Goal: Transaction & Acquisition: Purchase product/service

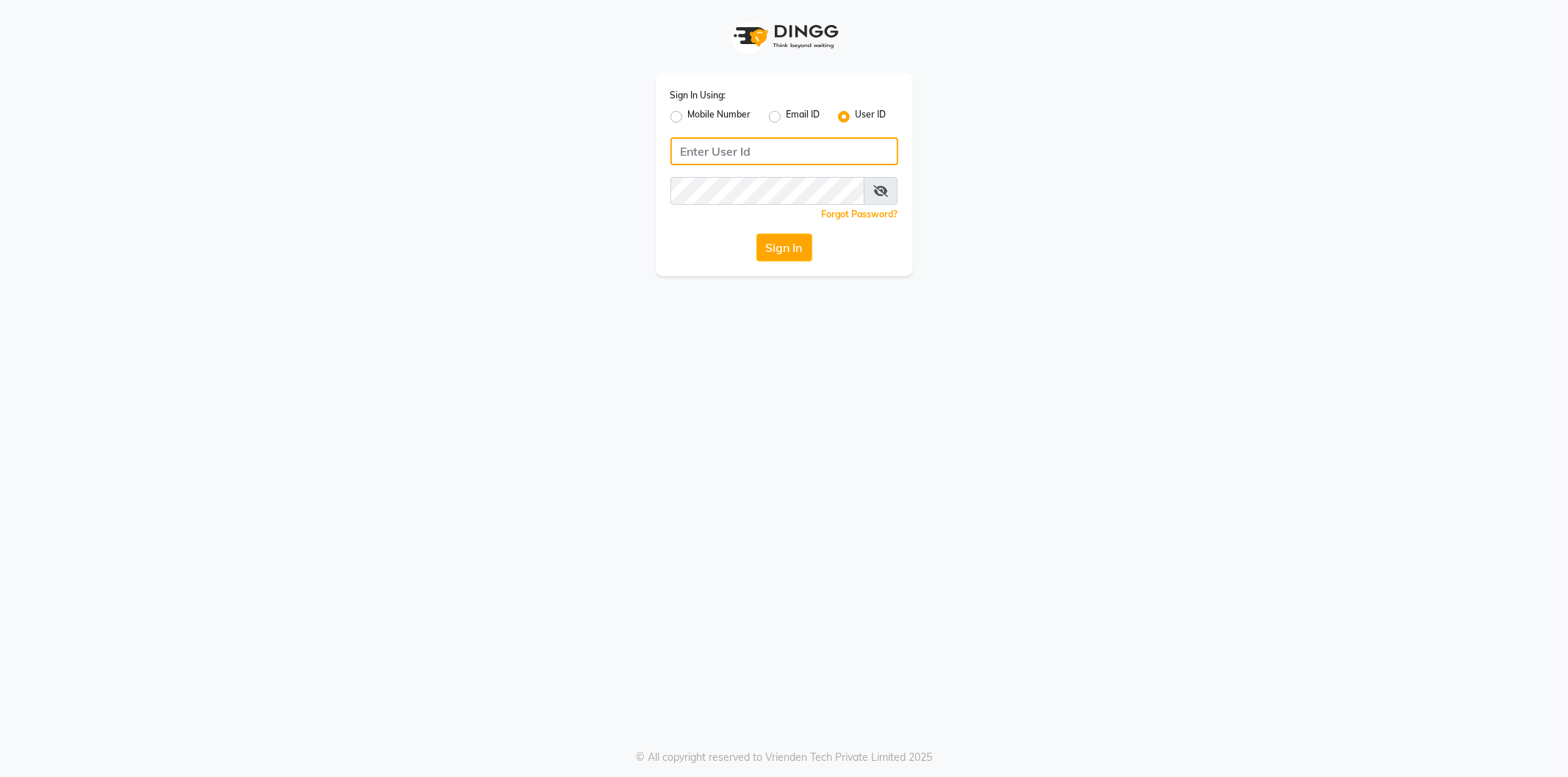
type input "9354158883"
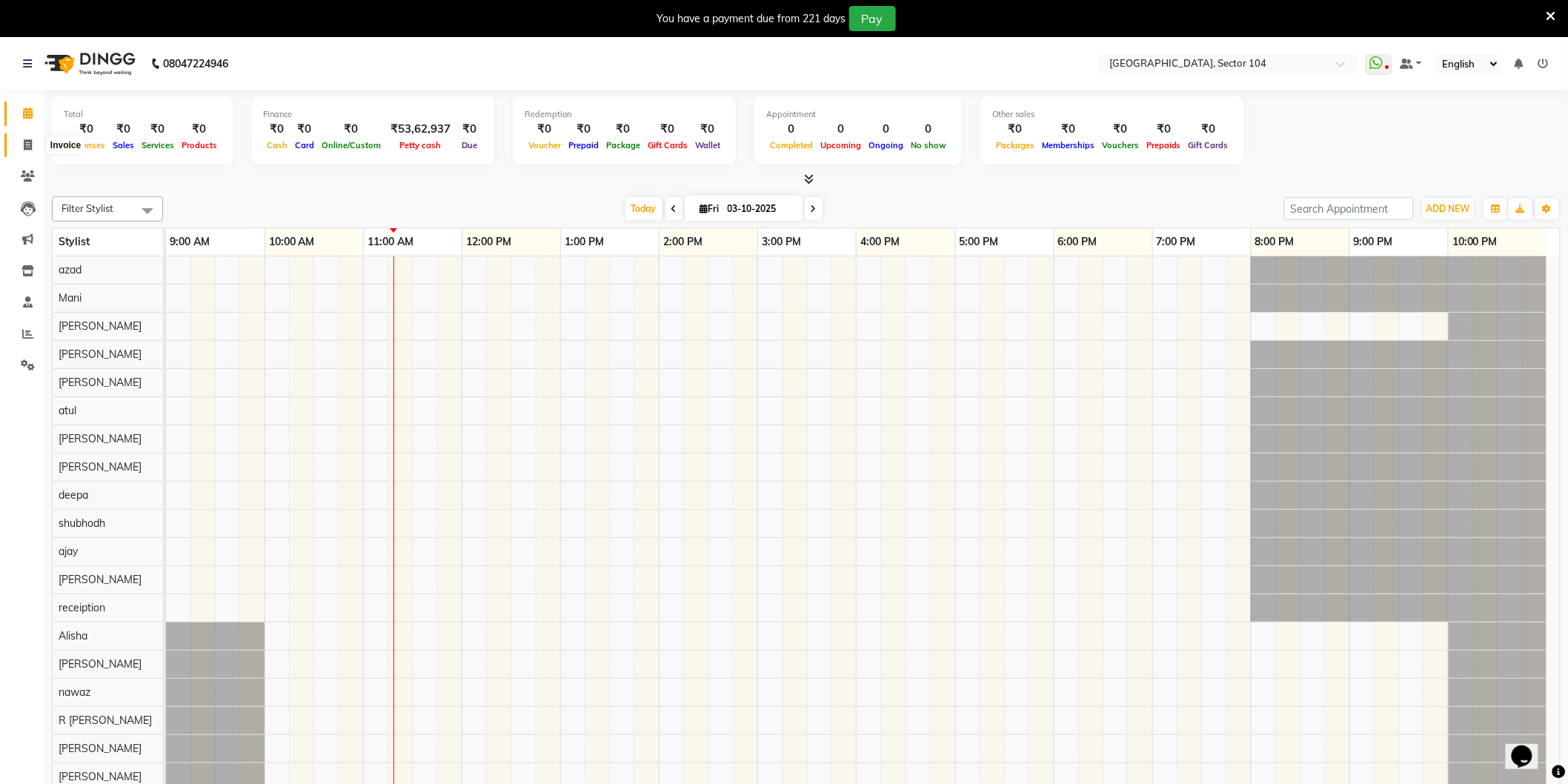
click at [28, 142] on icon at bounding box center [27, 145] width 8 height 11
select select "4009"
select select "service"
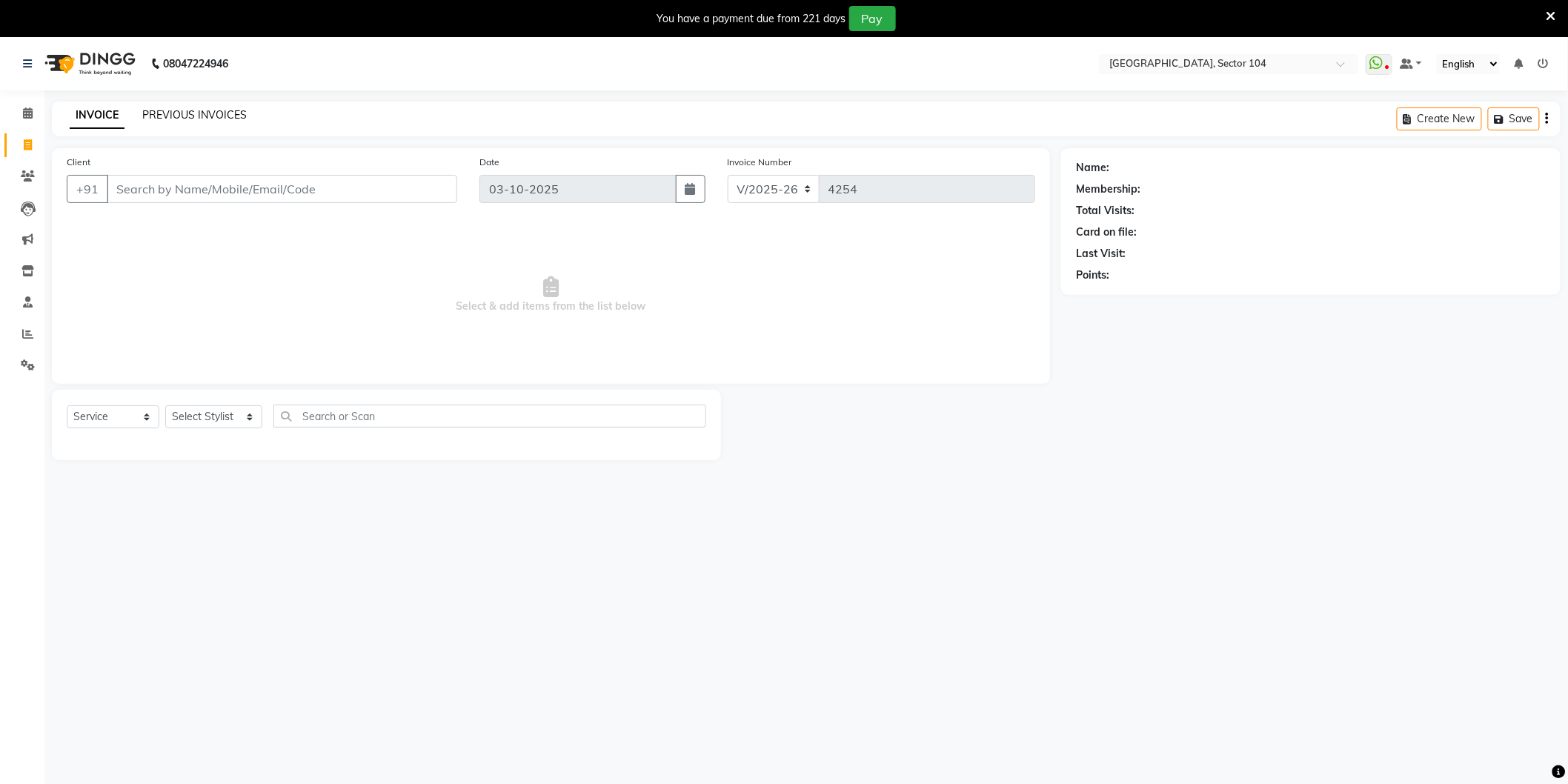
click at [226, 117] on link "PREVIOUS INVOICES" at bounding box center [194, 115] width 105 height 14
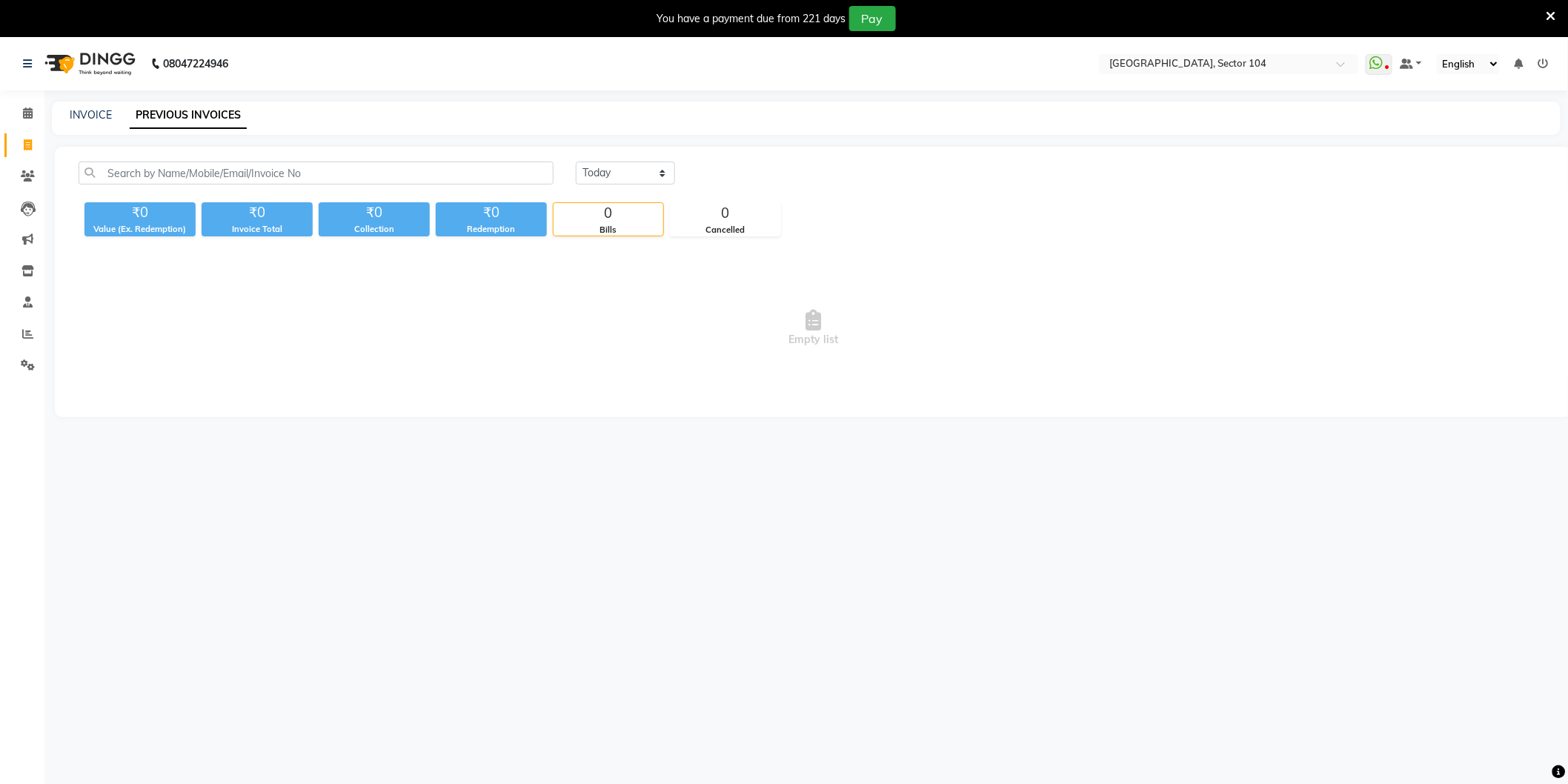
click at [327, 108] on div "INVOICE PREVIOUS INVOICES" at bounding box center [797, 115] width 1491 height 15
click at [86, 113] on link "INVOICE" at bounding box center [91, 115] width 42 height 14
select select "service"
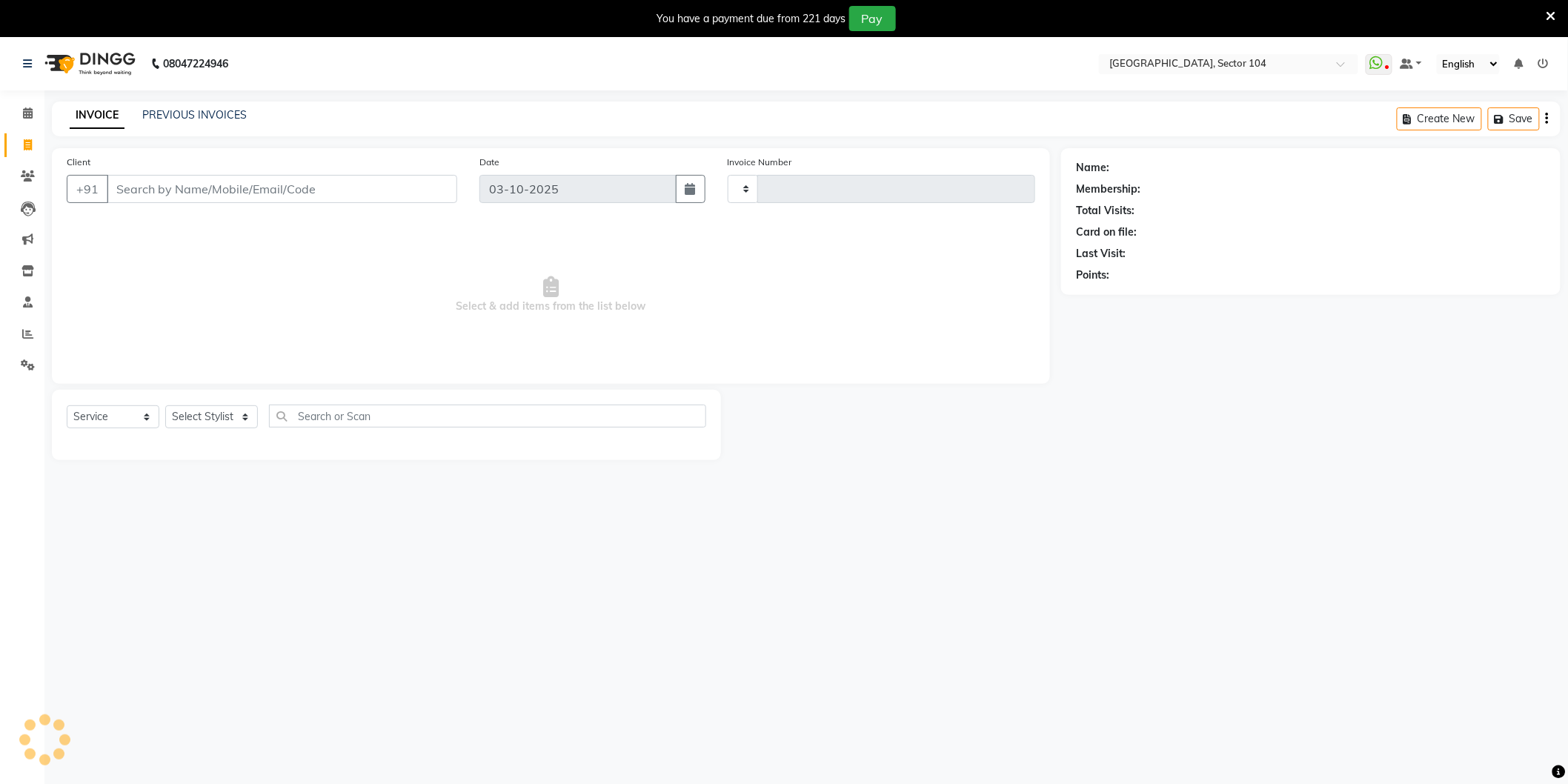
type input "4254"
select select "4009"
click at [236, 191] on input "Client" at bounding box center [281, 188] width 350 height 28
paste input "8447413344"
type input "8447413344"
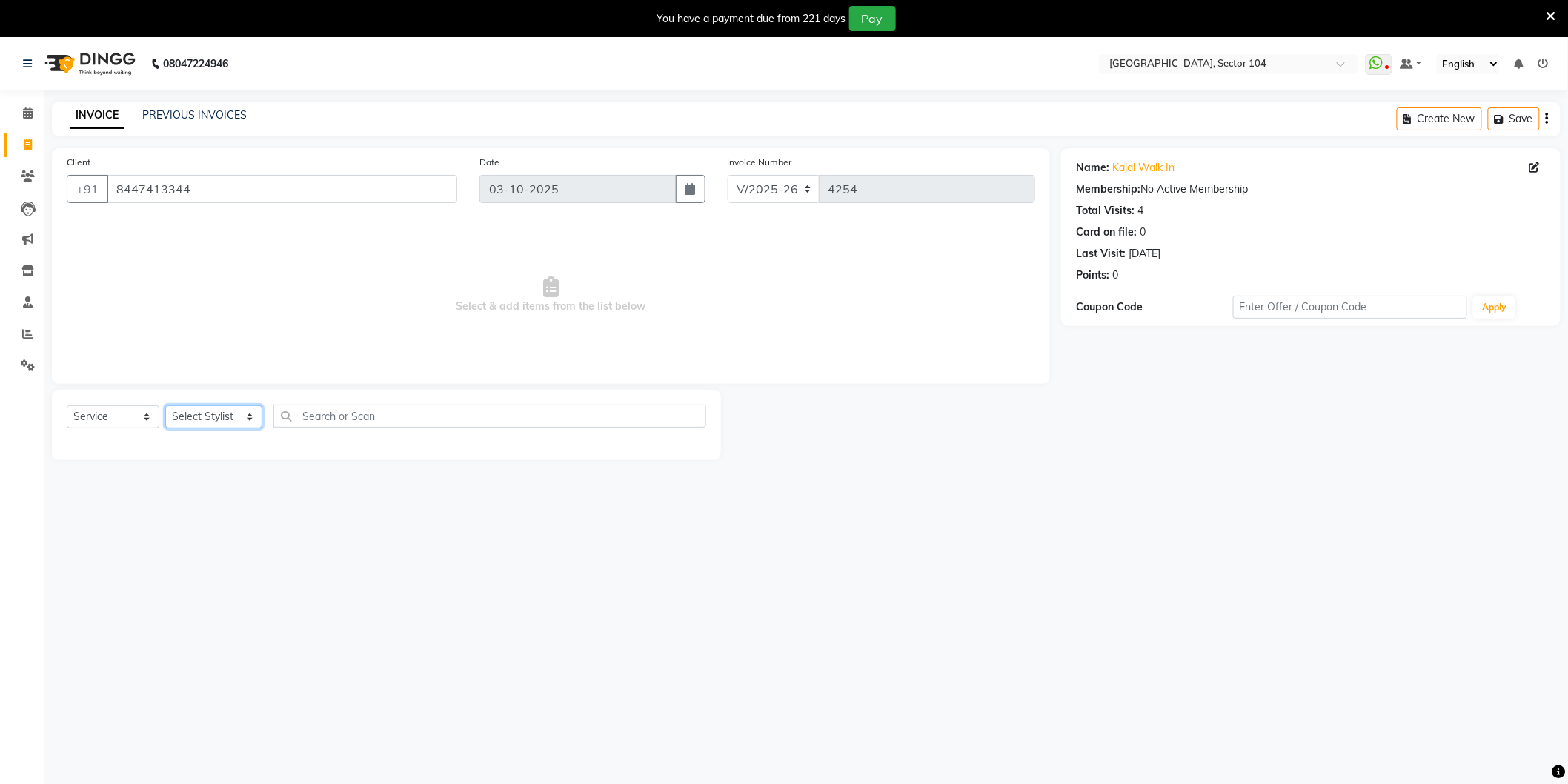
click at [196, 423] on select "Select Stylist [PERSON_NAME] [PERSON_NAME] [PERSON_NAME] [PERSON_NAME] [PERSON_…" at bounding box center [214, 416] width 97 height 23
click at [166, 406] on select "Select Stylist [PERSON_NAME] [PERSON_NAME] [PERSON_NAME] [PERSON_NAME] [PERSON_…" at bounding box center [214, 416] width 97 height 23
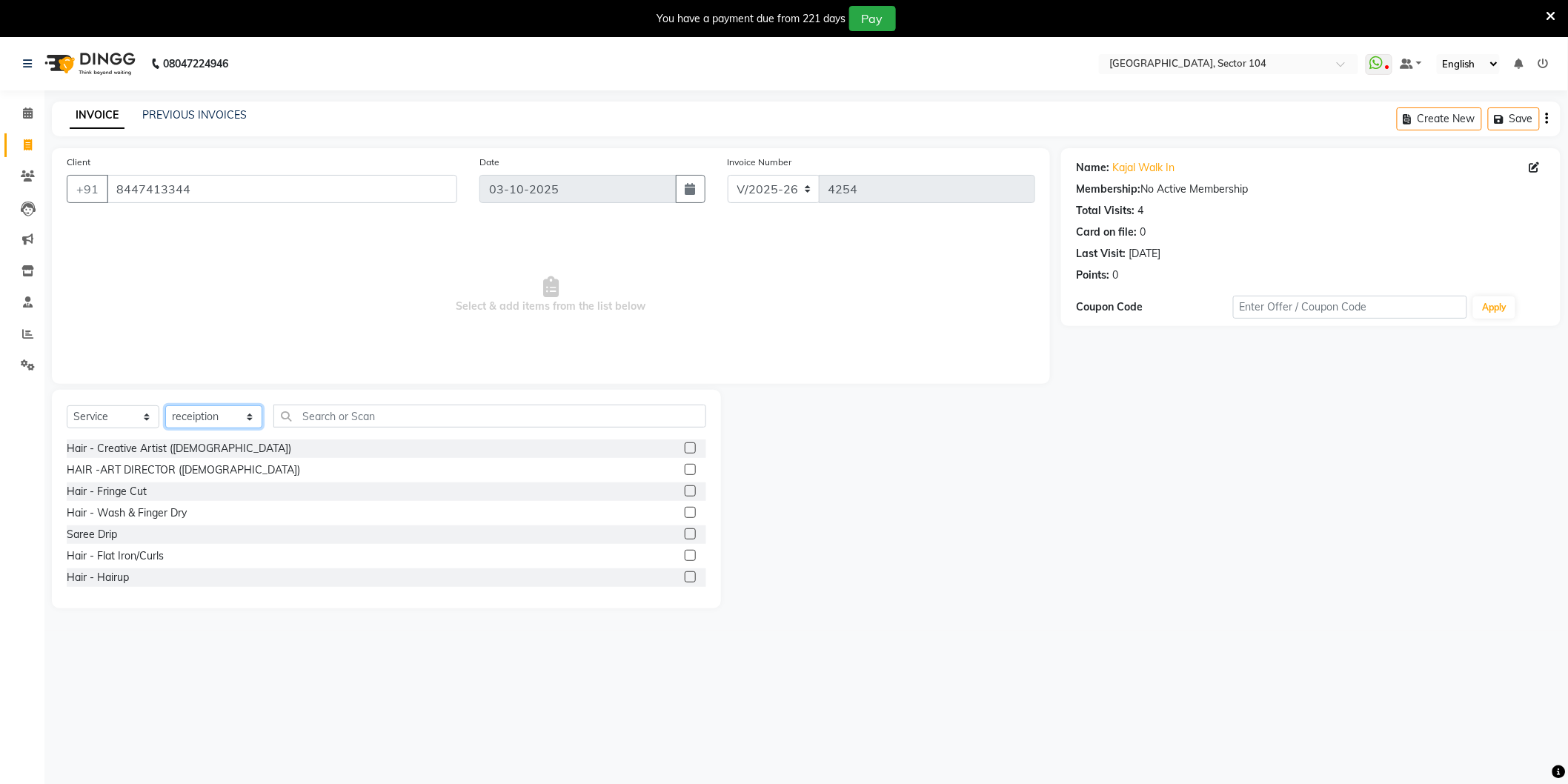
select select "34544"
click at [116, 412] on select "Select Service Product Membership Package Voucher Prepaid Gift Card" at bounding box center [113, 416] width 93 height 23
select select "P"
click at [66, 406] on select "Select Service Product Membership Package Voucher Prepaid Gift Card" at bounding box center [113, 416] width 93 height 23
click at [169, 448] on div "Membership 11800(13000)" at bounding box center [129, 448] width 126 height 15
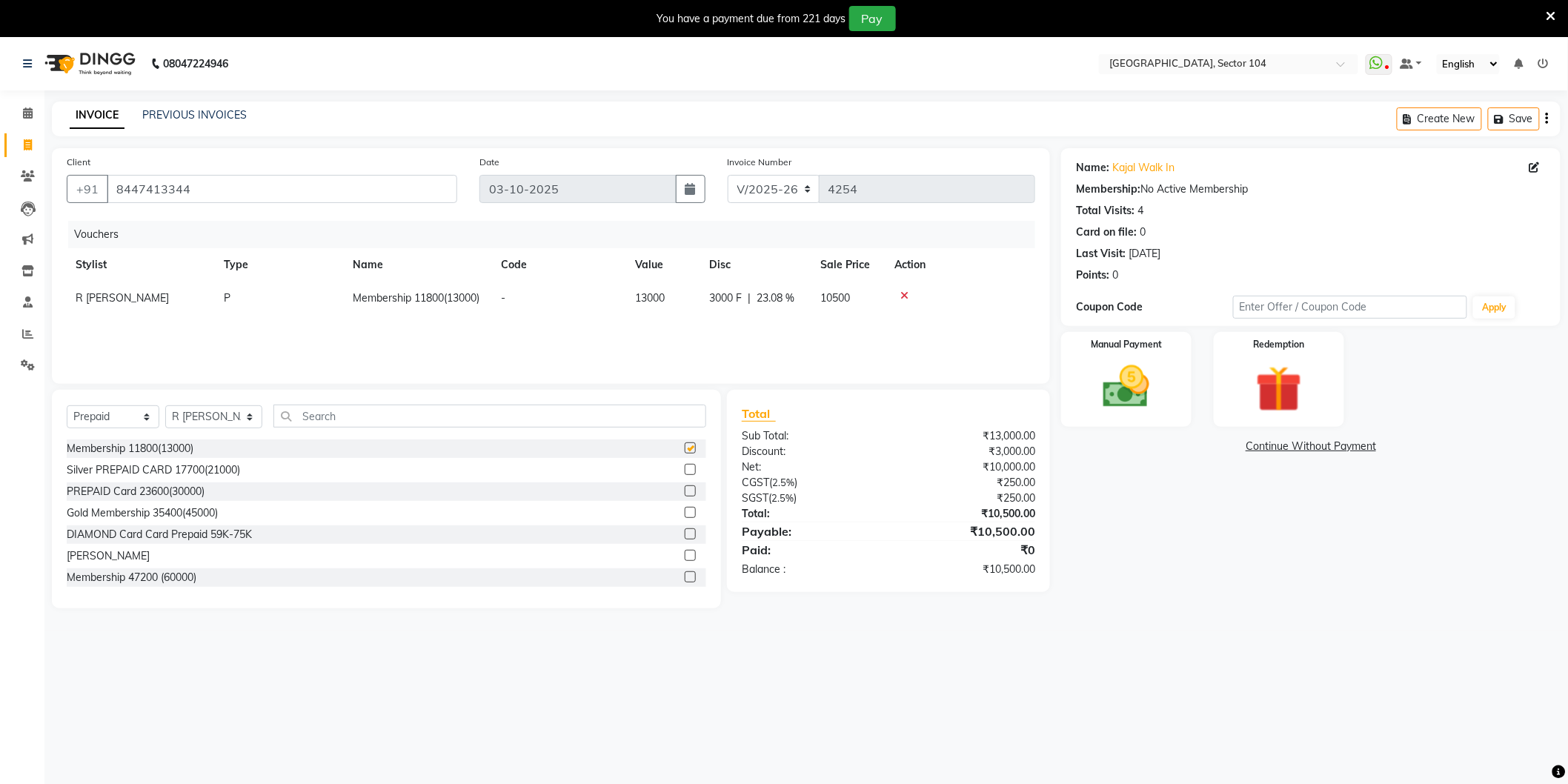
checkbox input "false"
click at [1174, 571] on div "Name: Kajal Walk In Membership: No Active Membership Total Visits: 4 Card on fi…" at bounding box center [1316, 379] width 511 height 461
click at [727, 293] on span "3000 F" at bounding box center [725, 298] width 33 height 15
select select "34544"
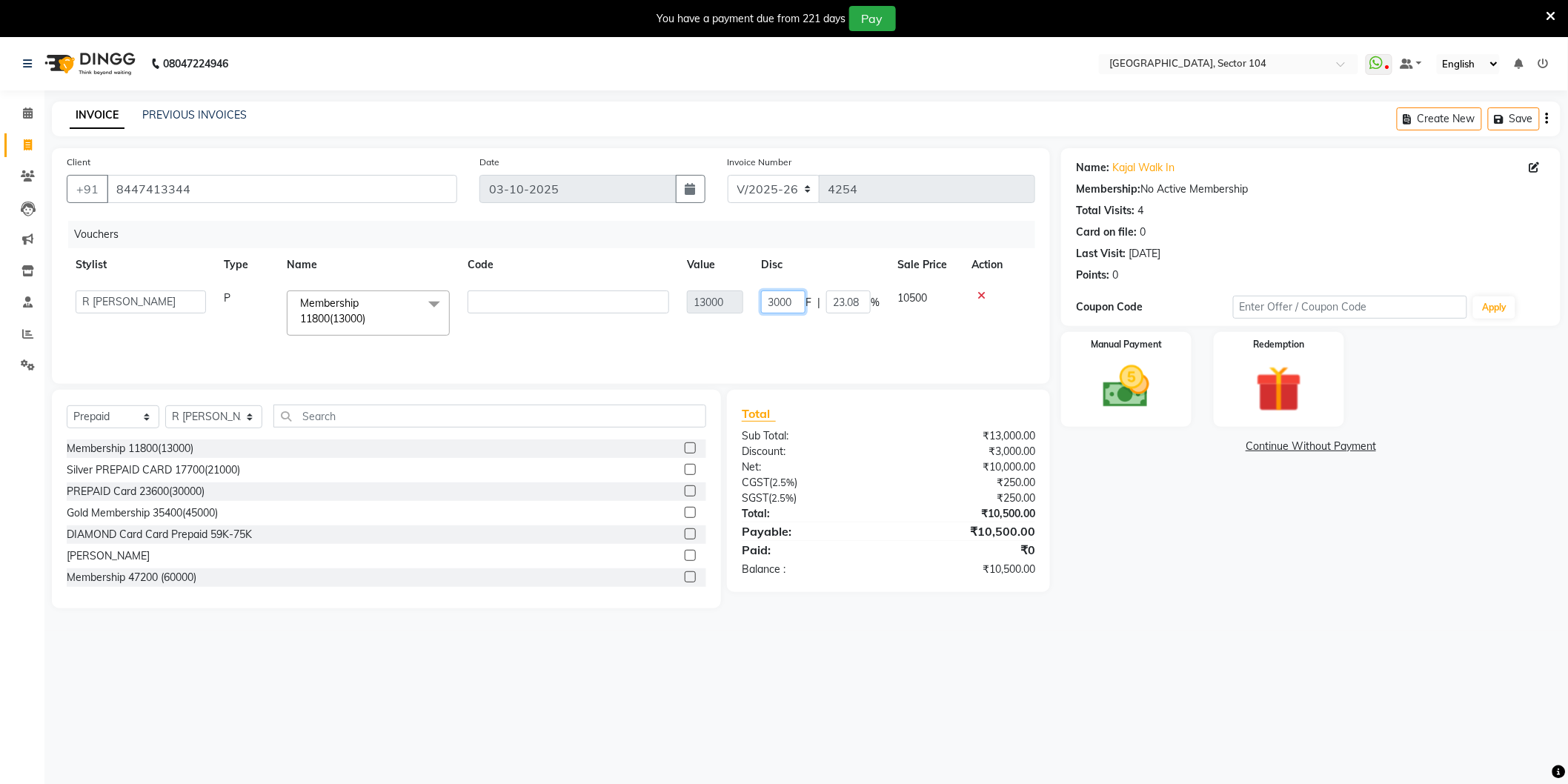
click at [779, 301] on input "3000" at bounding box center [783, 301] width 45 height 23
type input "1762"
click at [1138, 517] on div "Name: Kajal Walk In Membership: No Active Membership Total Visits: 4 Card on fi…" at bounding box center [1316, 379] width 511 height 461
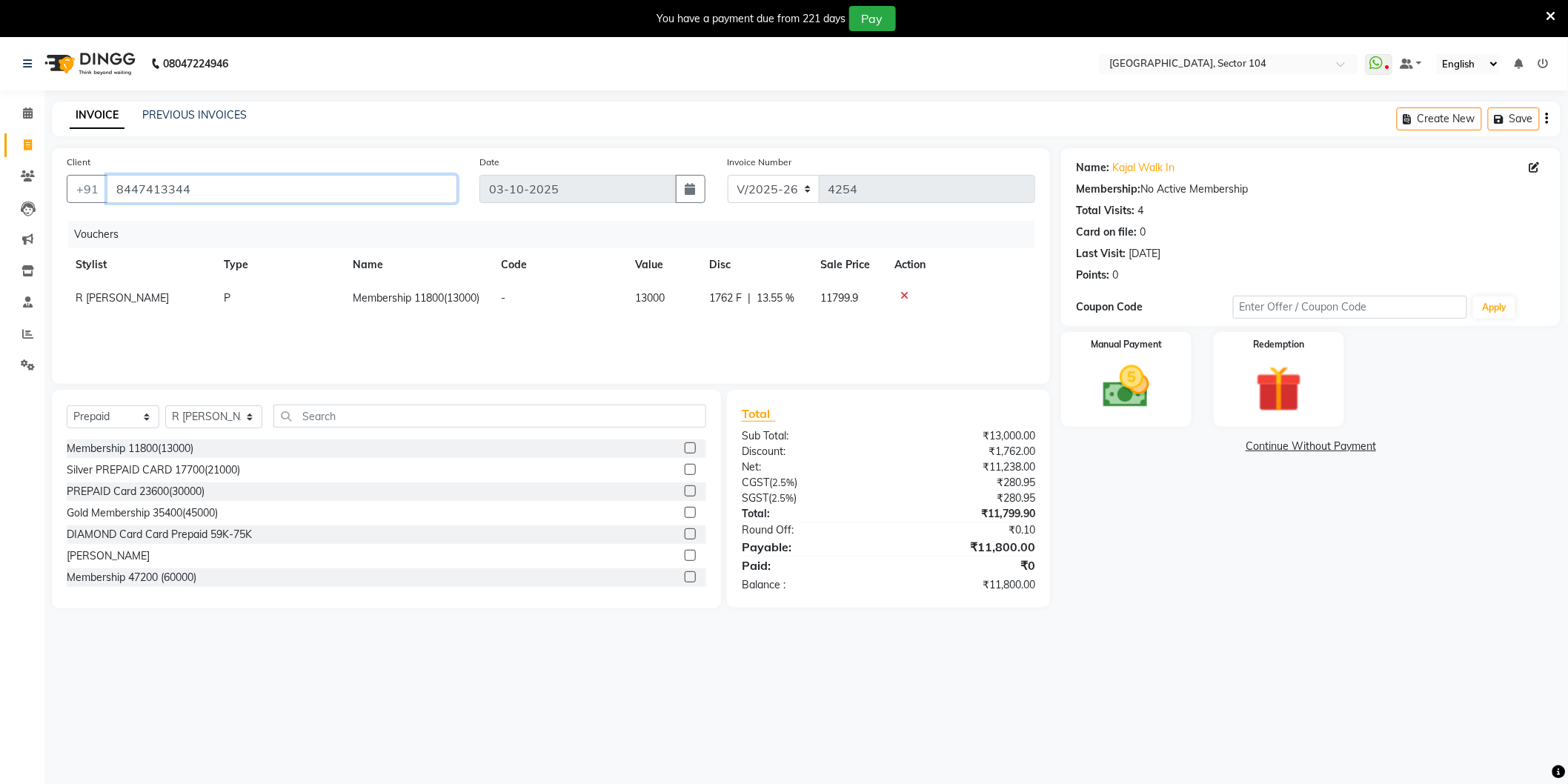
click at [338, 187] on input "8447413344" at bounding box center [281, 188] width 350 height 28
click at [1162, 391] on img at bounding box center [1126, 387] width 78 height 56
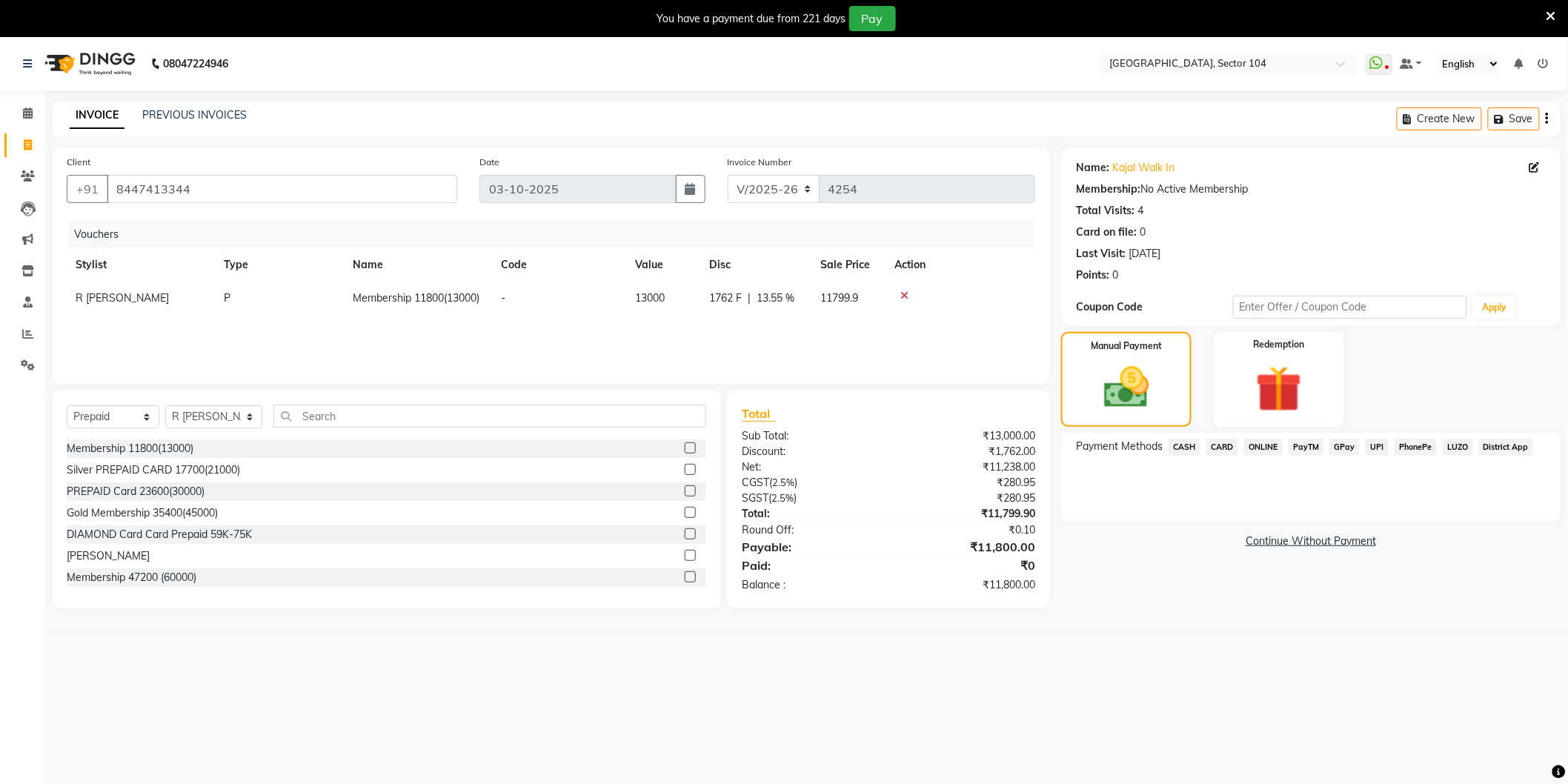
click at [1257, 446] on span "ONLINE" at bounding box center [1263, 447] width 38 height 17
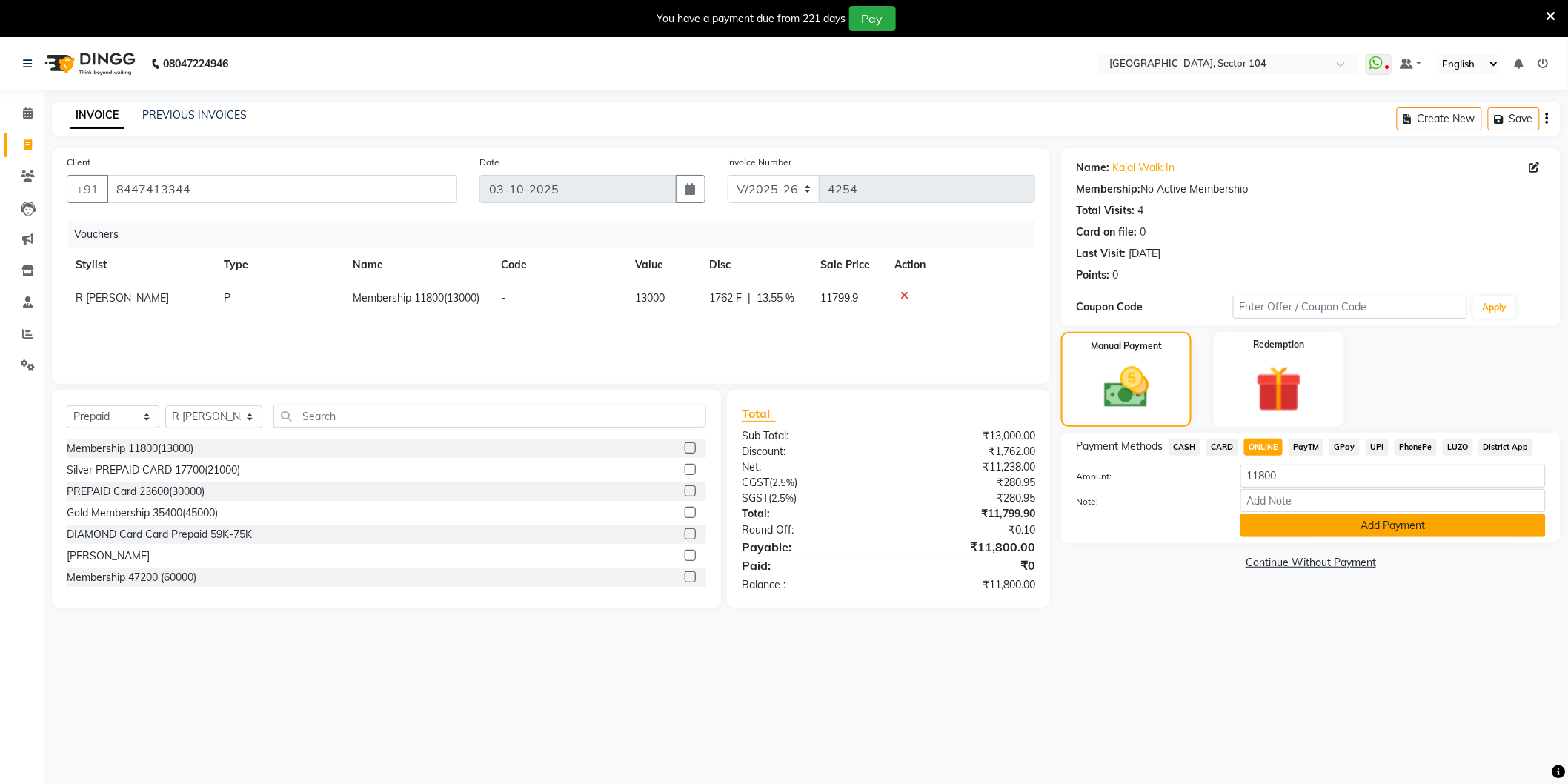
click at [1291, 524] on button "Add Payment" at bounding box center [1392, 525] width 305 height 23
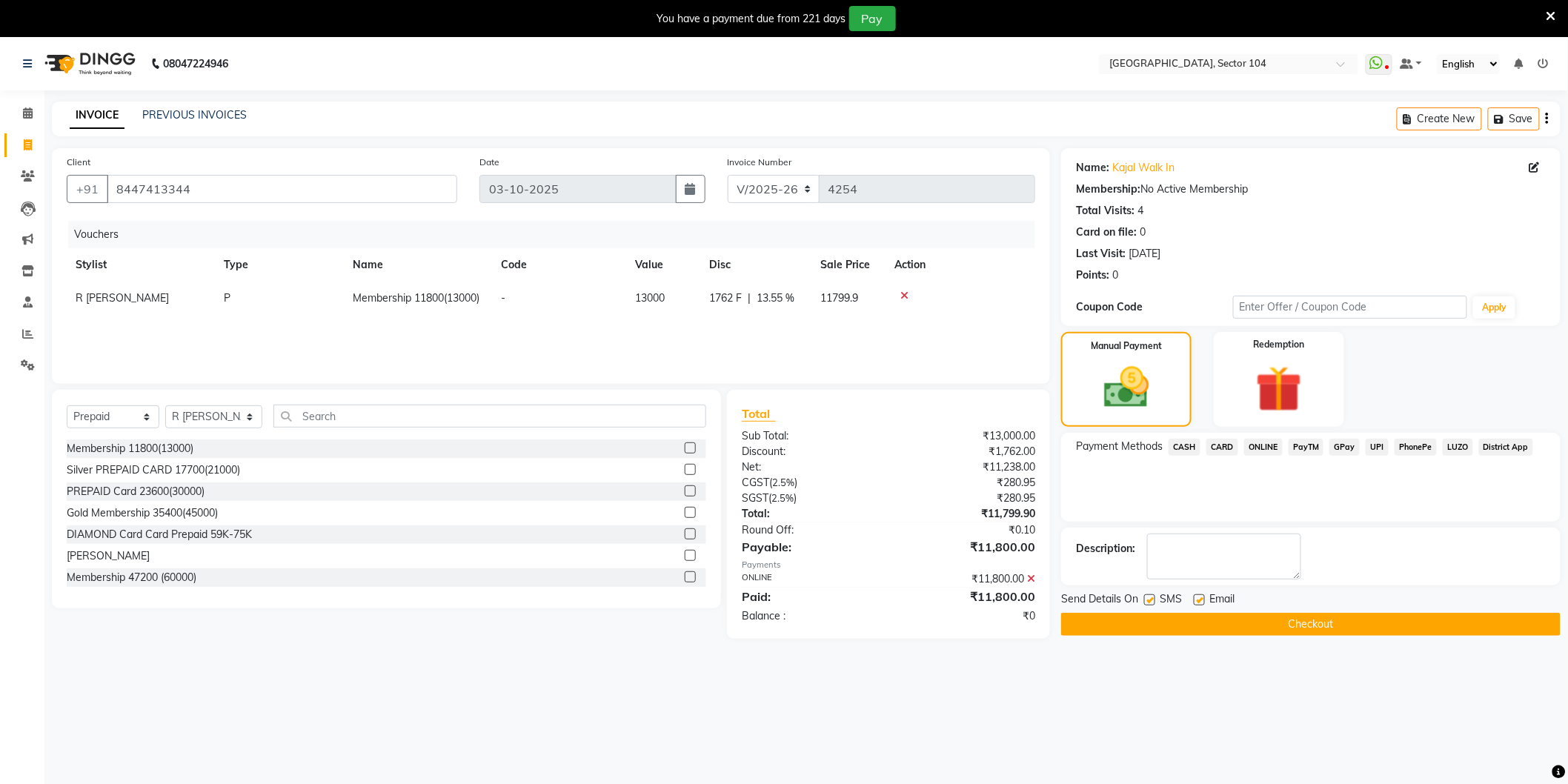
click at [1274, 611] on div "Send Details On SMS Email Checkout" at bounding box center [1310, 614] width 500 height 45
click at [1274, 619] on button "Checkout" at bounding box center [1310, 624] width 500 height 23
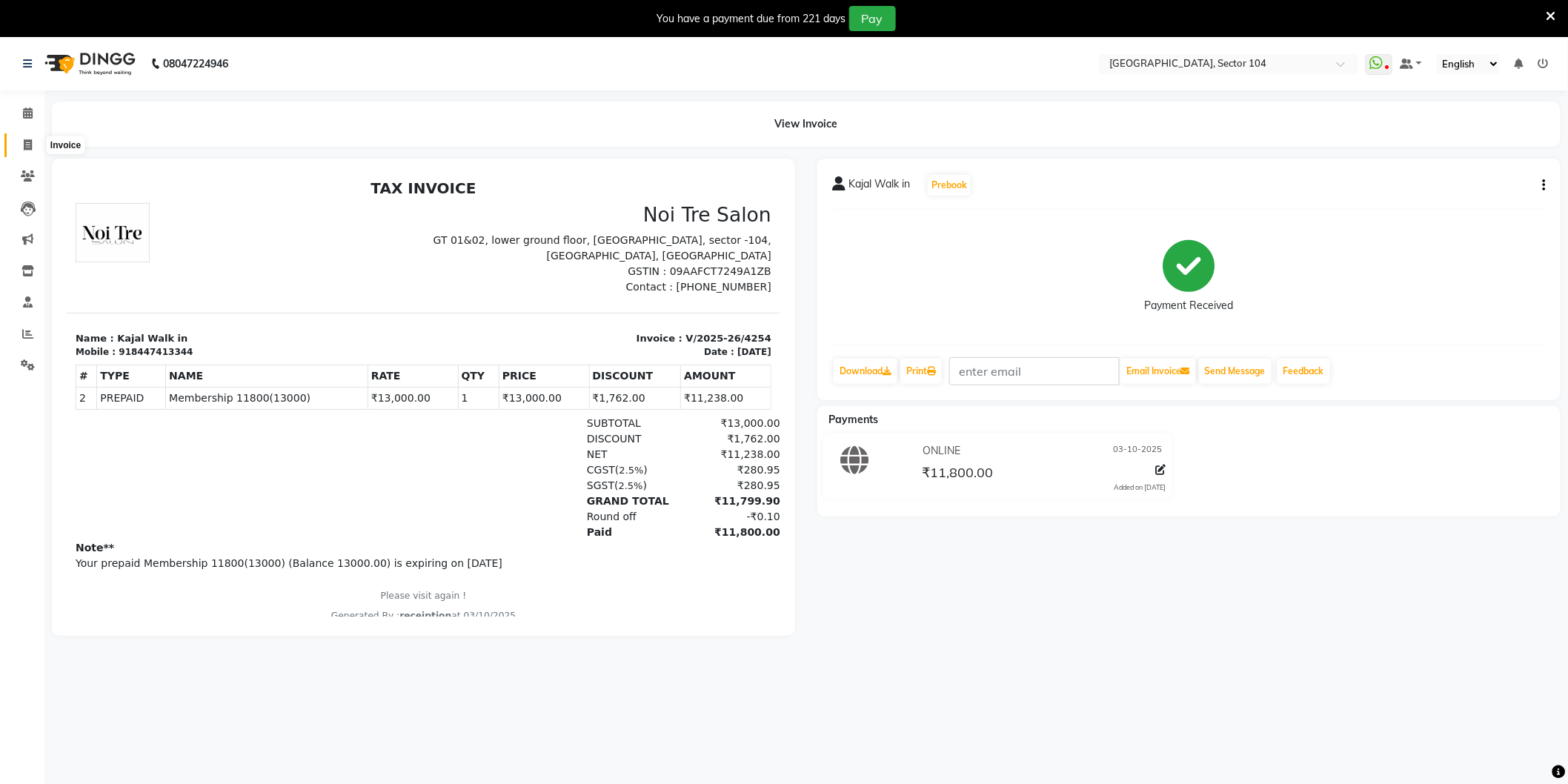
click at [27, 139] on icon at bounding box center [27, 145] width 8 height 11
select select "service"
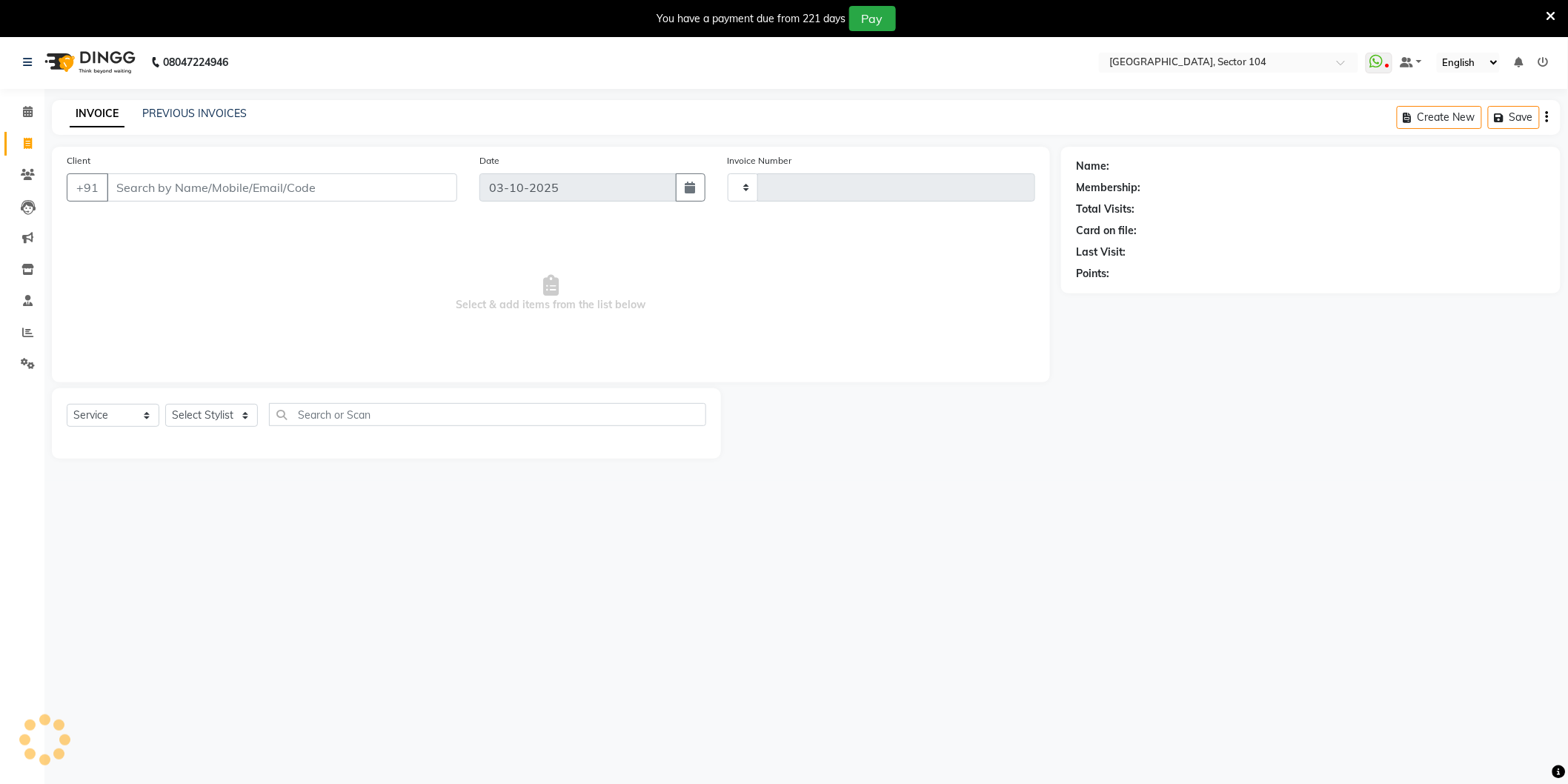
type input "4256"
select select "4009"
click at [233, 117] on link "PREVIOUS INVOICES" at bounding box center [194, 113] width 105 height 14
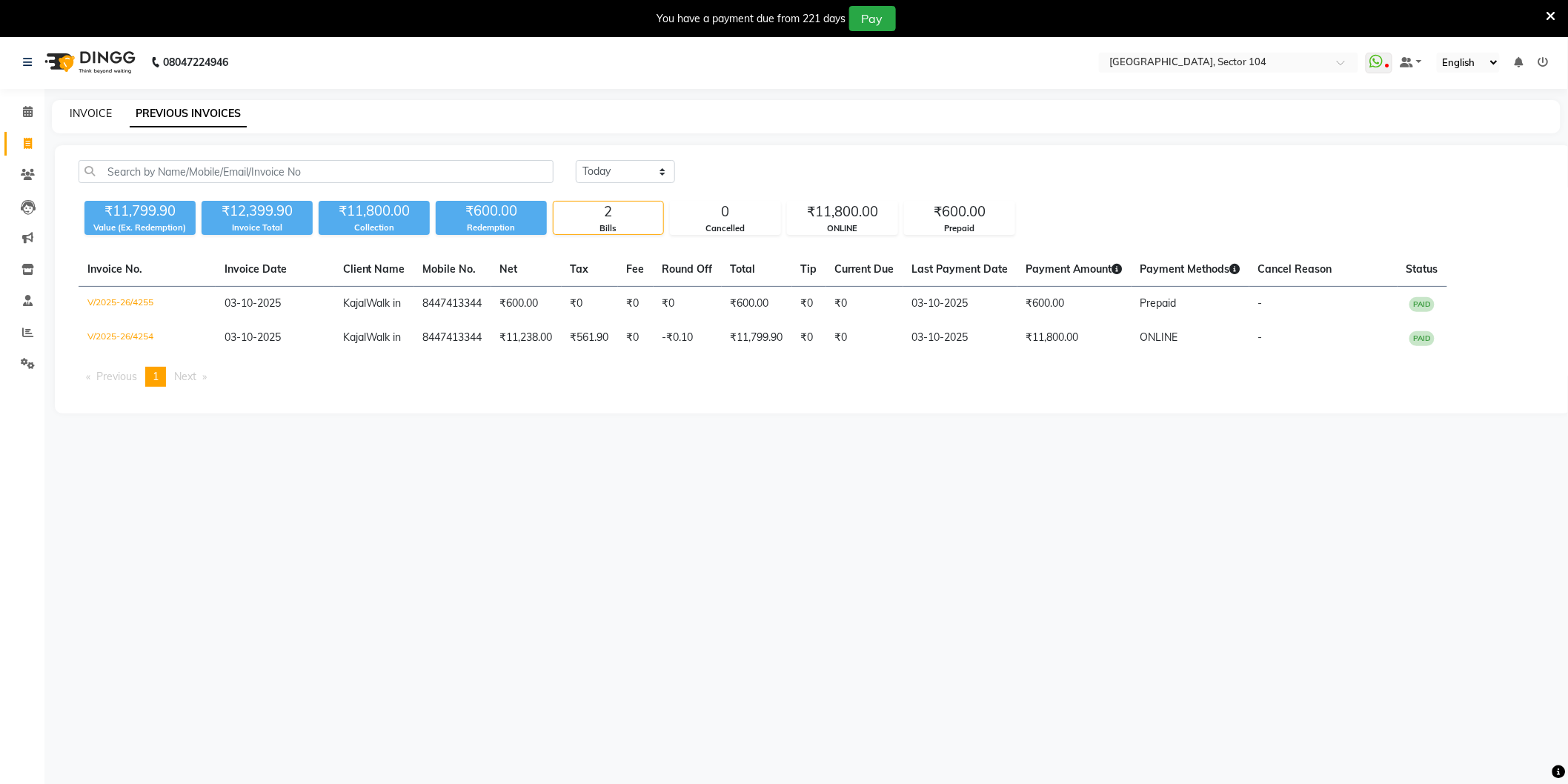
click at [100, 114] on link "INVOICE" at bounding box center [91, 113] width 42 height 14
select select "4009"
select select "service"
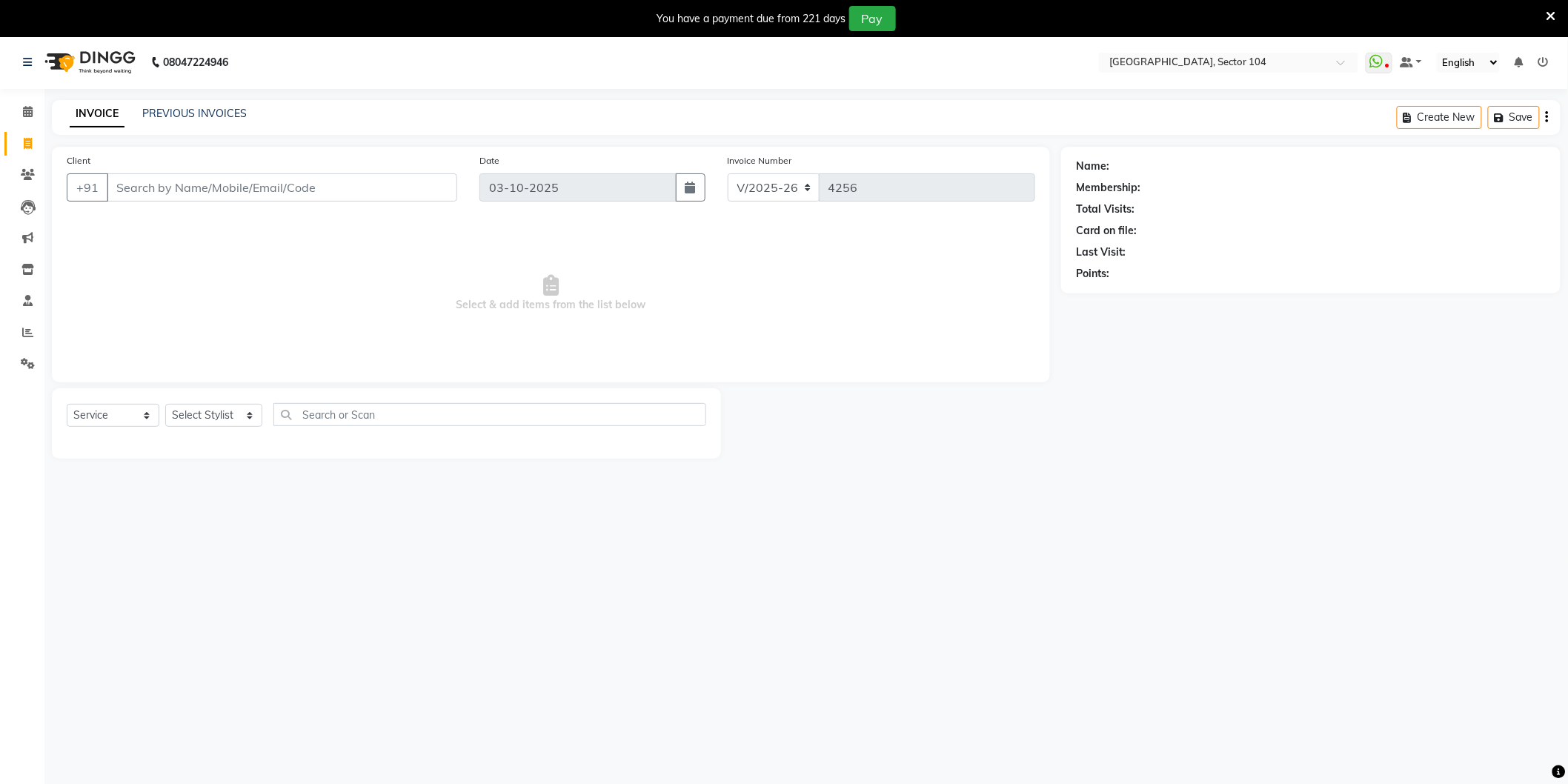
click at [537, 350] on span "Select & add items from the list below" at bounding box center [551, 293] width 968 height 148
click at [235, 109] on link "PREVIOUS INVOICES" at bounding box center [194, 113] width 105 height 14
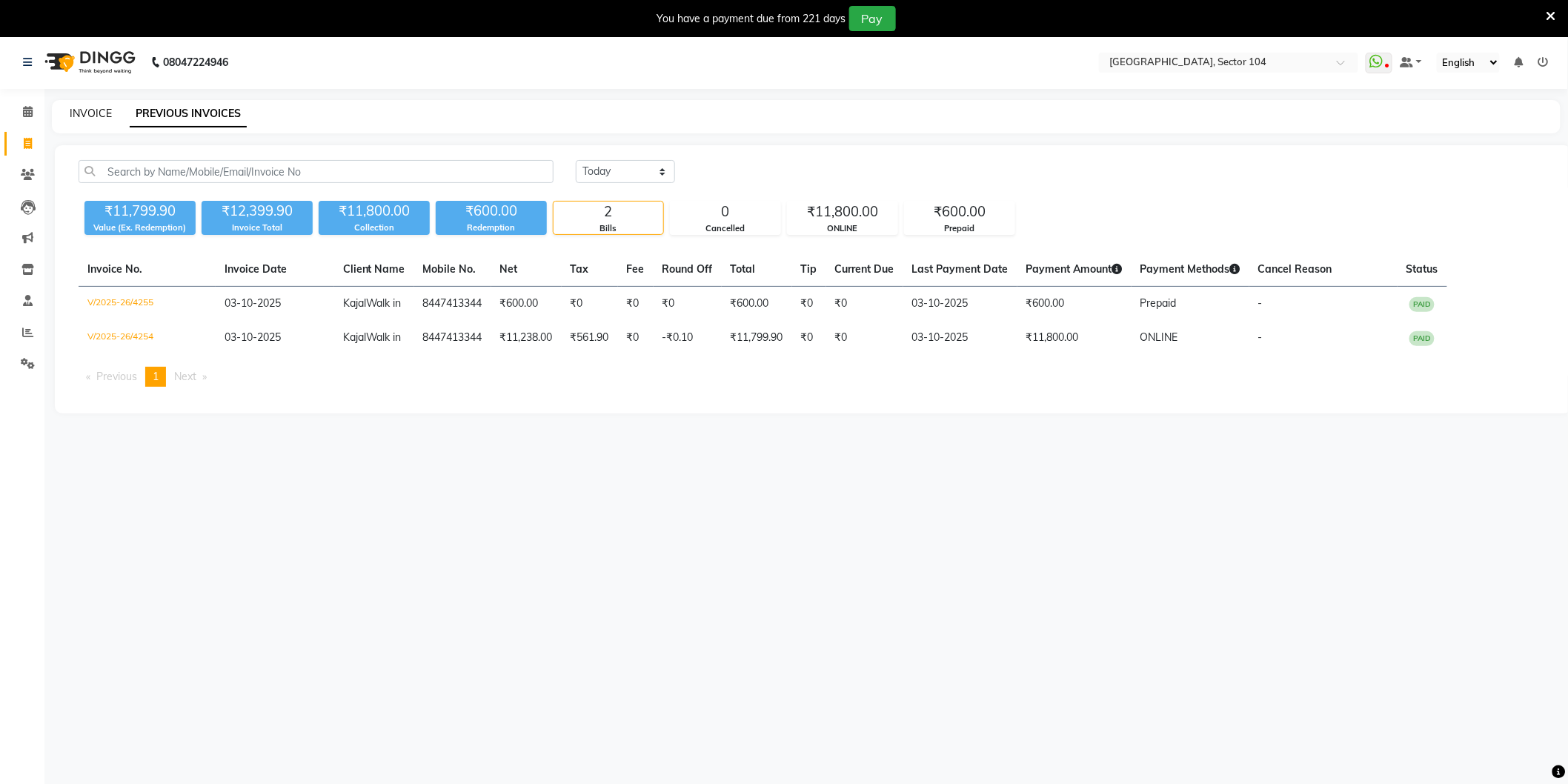
click at [102, 117] on link "INVOICE" at bounding box center [91, 113] width 42 height 14
select select "4009"
select select "service"
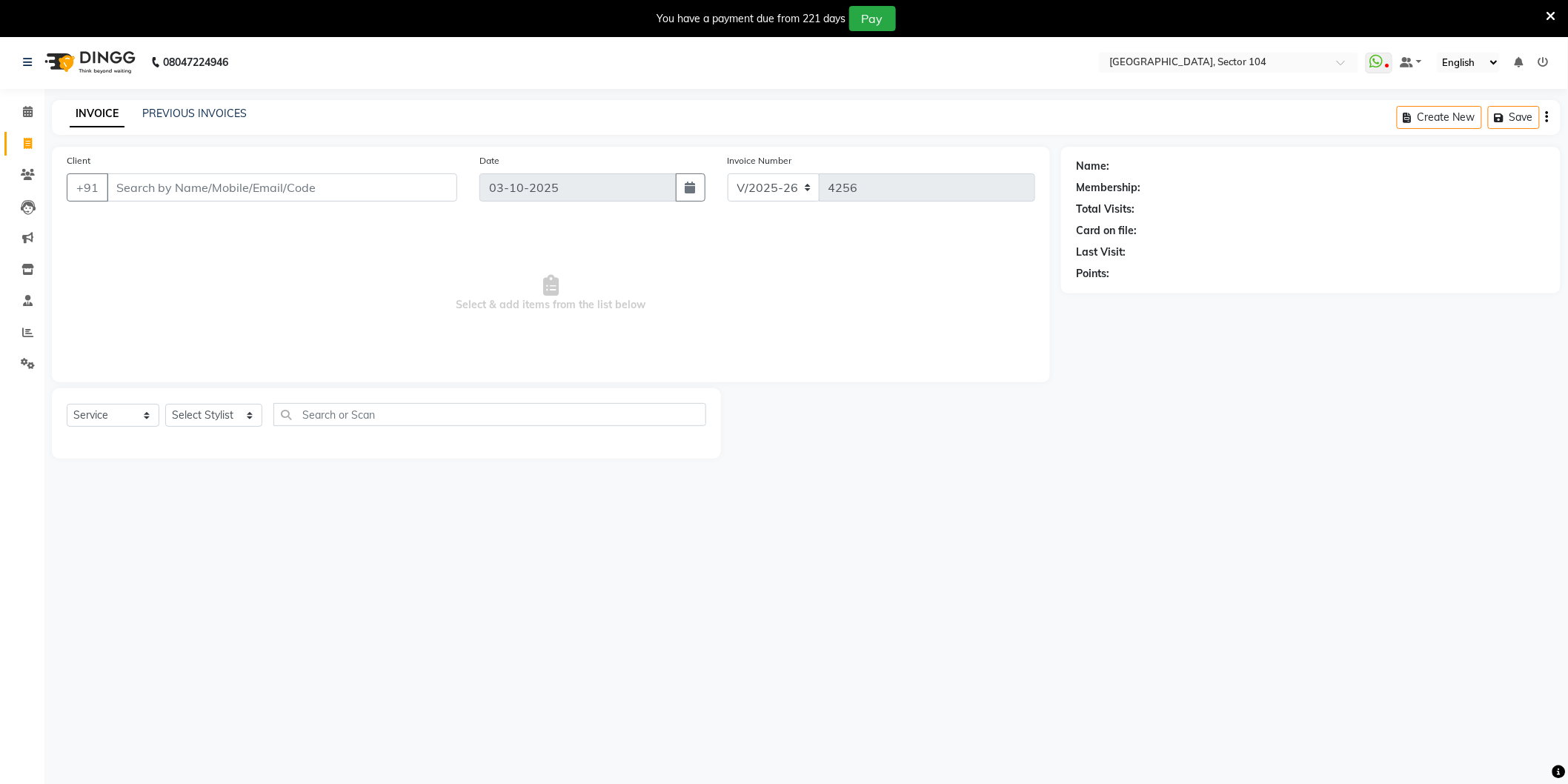
click at [273, 182] on input "Client" at bounding box center [281, 188] width 350 height 28
click at [235, 226] on span "97110440" at bounding box center [255, 221] width 59 height 15
type input "9711044016"
click at [226, 419] on select "Select Stylist [PERSON_NAME] [PERSON_NAME] [PERSON_NAME] [PERSON_NAME] [PERSON_…" at bounding box center [214, 415] width 97 height 23
select select "44687"
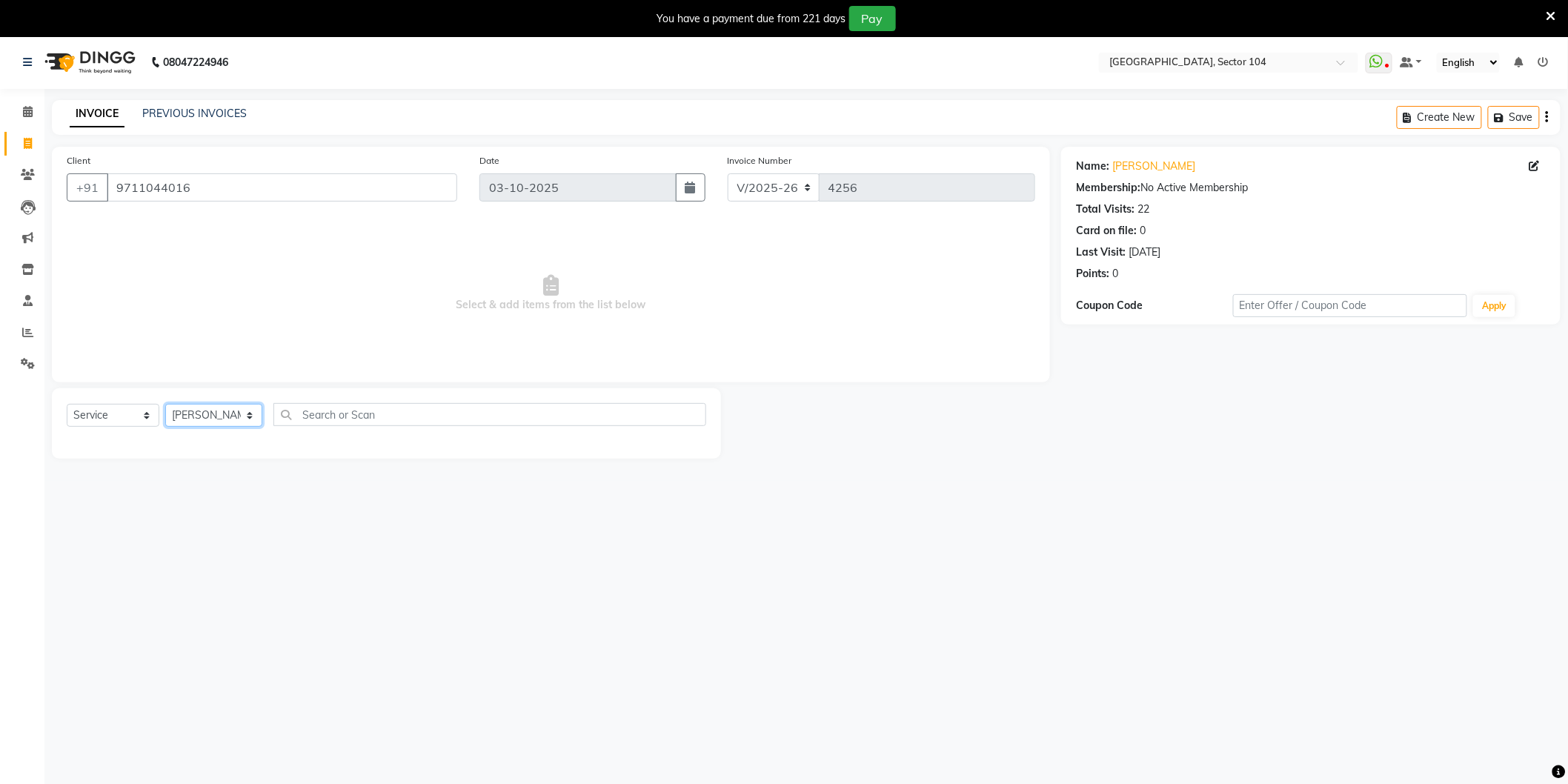
click at [166, 405] on select "Select Stylist [PERSON_NAME] [PERSON_NAME] [PERSON_NAME] [PERSON_NAME] [PERSON_…" at bounding box center [214, 415] width 97 height 23
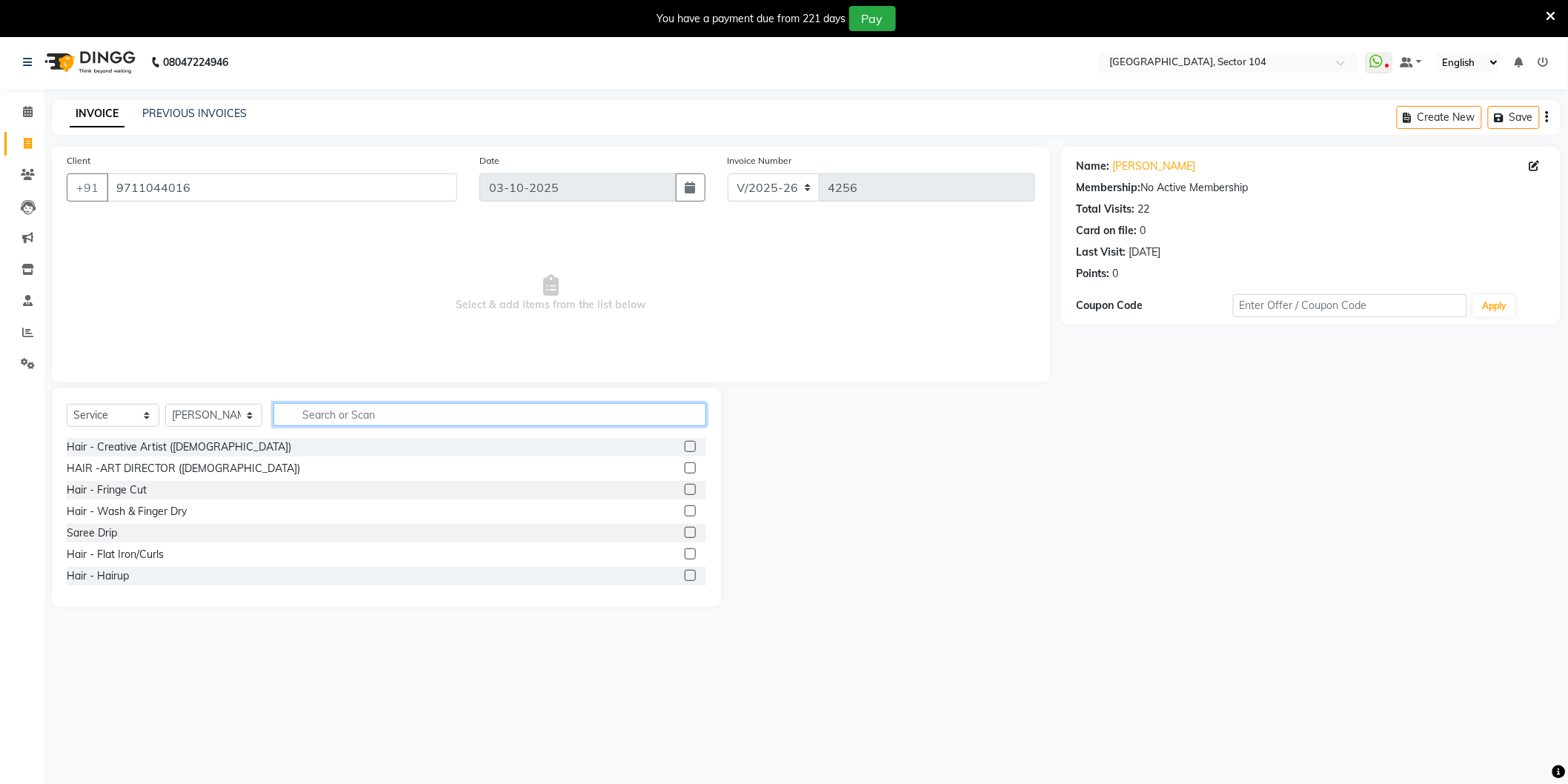
click at [432, 425] on input "text" at bounding box center [489, 414] width 432 height 23
click at [346, 412] on input "Clean" at bounding box center [479, 414] width 412 height 23
type input "T"
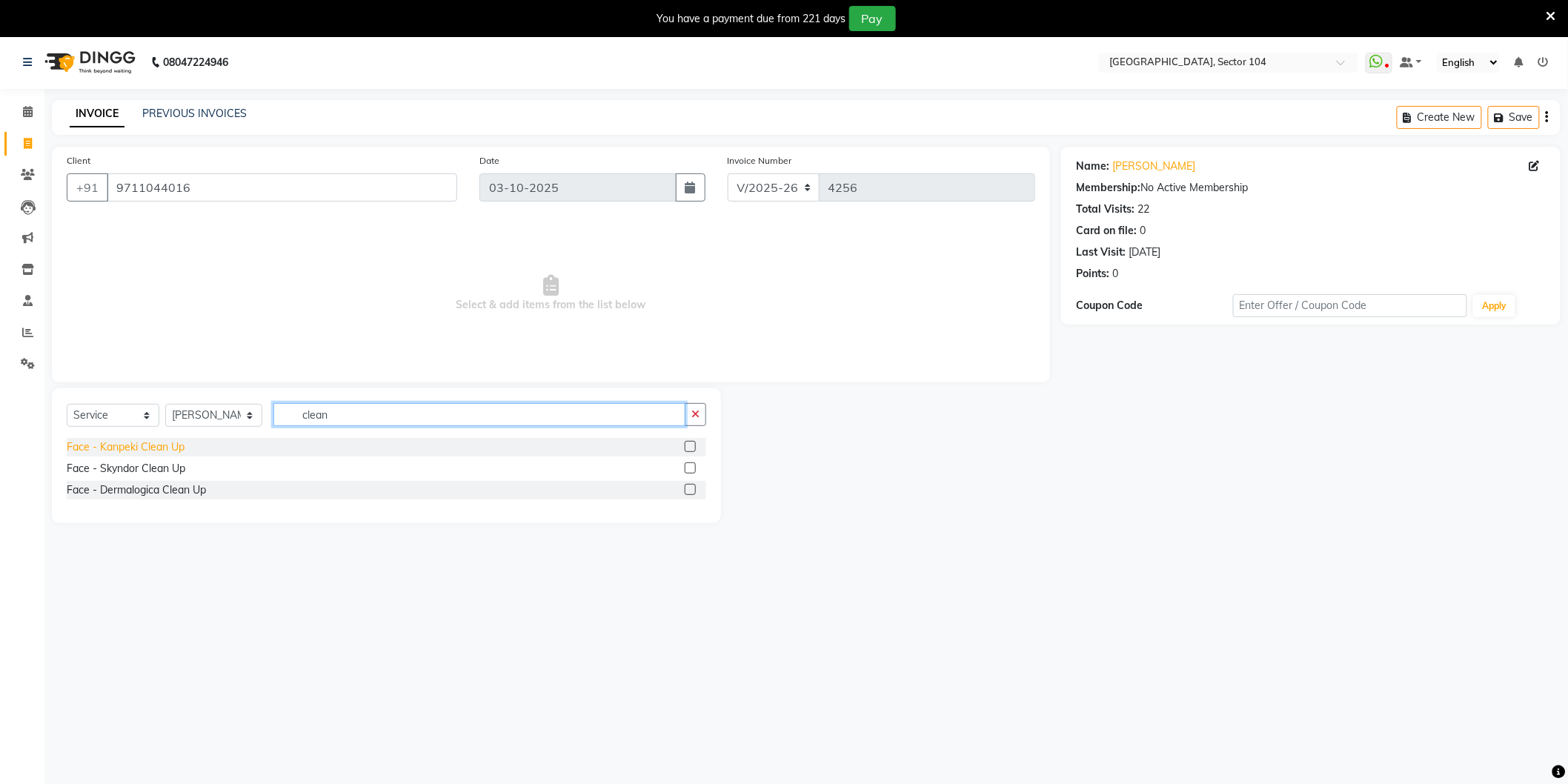
type input "clean"
click at [160, 443] on div "Face - Kanpeki Clean Up" at bounding box center [125, 447] width 117 height 15
checkbox input "false"
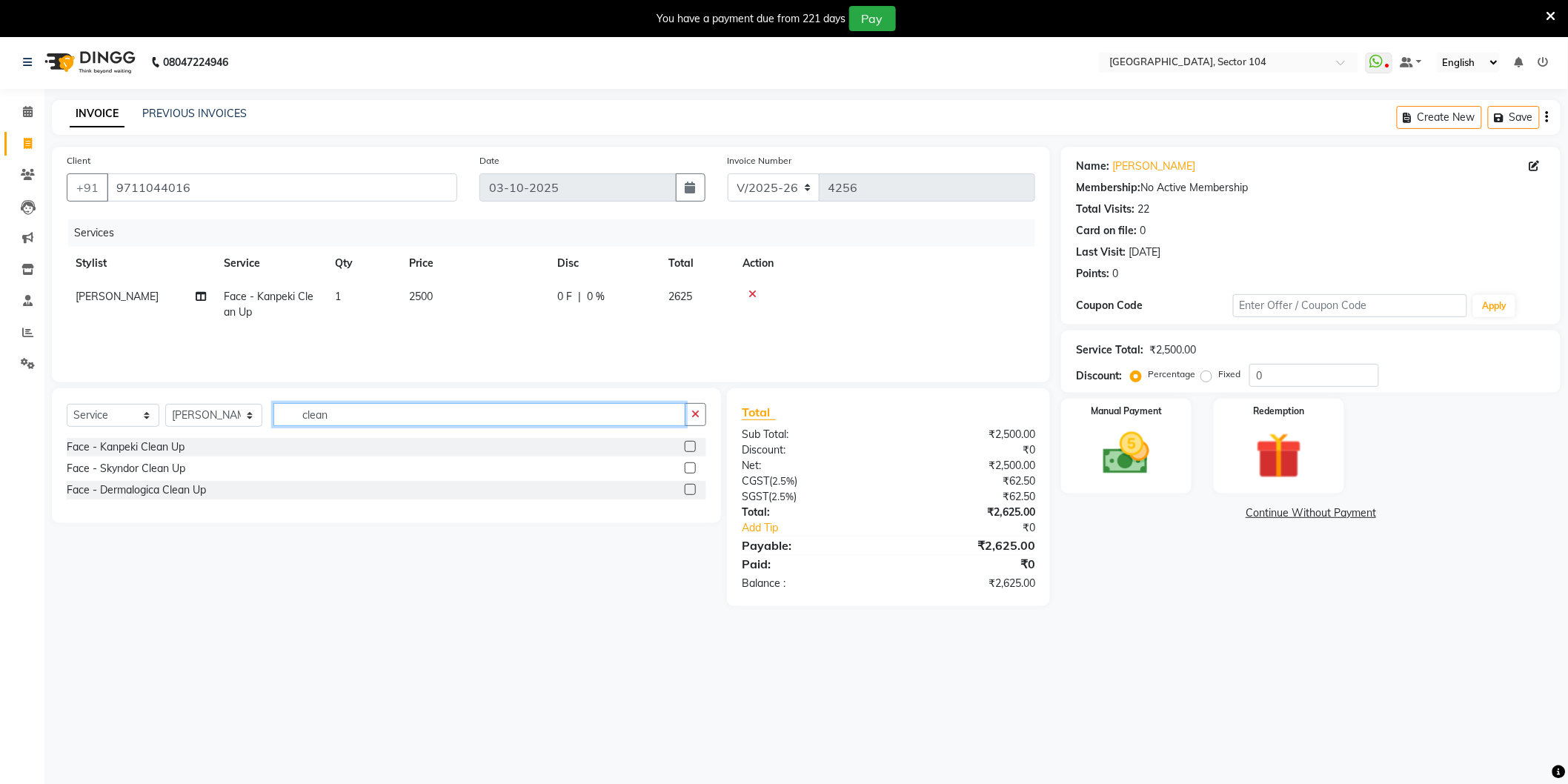
click at [370, 417] on input "clean" at bounding box center [479, 414] width 412 height 23
type input "bear"
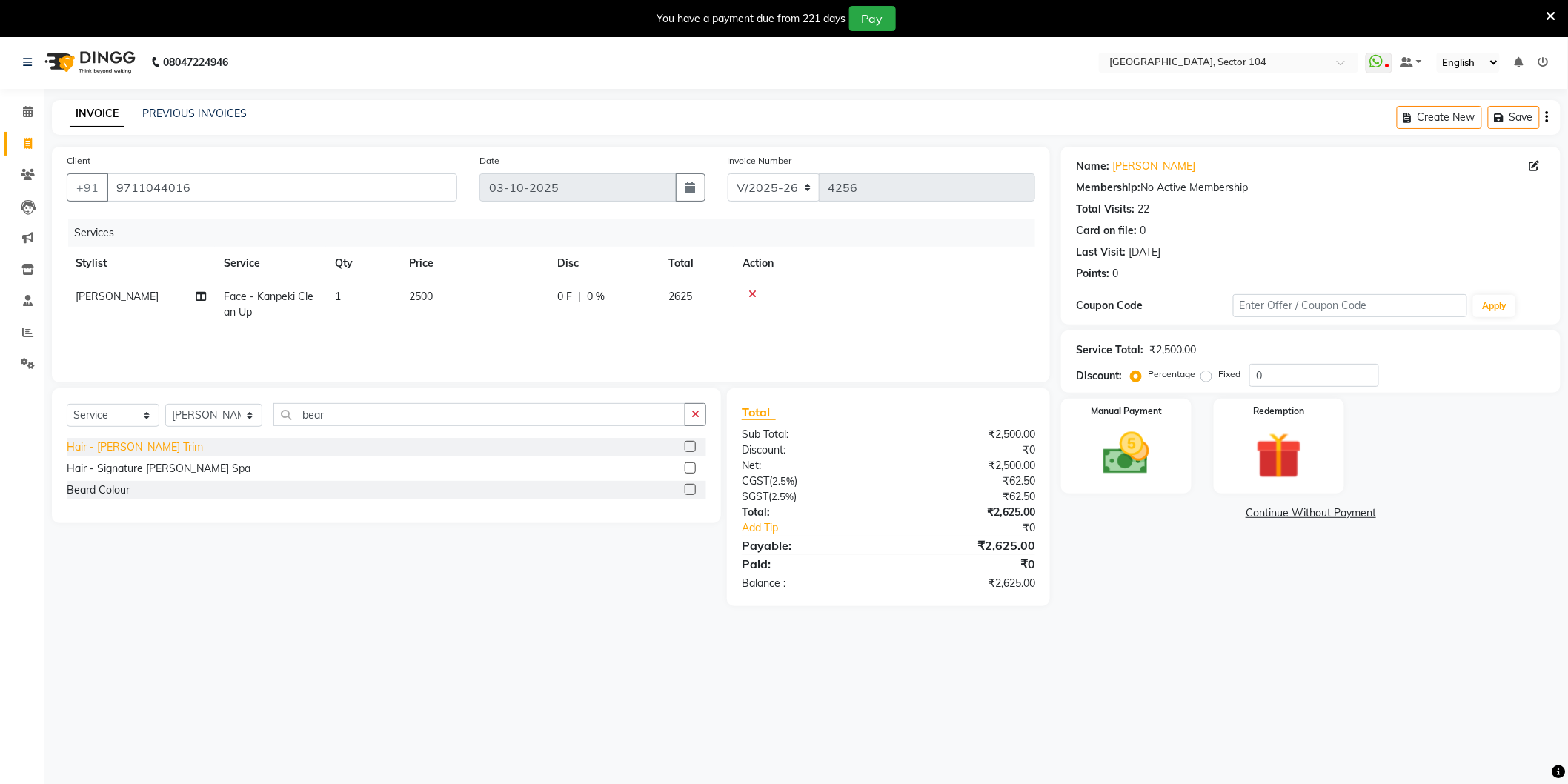
click at [119, 442] on div "Hair - Beard Trim" at bounding box center [135, 447] width 137 height 15
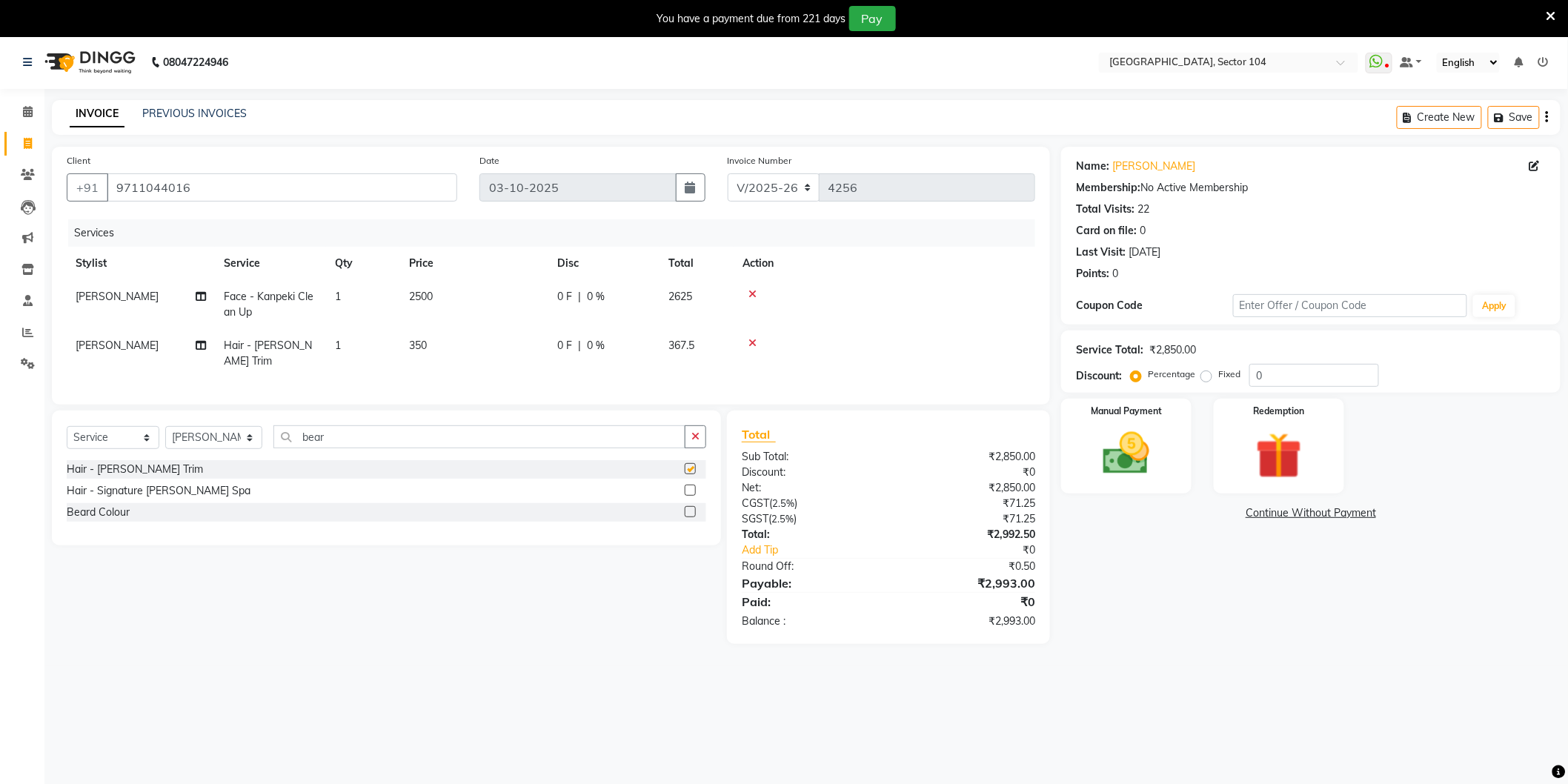
checkbox input "false"
click at [493, 291] on td "2500" at bounding box center [474, 305] width 148 height 49
select select "44687"
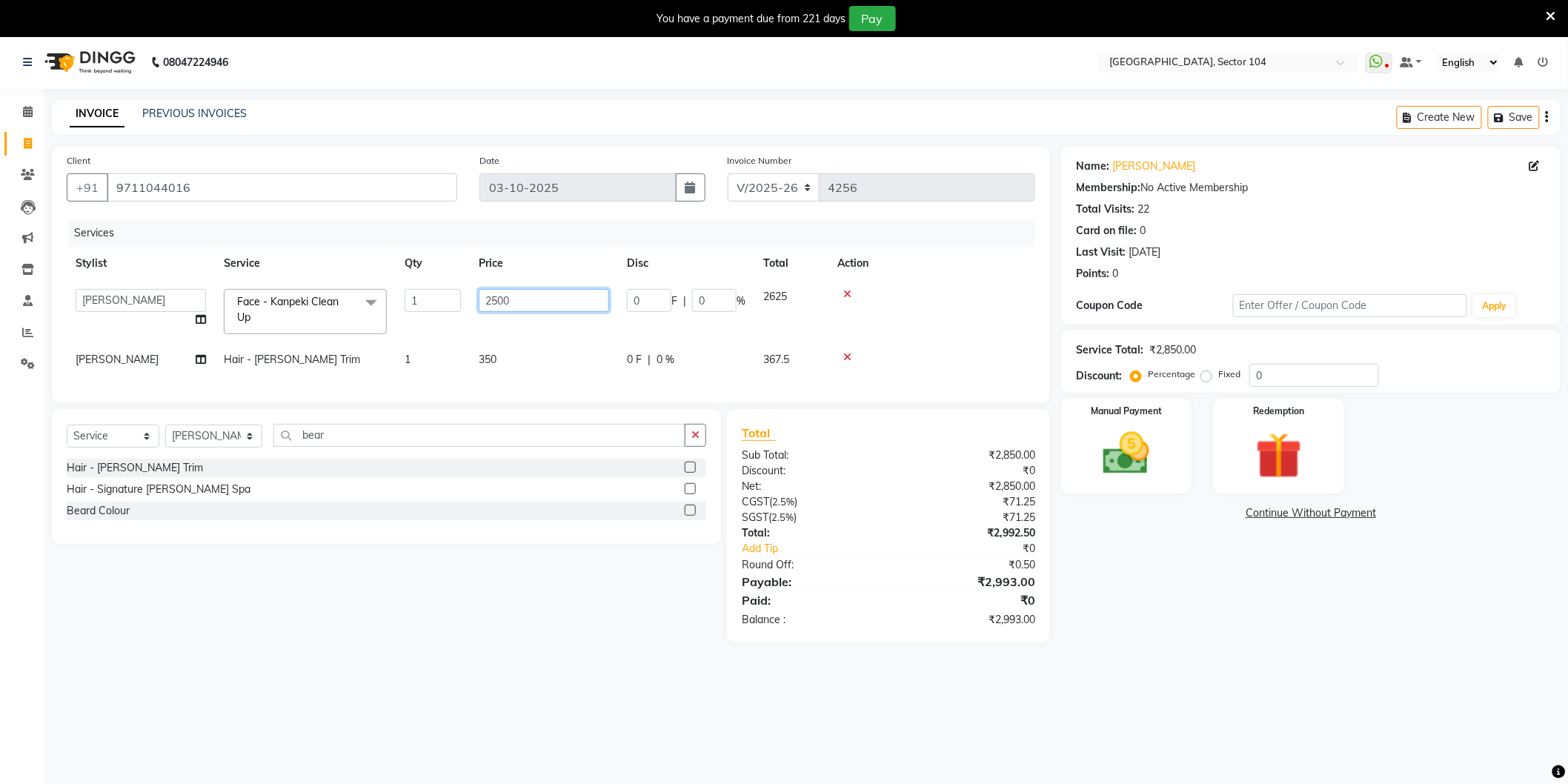
click at [511, 297] on input "2500" at bounding box center [543, 300] width 130 height 23
type input "2000"
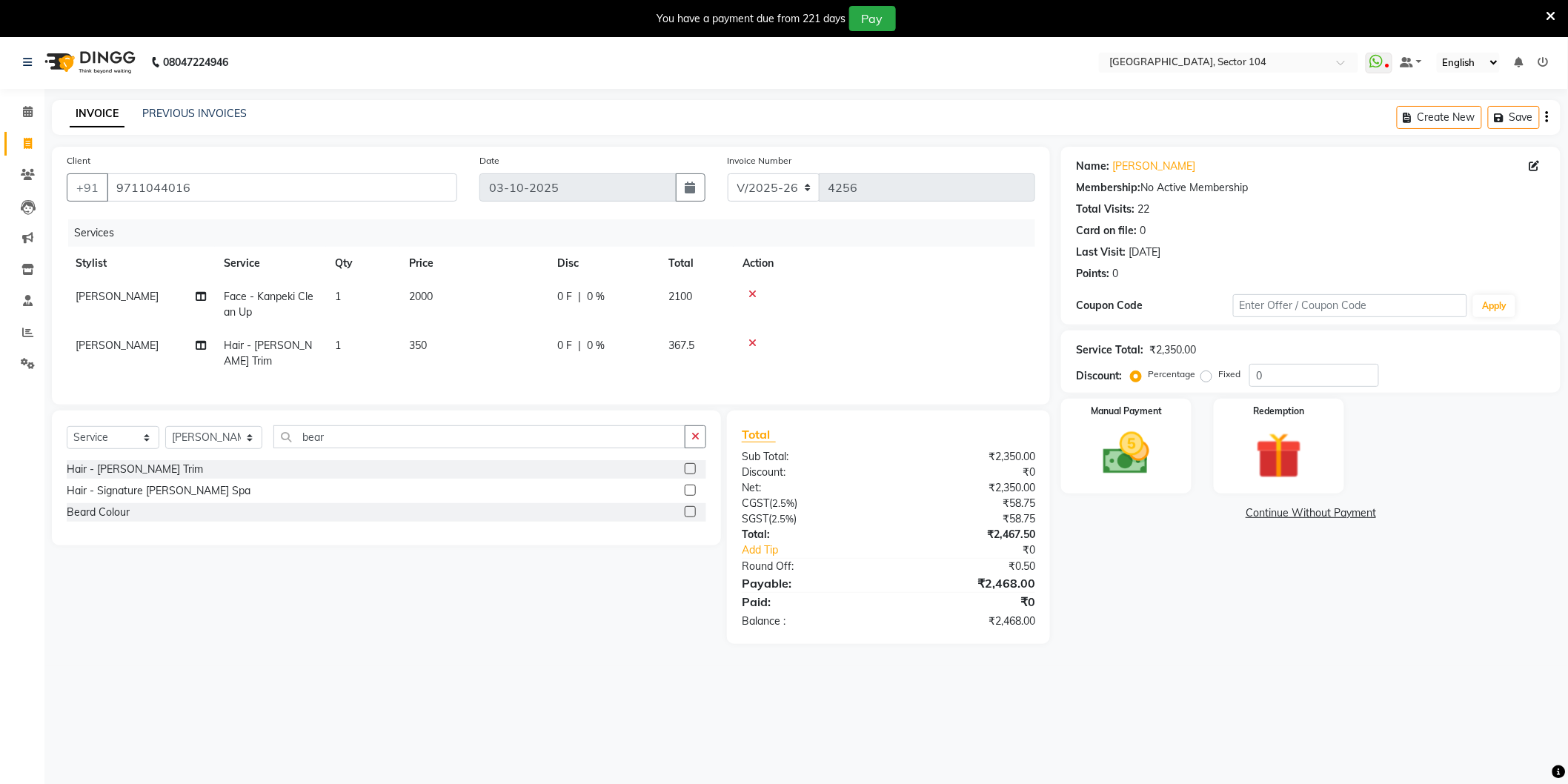
click at [420, 644] on main "INVOICE PREVIOUS INVOICES Create New Save Client +91 9711044016 Date 03-10-2025…" at bounding box center [806, 383] width 1523 height 566
click at [386, 427] on input "bear" at bounding box center [479, 436] width 412 height 23
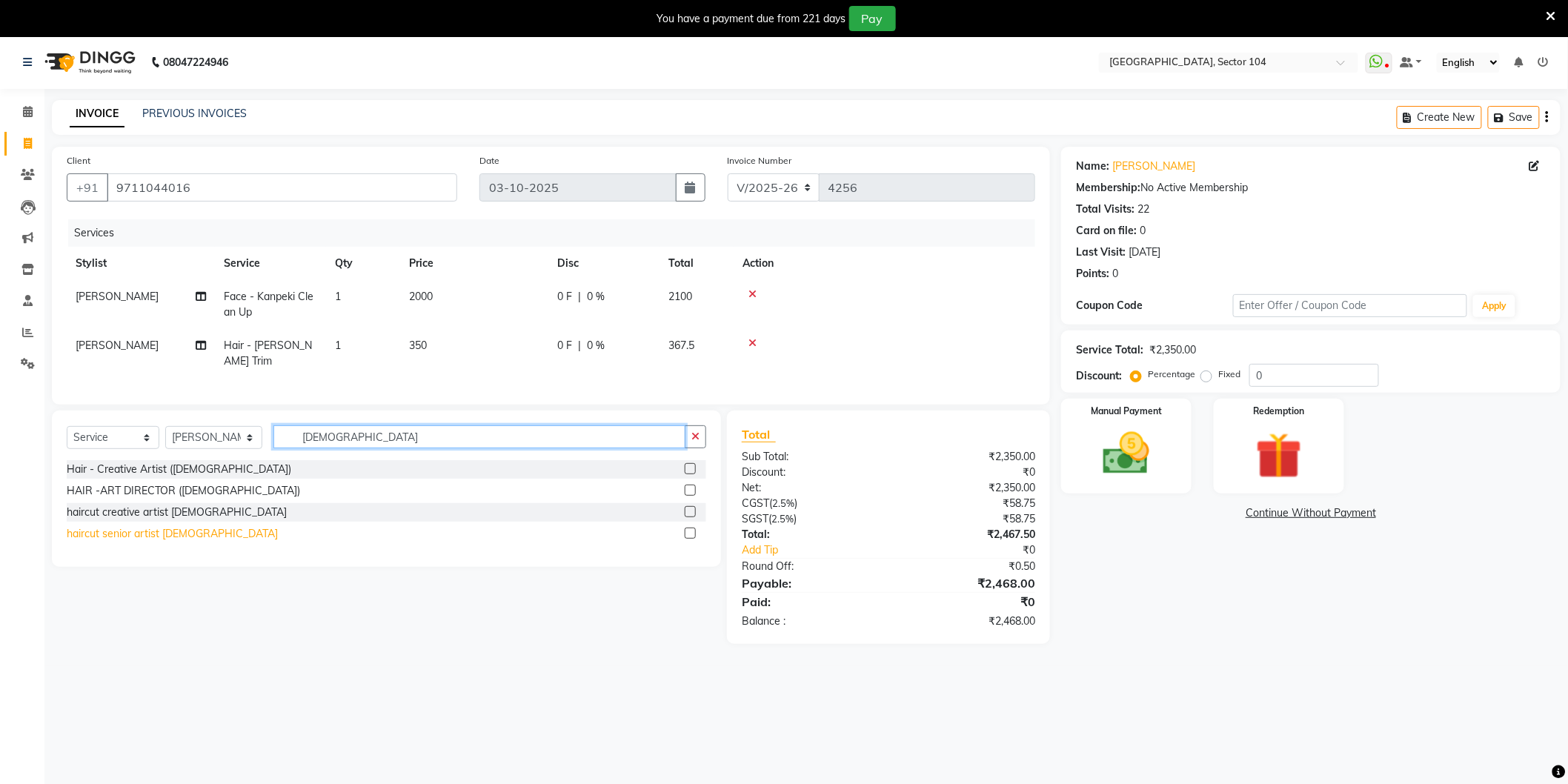
type input "male"
click at [154, 532] on div "haircut senior artist male" at bounding box center [172, 534] width 211 height 15
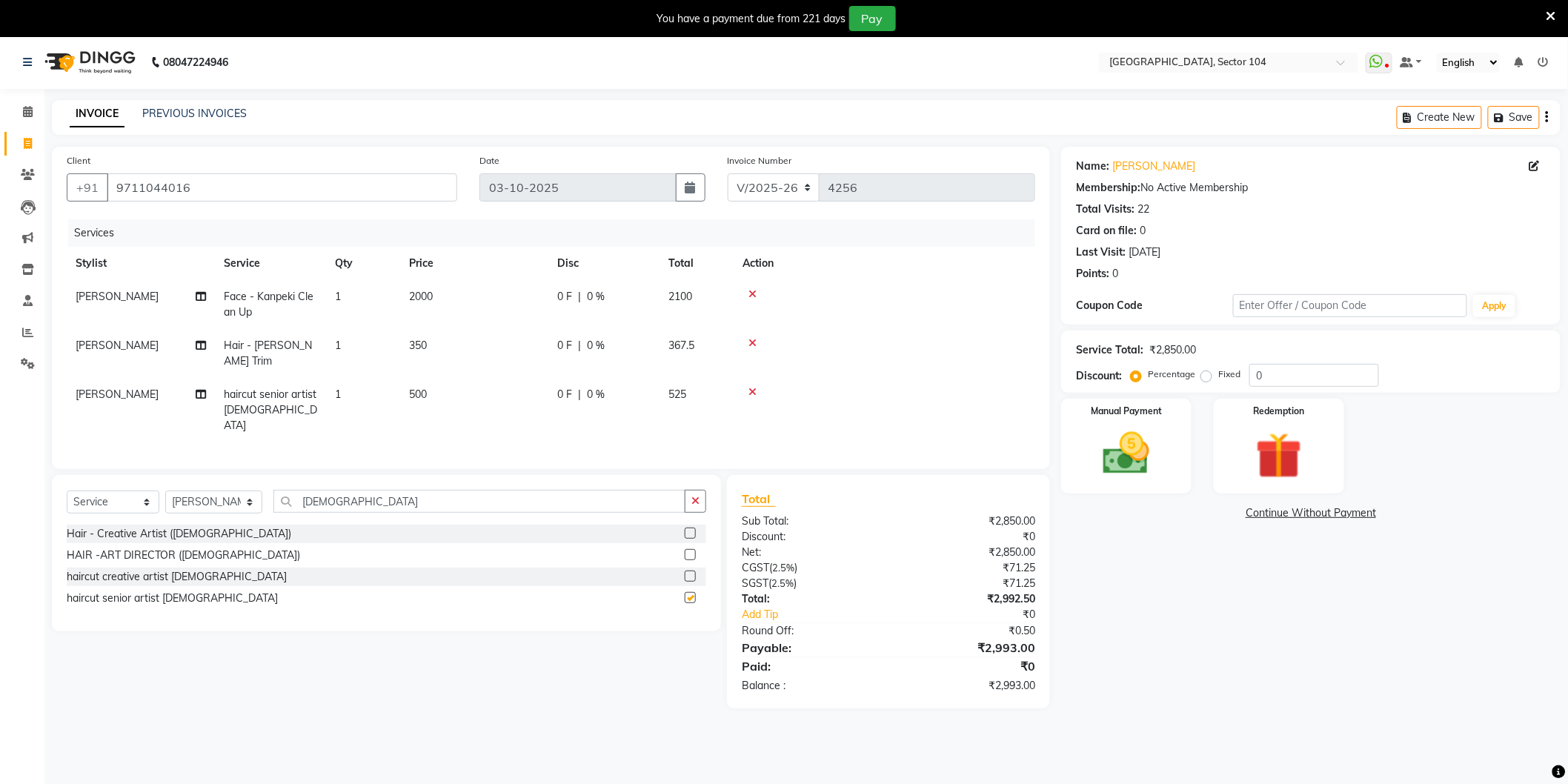
checkbox input "false"
click at [1151, 453] on img at bounding box center [1126, 453] width 78 height 56
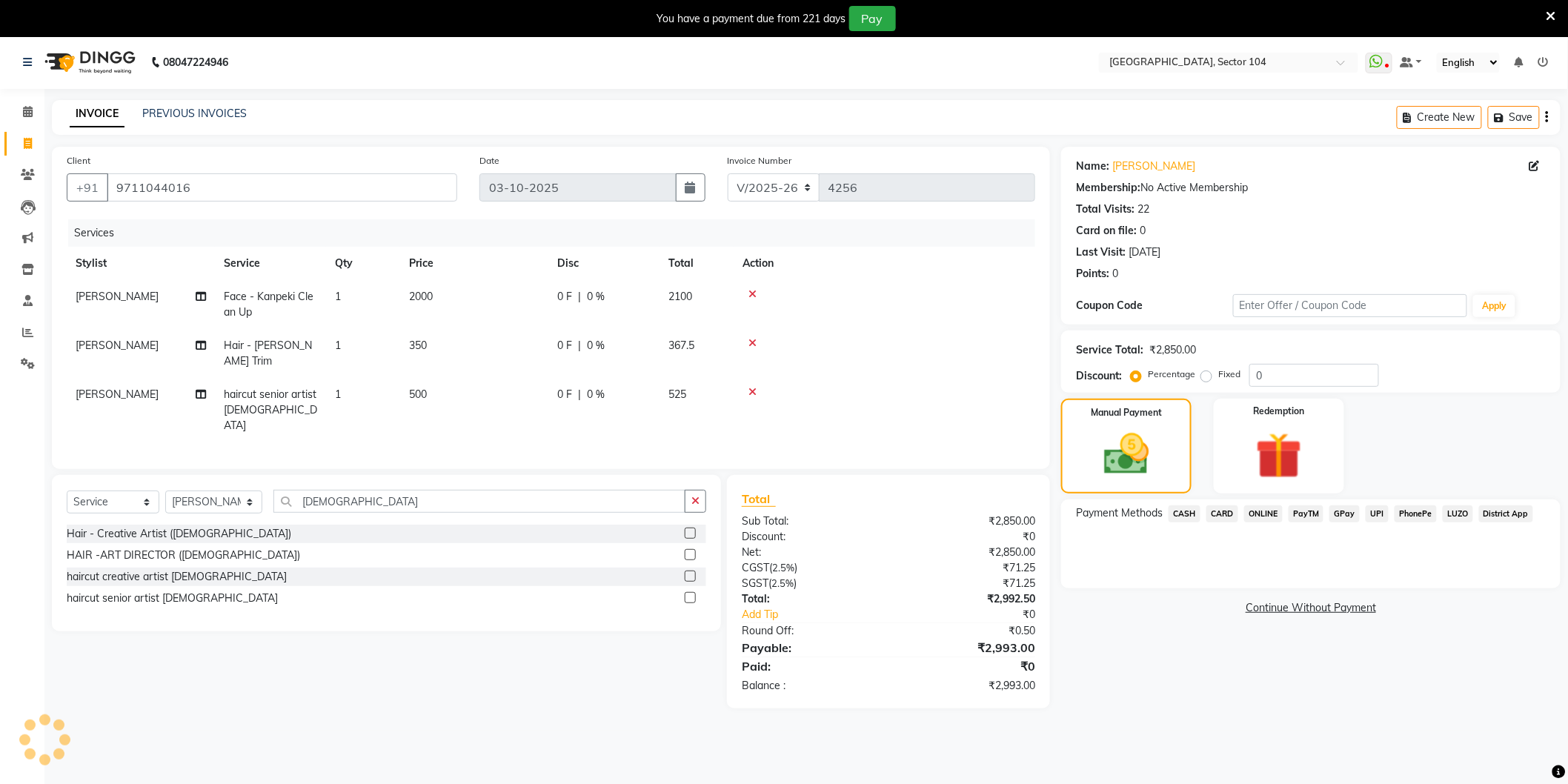
click at [1186, 510] on span "CASH" at bounding box center [1184, 514] width 32 height 17
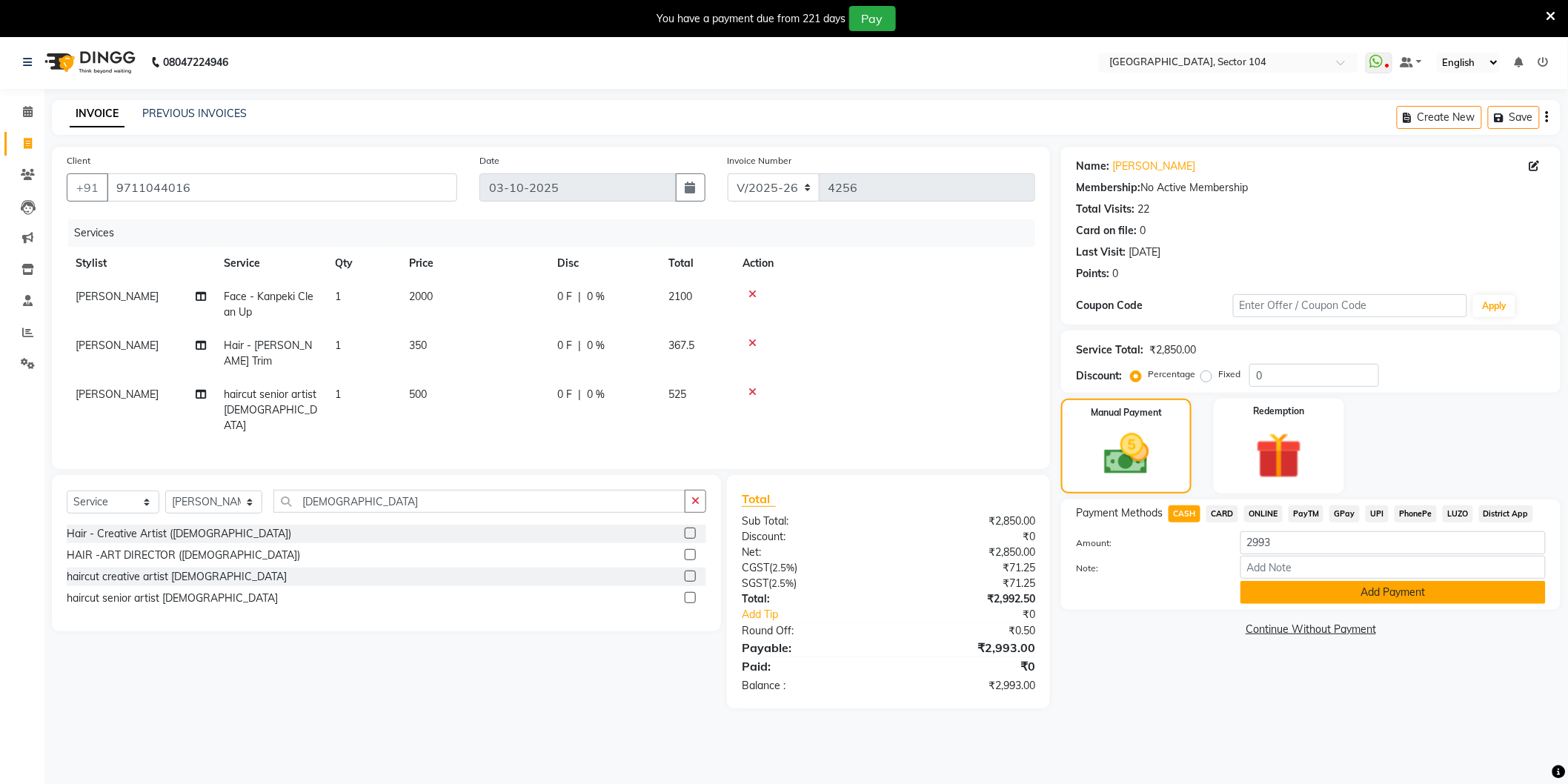
click at [1277, 603] on button "Add Payment" at bounding box center [1392, 592] width 305 height 23
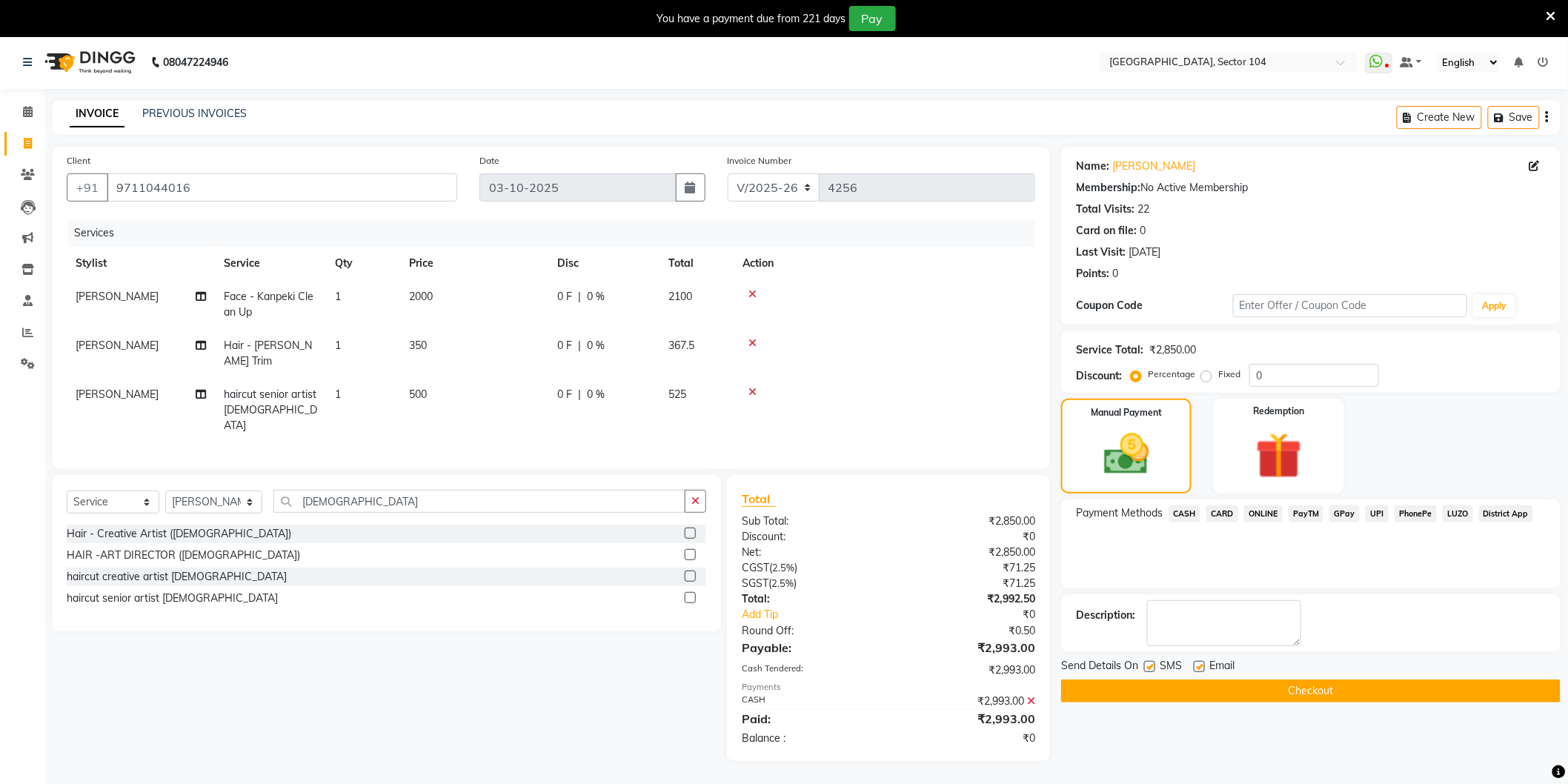
click at [1249, 695] on button "Checkout" at bounding box center [1310, 691] width 500 height 23
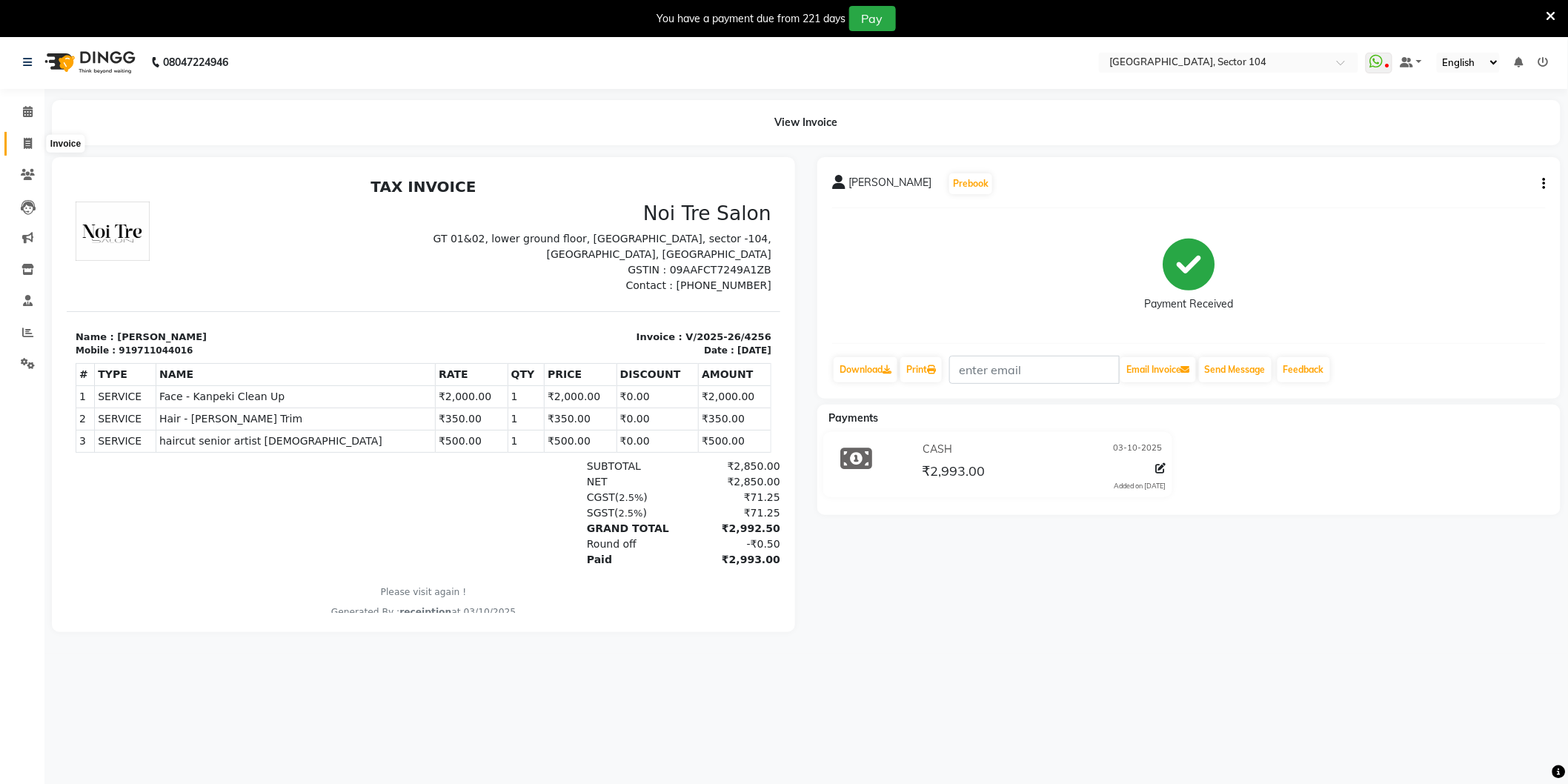
click at [27, 144] on icon at bounding box center [27, 143] width 8 height 11
select select "service"
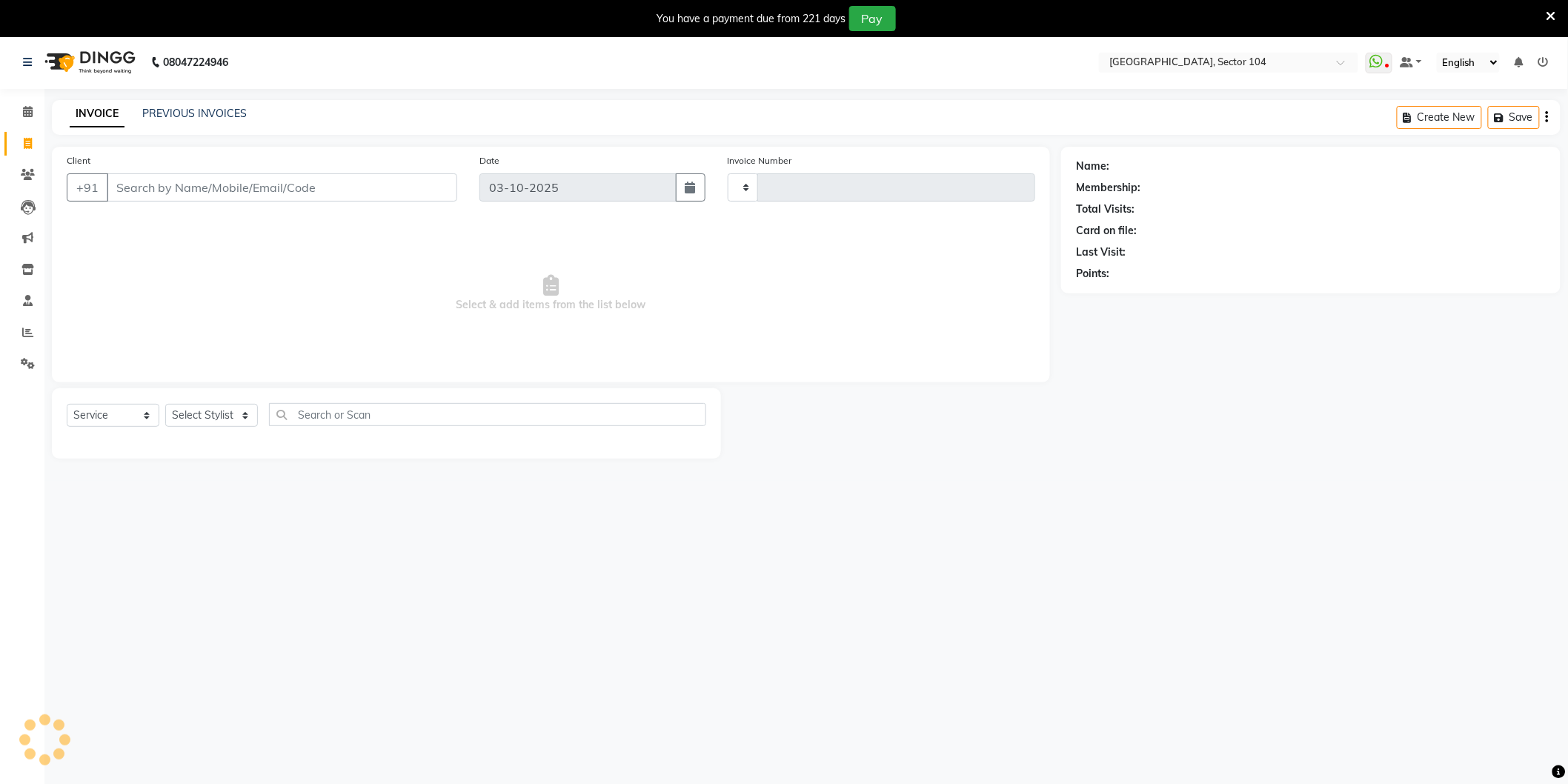
type input "4257"
select select "4009"
click at [181, 190] on input "Client" at bounding box center [281, 188] width 350 height 28
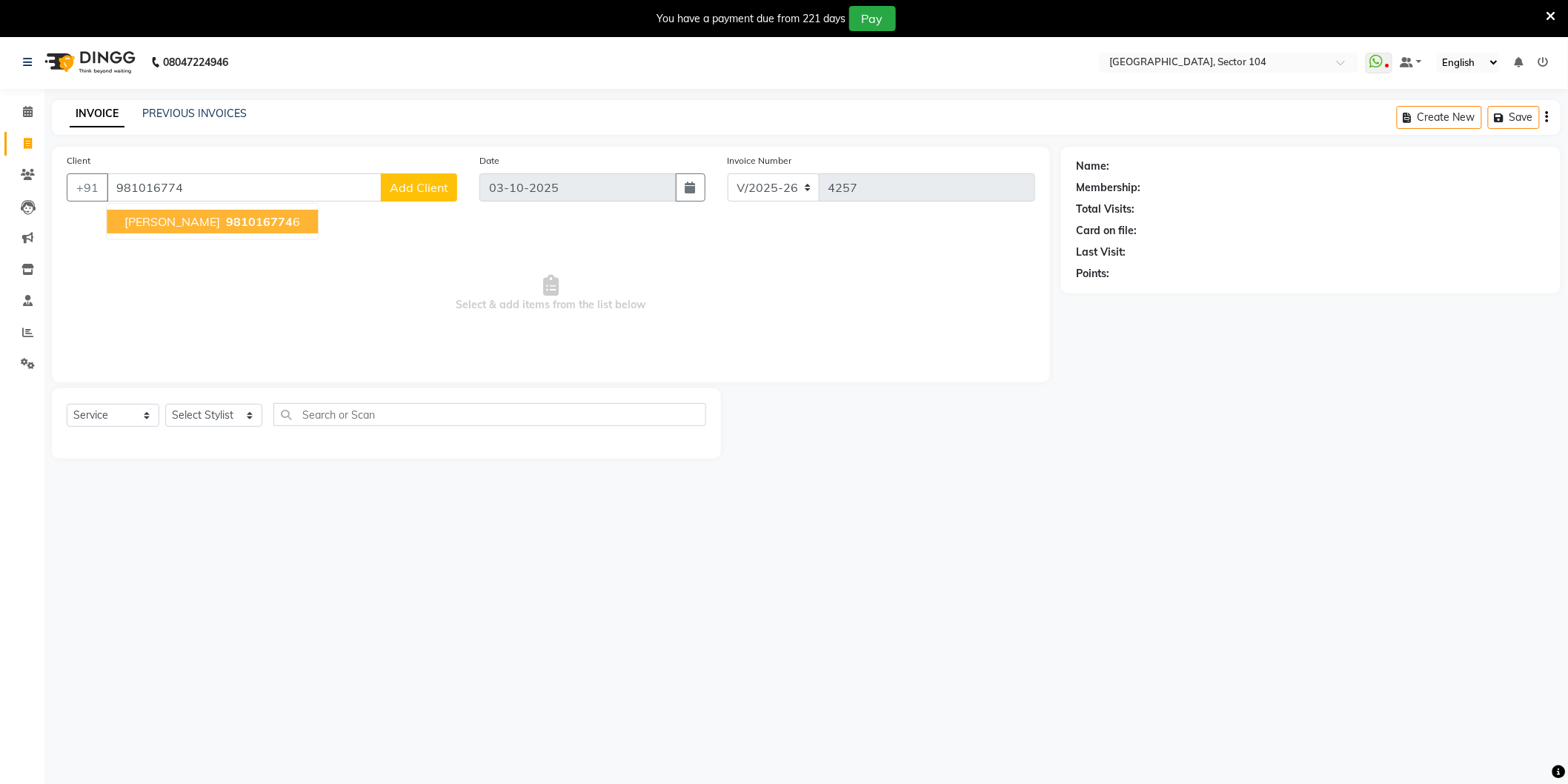
click at [226, 228] on span "981016774" at bounding box center [258, 221] width 66 height 15
type input "9810167746"
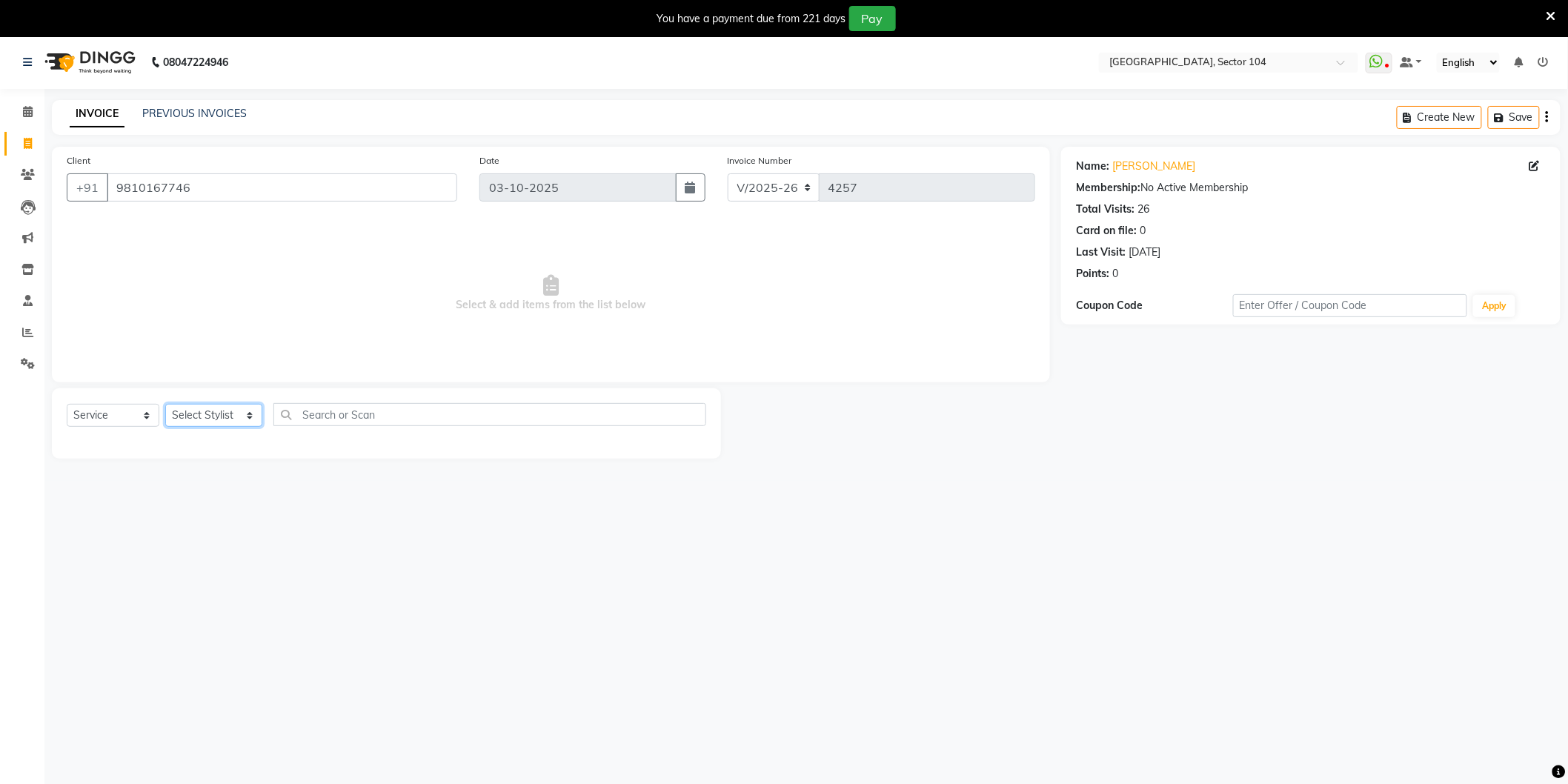
click at [194, 418] on select "Select Stylist AAMIR Aashis ajay AJEET akram Ali Alic ashok vihar Alice makeup …" at bounding box center [214, 415] width 97 height 23
select select "20473"
click at [166, 405] on select "Select Stylist AAMIR Aashis ajay AJEET akram Ali Alic ashok vihar Alice makeup …" at bounding box center [214, 415] width 97 height 23
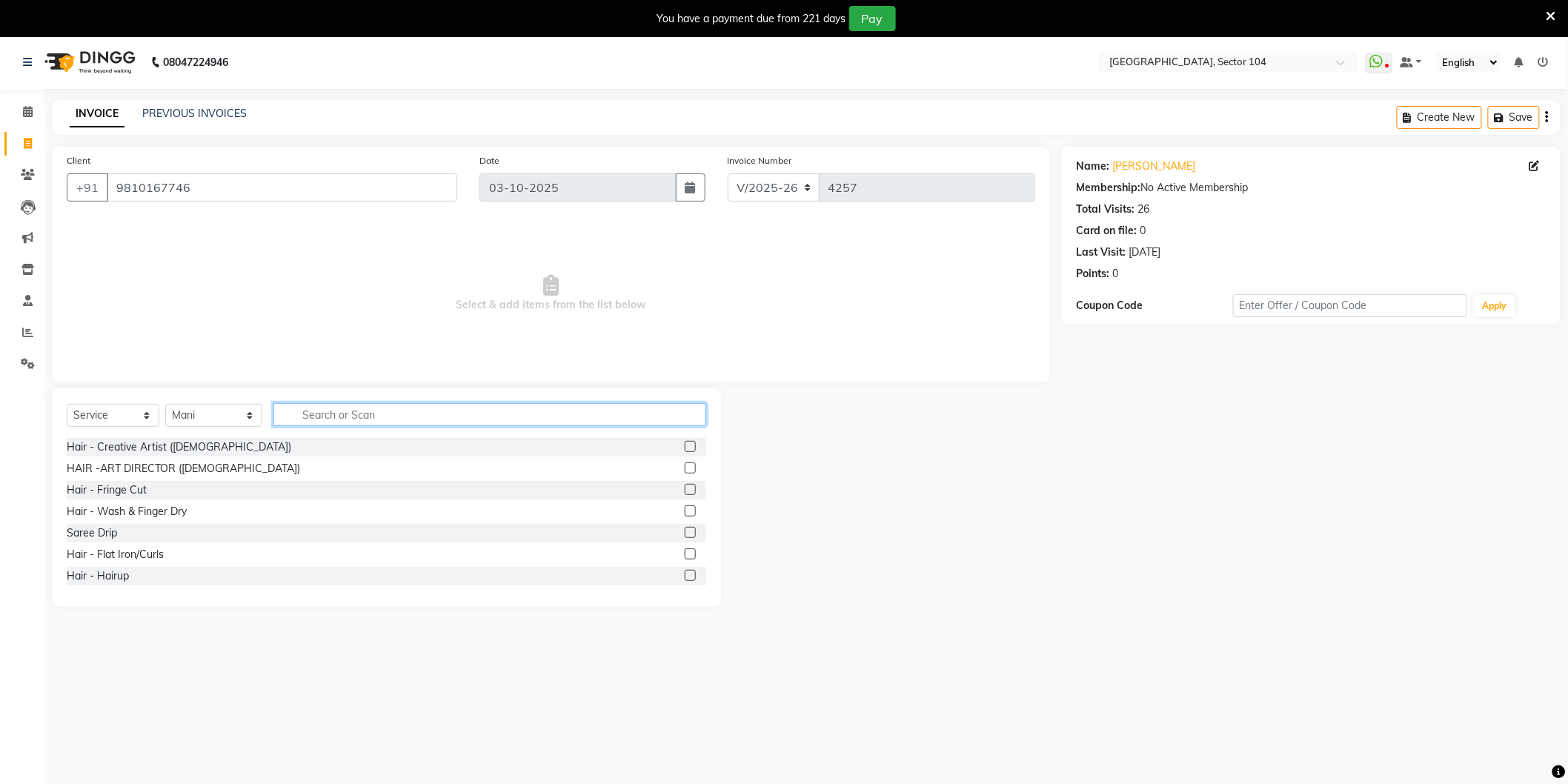
click at [325, 420] on input "text" at bounding box center [489, 414] width 432 height 23
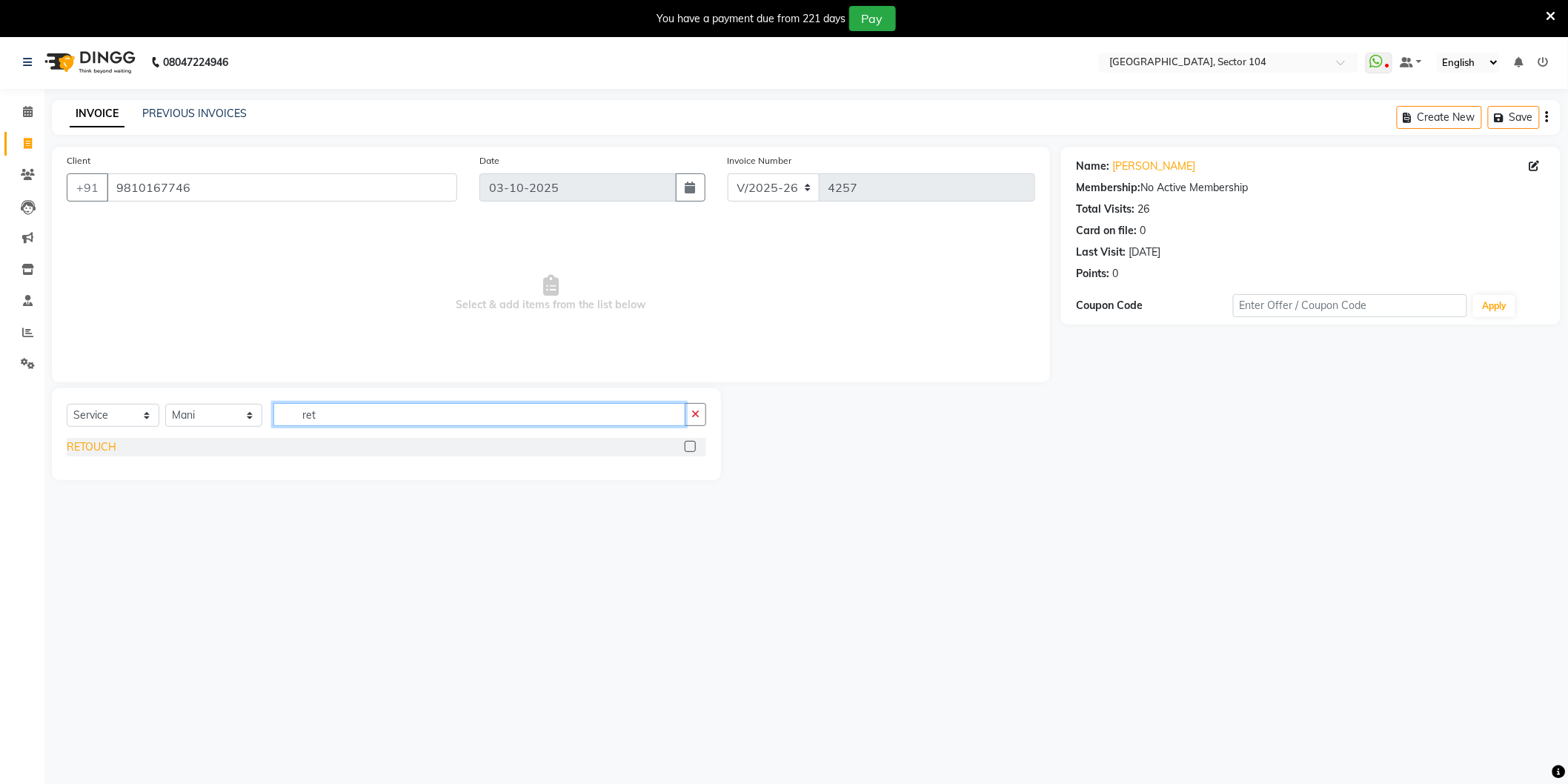
type input "ret"
click at [106, 444] on div "RETOUCH" at bounding box center [91, 447] width 50 height 15
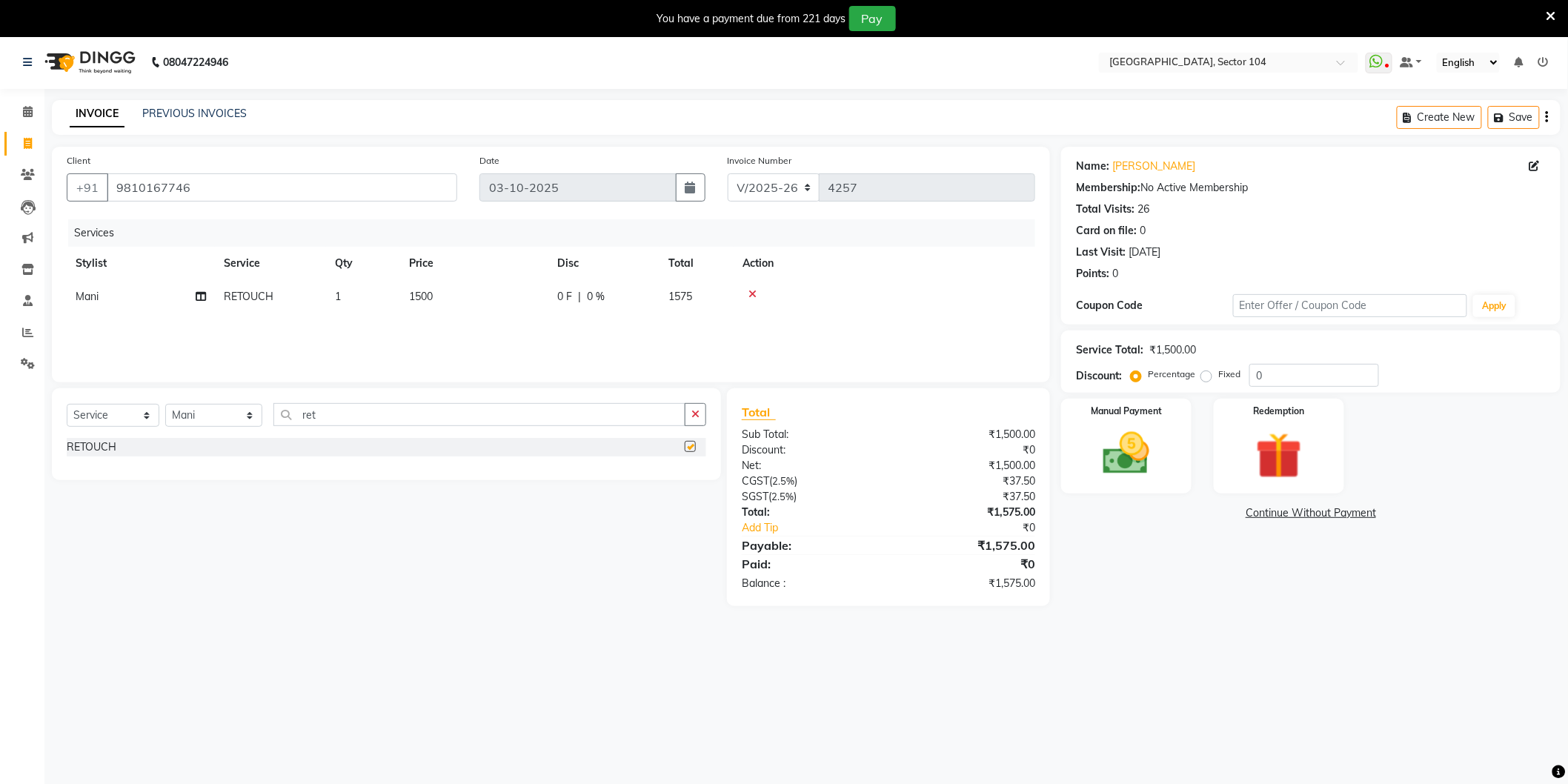
checkbox input "false"
click at [1138, 164] on link "Shikha" at bounding box center [1153, 166] width 83 height 15
click at [481, 300] on td "1500" at bounding box center [474, 297] width 148 height 34
select select "20473"
click at [504, 301] on input "1500" at bounding box center [543, 300] width 130 height 23
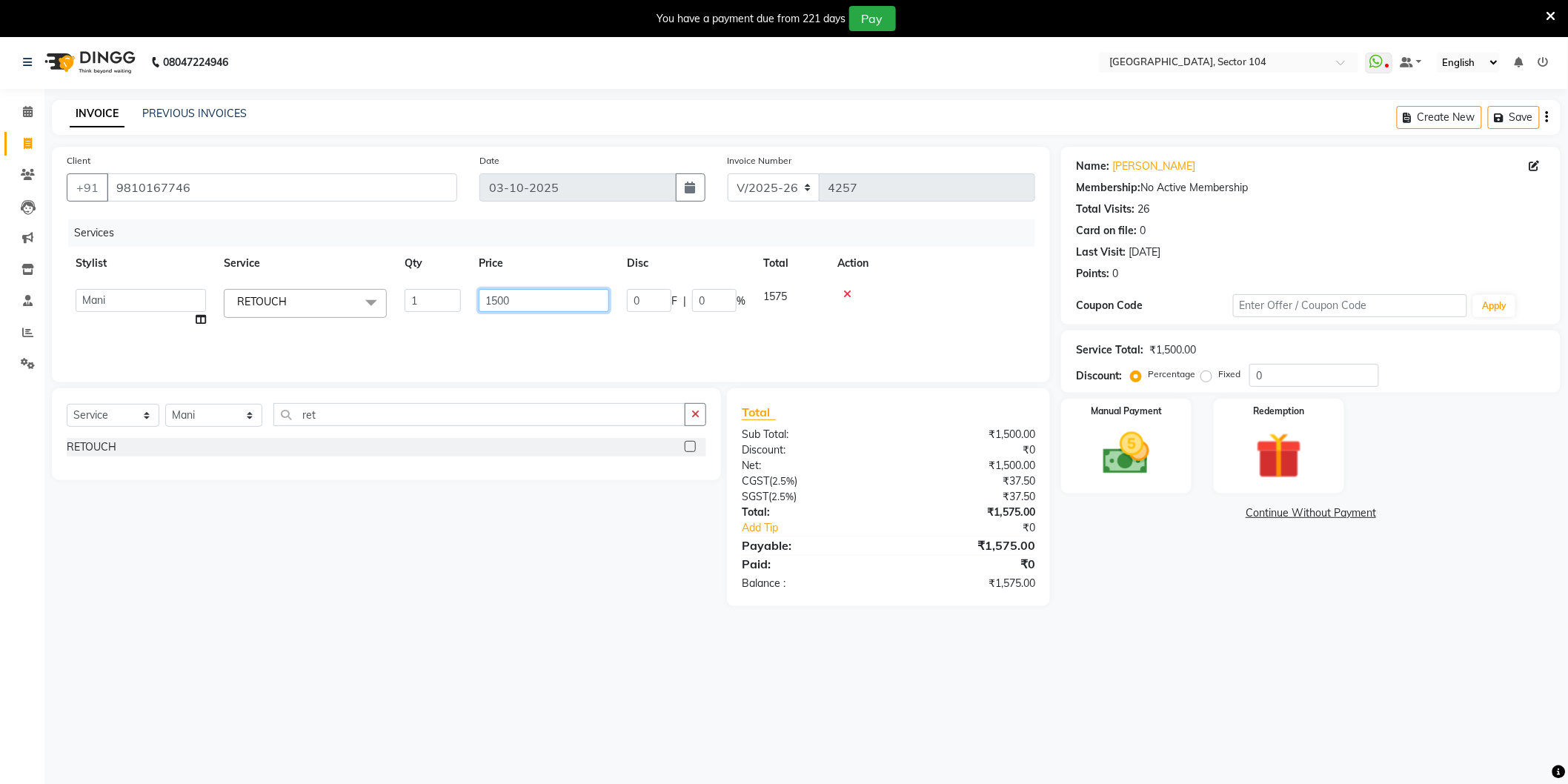
click at [504, 301] on input "1500" at bounding box center [543, 300] width 130 height 23
type input "1714"
click at [1216, 628] on main "INVOICE PREVIOUS INVOICES Create New Save Client +91 9810167746 Date 03-10-2025…" at bounding box center [806, 364] width 1523 height 528
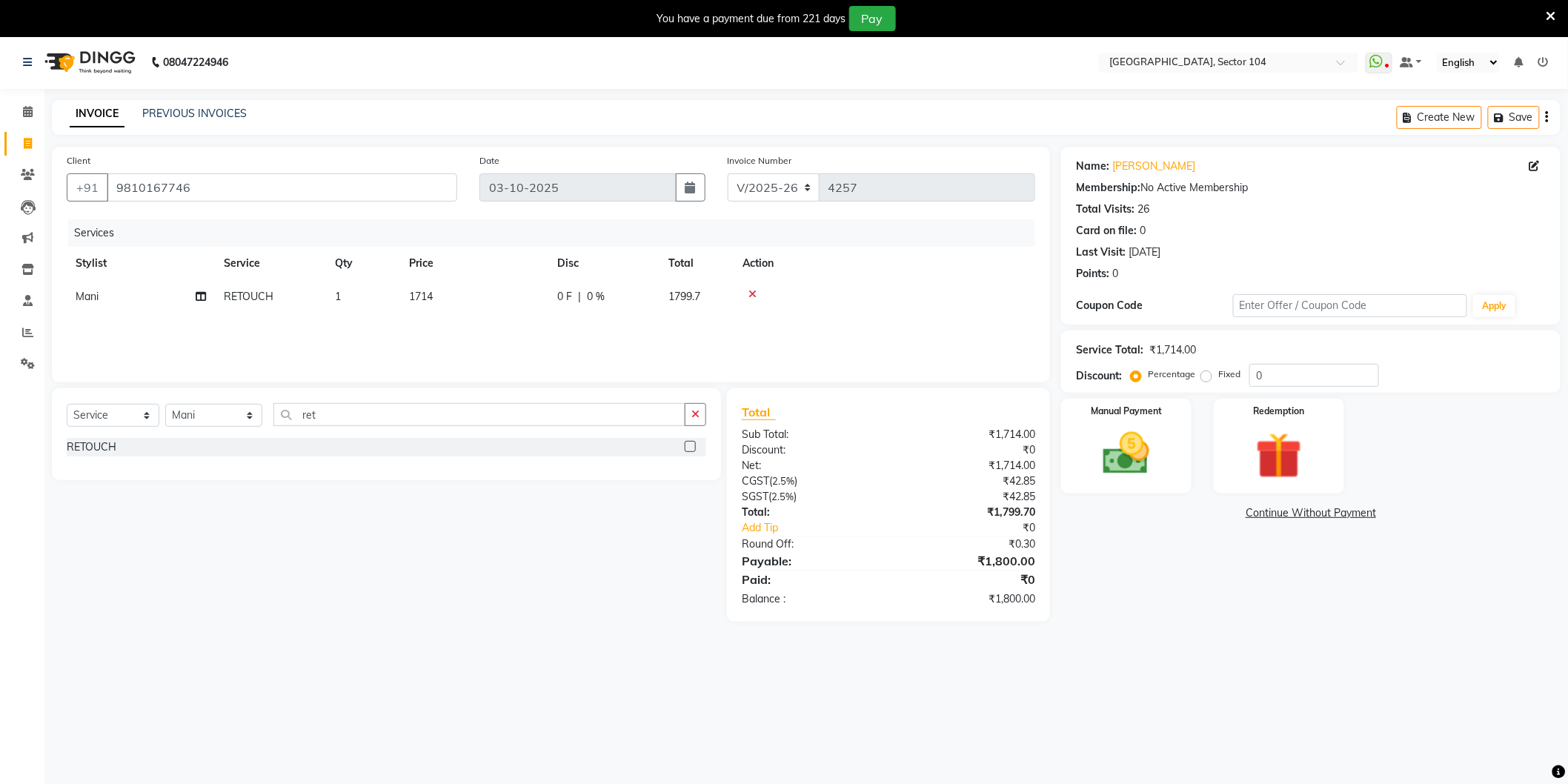
click at [1141, 556] on div "Name: Shikha Membership: No Active Membership Total Visits: 26 Card on file: 0 …" at bounding box center [1316, 384] width 511 height 475
click at [1222, 647] on div "08047224946 Select Location × Noi Tre Salon, Sector 104 WhatsApp Status ✕ Statu…" at bounding box center [784, 427] width 1568 height 784
click at [1136, 445] on img at bounding box center [1126, 453] width 78 height 56
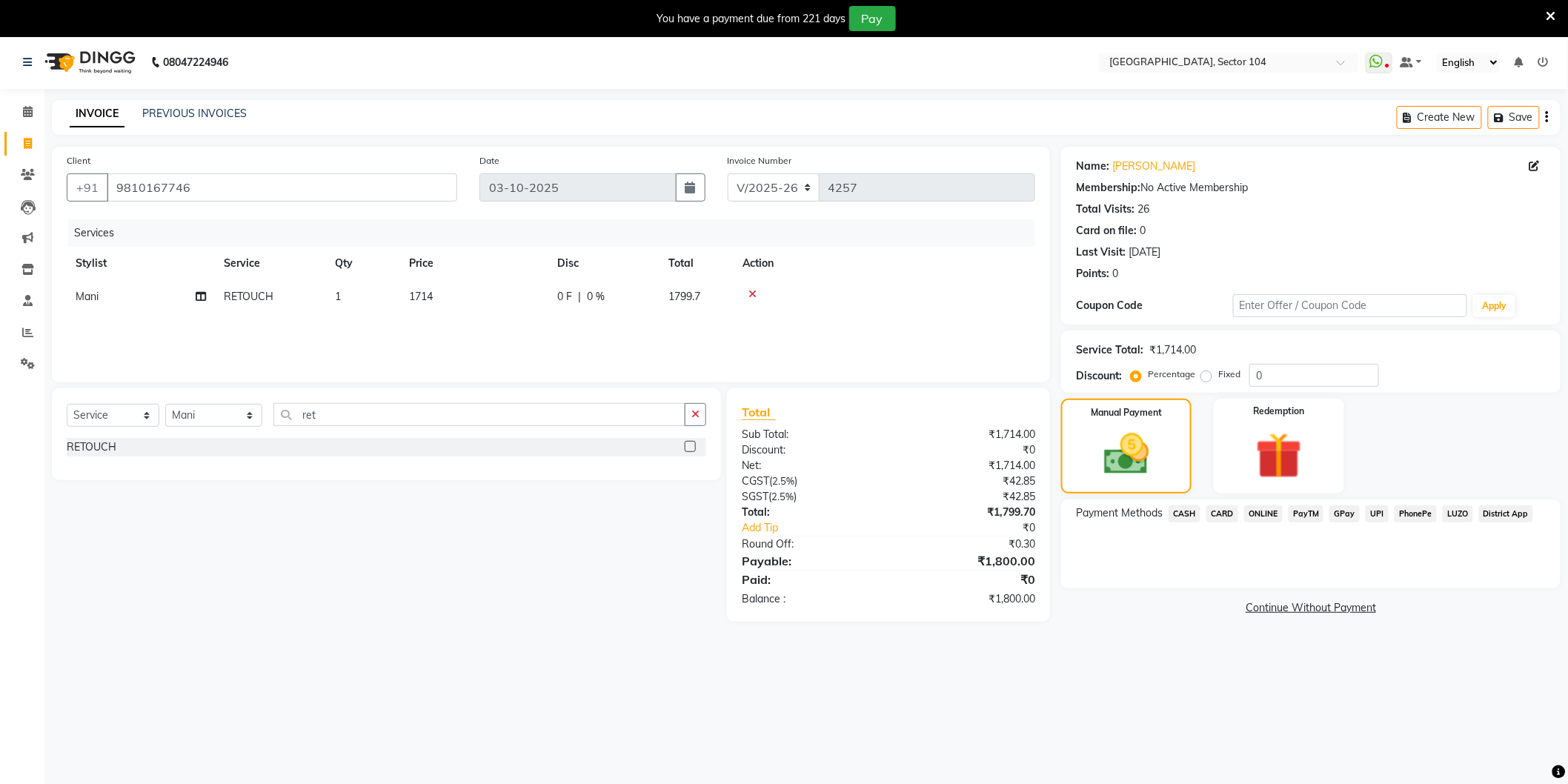
click at [1223, 515] on span "CARD" at bounding box center [1221, 514] width 32 height 17
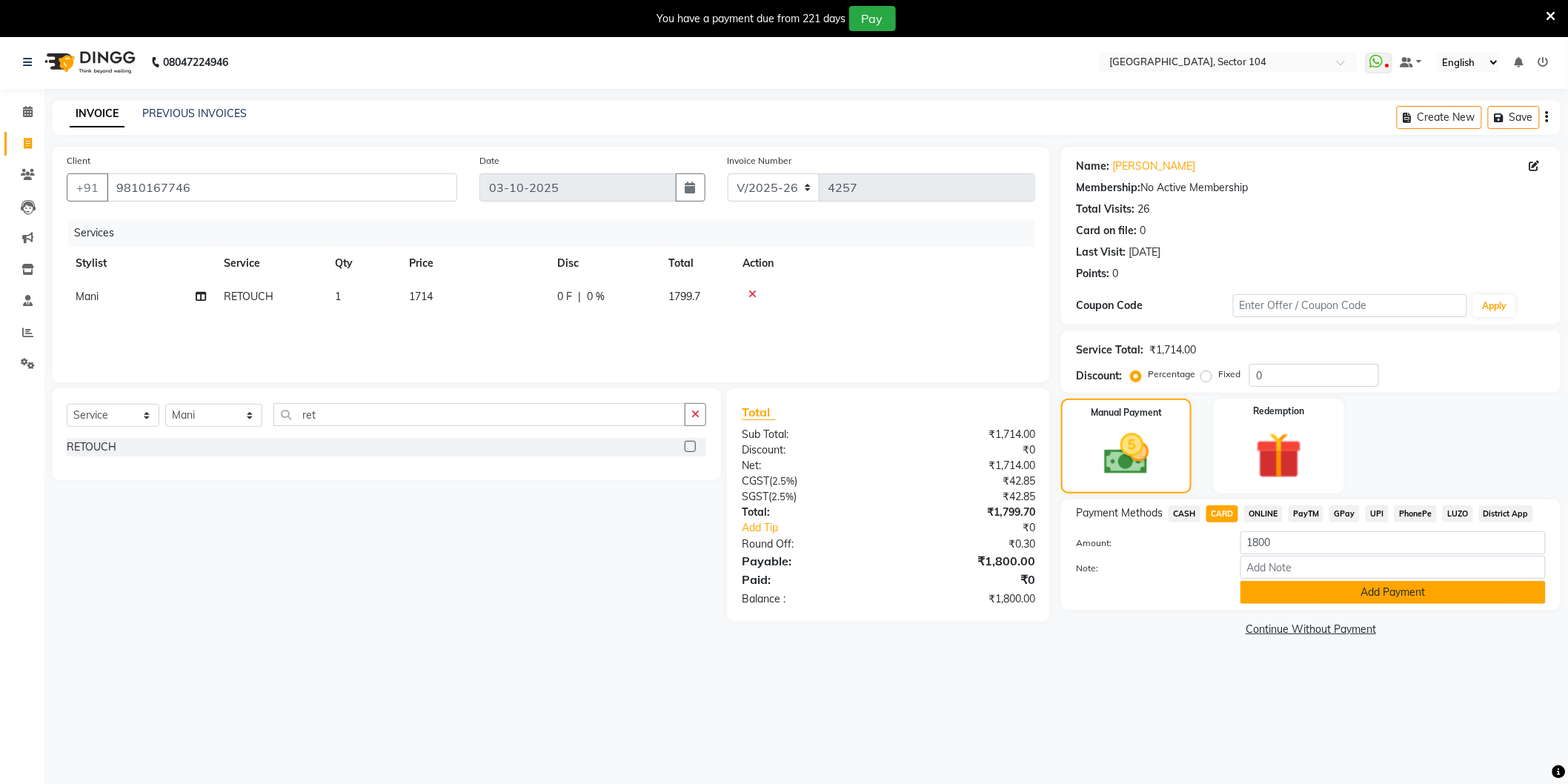
click at [1291, 591] on button "Add Payment" at bounding box center [1392, 592] width 305 height 23
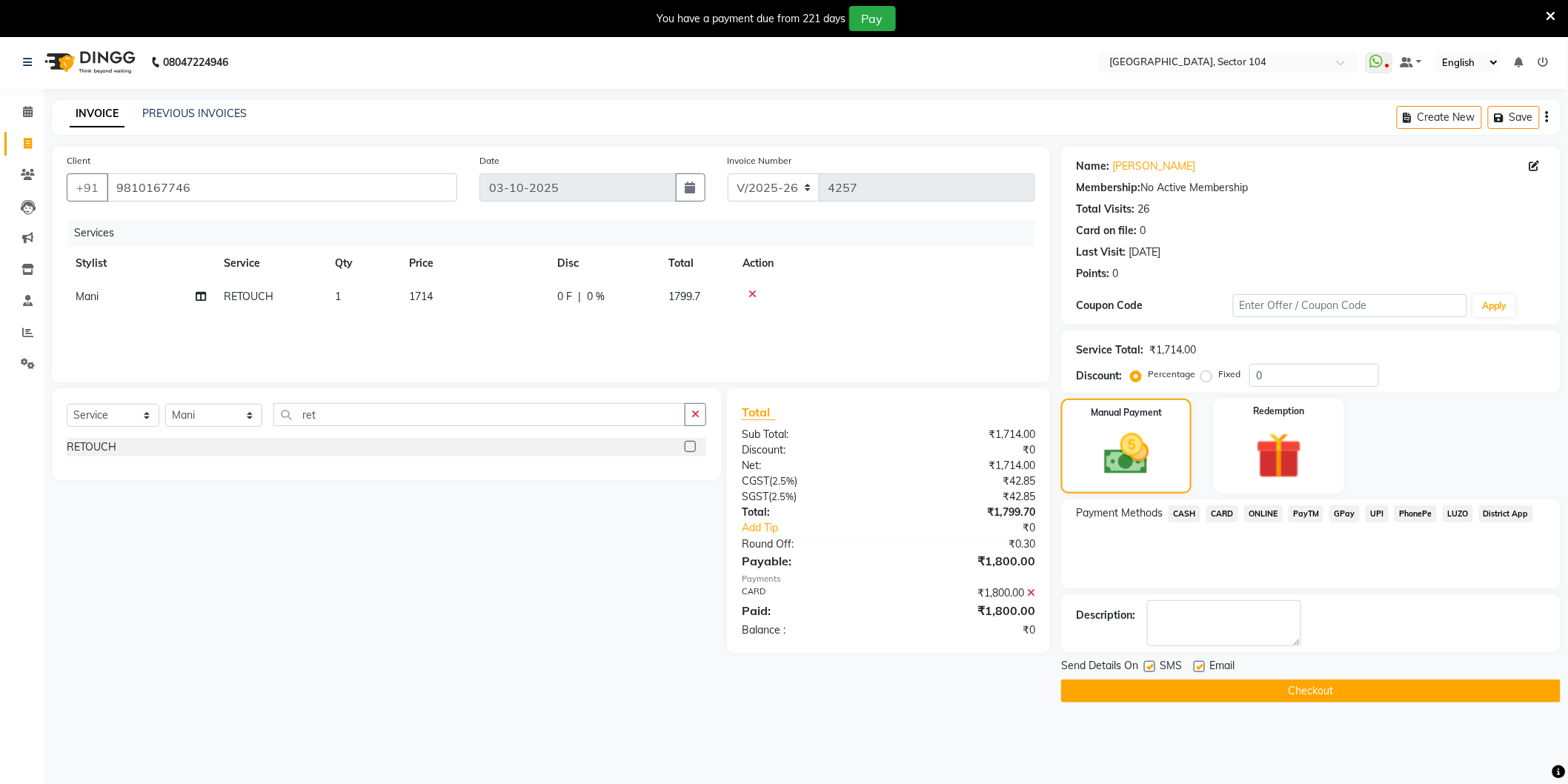
click at [1215, 697] on button "Checkout" at bounding box center [1310, 691] width 500 height 23
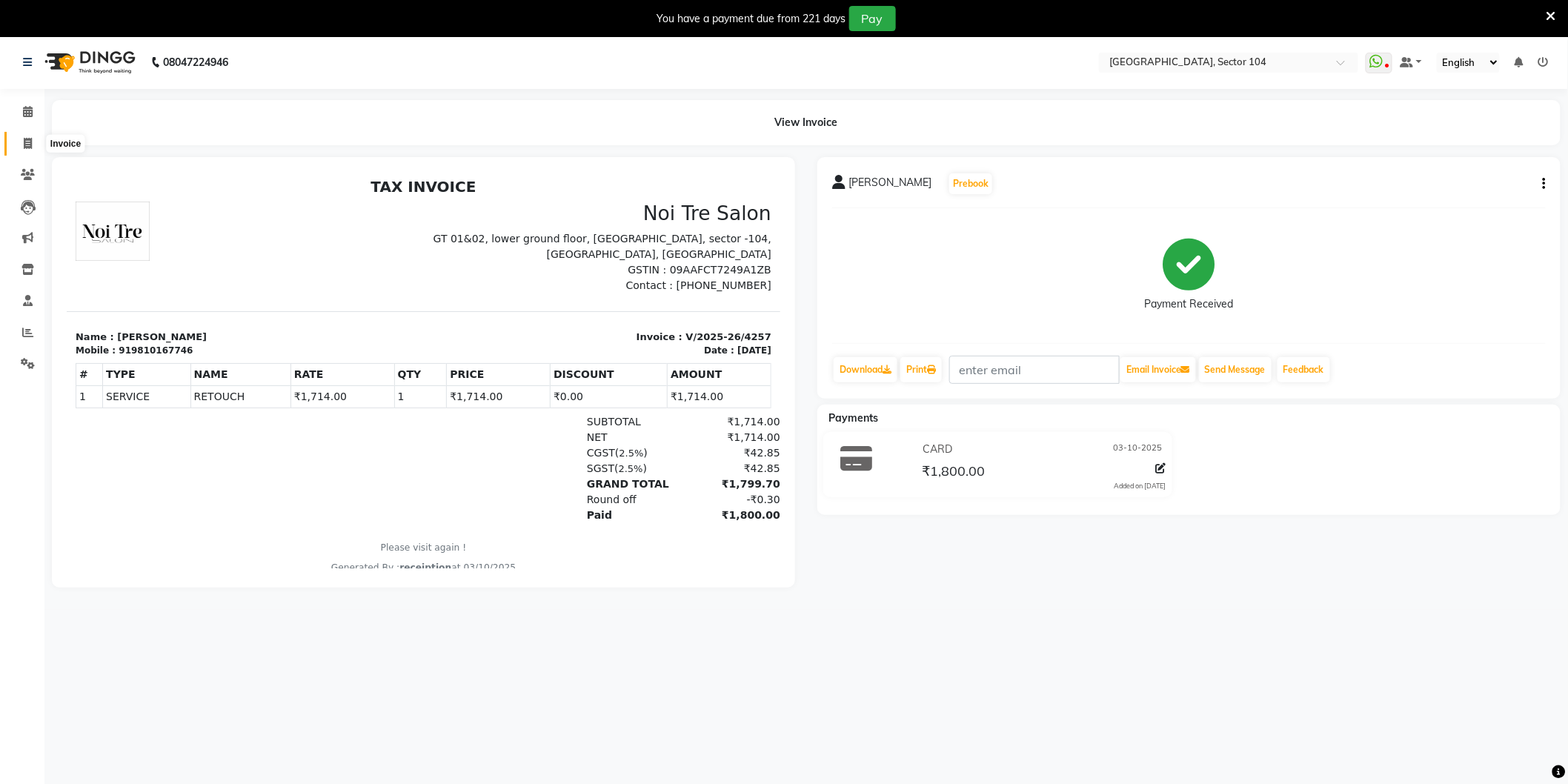
click at [25, 142] on icon at bounding box center [27, 143] width 8 height 11
select select "service"
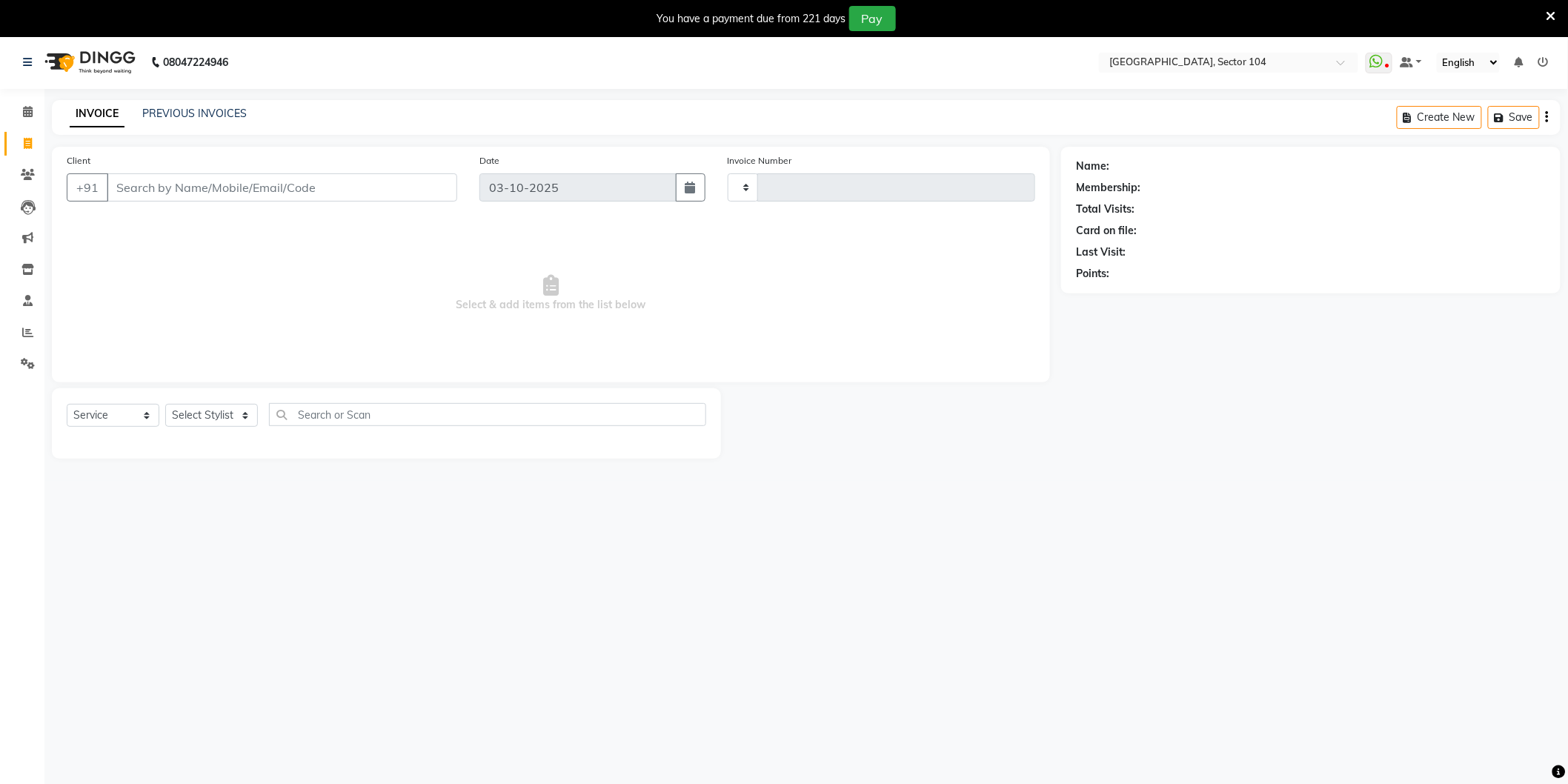
click at [149, 187] on input "Client" at bounding box center [281, 188] width 350 height 28
click at [226, 191] on input "767676" at bounding box center [244, 188] width 275 height 28
type input "767676"
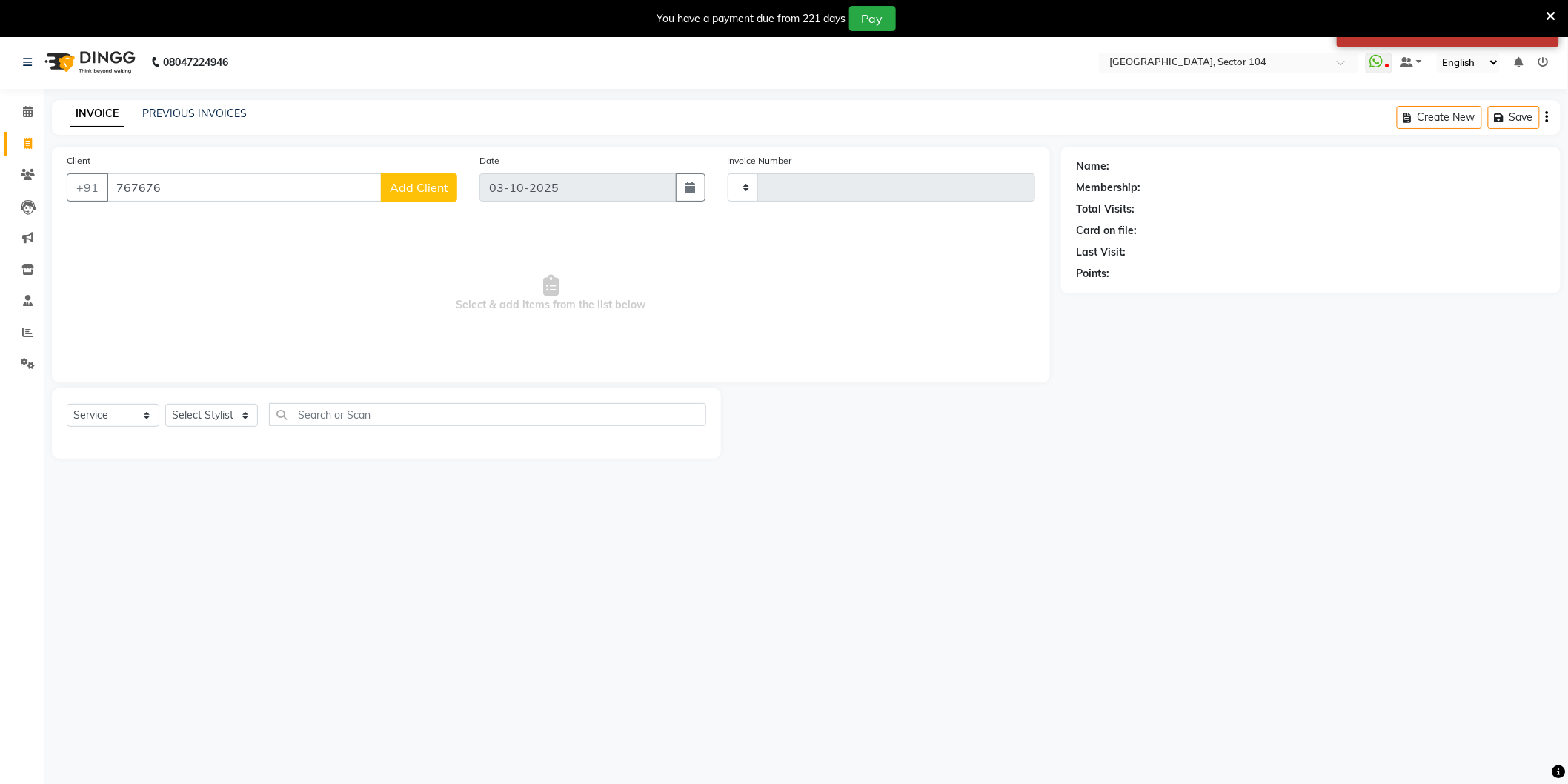
click at [1156, 616] on div "08047224946 Select Location × Noi Tre Salon, Sector 104 WhatsApp Status ✕ Statu…" at bounding box center [784, 427] width 1568 height 784
click at [1057, 557] on div "08047224946 Select Location × Noi Tre Salon, Sector 104 WhatsApp Status ✕ Statu…" at bounding box center [784, 427] width 1568 height 784
click at [253, 184] on input "767676" at bounding box center [244, 188] width 275 height 28
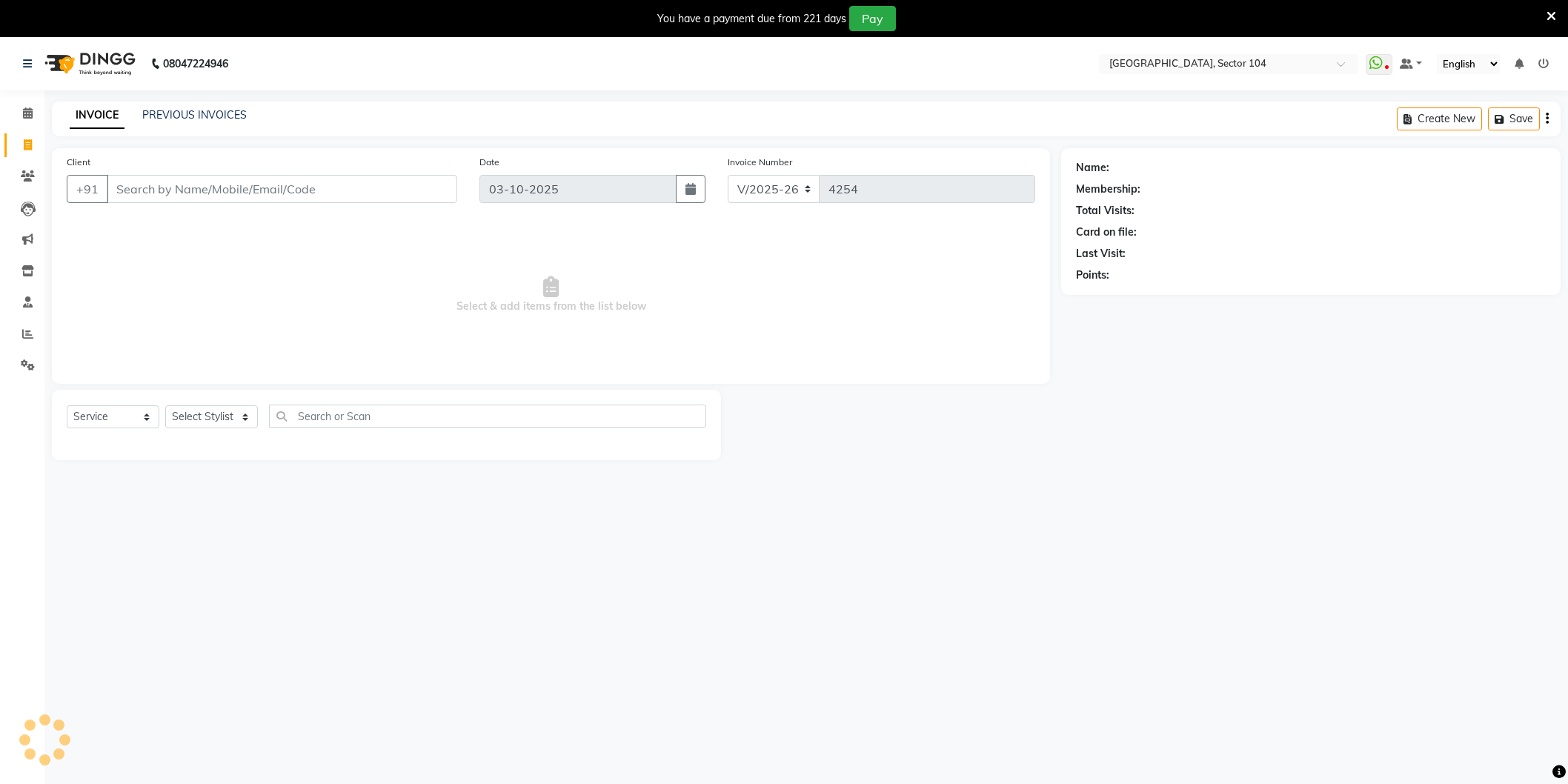
select select "4009"
select select "service"
click at [1098, 636] on div "08047224946 Select Location × Noi Tre Salon, Sector 104 WhatsApp Status ✕ Statu…" at bounding box center [784, 429] width 1568 height 784
click at [213, 175] on input "Client" at bounding box center [281, 188] width 350 height 28
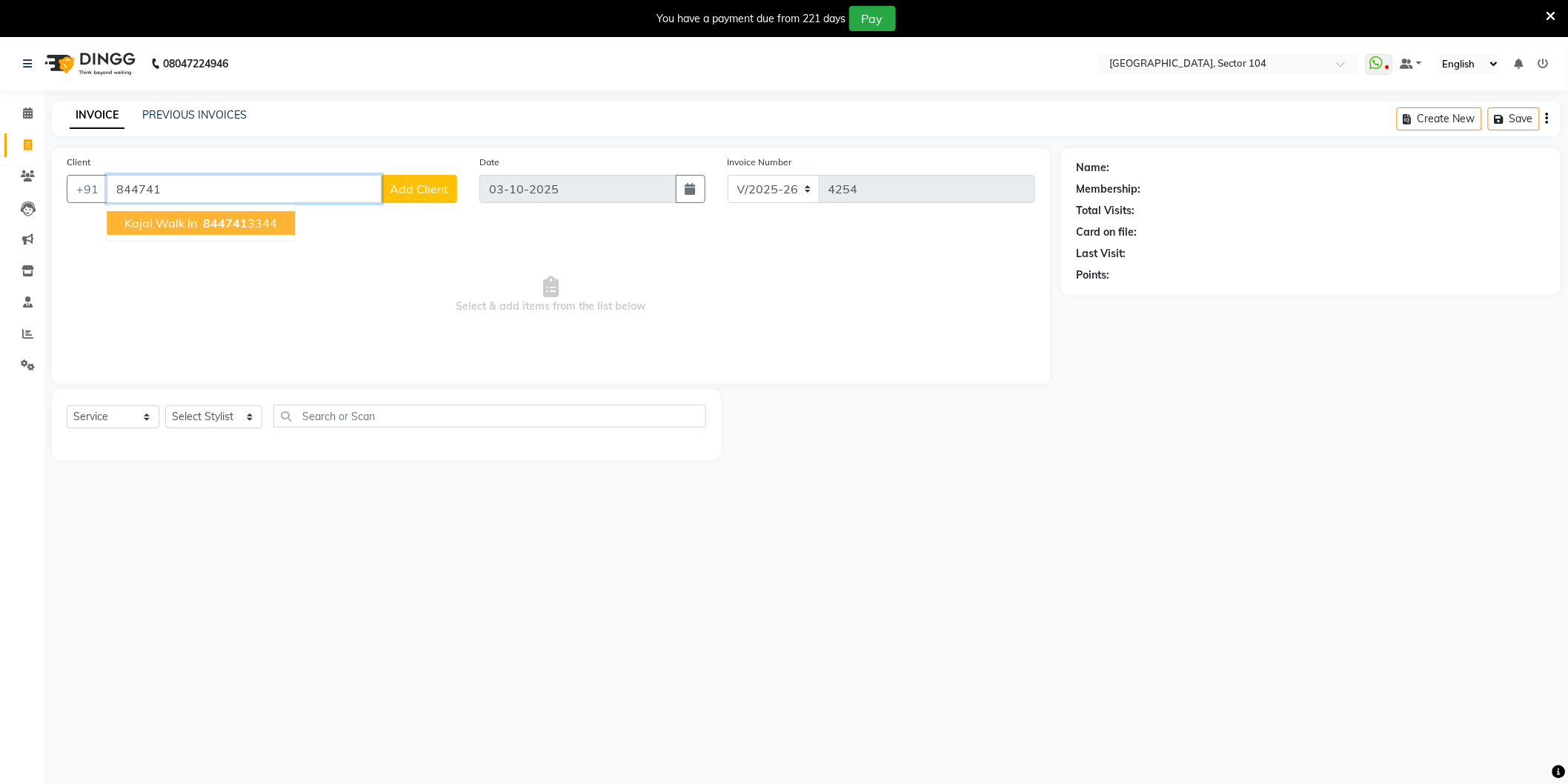
click at [234, 223] on span "844741" at bounding box center [225, 223] width 45 height 15
type input "8447413344"
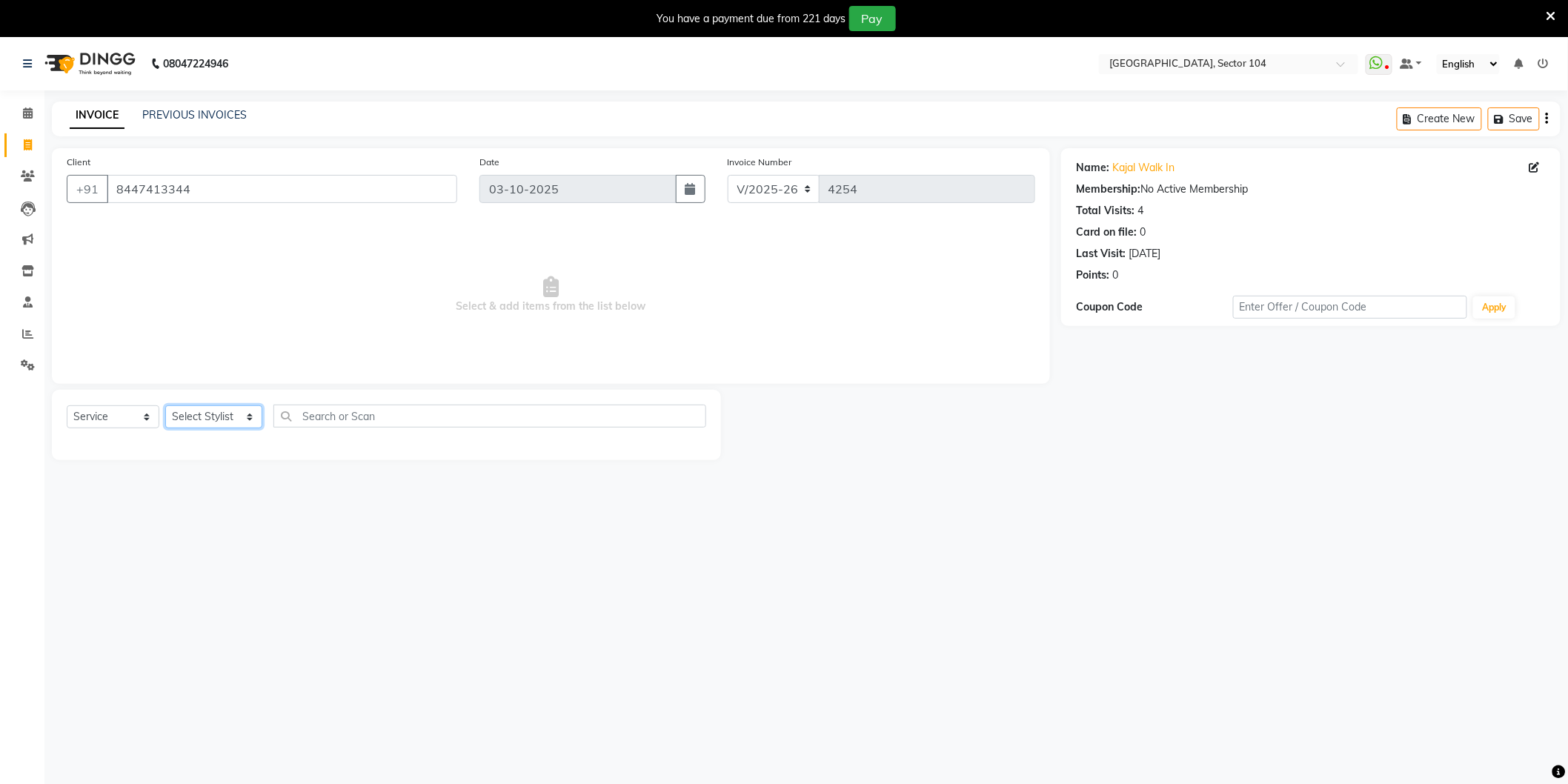
click at [202, 408] on select "Select Stylist AAMIR Aashis ajay AJEET akram Ali Alic ashok vihar Alice makeup …" at bounding box center [214, 416] width 97 height 23
select select "34544"
click at [166, 406] on select "Select Stylist AAMIR Aashis ajay AJEET akram Ali Alic ashok vihar Alice makeup …" at bounding box center [214, 416] width 97 height 23
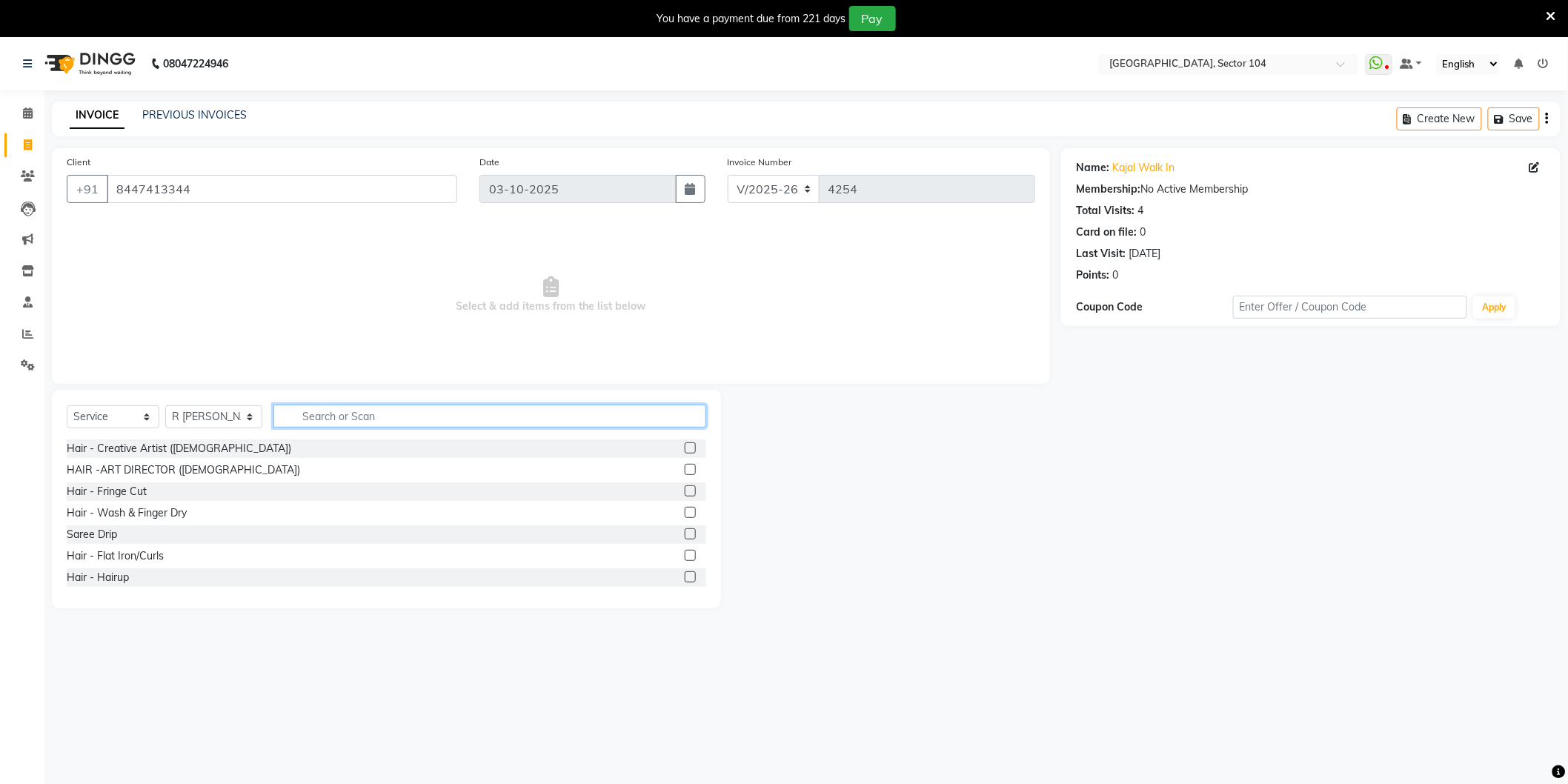
click at [320, 425] on input "text" at bounding box center [489, 416] width 432 height 23
type input "e"
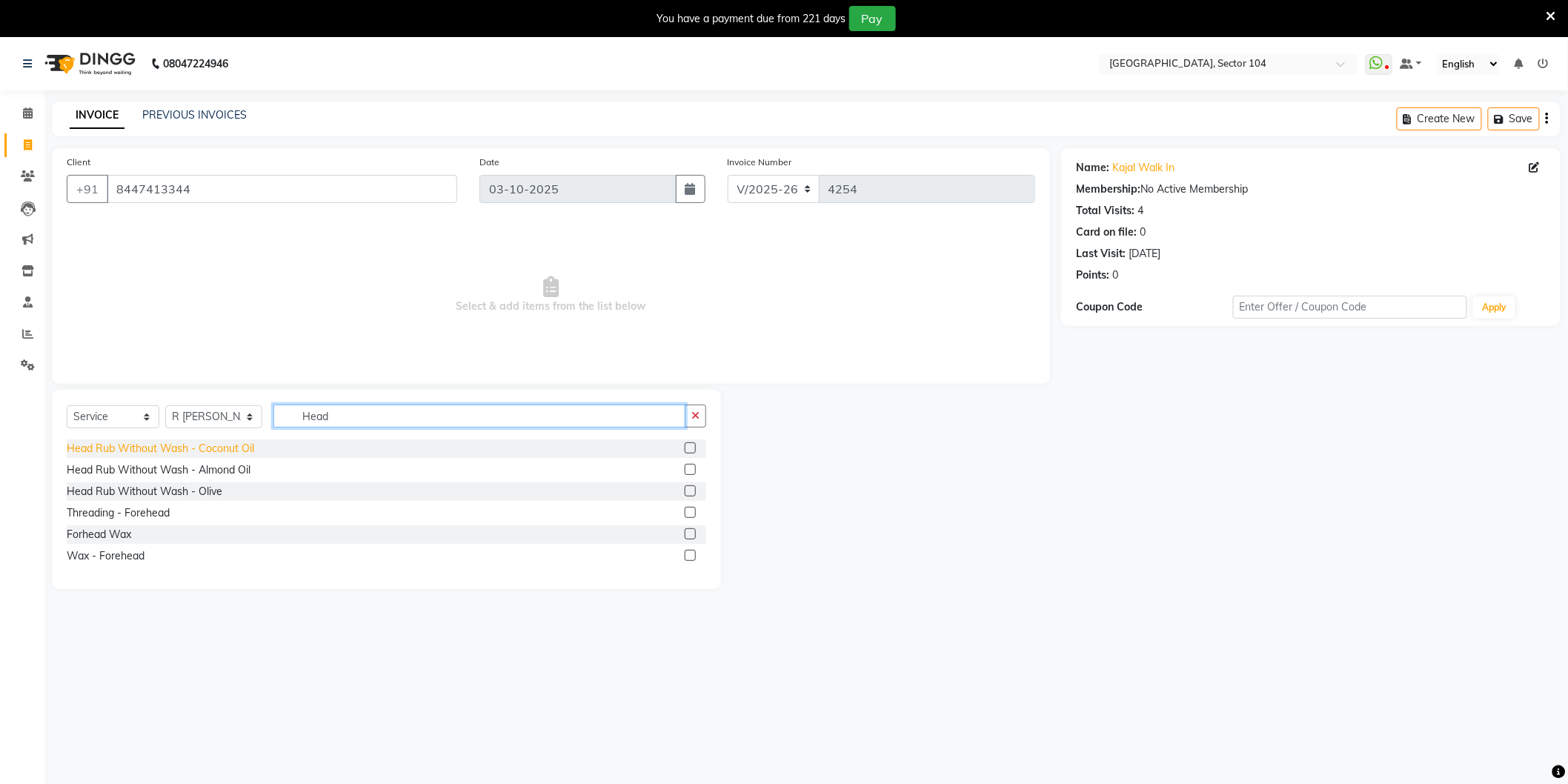
type input "Head"
click at [227, 444] on div "Head Rub Without Wash - Coconut Oil" at bounding box center [160, 448] width 187 height 15
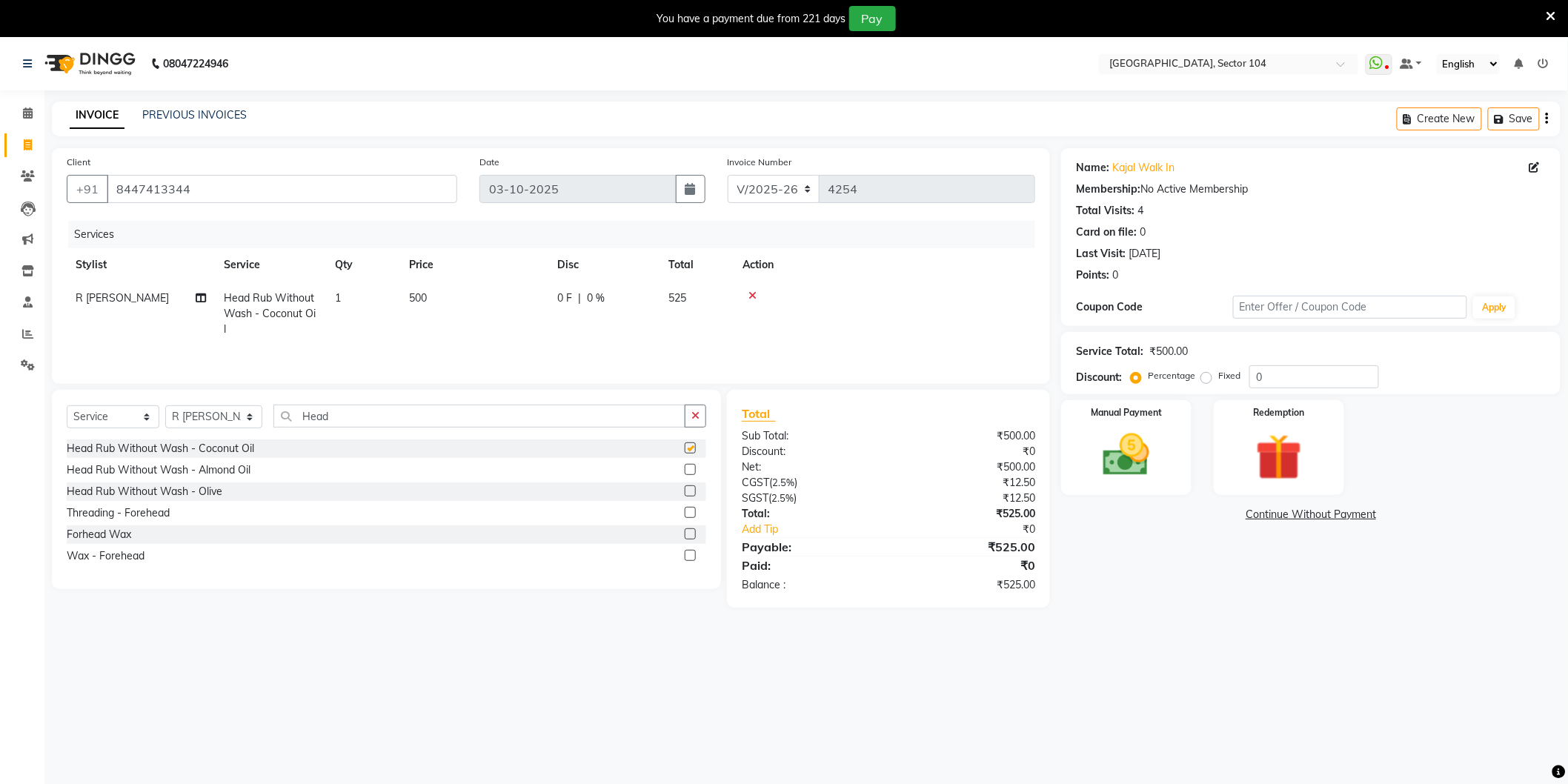
checkbox input "false"
click at [475, 305] on td "500" at bounding box center [474, 313] width 148 height 65
select select "34544"
click at [506, 297] on input "500" at bounding box center [543, 301] width 130 height 23
type input "600"
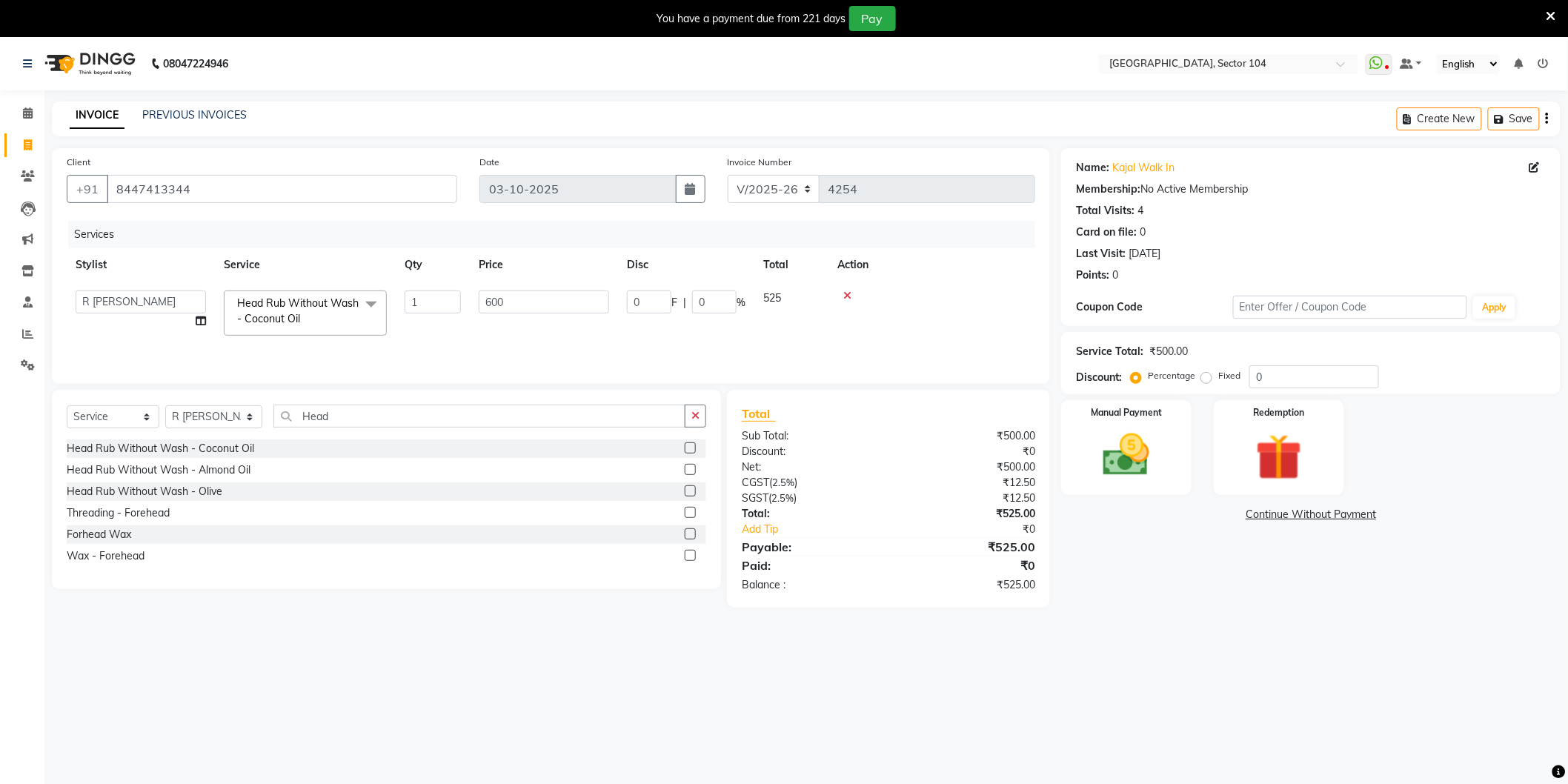
click at [1146, 657] on div "08047224946 Select Location × Noi Tre Salon, Sector 104 WhatsApp Status ✕ Statu…" at bounding box center [784, 429] width 1568 height 784
click at [424, 196] on input "8447413344" at bounding box center [281, 188] width 350 height 28
click at [423, 196] on input "8447413344" at bounding box center [281, 188] width 350 height 28
click at [430, 181] on input "8447413344" at bounding box center [281, 188] width 350 height 28
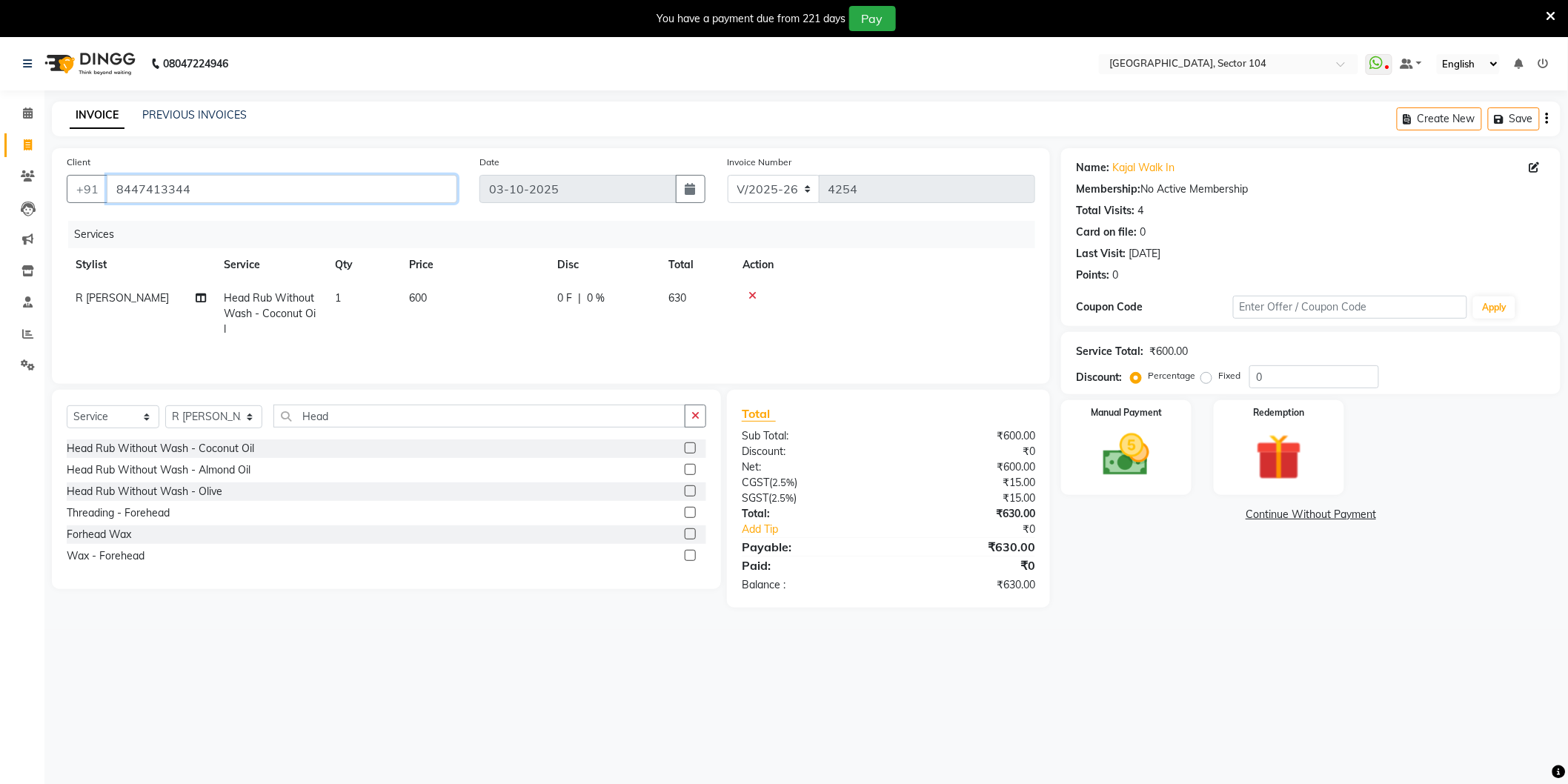
click at [430, 181] on input "8447413344" at bounding box center [281, 188] width 350 height 28
click at [564, 120] on div "INVOICE PREVIOUS INVOICES Create New Save" at bounding box center [806, 119] width 1509 height 35
click at [1121, 603] on div "Name: Kajal Walk In Membership: No Active Membership Total Visits: 4 Card on fi…" at bounding box center [1316, 378] width 511 height 460
click at [305, 183] on input "8447413344" at bounding box center [281, 188] width 350 height 28
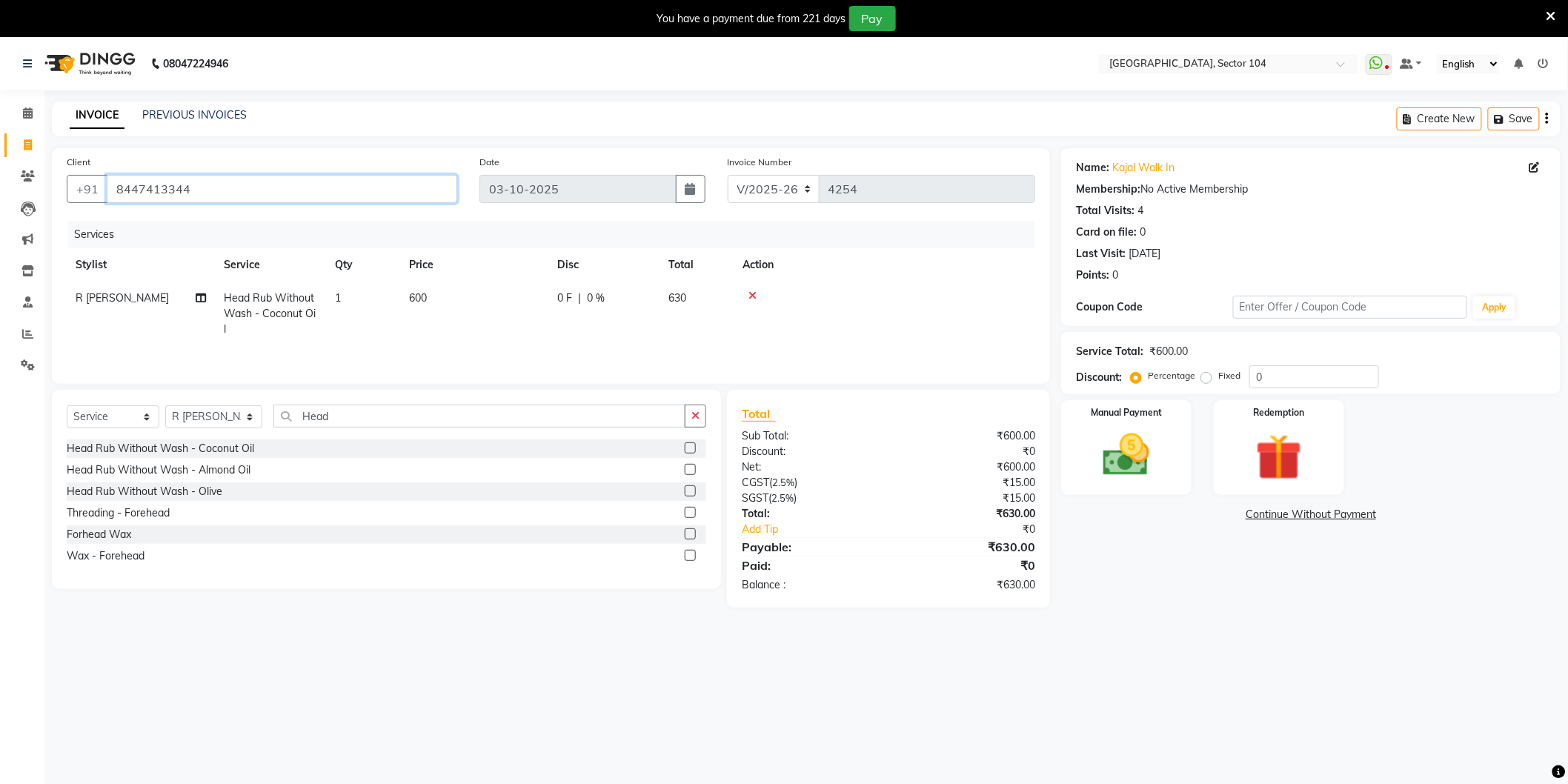
click at [305, 183] on input "8447413344" at bounding box center [281, 188] width 350 height 28
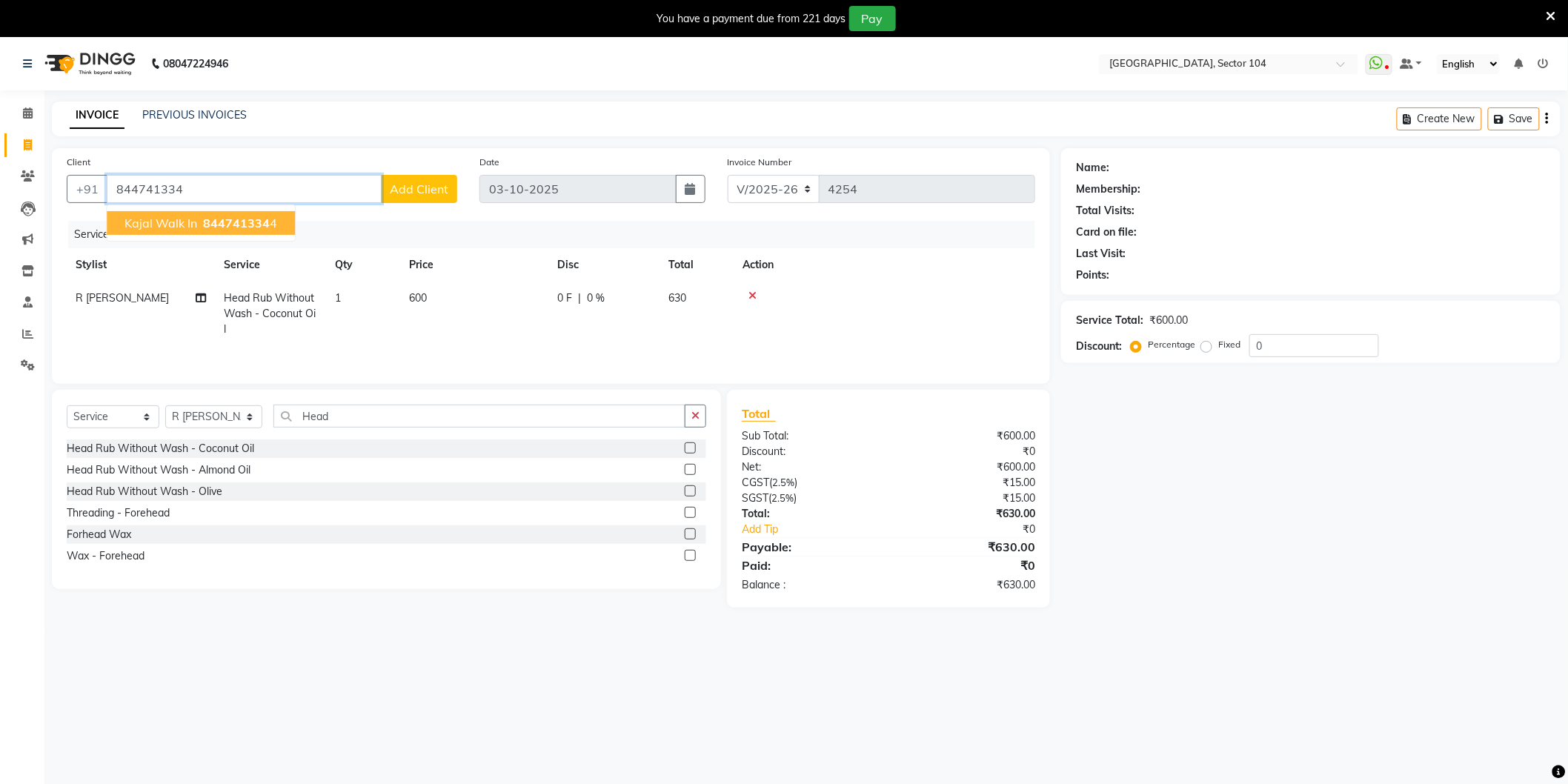
click at [253, 225] on span "844741334" at bounding box center [236, 223] width 66 height 15
type input "8447413344"
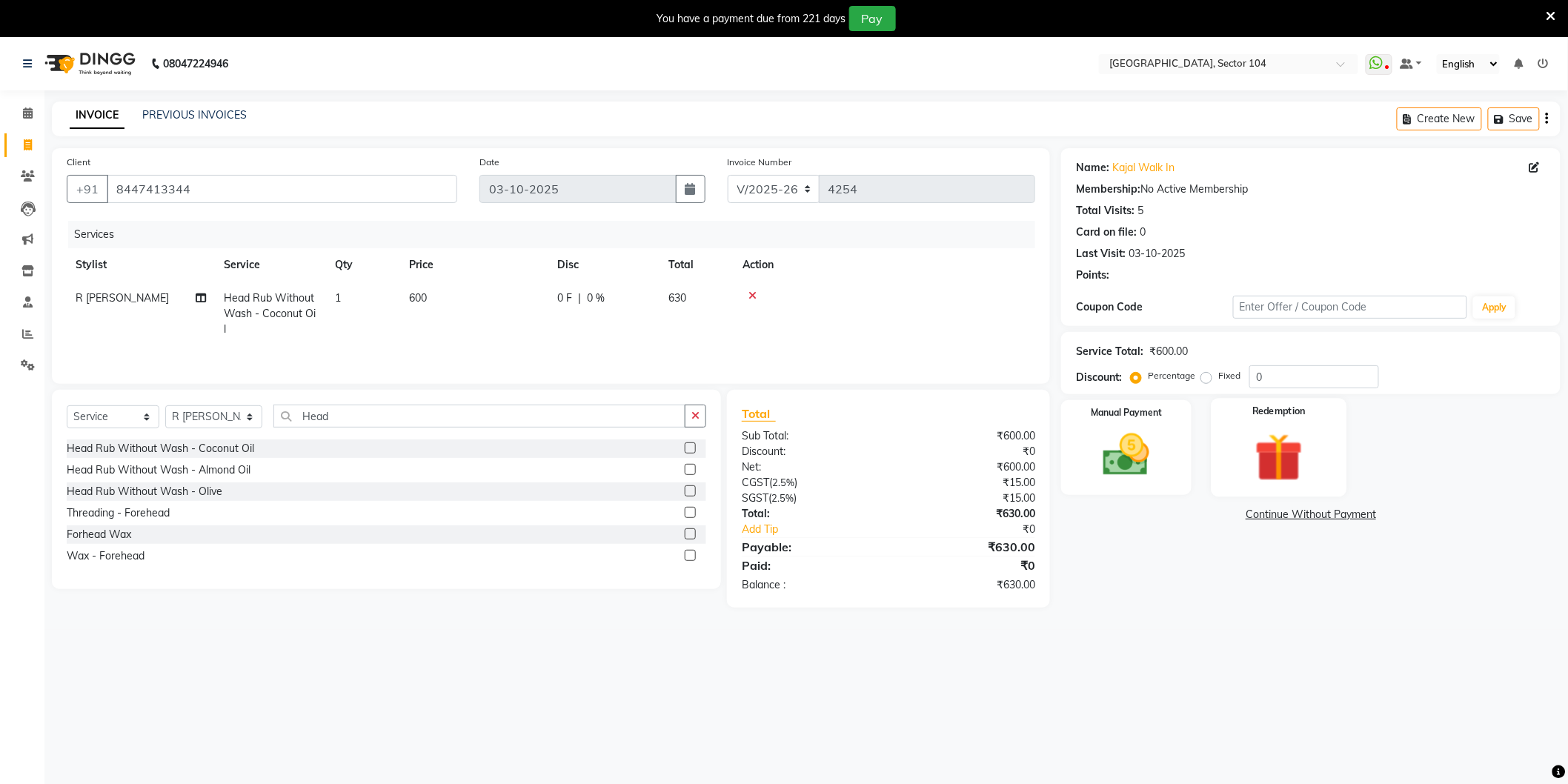
click at [1286, 461] on img at bounding box center [1279, 458] width 78 height 60
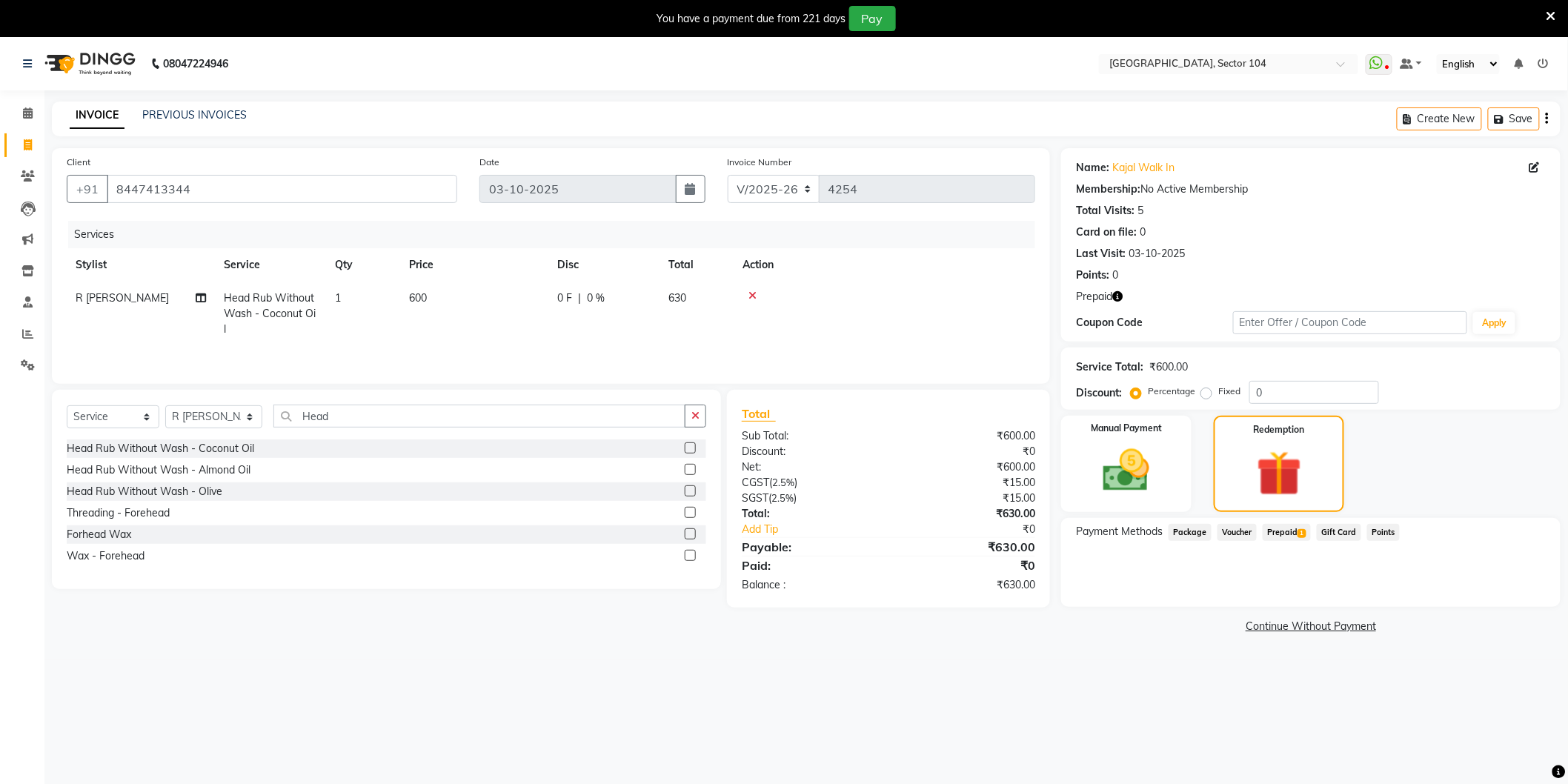
click at [1298, 528] on span "Prepaid 1" at bounding box center [1286, 533] width 48 height 17
click at [1514, 592] on button "Add" at bounding box center [1510, 593] width 54 height 25
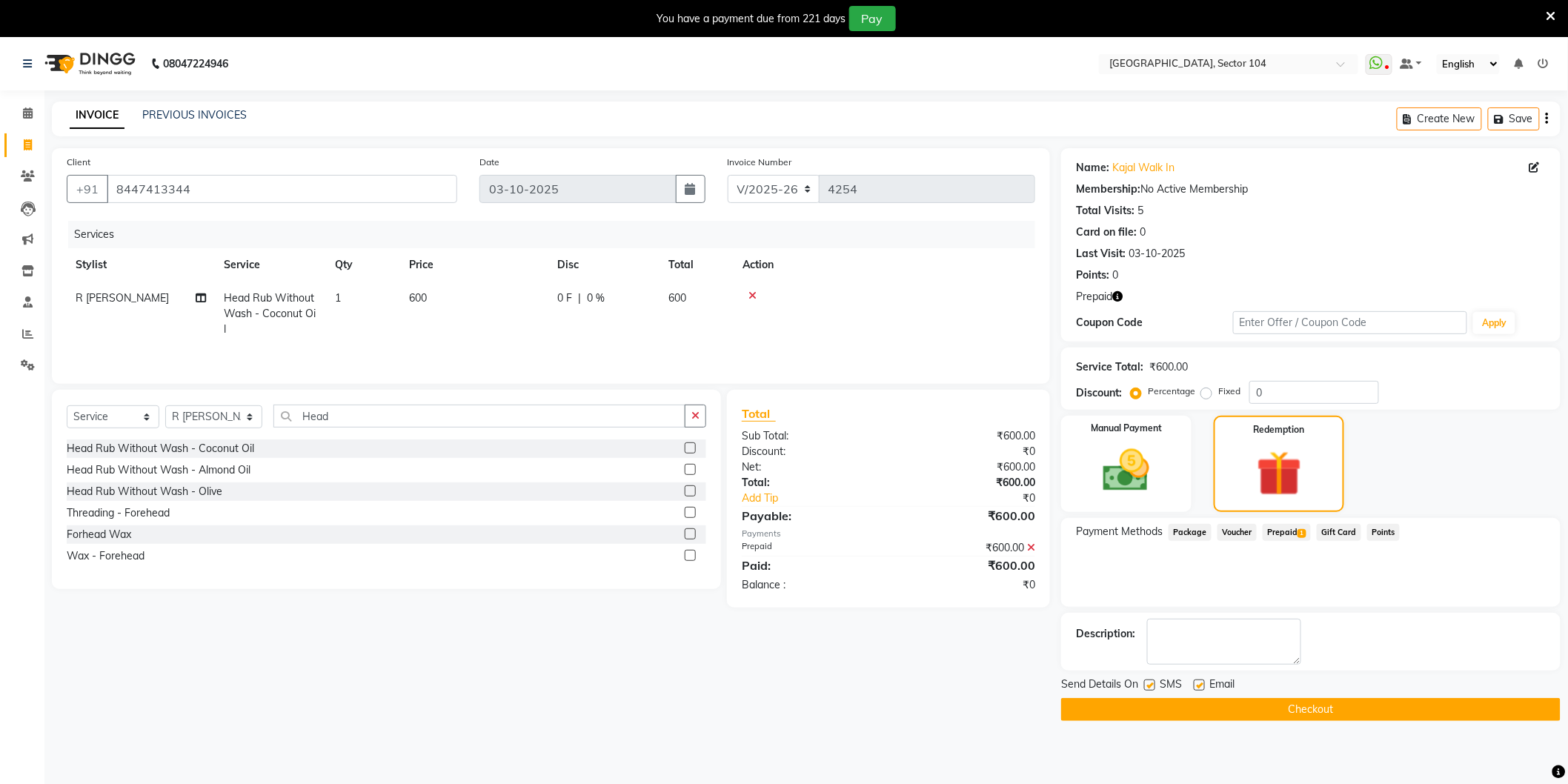
click at [1325, 704] on button "Checkout" at bounding box center [1310, 709] width 500 height 23
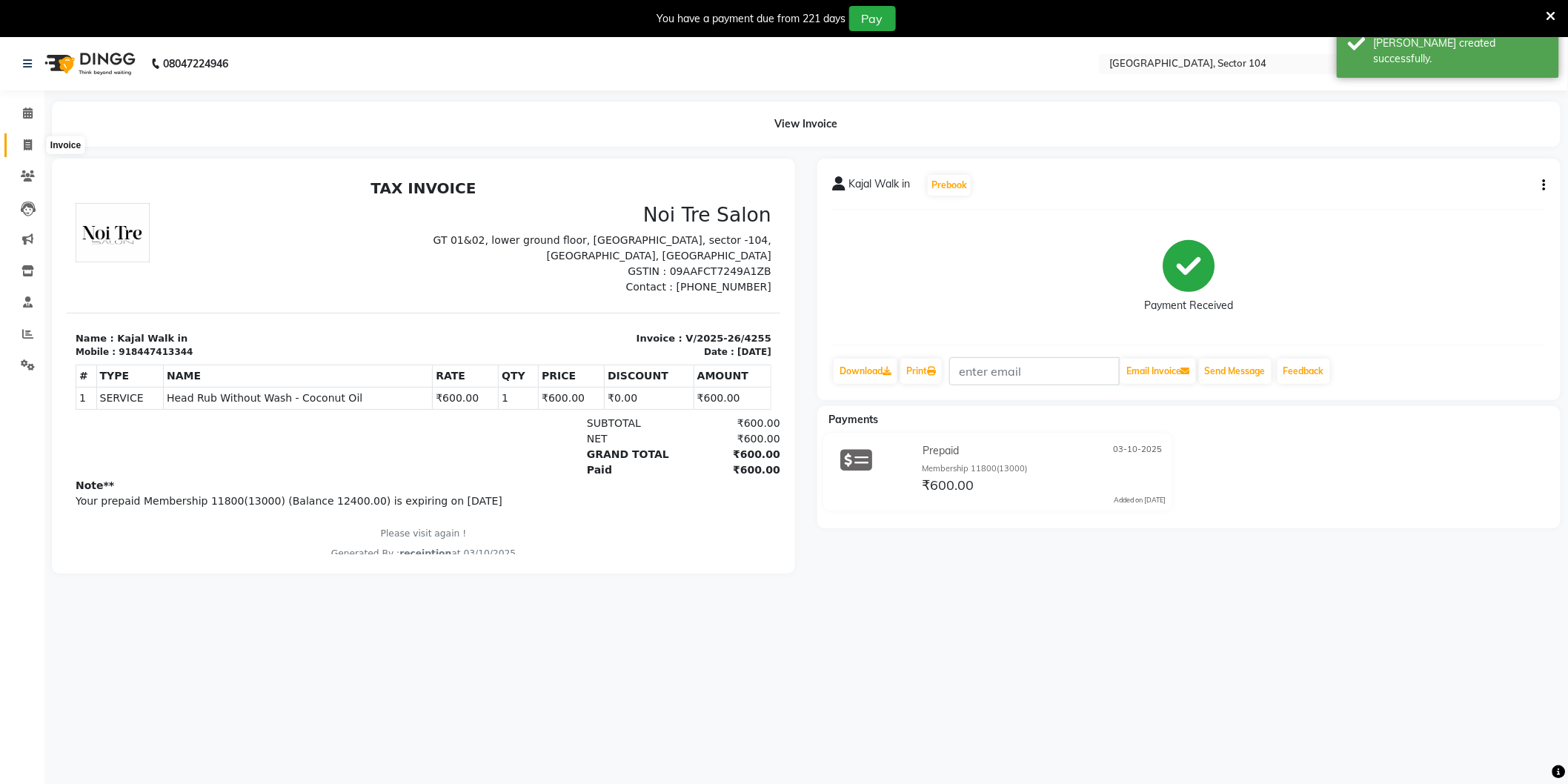
click at [28, 137] on span at bounding box center [27, 146] width 25 height 17
select select "4009"
select select "service"
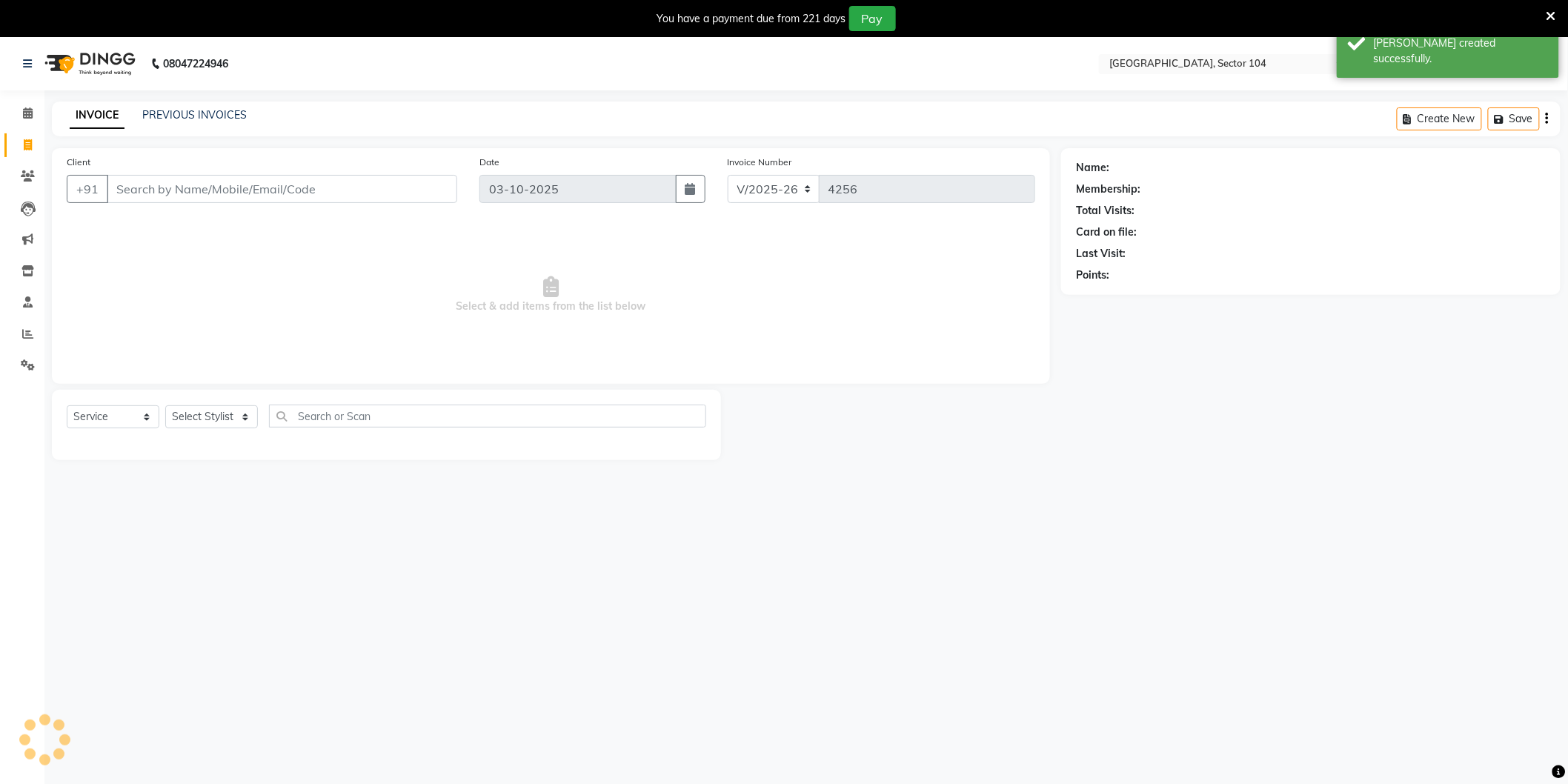
click at [171, 107] on div "PREVIOUS INVOICES" at bounding box center [194, 115] width 105 height 15
click at [171, 111] on link "PREVIOUS INVOICES" at bounding box center [194, 115] width 105 height 14
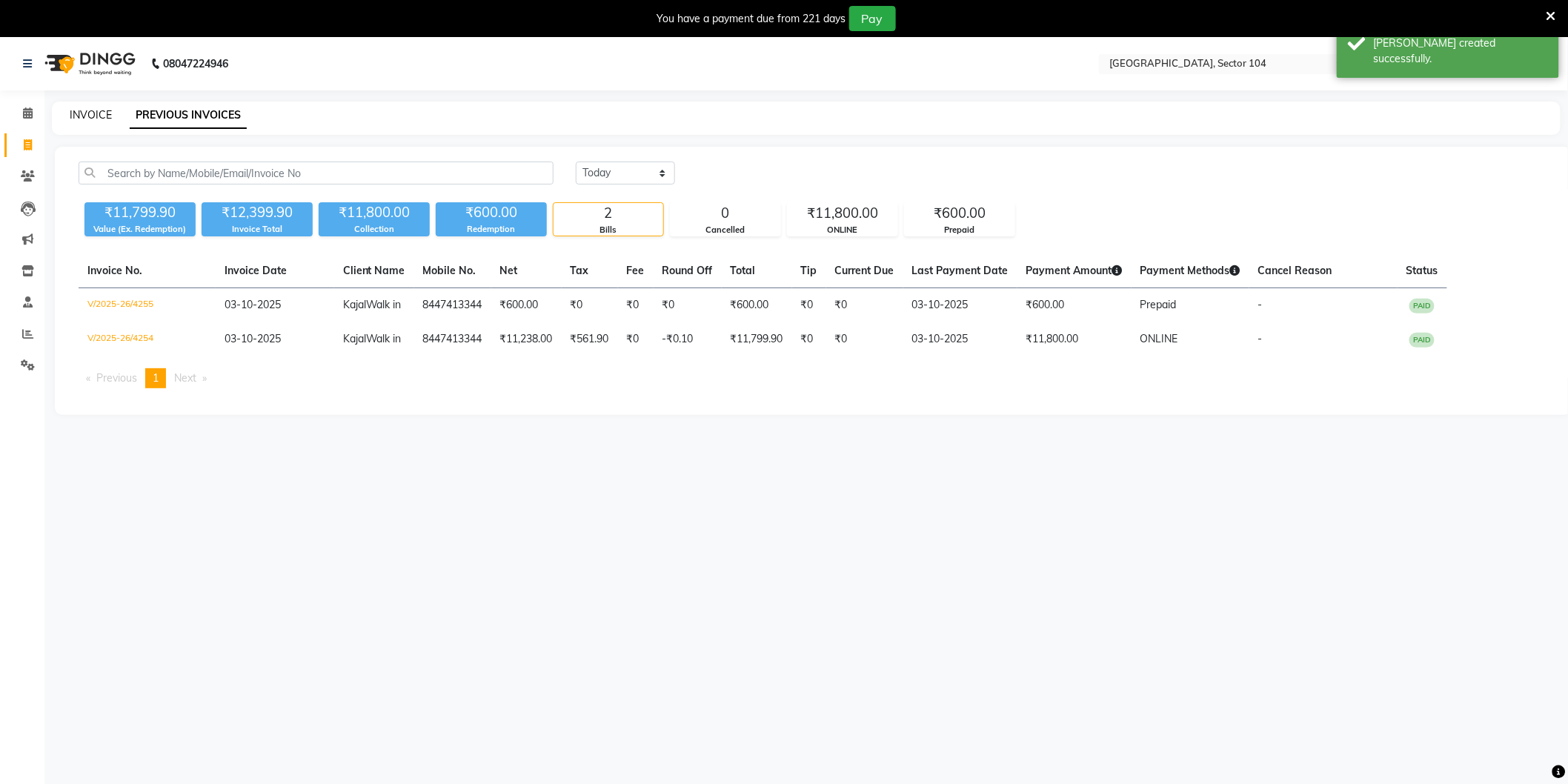
click at [96, 111] on link "INVOICE" at bounding box center [91, 115] width 42 height 14
select select "service"
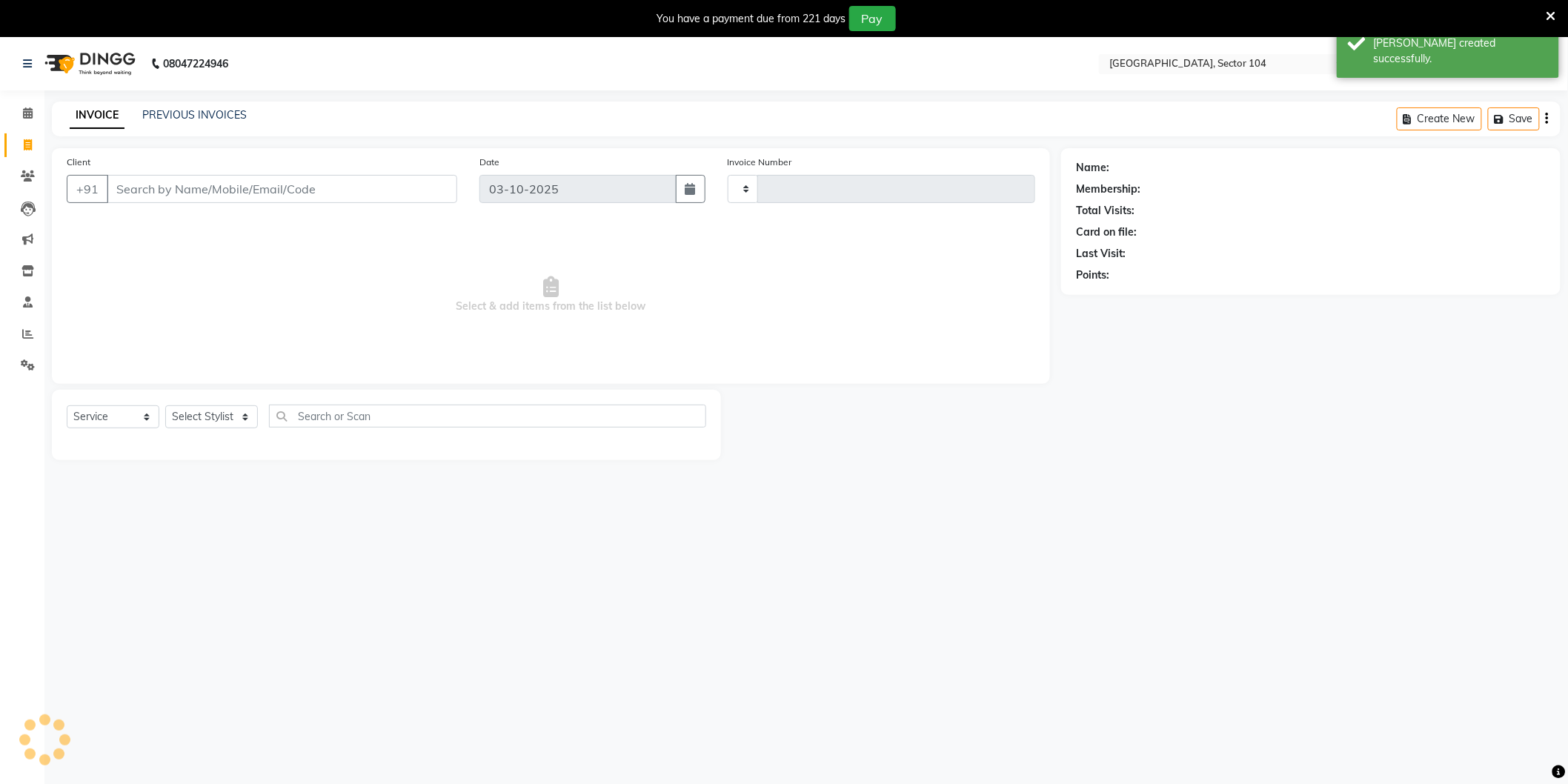
type input "4256"
select select "4009"
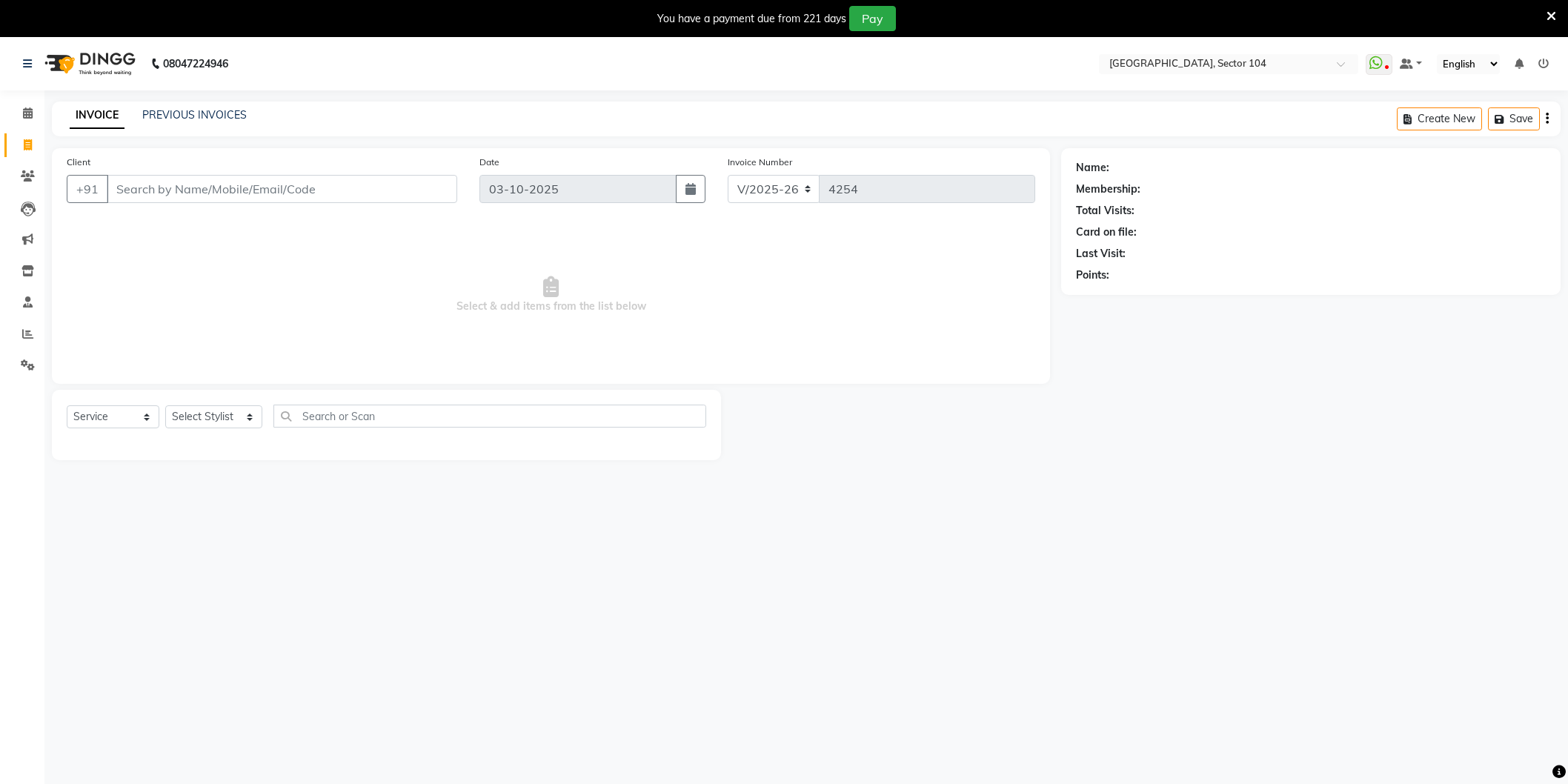
select select "4009"
select select "service"
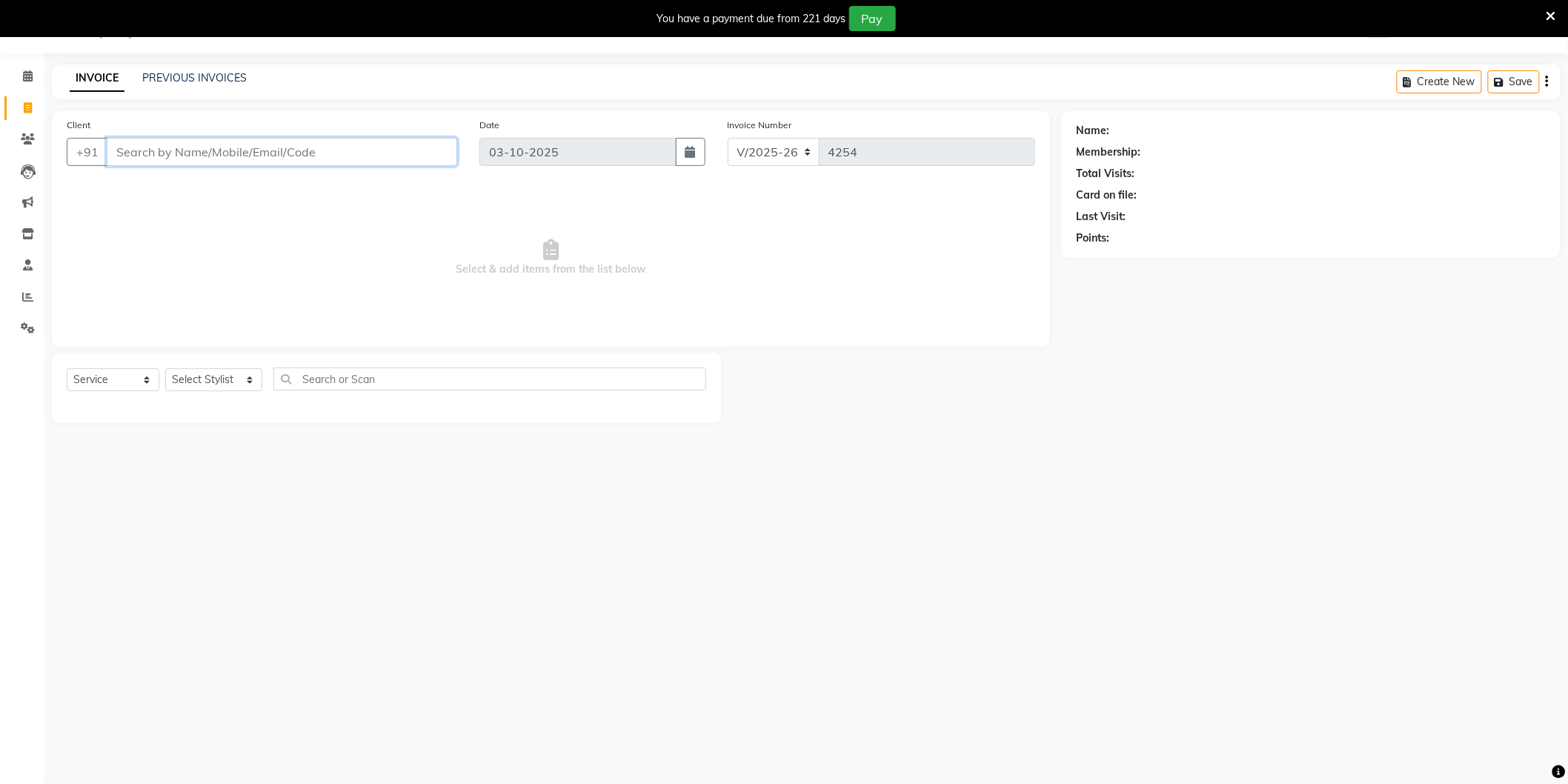
click at [400, 152] on input "Client" at bounding box center [281, 151] width 350 height 28
click at [174, 193] on span "98109493" at bounding box center [188, 186] width 59 height 15
type input "9810949396"
click at [1117, 285] on icon "button" at bounding box center [1117, 281] width 10 height 10
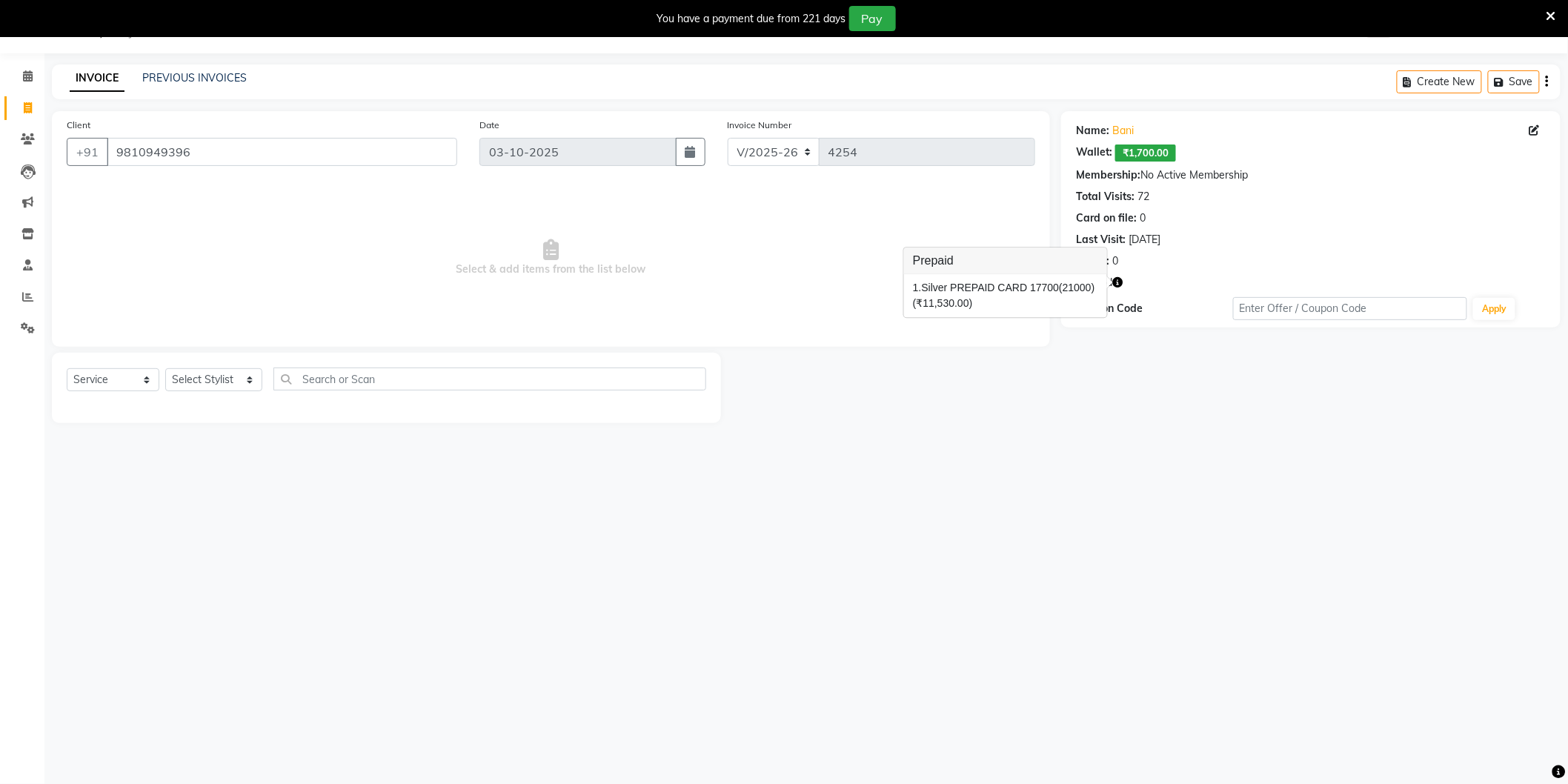
click at [1014, 423] on div at bounding box center [891, 388] width 340 height 70
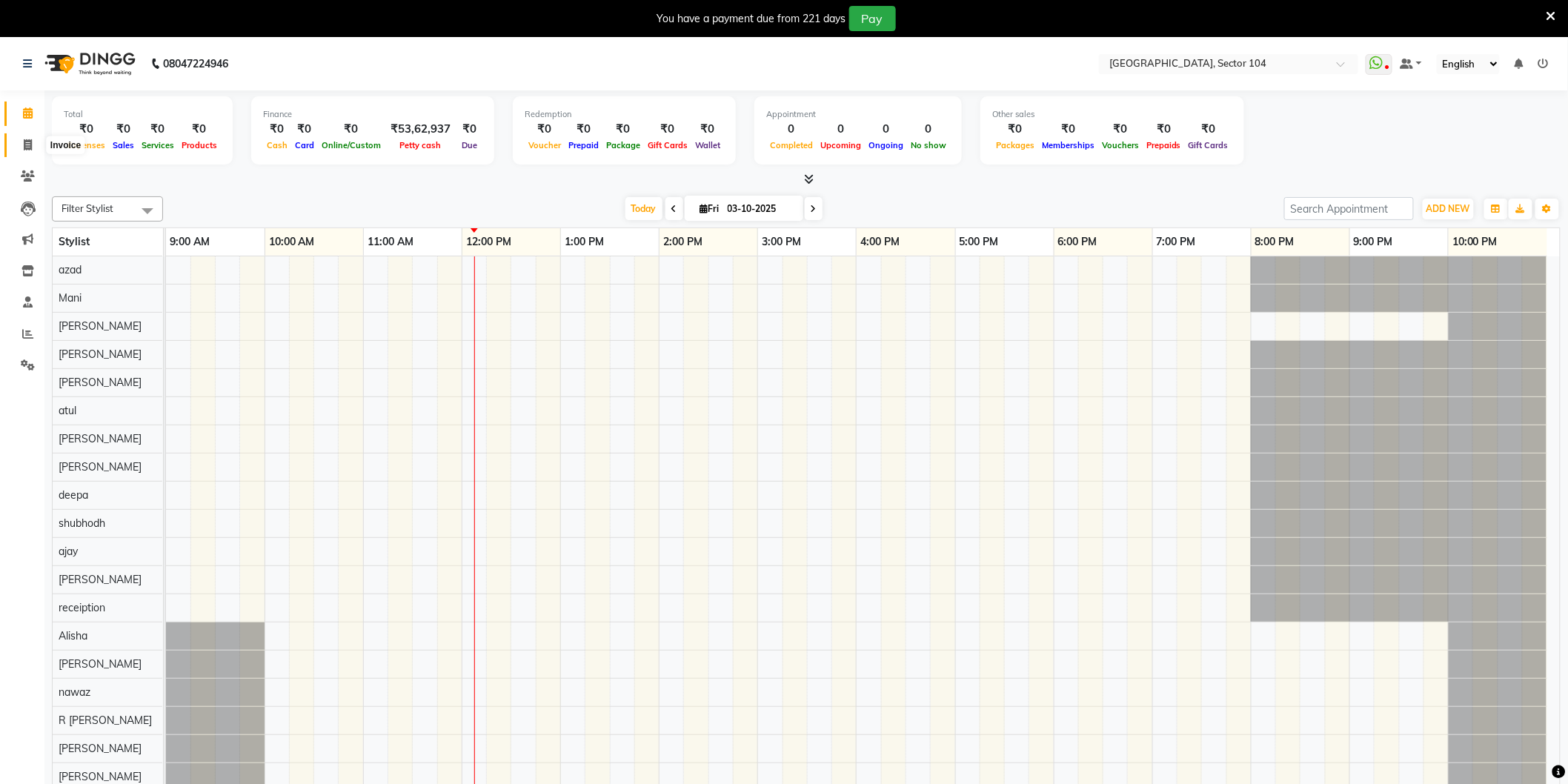
click at [21, 144] on span at bounding box center [27, 146] width 25 height 17
select select "4009"
select select "service"
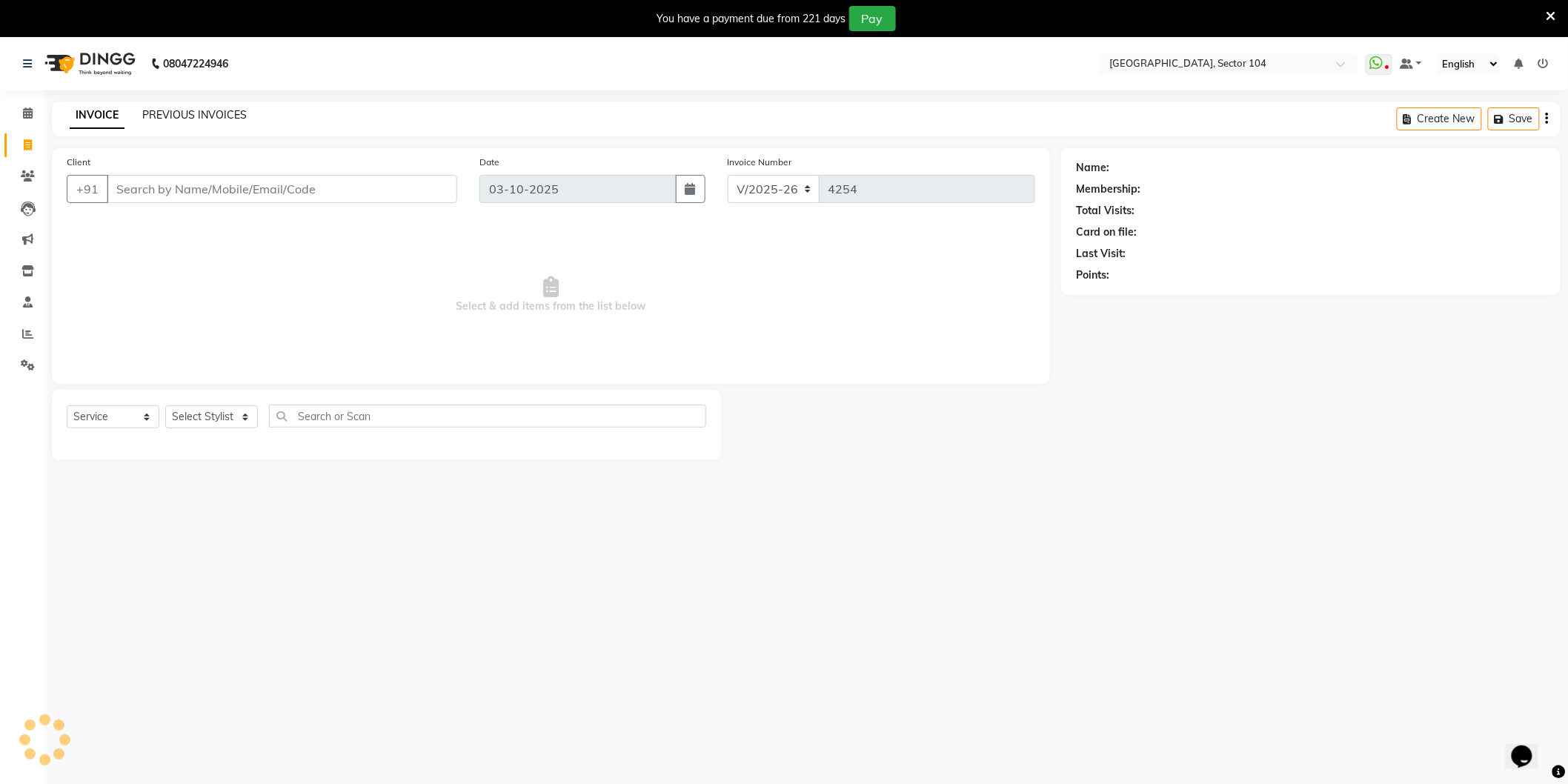
click at [197, 115] on link "PREVIOUS INVOICES" at bounding box center [194, 115] width 105 height 14
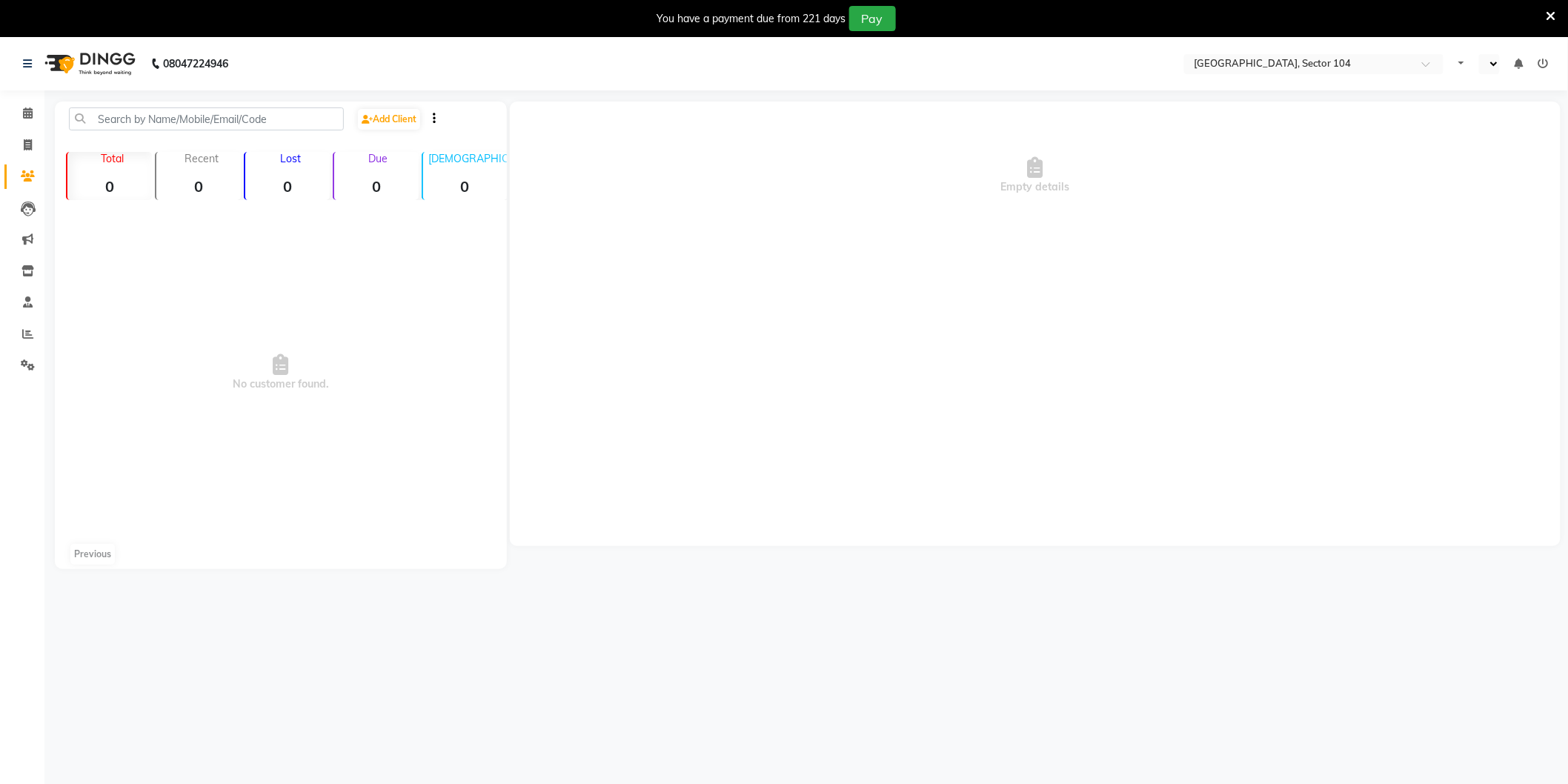
select select "en"
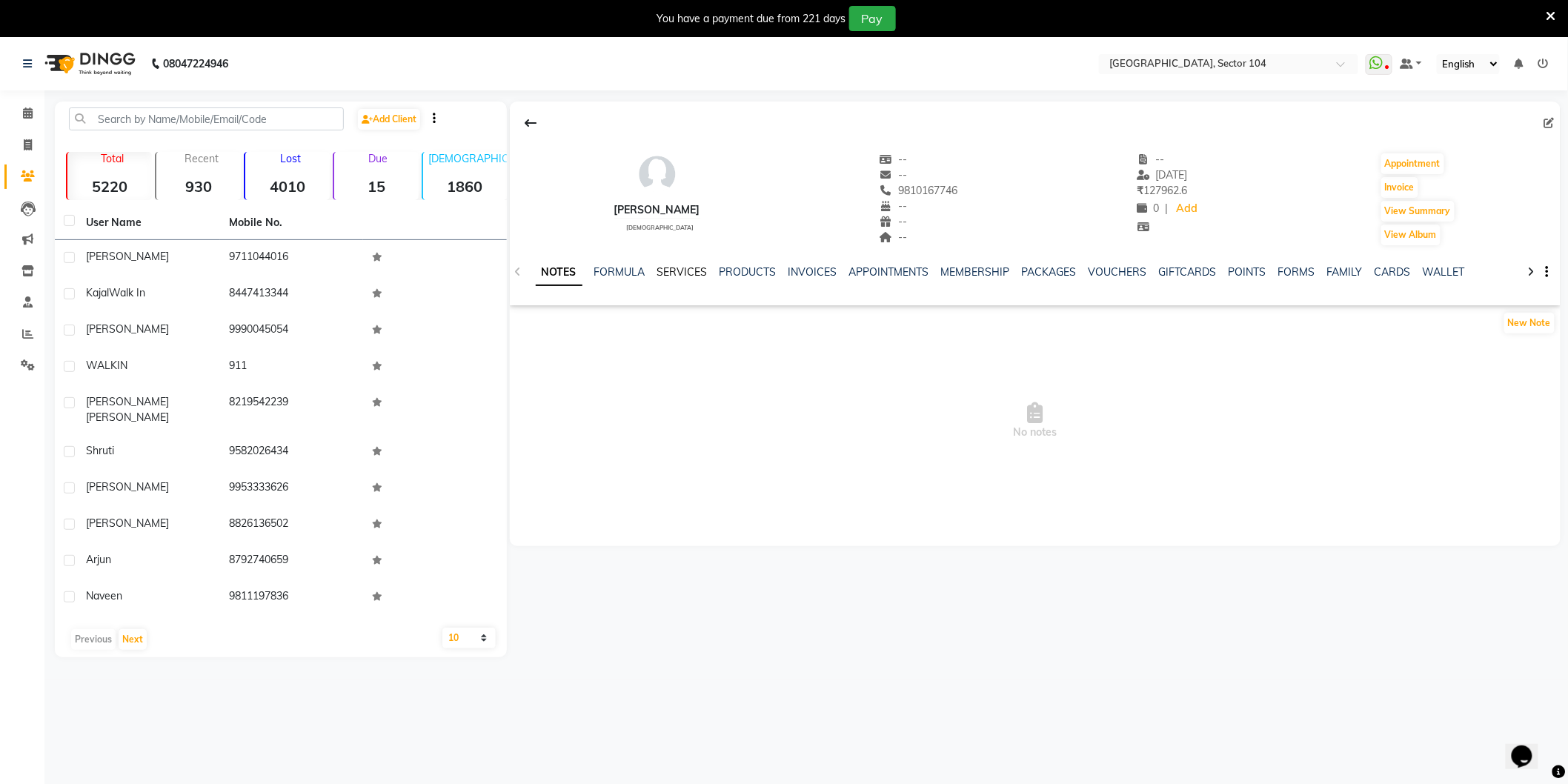
click at [673, 272] on link "SERVICES" at bounding box center [682, 271] width 50 height 14
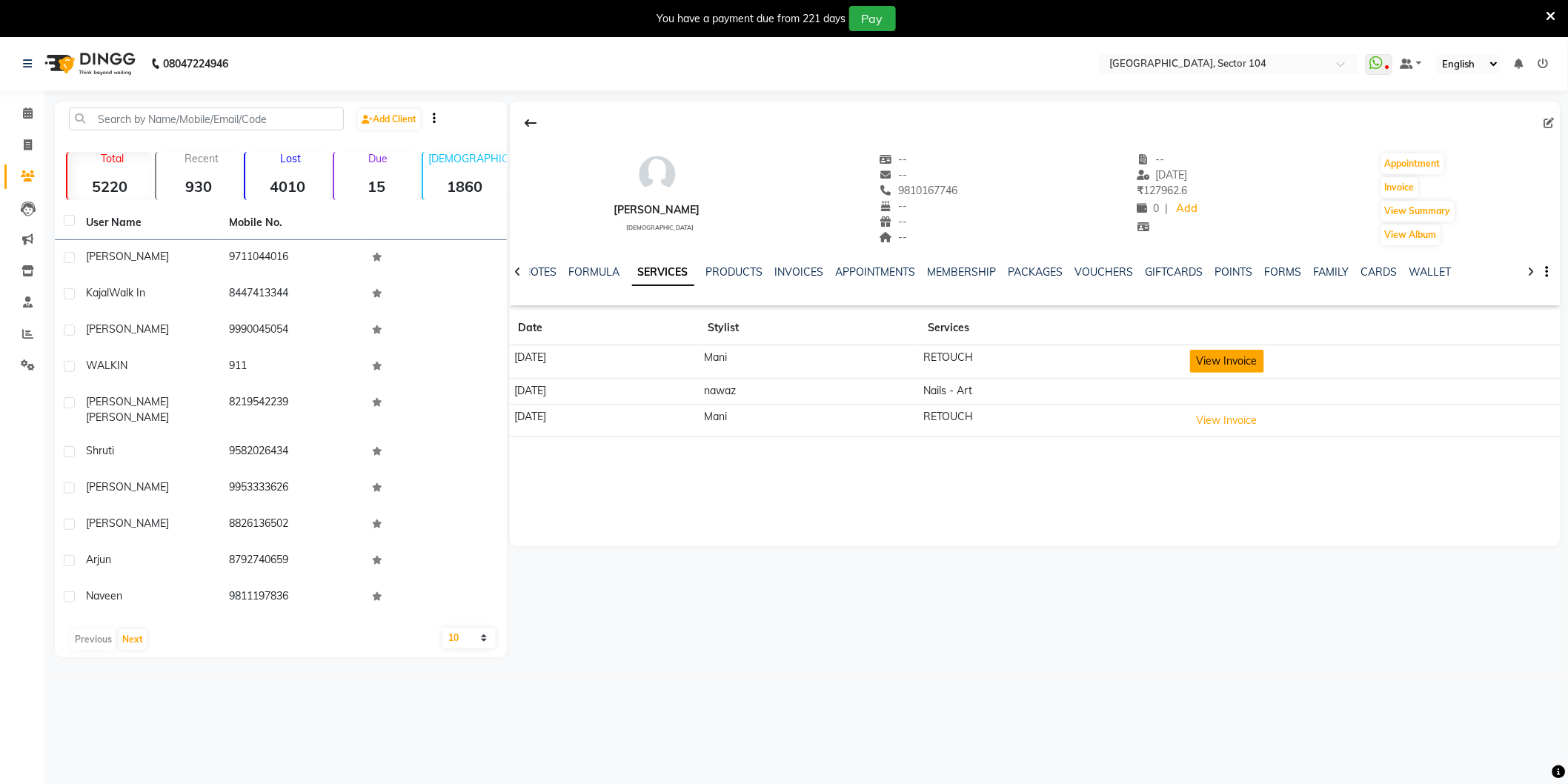
click at [1264, 357] on button "View Invoice" at bounding box center [1227, 361] width 74 height 23
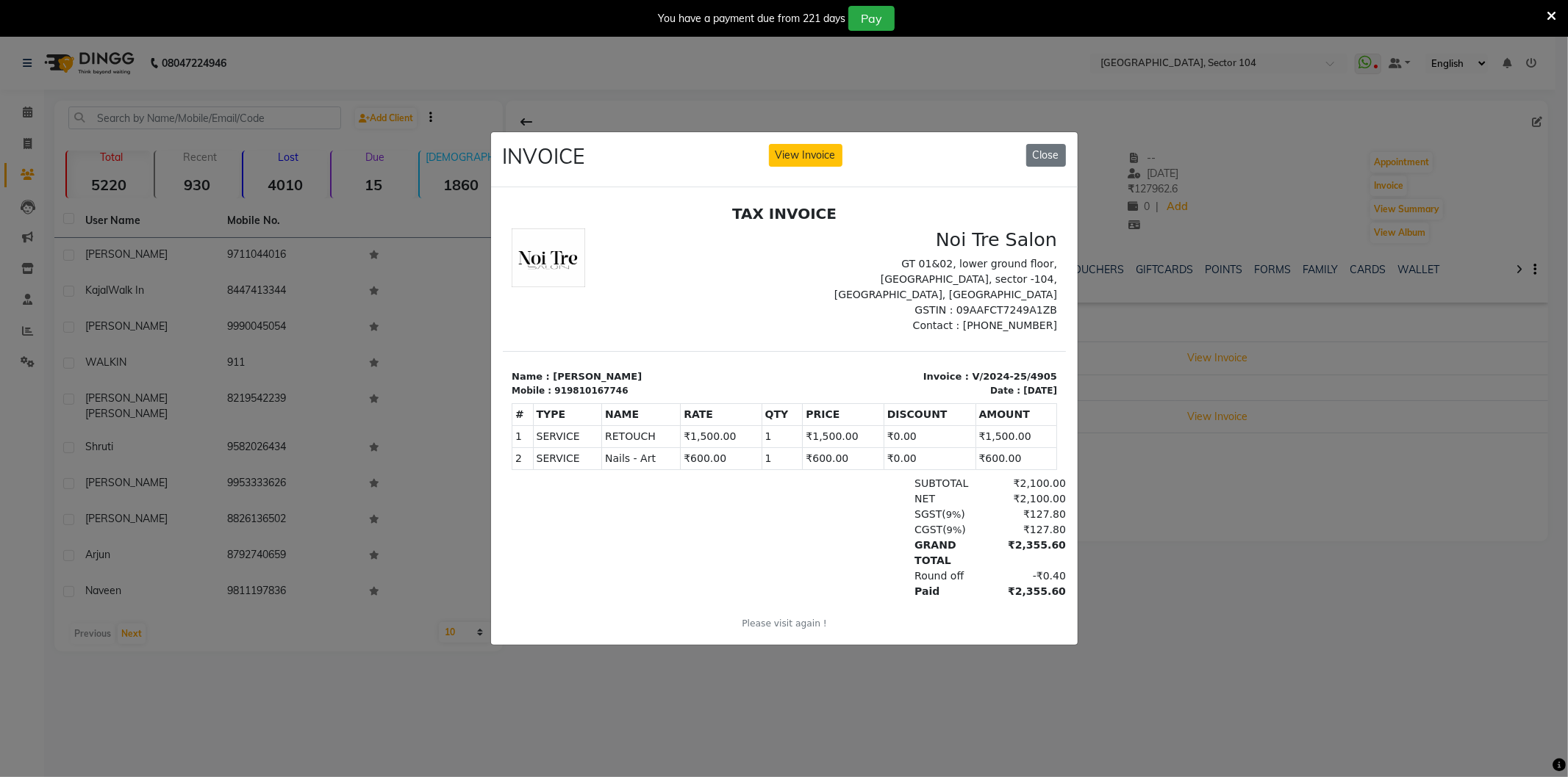
drag, startPoint x: 981, startPoint y: 373, endPoint x: 1018, endPoint y: 370, distance: 37.1
click at [1018, 384] on div "Date : 09/10/2024" at bounding box center [1023, 390] width 67 height 14
click at [1048, 156] on button "Close" at bounding box center [1046, 155] width 40 height 23
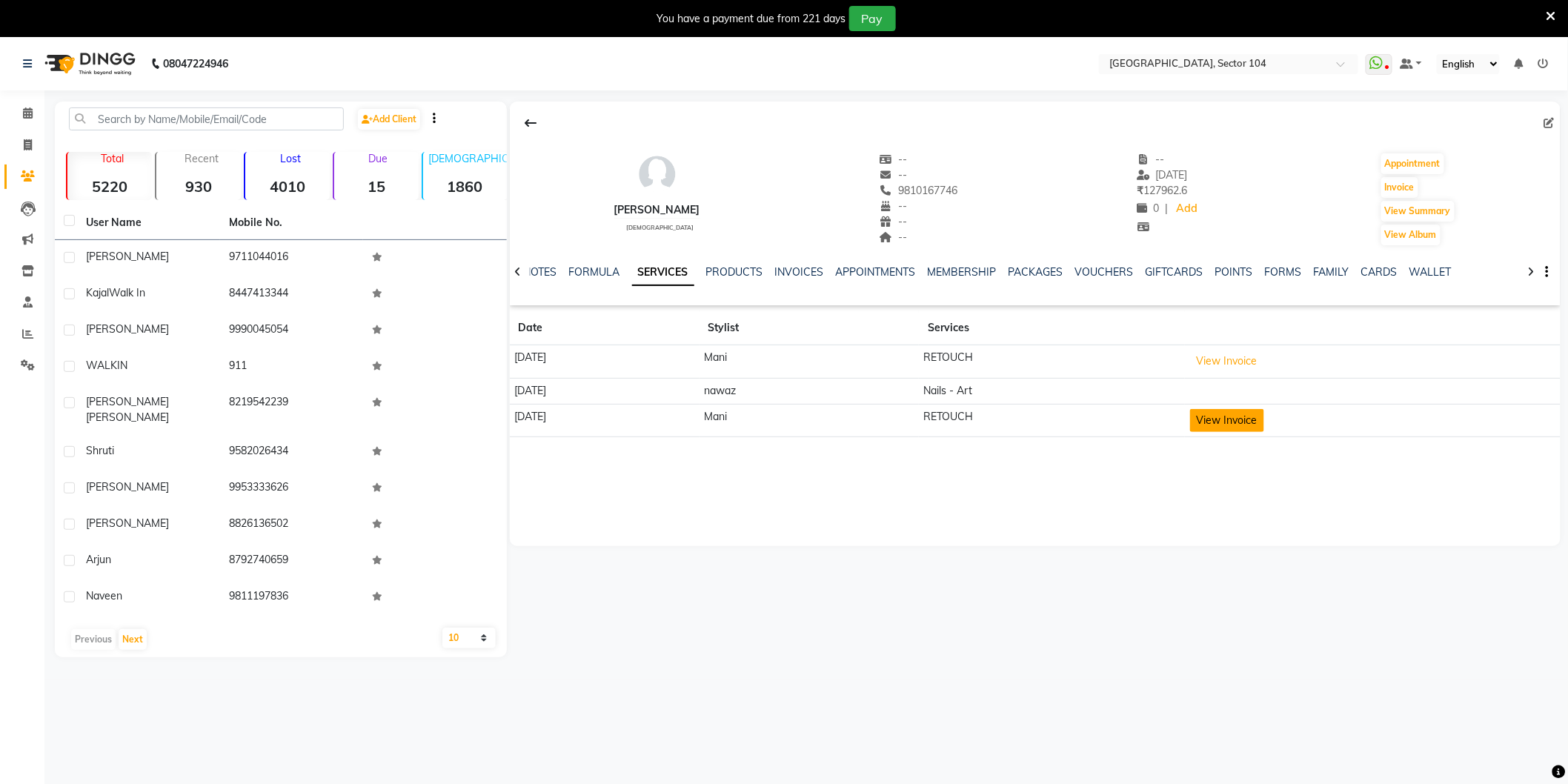
click at [1264, 425] on button "View Invoice" at bounding box center [1227, 420] width 74 height 23
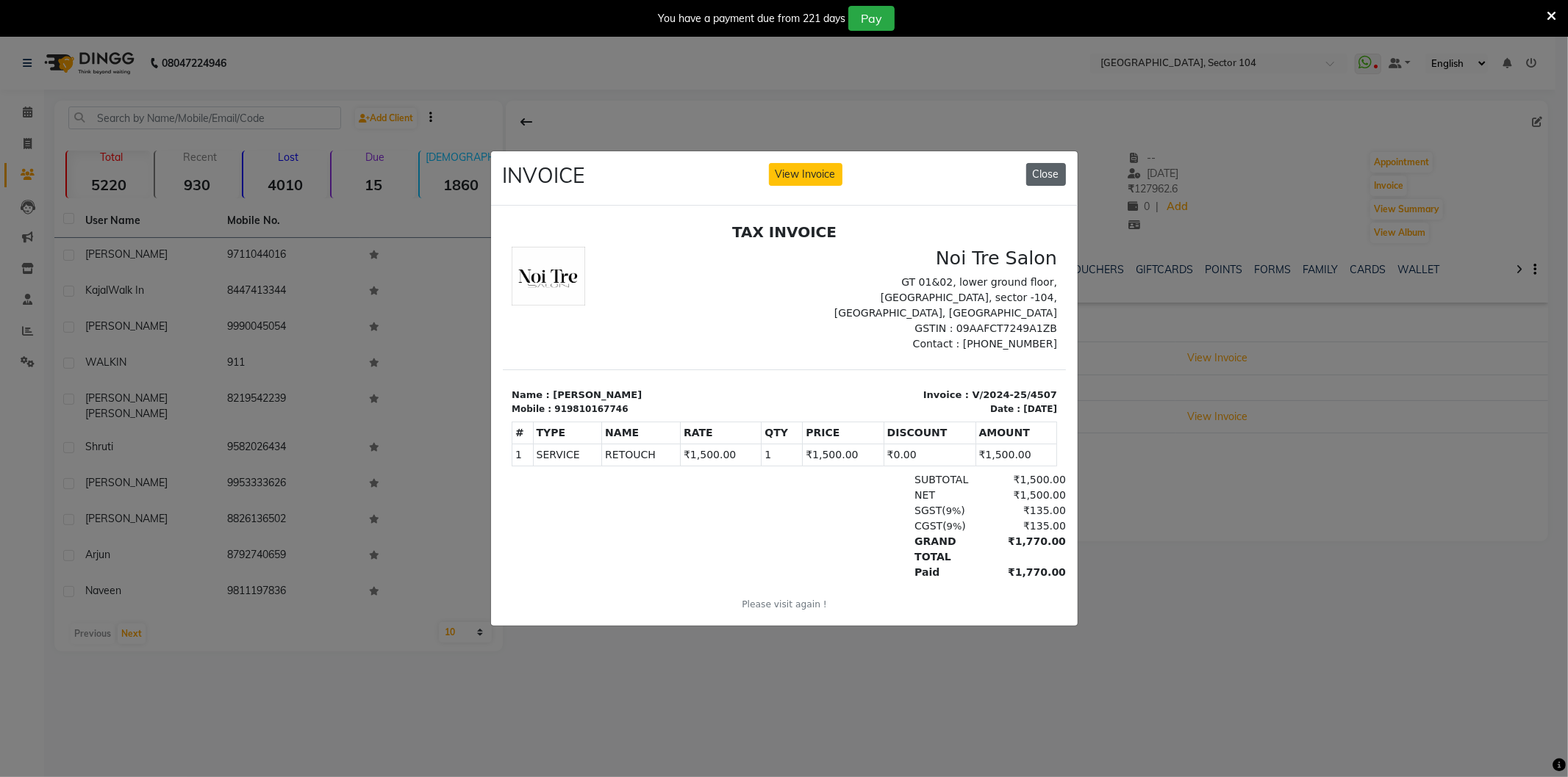
click at [1048, 170] on button "Close" at bounding box center [1046, 174] width 40 height 23
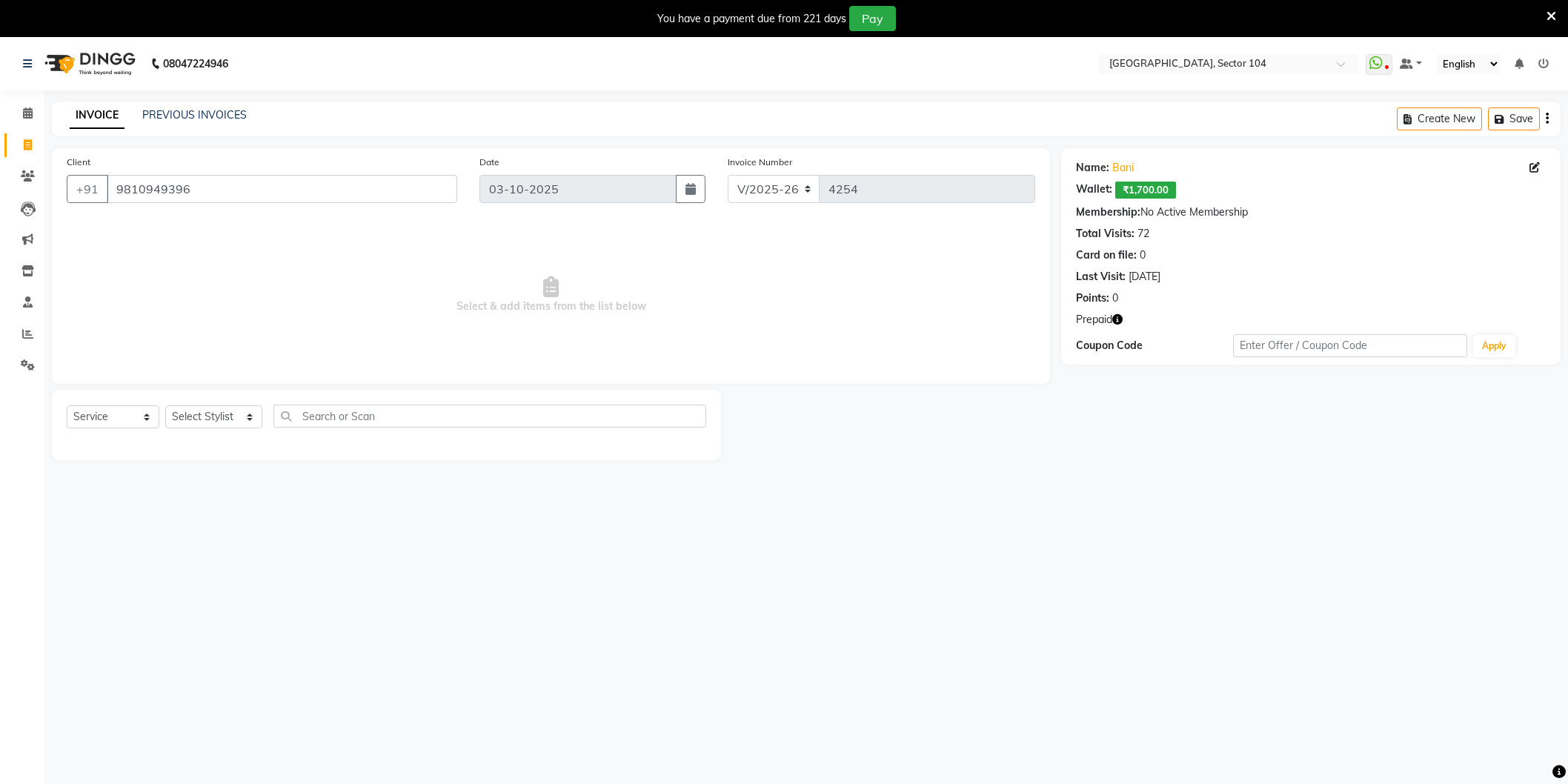
select select "4009"
select select "service"
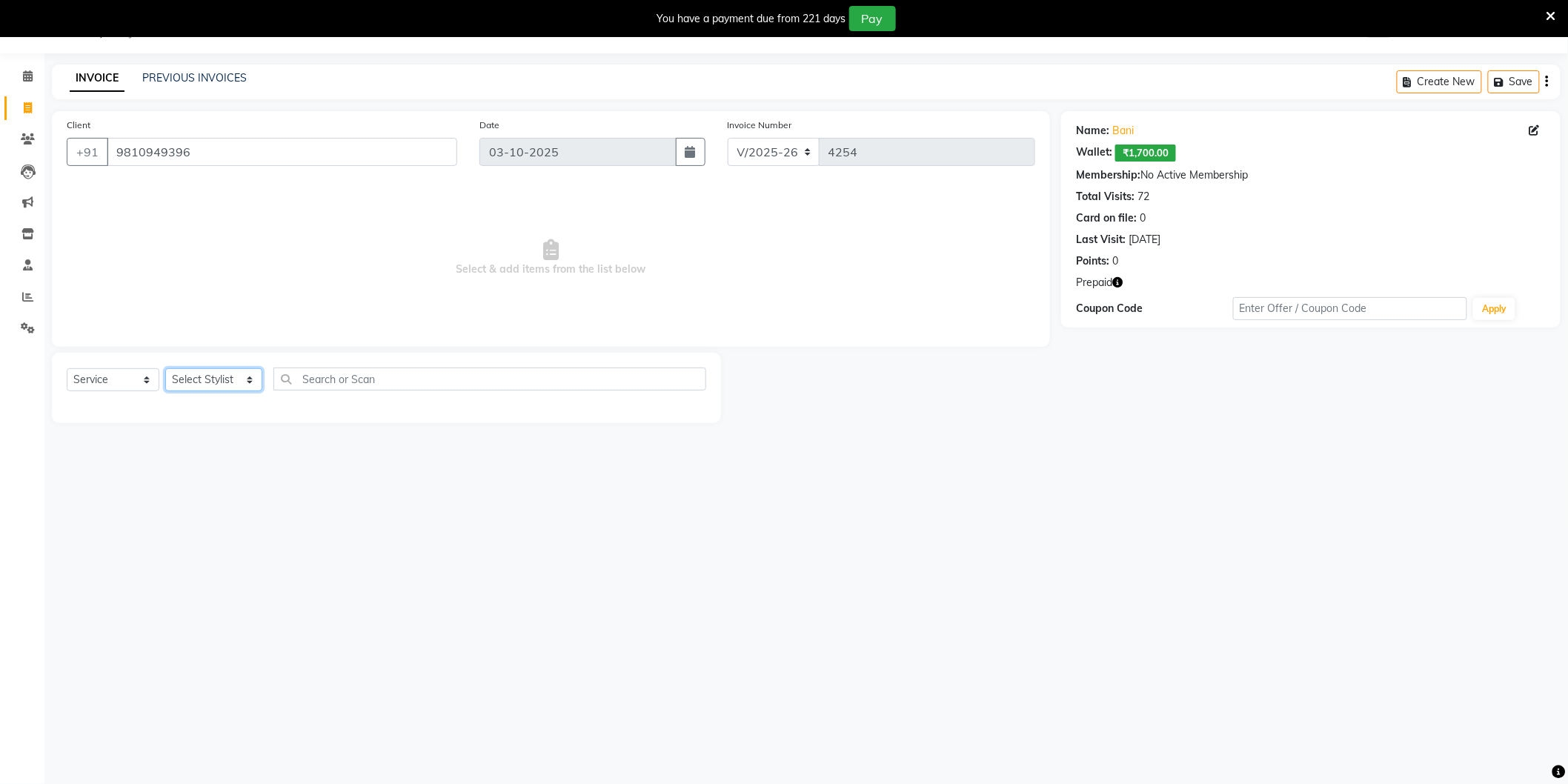
click at [221, 382] on select "Select Stylist [PERSON_NAME] [PERSON_NAME] [PERSON_NAME] [PERSON_NAME] [PERSON_…" at bounding box center [214, 380] width 97 height 23
select select "20473"
click at [166, 369] on select "Select Stylist [PERSON_NAME] [PERSON_NAME] [PERSON_NAME] [PERSON_NAME] [PERSON_…" at bounding box center [214, 380] width 97 height 23
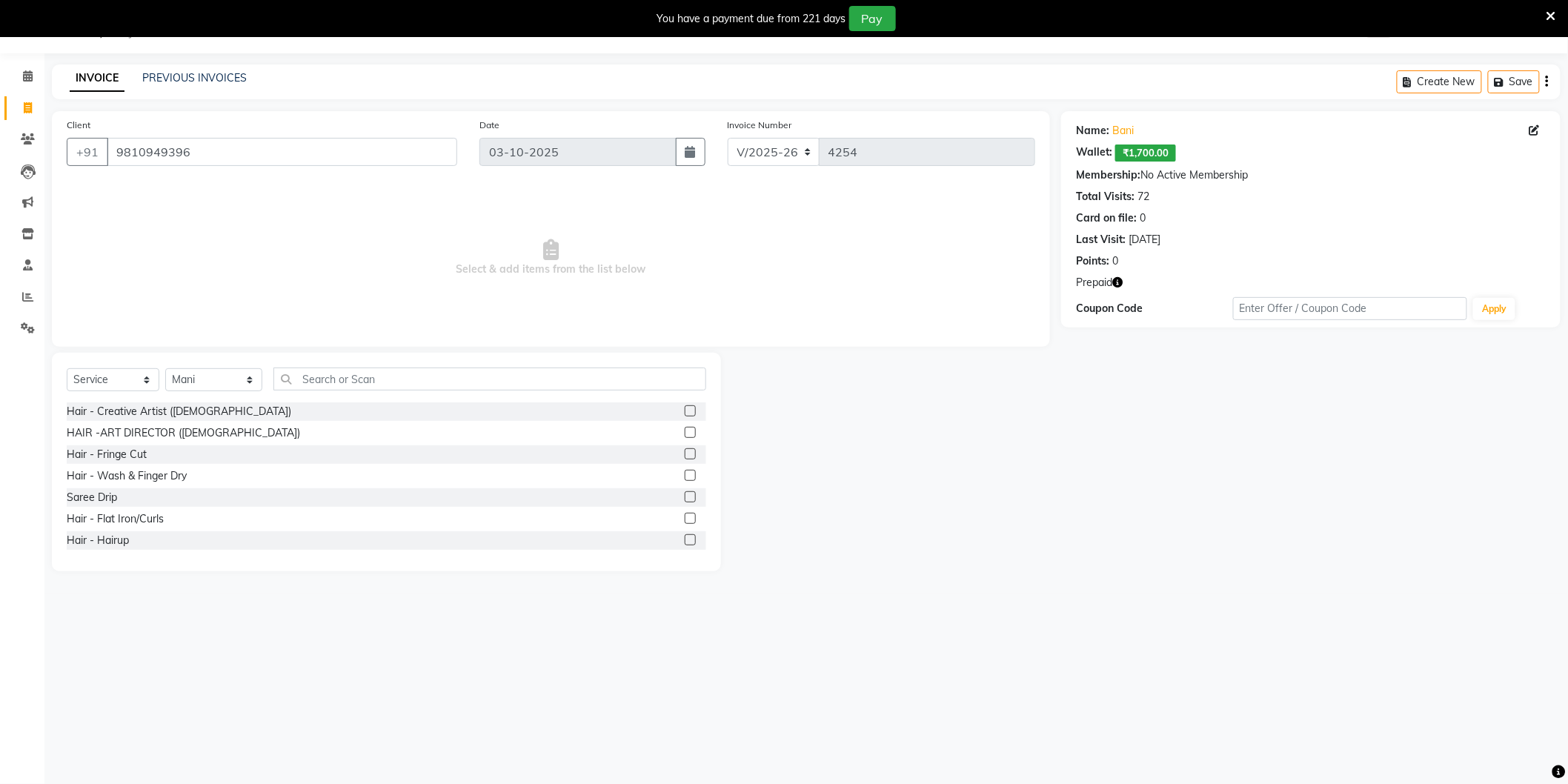
click at [1120, 277] on button "button" at bounding box center [1117, 282] width 10 height 15
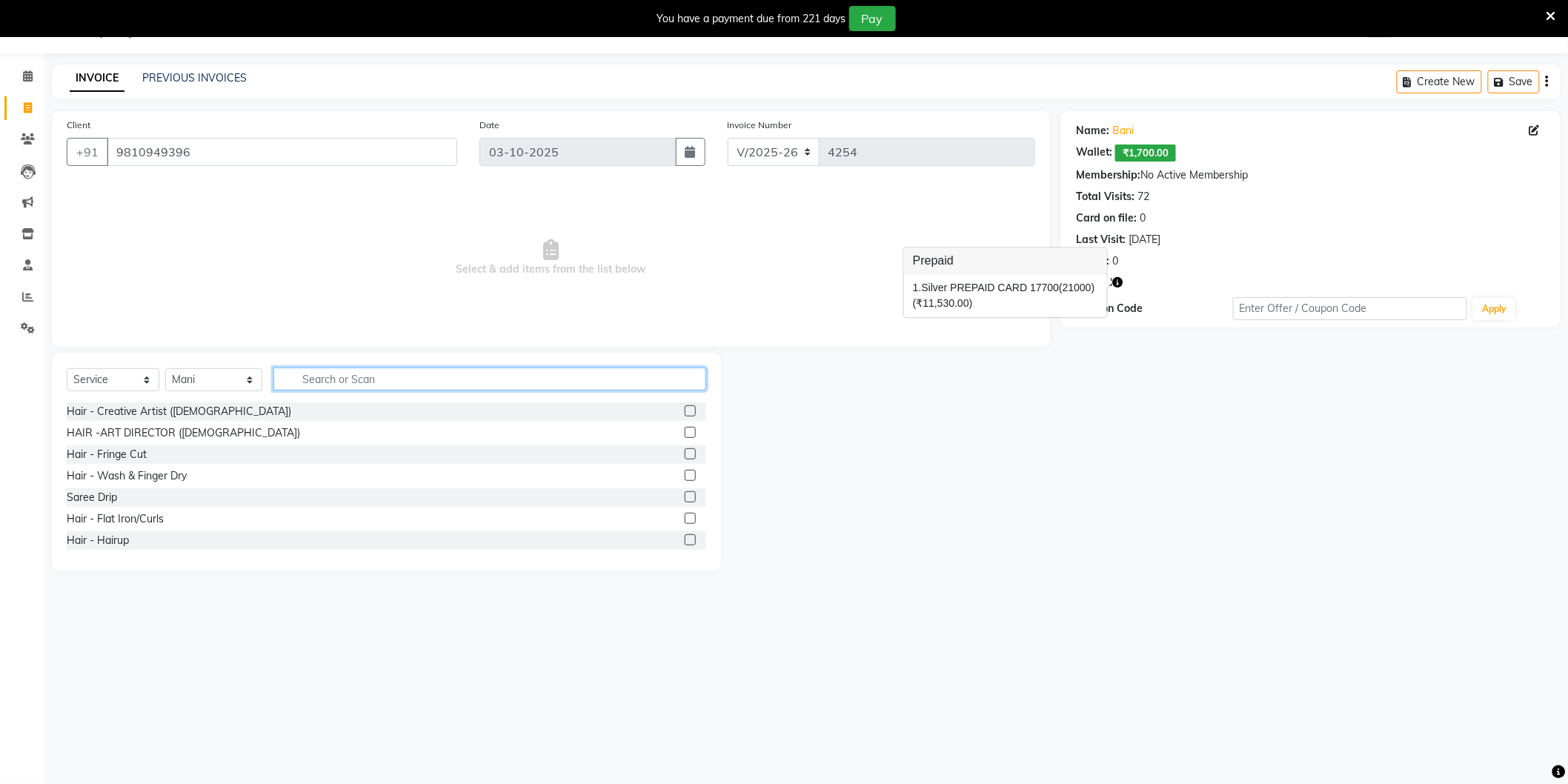
click at [449, 382] on input "text" at bounding box center [489, 379] width 432 height 23
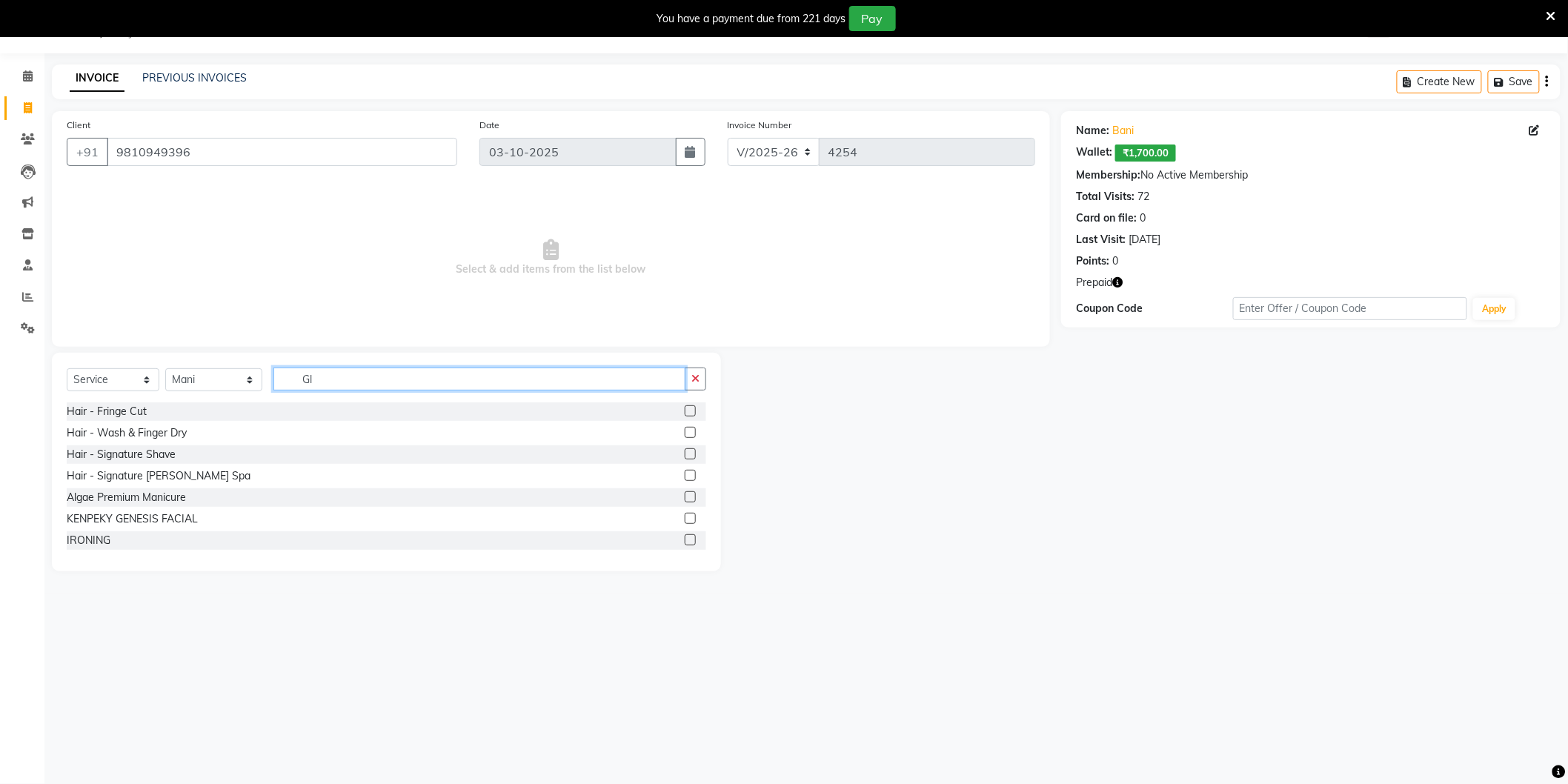
type input "Glo"
click at [408, 386] on input "Glo" at bounding box center [479, 379] width 412 height 23
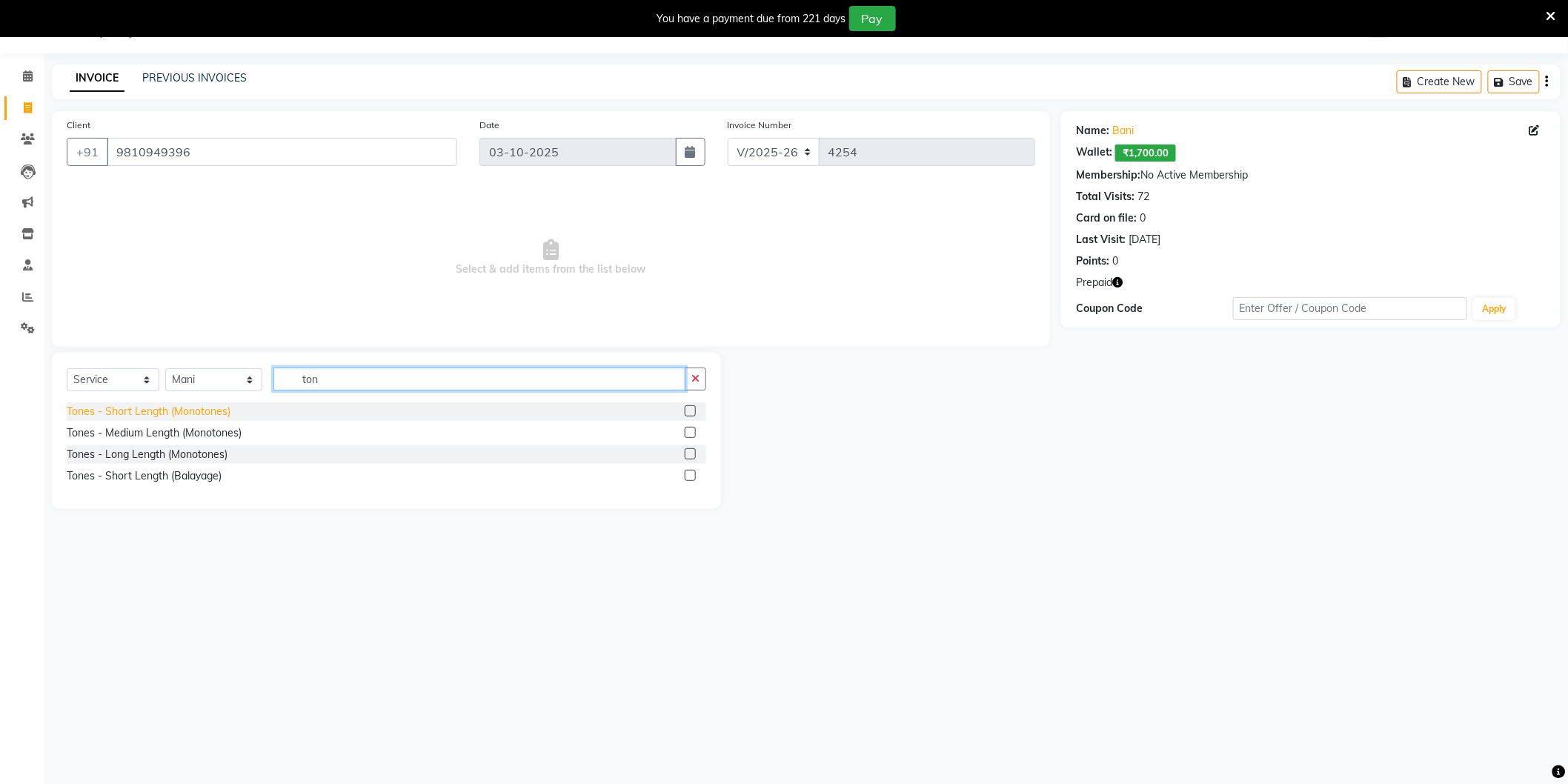
type input "ton"
click at [209, 418] on div "Tones - Short Length (Monotones)" at bounding box center [148, 412] width 164 height 15
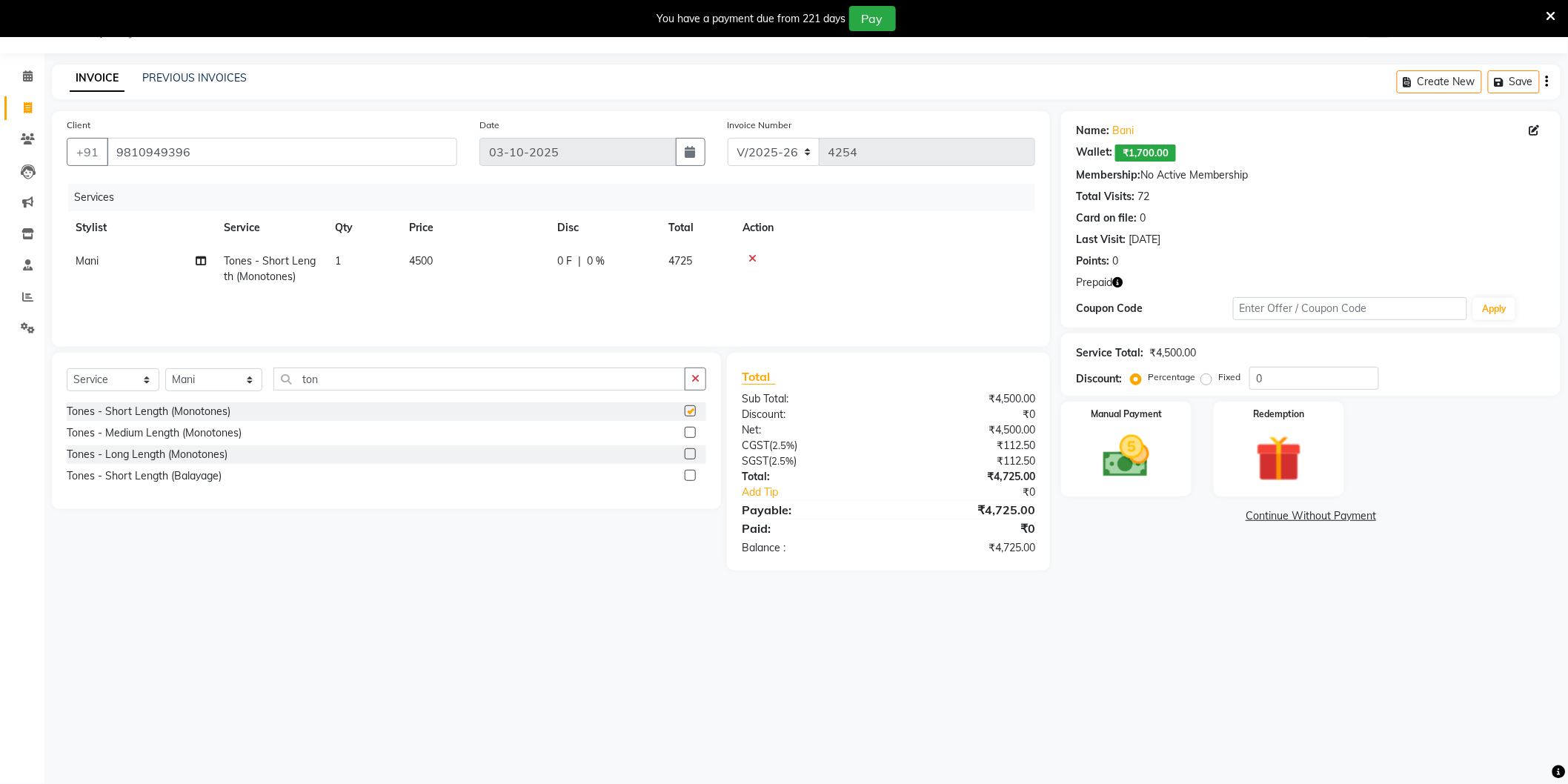
checkbox input "false"
click at [512, 255] on td "4500" at bounding box center [474, 270] width 148 height 49
select select "20473"
click at [532, 276] on input "4500" at bounding box center [543, 264] width 130 height 23
click at [532, 258] on input "4500" at bounding box center [543, 264] width 130 height 23
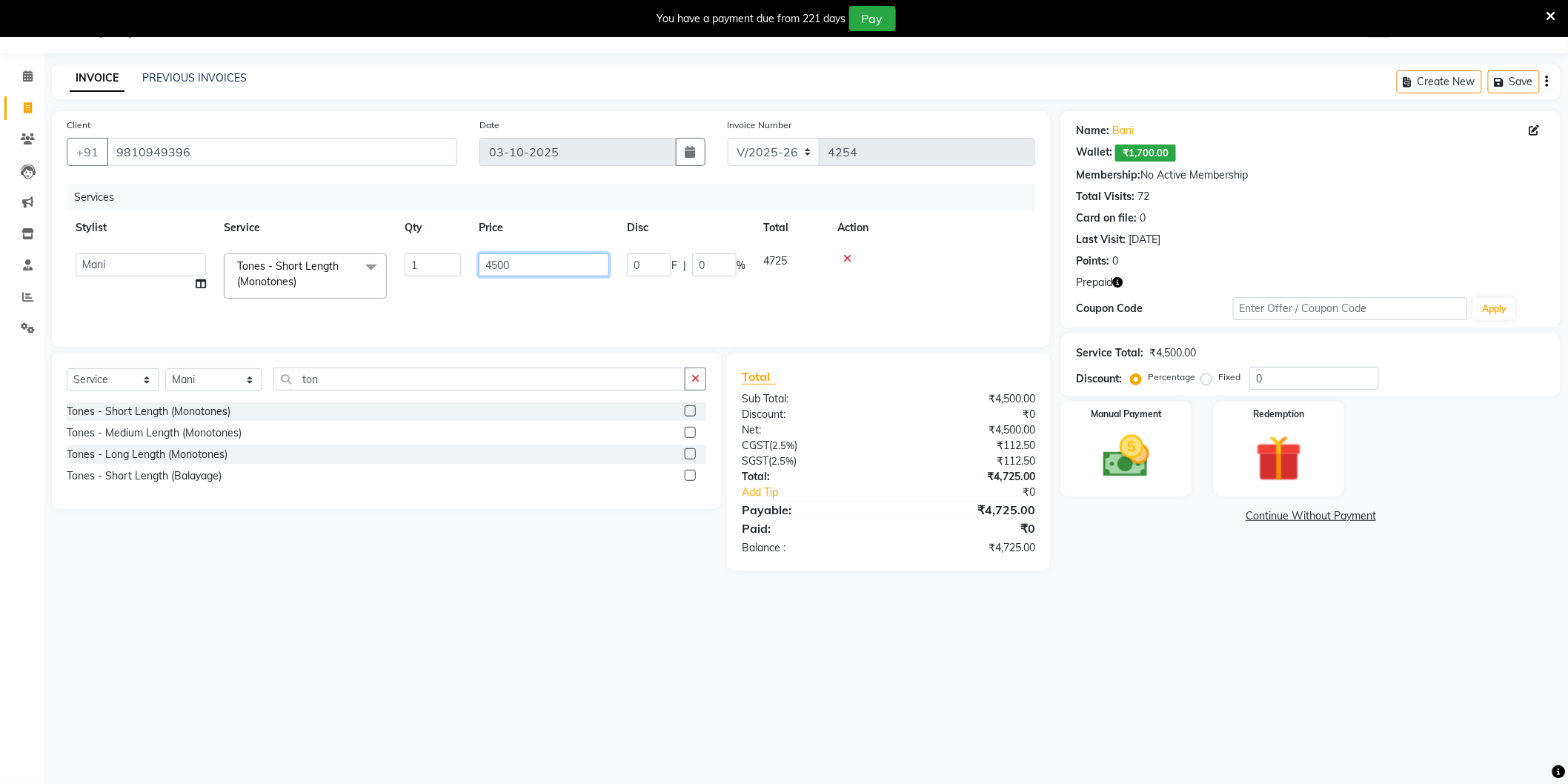
click at [532, 258] on input "4500" at bounding box center [543, 264] width 130 height 23
type input "5000"
click at [207, 378] on select "Select Stylist [PERSON_NAME] [PERSON_NAME] [PERSON_NAME] [PERSON_NAME] [PERSON_…" at bounding box center [214, 380] width 97 height 23
select select "34353"
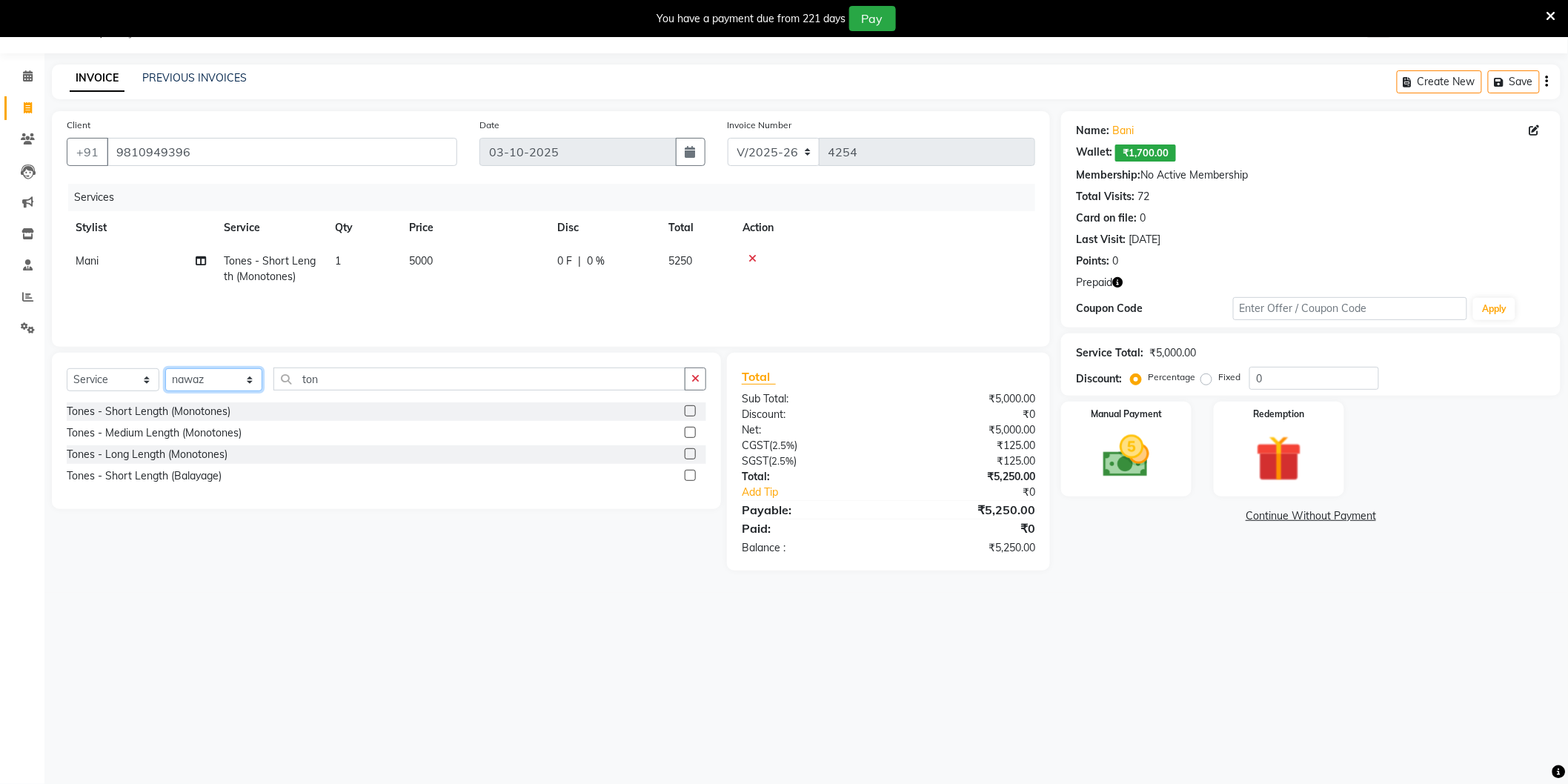
click at [166, 369] on select "Select Stylist [PERSON_NAME] [PERSON_NAME] [PERSON_NAME] [PERSON_NAME] [PERSON_…" at bounding box center [214, 380] width 97 height 23
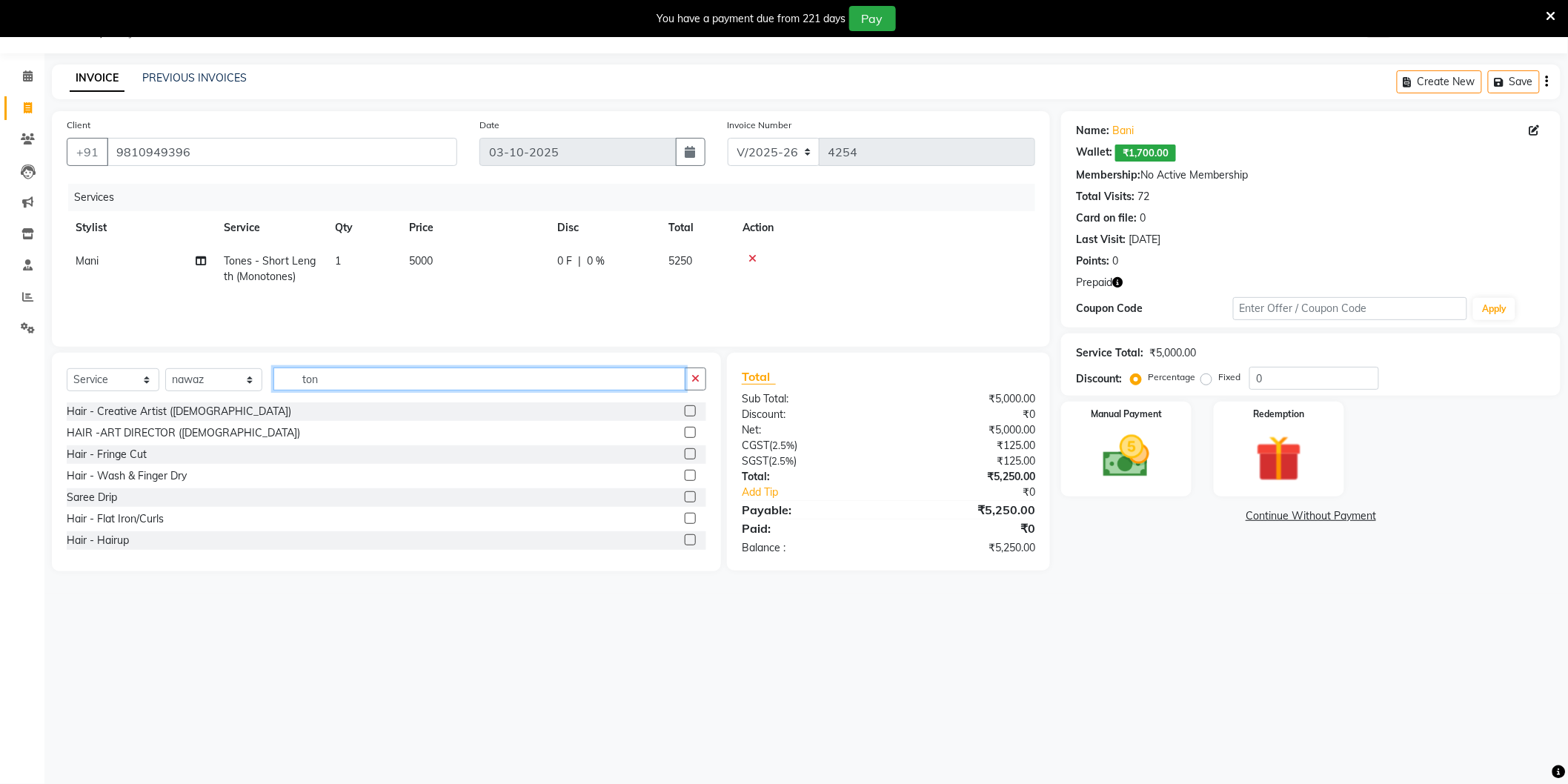
click at [359, 383] on input "ton" at bounding box center [479, 379] width 412 height 23
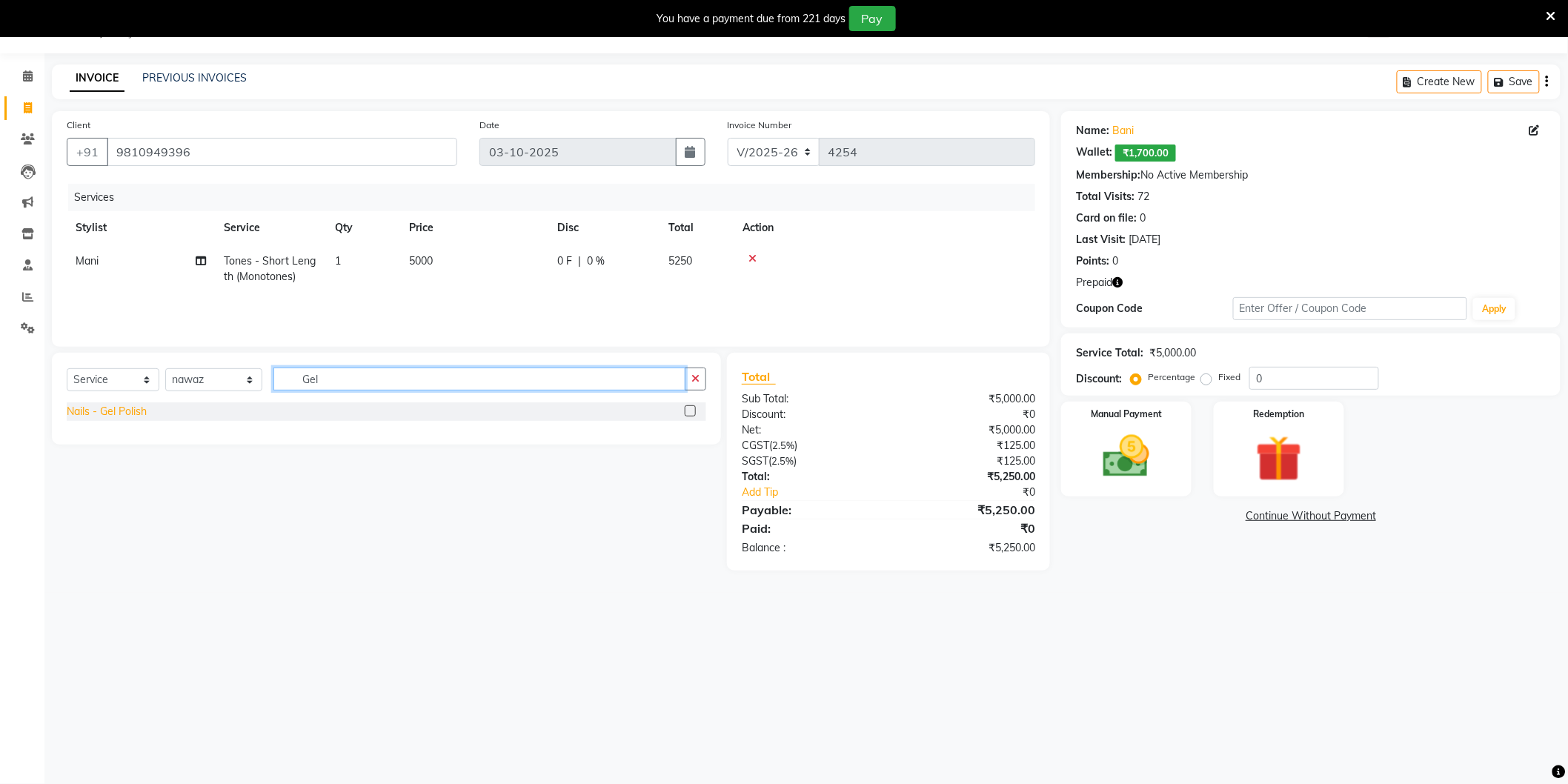
type input "Gel"
click at [119, 412] on div "Nails - Gel Polish" at bounding box center [106, 412] width 80 height 15
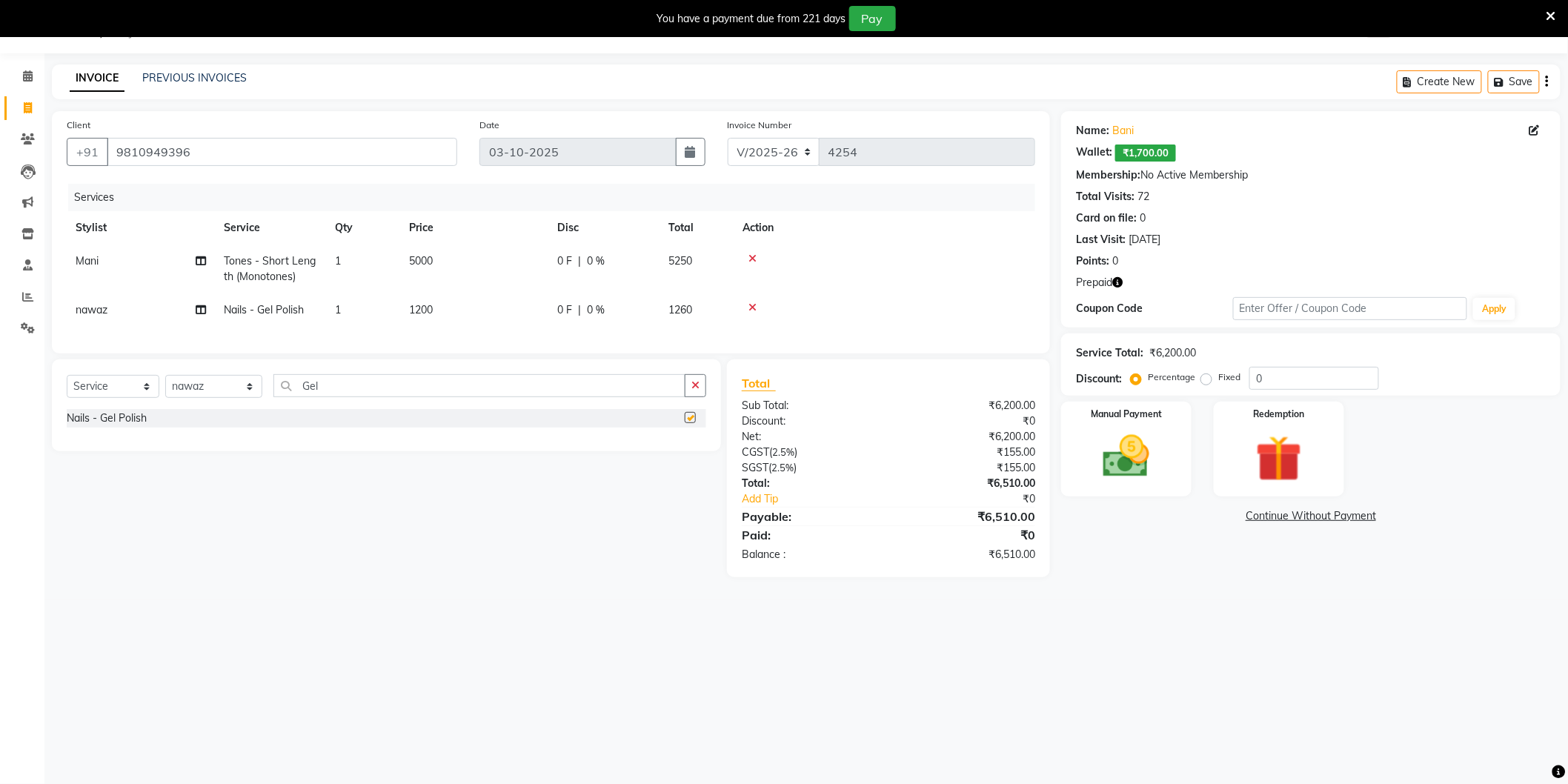
checkbox input "false"
click at [468, 298] on td "1200" at bounding box center [474, 310] width 148 height 34
select select "34353"
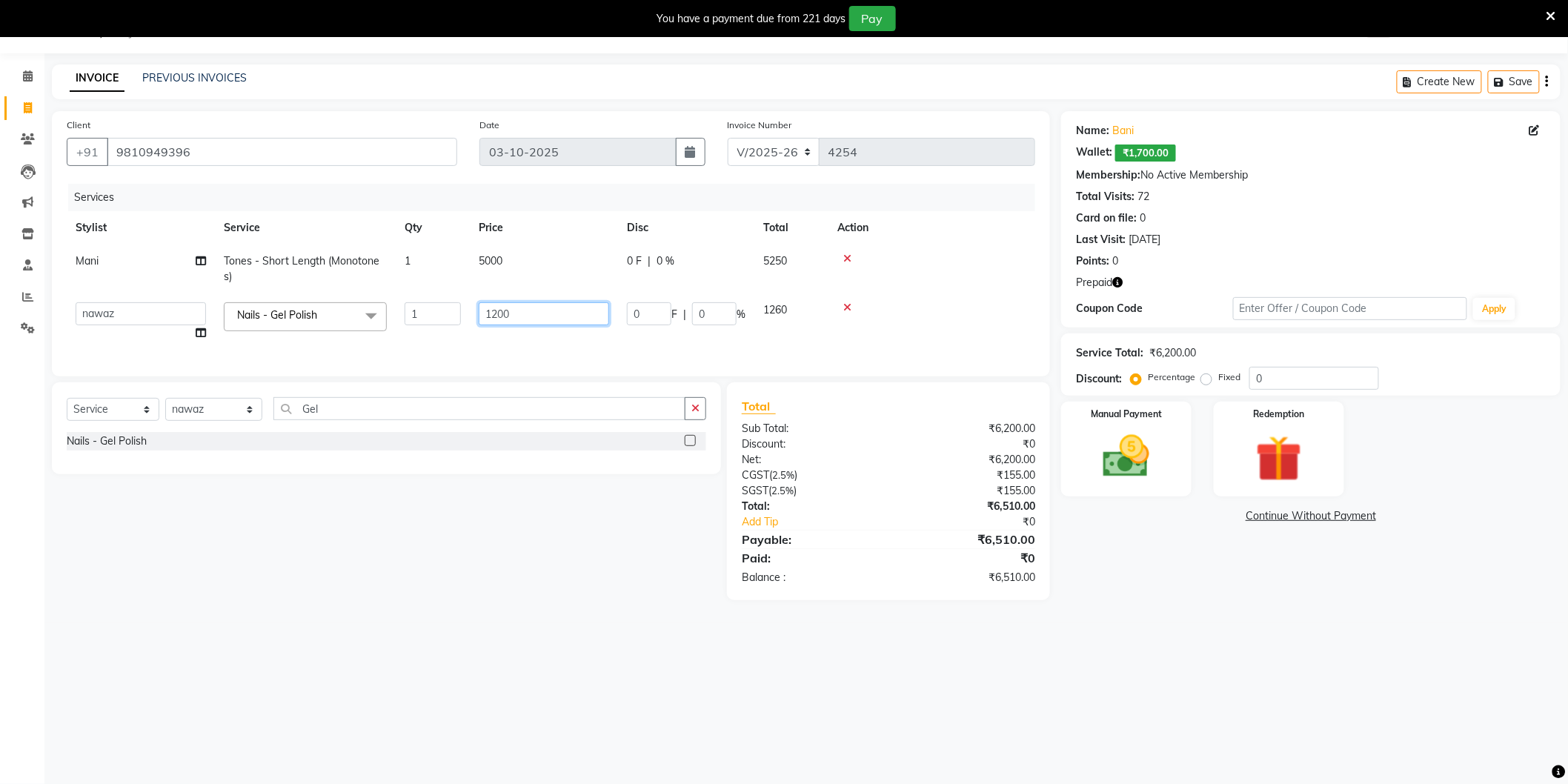
click at [516, 302] on input "1200" at bounding box center [543, 313] width 130 height 23
type input "500"
click at [1136, 637] on div "08047224946 Select Location × Noi Tre Salon, Sector 104 WhatsApp Status ✕ Statu…" at bounding box center [784, 392] width 1568 height 784
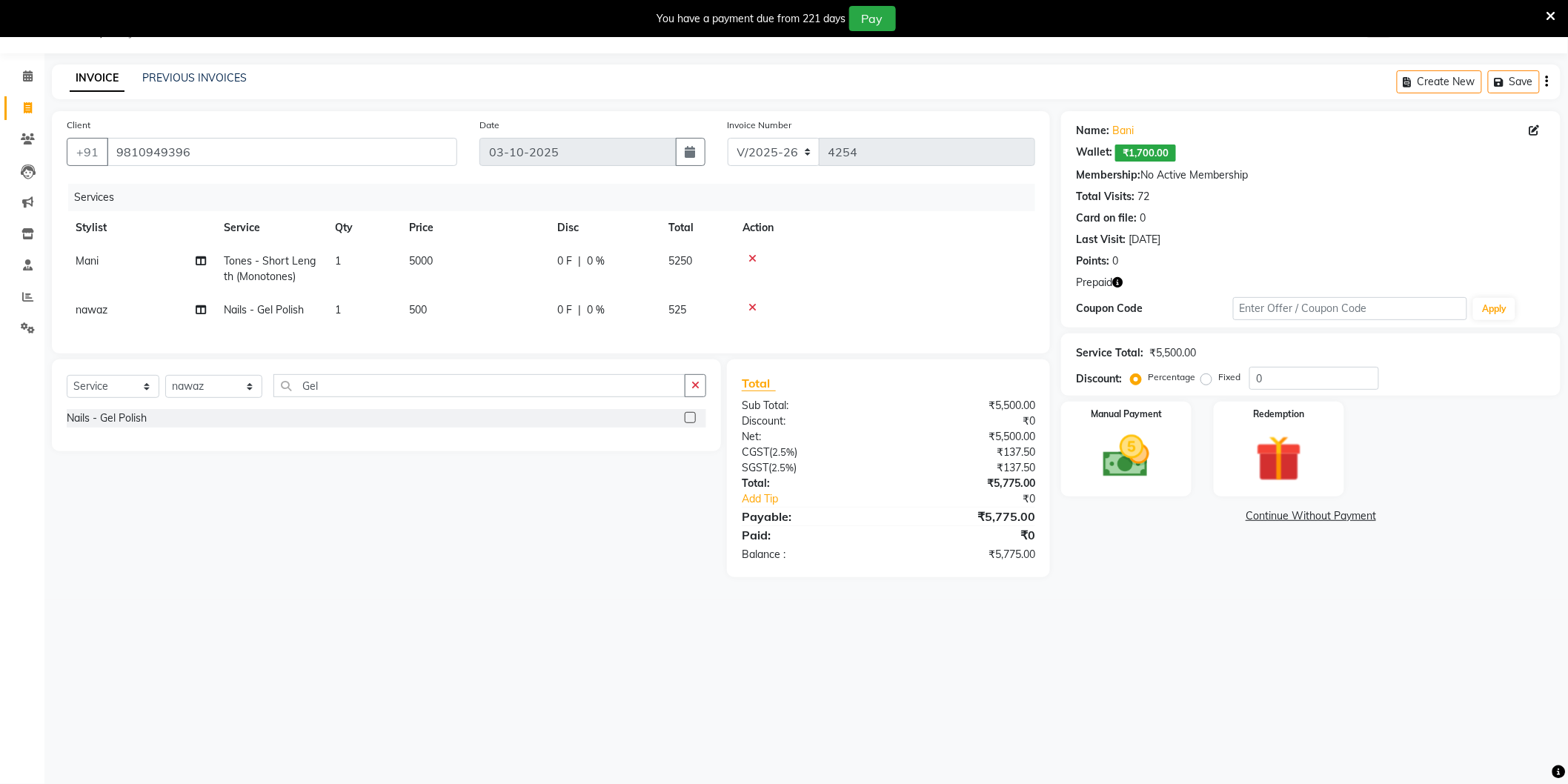
click at [1227, 154] on div "Wallet: ₹1,700.00" at bounding box center [1310, 153] width 470 height 17
click at [1176, 127] on div "Name: Bani" at bounding box center [1310, 130] width 470 height 15
click at [1298, 174] on div "Membership: No Active Membership" at bounding box center [1310, 175] width 470 height 15
click at [1290, 174] on div "Membership: No Active Membership" at bounding box center [1310, 175] width 470 height 15
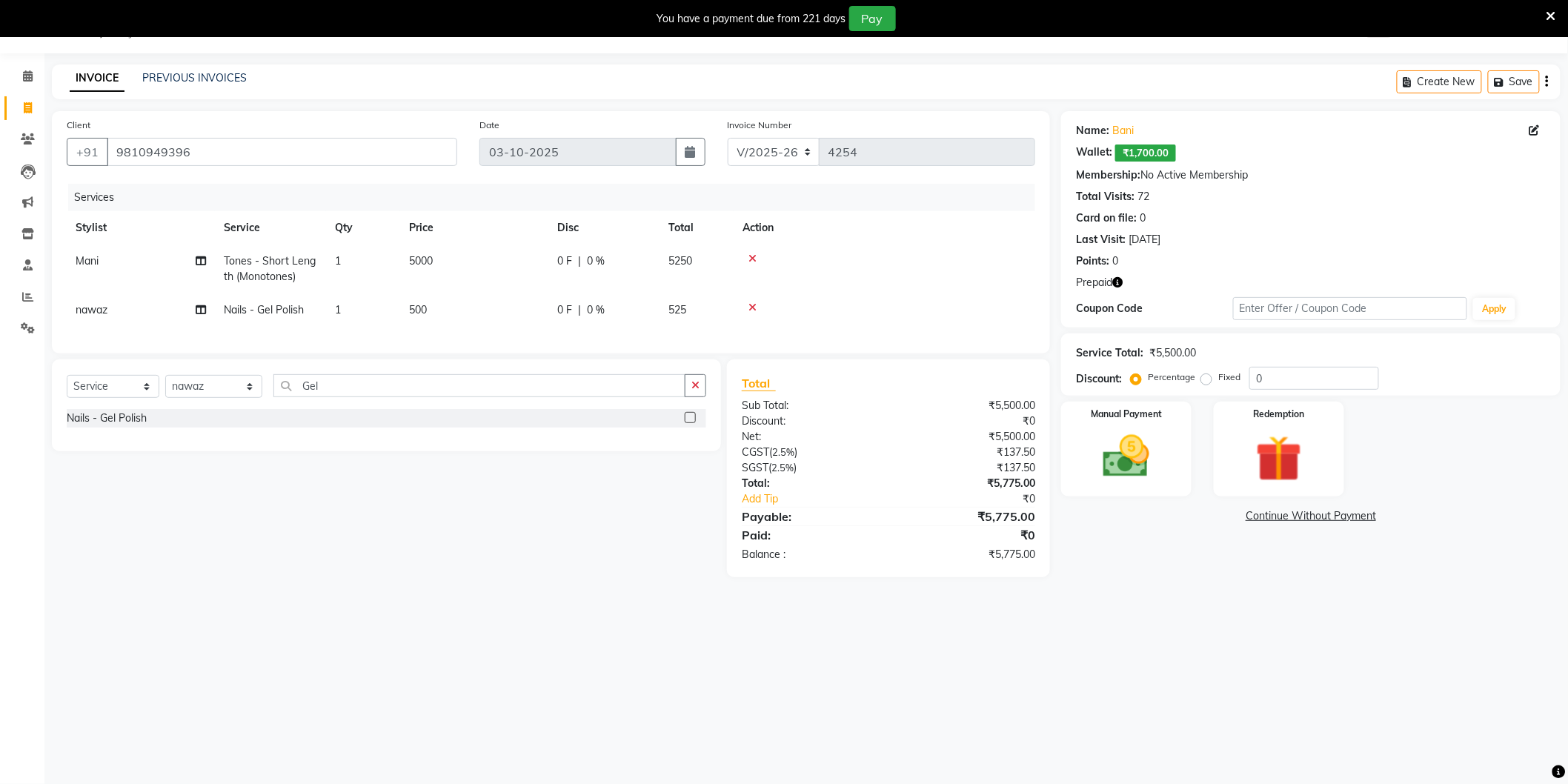
click at [1182, 194] on div "Total Visits: 72" at bounding box center [1310, 197] width 470 height 15
click at [1172, 213] on div "Card on file: 0" at bounding box center [1310, 218] width 470 height 15
click at [1219, 241] on div "Last Visit: 20-09-2025" at bounding box center [1310, 239] width 470 height 15
click at [1143, 258] on div "Points: 0" at bounding box center [1310, 260] width 470 height 15
click at [1145, 276] on div "Prepaid" at bounding box center [1310, 282] width 470 height 15
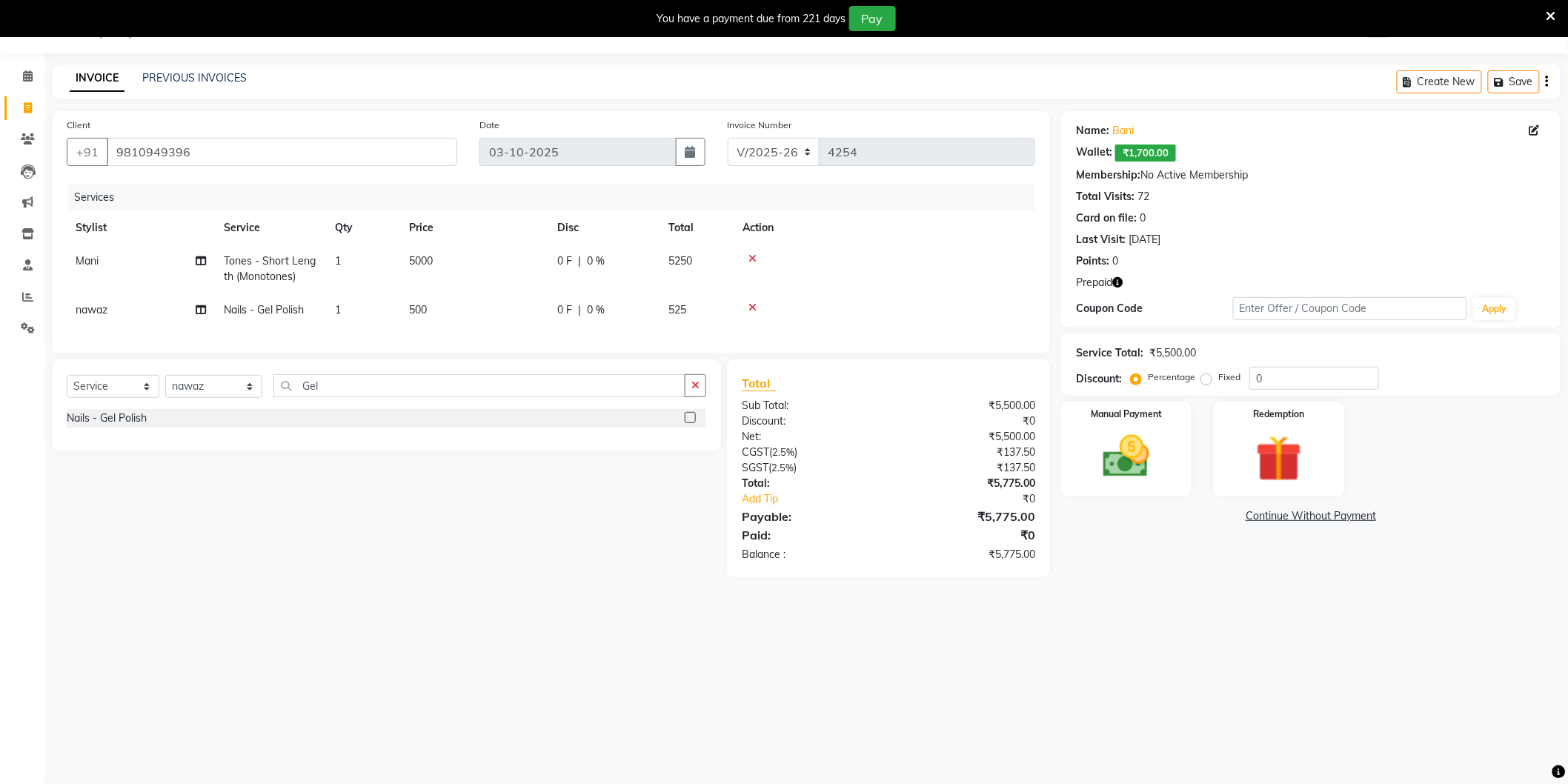
click at [1161, 312] on div "Coupon Code" at bounding box center [1154, 309] width 157 height 15
click at [1322, 305] on input "text" at bounding box center [1351, 308] width 235 height 23
click at [1294, 382] on input "0" at bounding box center [1314, 378] width 129 height 23
click at [1230, 351] on div "Service Total: ₹5,500.00" at bounding box center [1310, 352] width 470 height 15
click at [1045, 413] on div "₹5,500.00" at bounding box center [966, 405] width 157 height 15
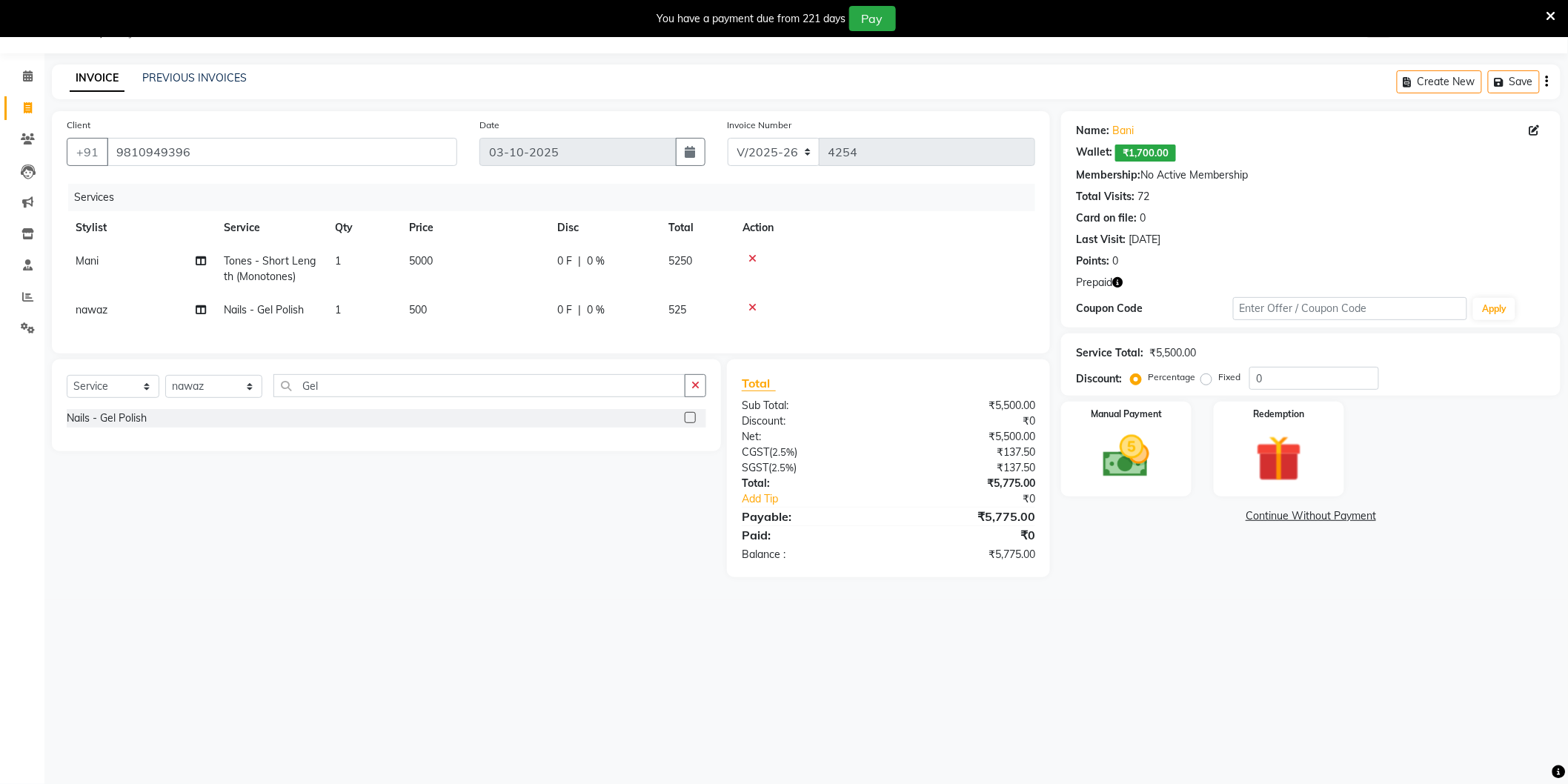
click at [1045, 429] on div "₹0" at bounding box center [966, 421] width 157 height 15
click at [1041, 444] on div "₹5,500.00" at bounding box center [966, 436] width 157 height 15
click at [1041, 461] on div "₹137.50" at bounding box center [966, 452] width 157 height 15
click at [1041, 476] on div "₹137.50" at bounding box center [966, 468] width 157 height 15
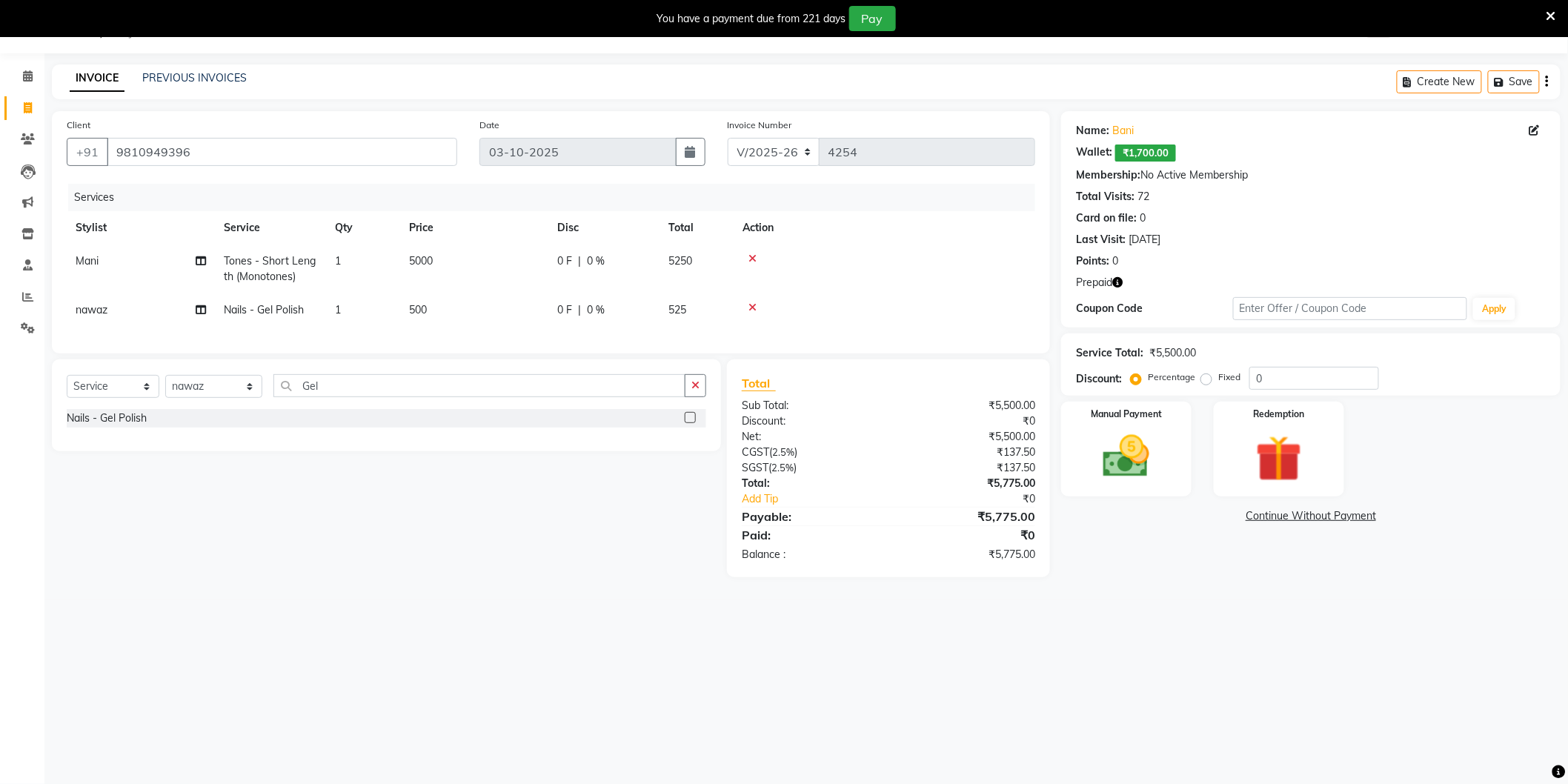
click at [1041, 492] on div "₹5,775.00" at bounding box center [966, 484] width 157 height 15
click at [1042, 507] on div "₹0" at bounding box center [980, 499] width 132 height 15
click at [1042, 525] on div "₹5,775.00" at bounding box center [966, 517] width 157 height 18
click at [1043, 543] on div "₹0" at bounding box center [966, 535] width 157 height 18
click at [1043, 545] on div "₹0" at bounding box center [966, 535] width 157 height 18
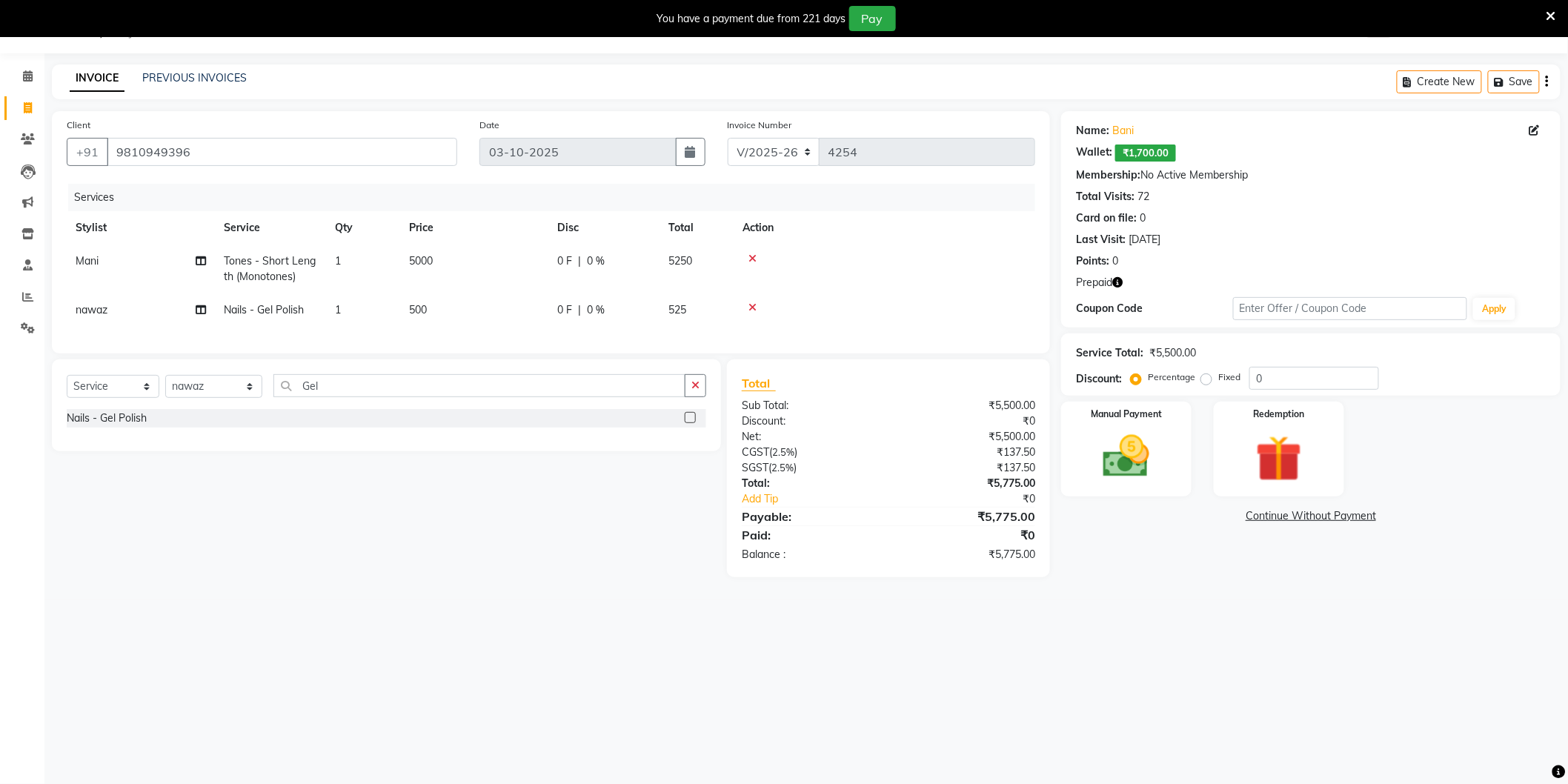
click at [1043, 563] on div "₹5,775.00" at bounding box center [966, 555] width 157 height 15
click at [1153, 571] on div "Name: Bani Wallet: ₹1,700.00 Membership: No Active Membership Total Visits: 72 …" at bounding box center [1316, 344] width 511 height 466
click at [1113, 277] on icon "button" at bounding box center [1117, 281] width 10 height 10
click at [1128, 620] on div "08047224946 Select Location × Noi Tre Salon, Sector 104 WhatsApp Status ✕ Statu…" at bounding box center [784, 392] width 1568 height 784
click at [470, 299] on td "500" at bounding box center [474, 310] width 148 height 34
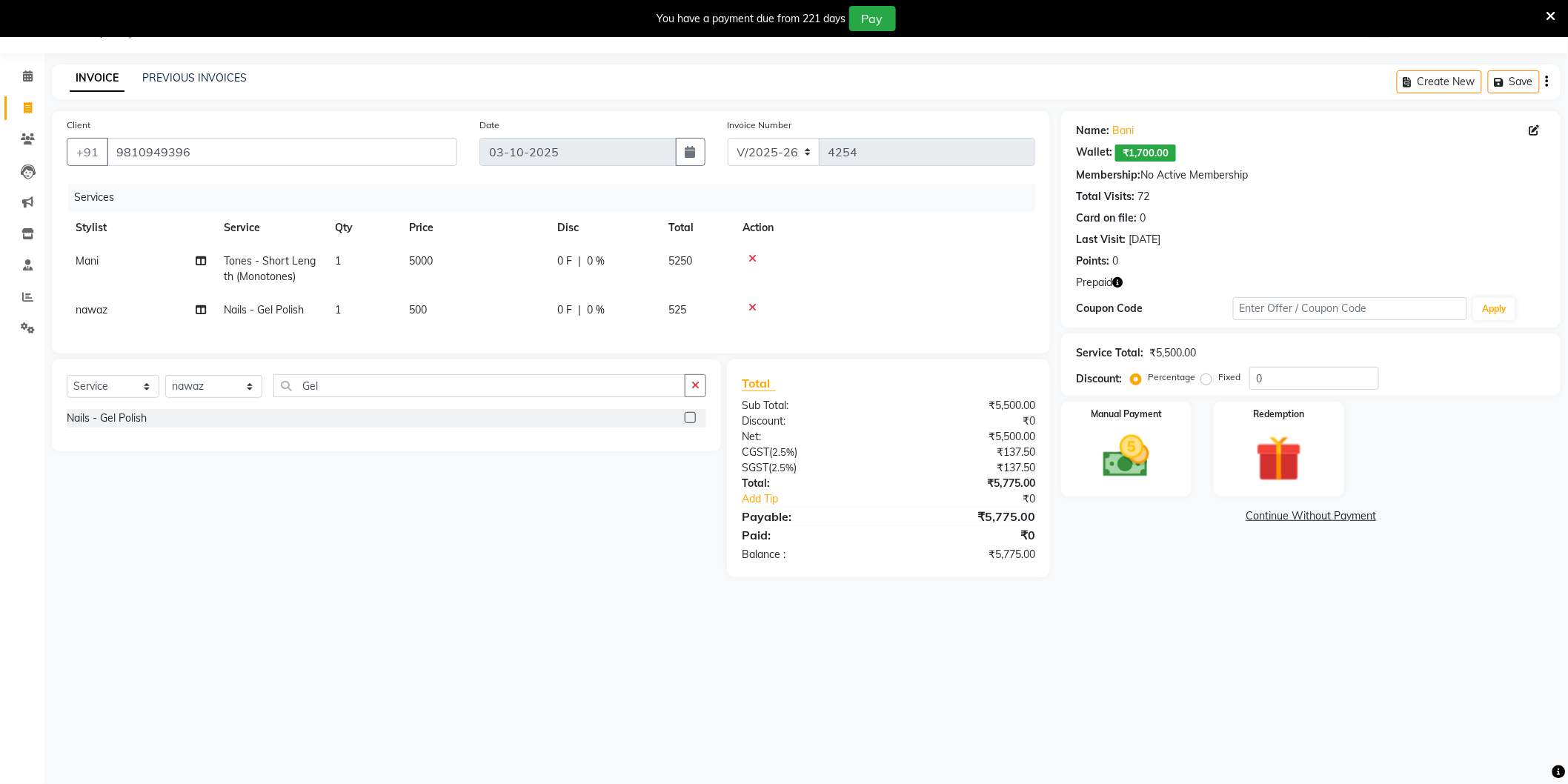
select select "34353"
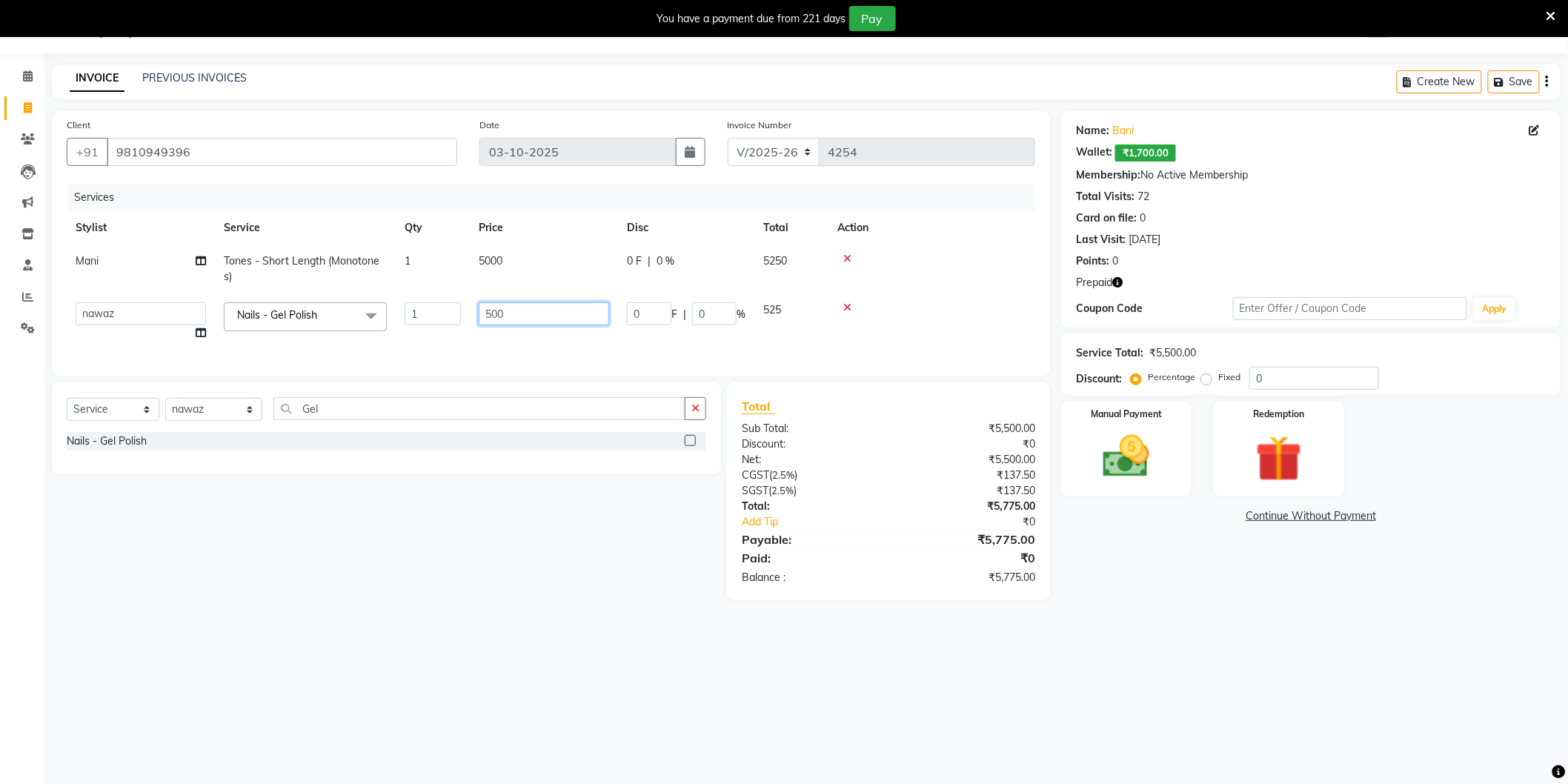
click at [524, 302] on input "500" at bounding box center [543, 313] width 130 height 23
type input "600"
click at [253, 522] on div "Select Service Product Membership Package Voucher Prepaid Gift Card Select Styl…" at bounding box center [380, 491] width 680 height 218
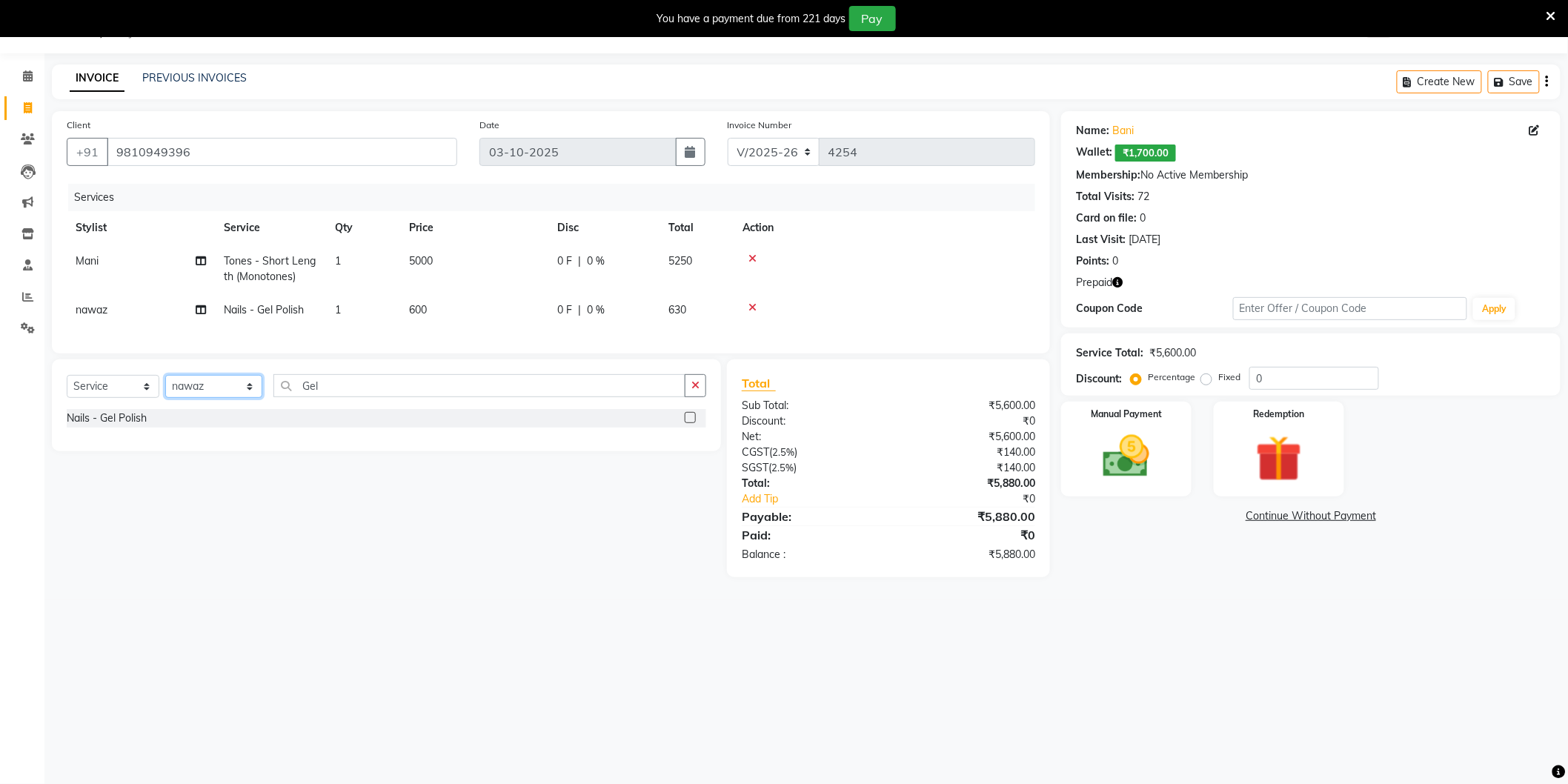
click at [209, 398] on select "Select Stylist AAMIR Aashis ajay AJEET akram Ali Alic ashok vihar Alice makeup …" at bounding box center [214, 386] width 97 height 23
select select "20473"
click at [166, 388] on select "Select Stylist AAMIR Aashis ajay AJEET akram Ali Alic ashok vihar Alice makeup …" at bounding box center [214, 386] width 97 height 23
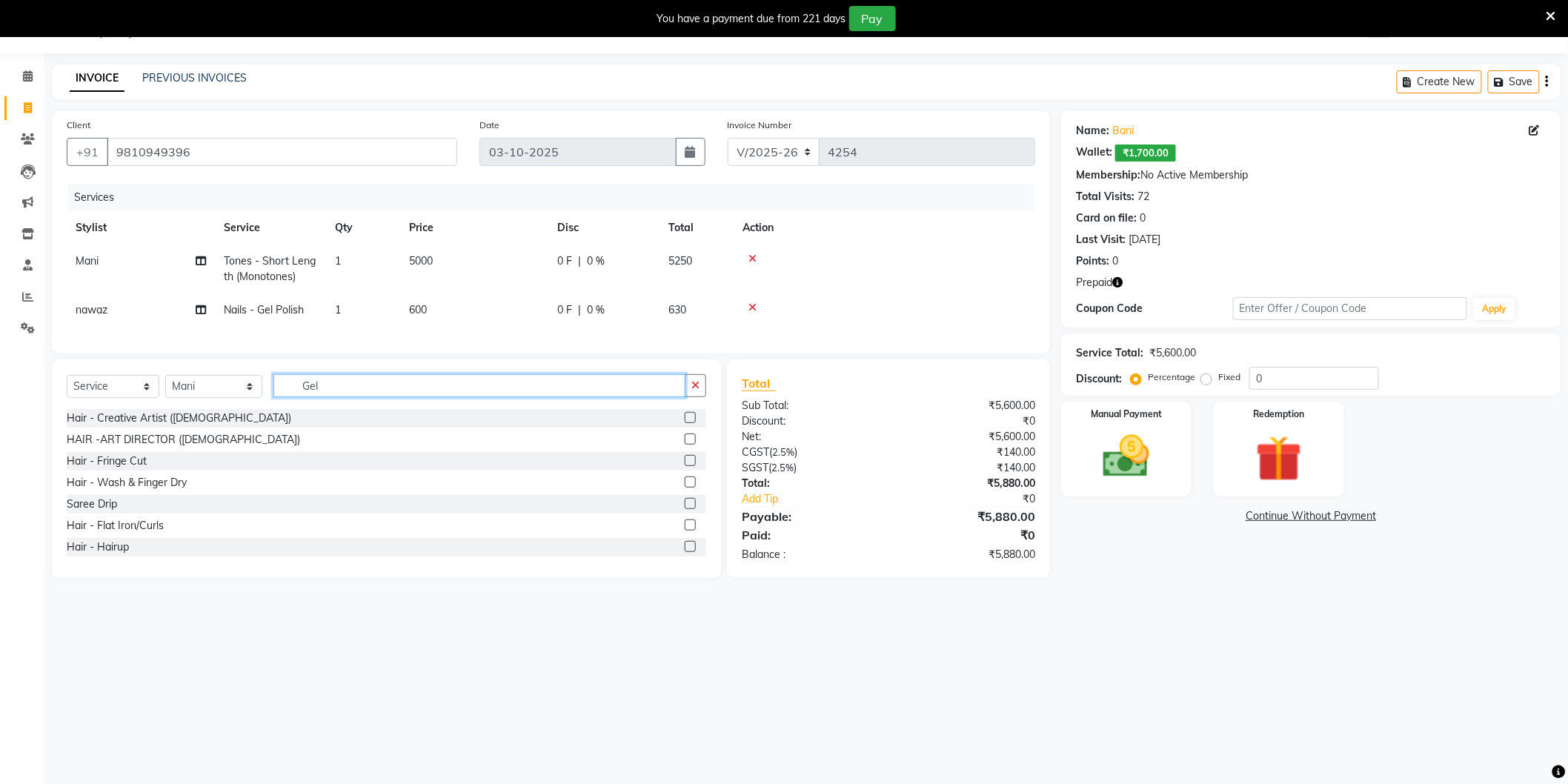
click at [426, 397] on input "Gel" at bounding box center [479, 385] width 412 height 23
type input "pedi"
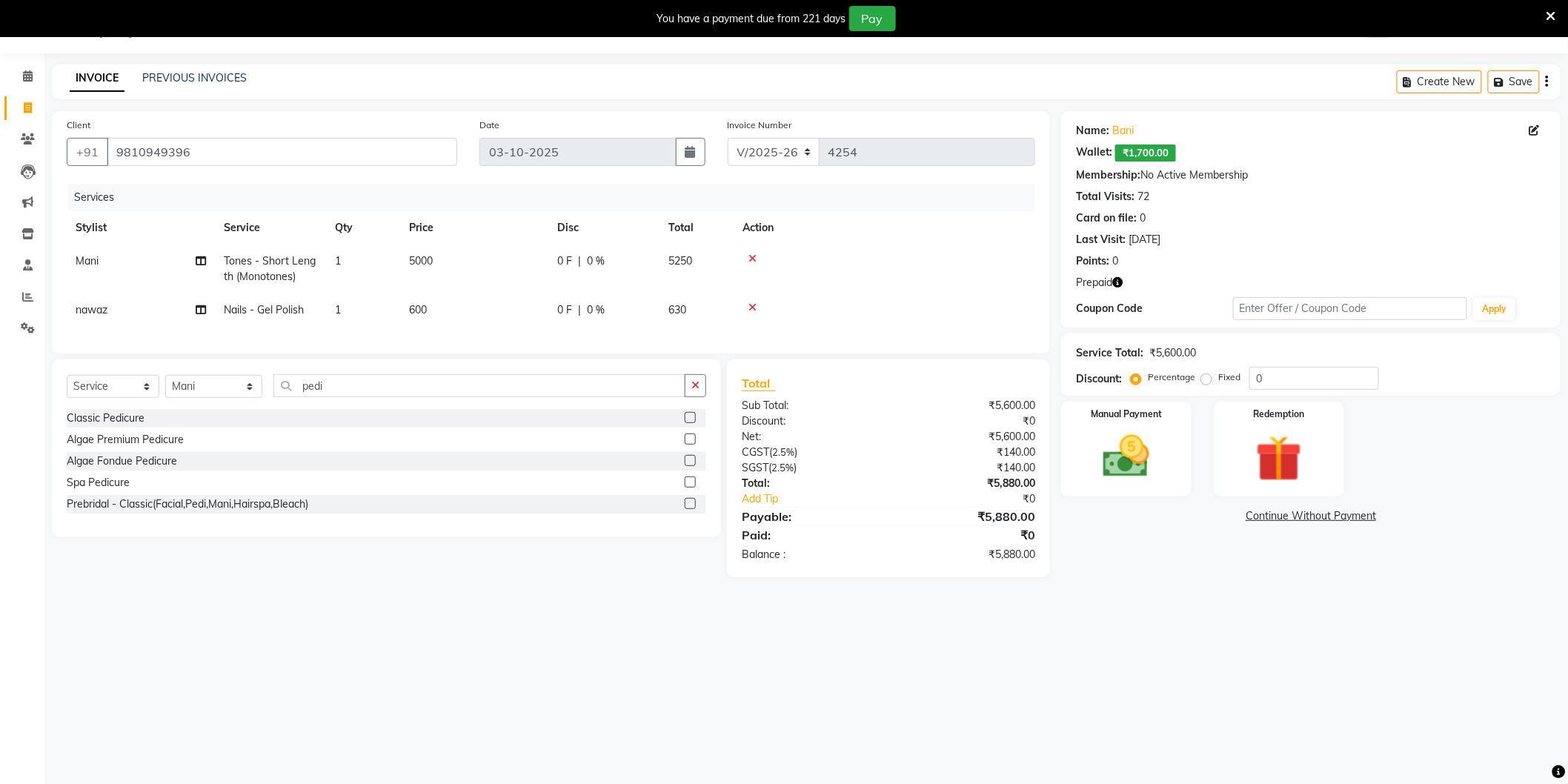
click at [134, 426] on div "Classic Pedicure" at bounding box center [105, 418] width 77 height 15
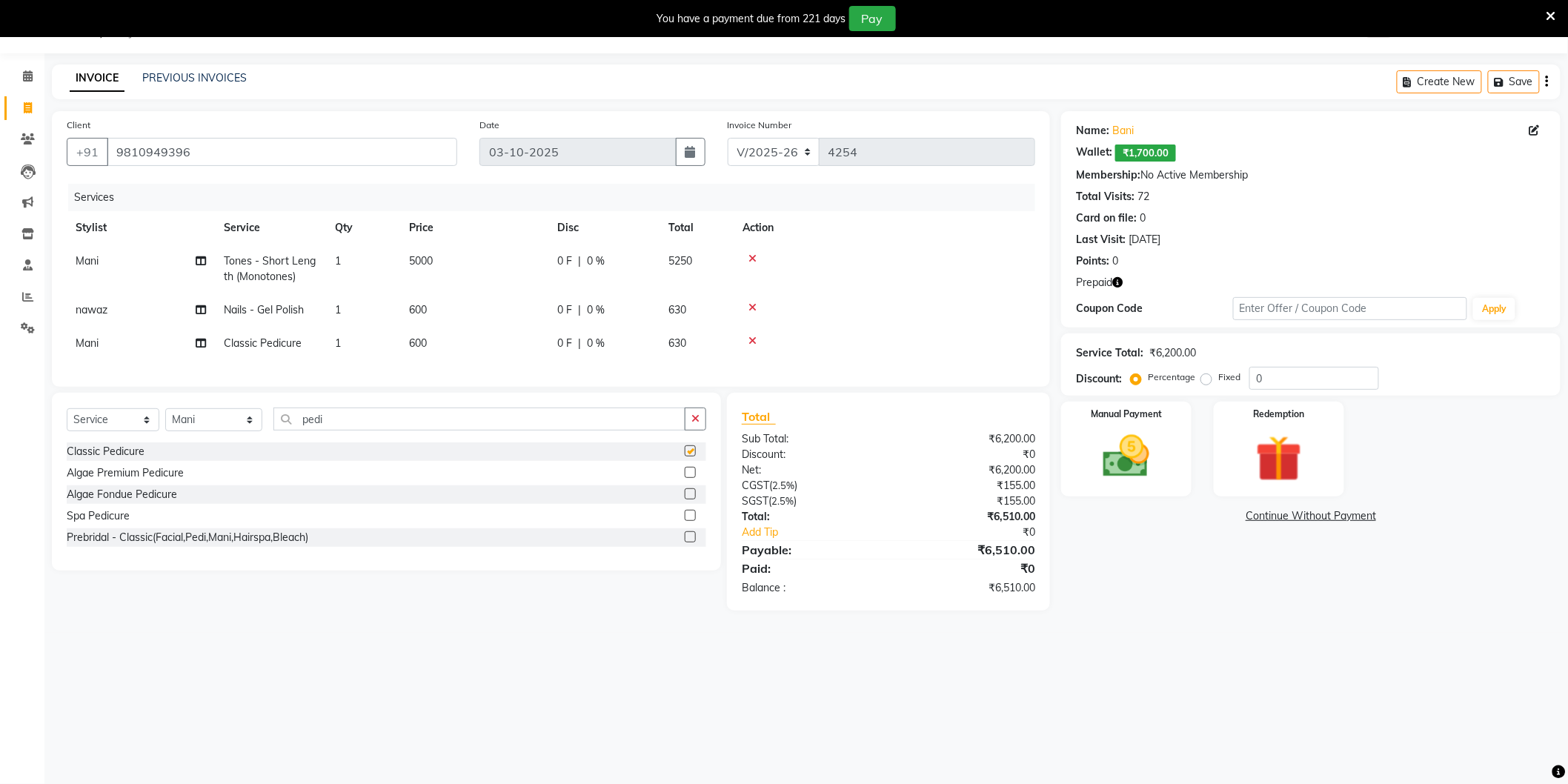
checkbox input "false"
click at [1186, 633] on main "INVOICE PREVIOUS INVOICES Create New Save Client +91 9810949396 Date 03-10-2025…" at bounding box center [806, 349] width 1523 height 568
click at [1286, 473] on img at bounding box center [1279, 459] width 78 height 60
click at [1285, 514] on span "Prepaid 1" at bounding box center [1286, 518] width 48 height 17
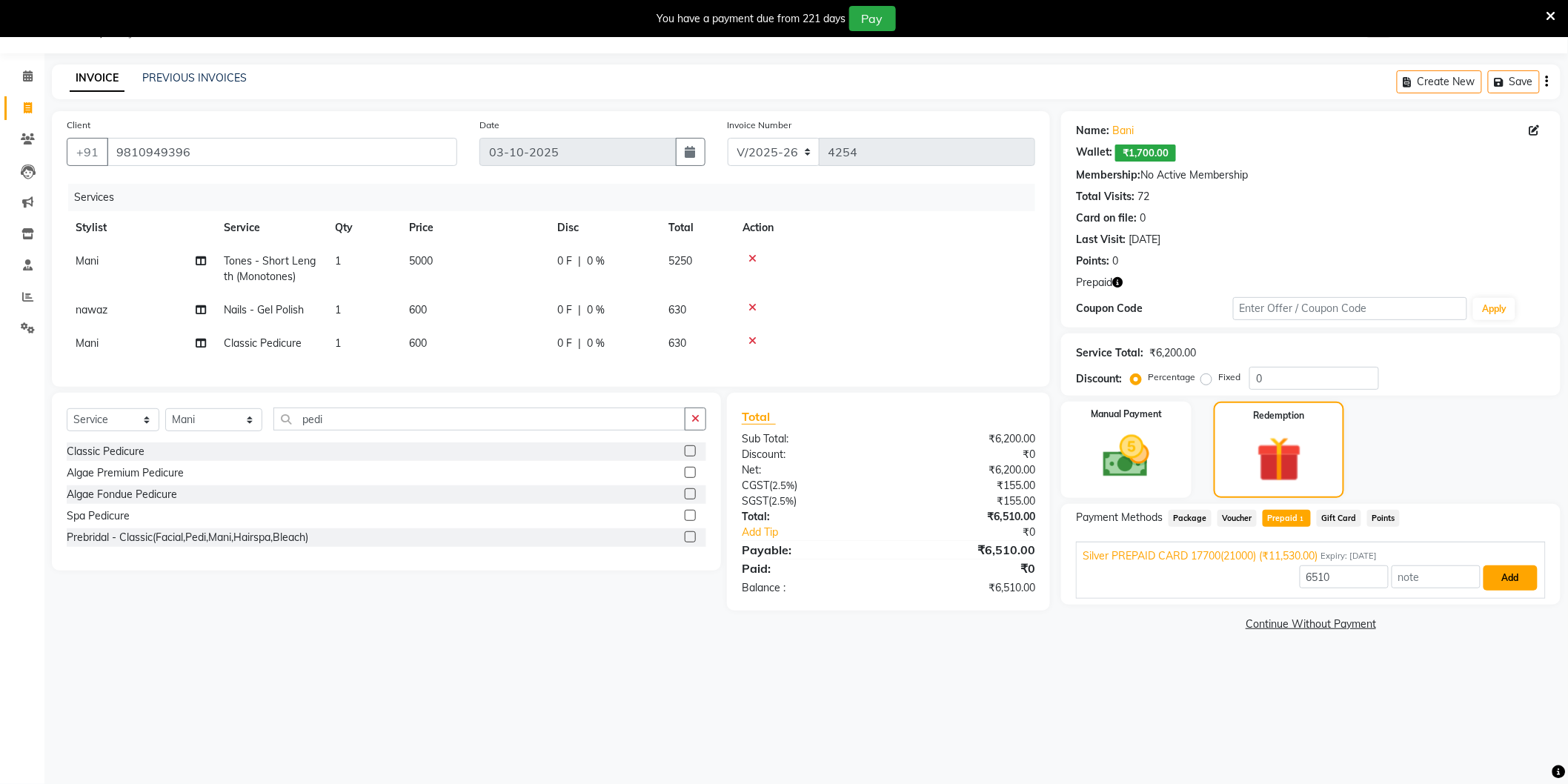
click at [1505, 580] on button "Add" at bounding box center [1510, 578] width 54 height 25
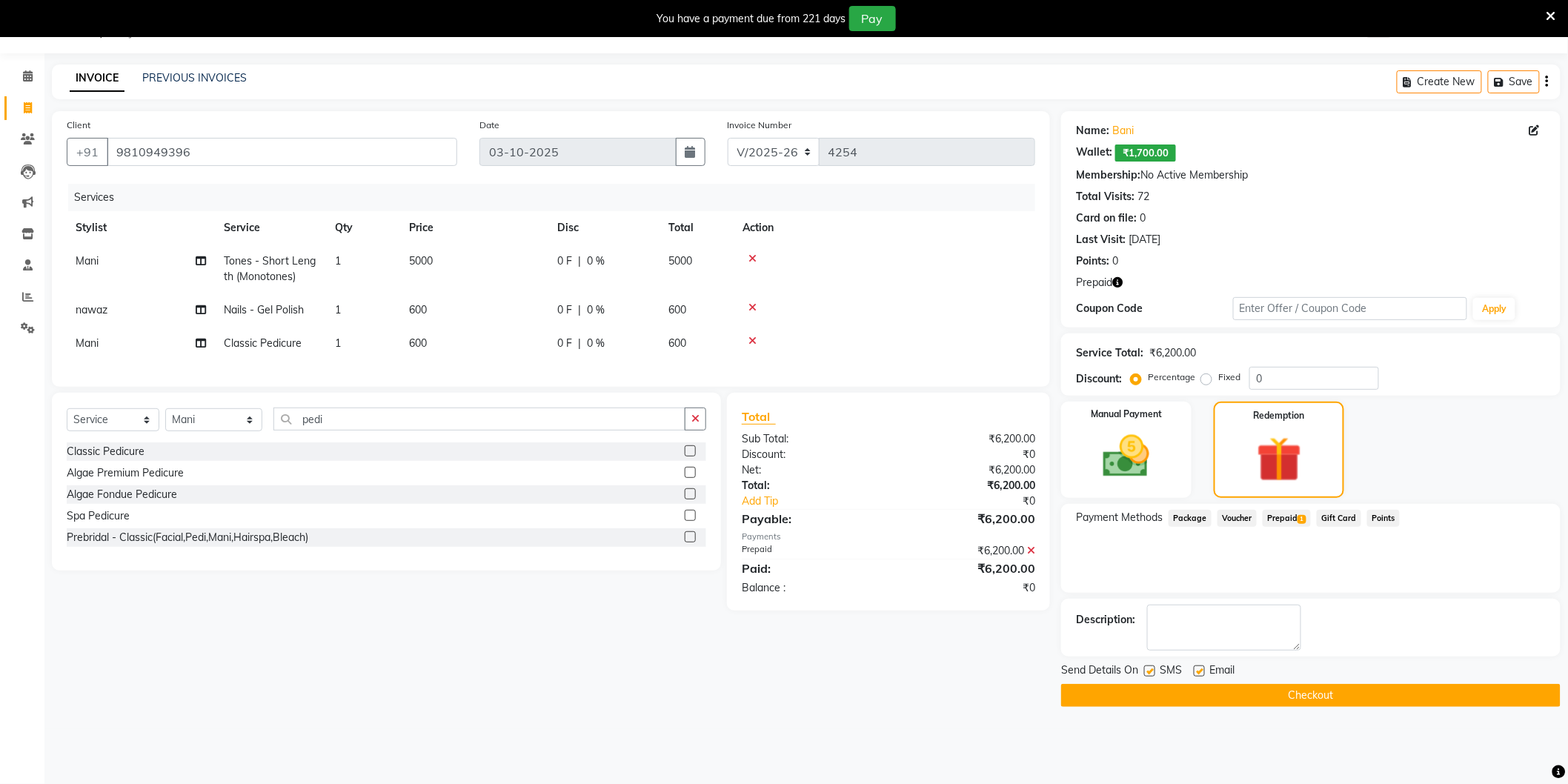
click at [1300, 696] on button "Checkout" at bounding box center [1310, 695] width 500 height 23
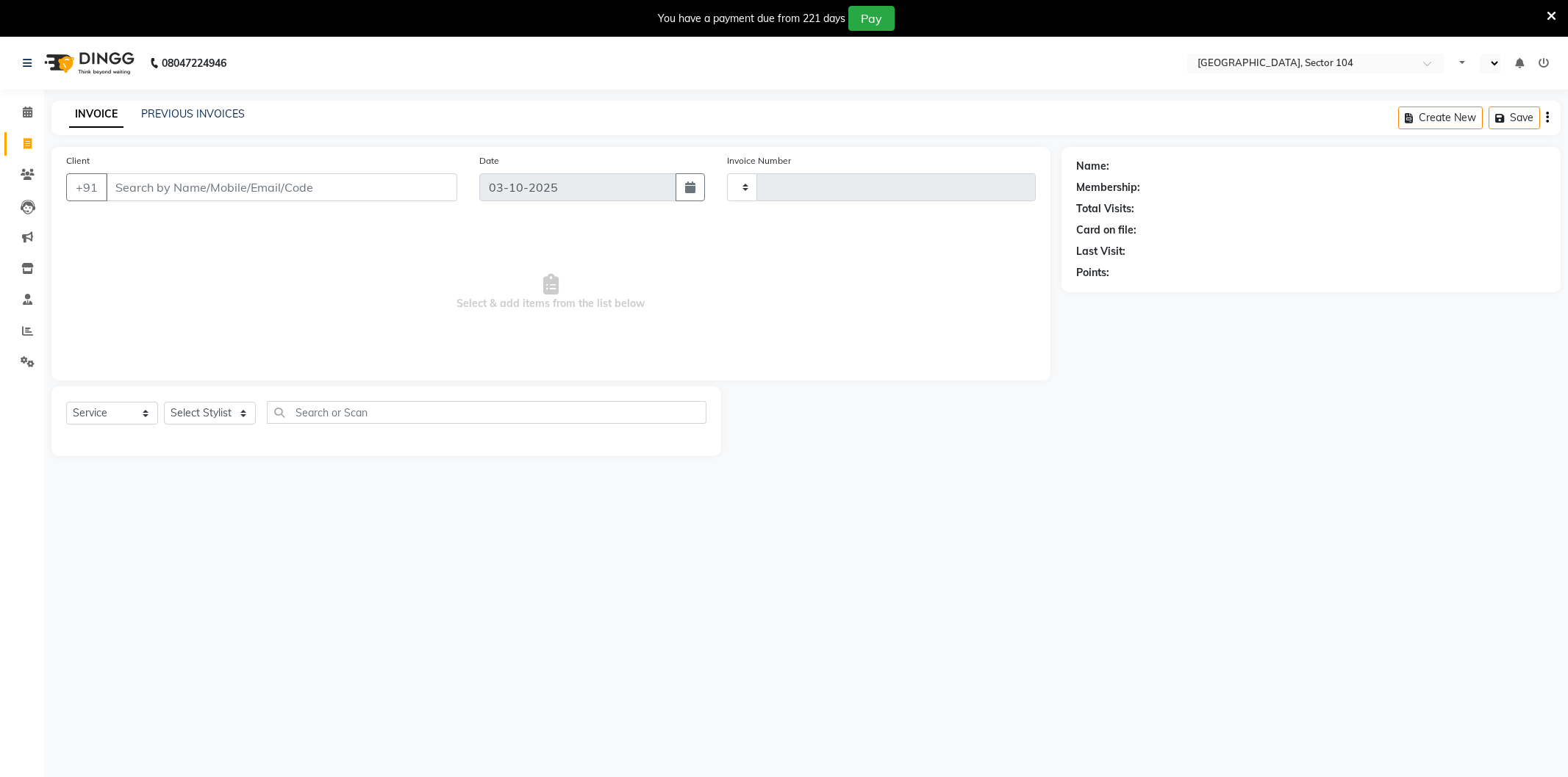
select select "service"
type input "4258"
select select "en"
select select "4009"
click at [219, 185] on input "Client" at bounding box center [279, 187] width 348 height 28
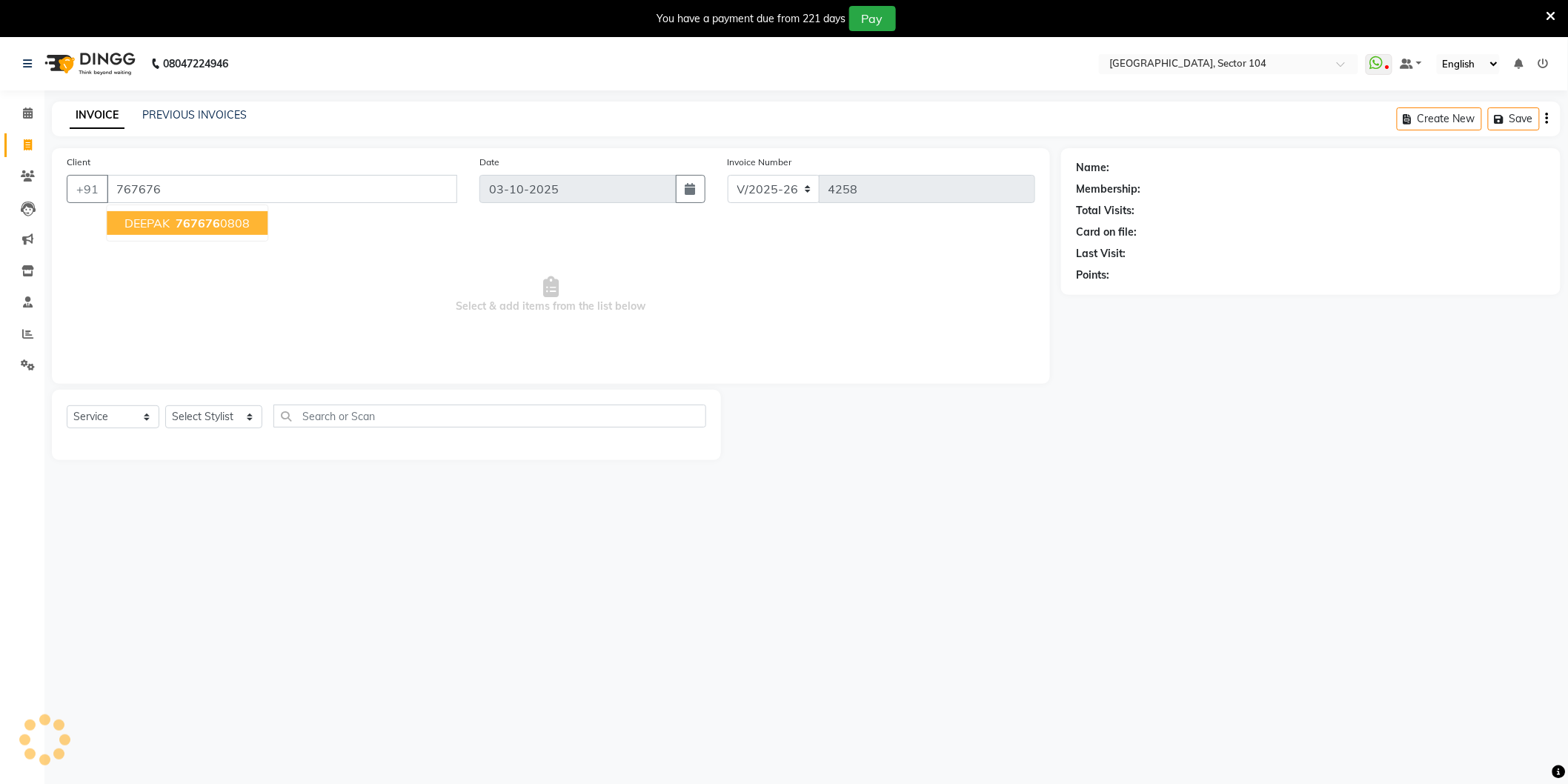
click at [189, 212] on button "DEEPAK 767676 0808" at bounding box center [187, 223] width 161 height 24
type input "7676760808"
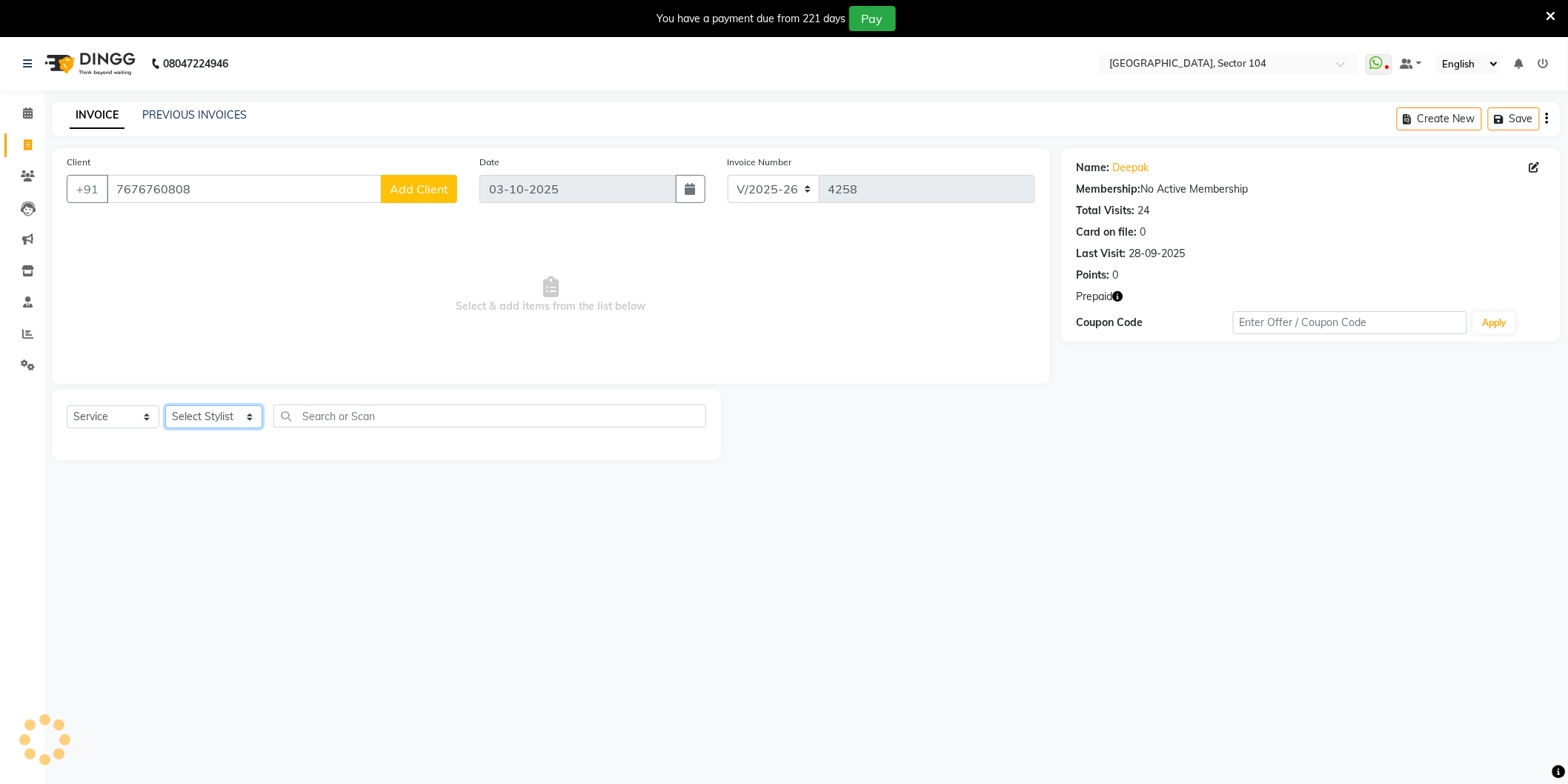
click at [186, 412] on select "Select Stylist [PERSON_NAME] [PERSON_NAME] [PERSON_NAME] [PERSON_NAME] [PERSON_…" at bounding box center [214, 416] width 97 height 23
select select "20483"
click at [166, 406] on select "Select Stylist [PERSON_NAME] [PERSON_NAME] [PERSON_NAME] [PERSON_NAME] [PERSON_…" at bounding box center [214, 416] width 97 height 23
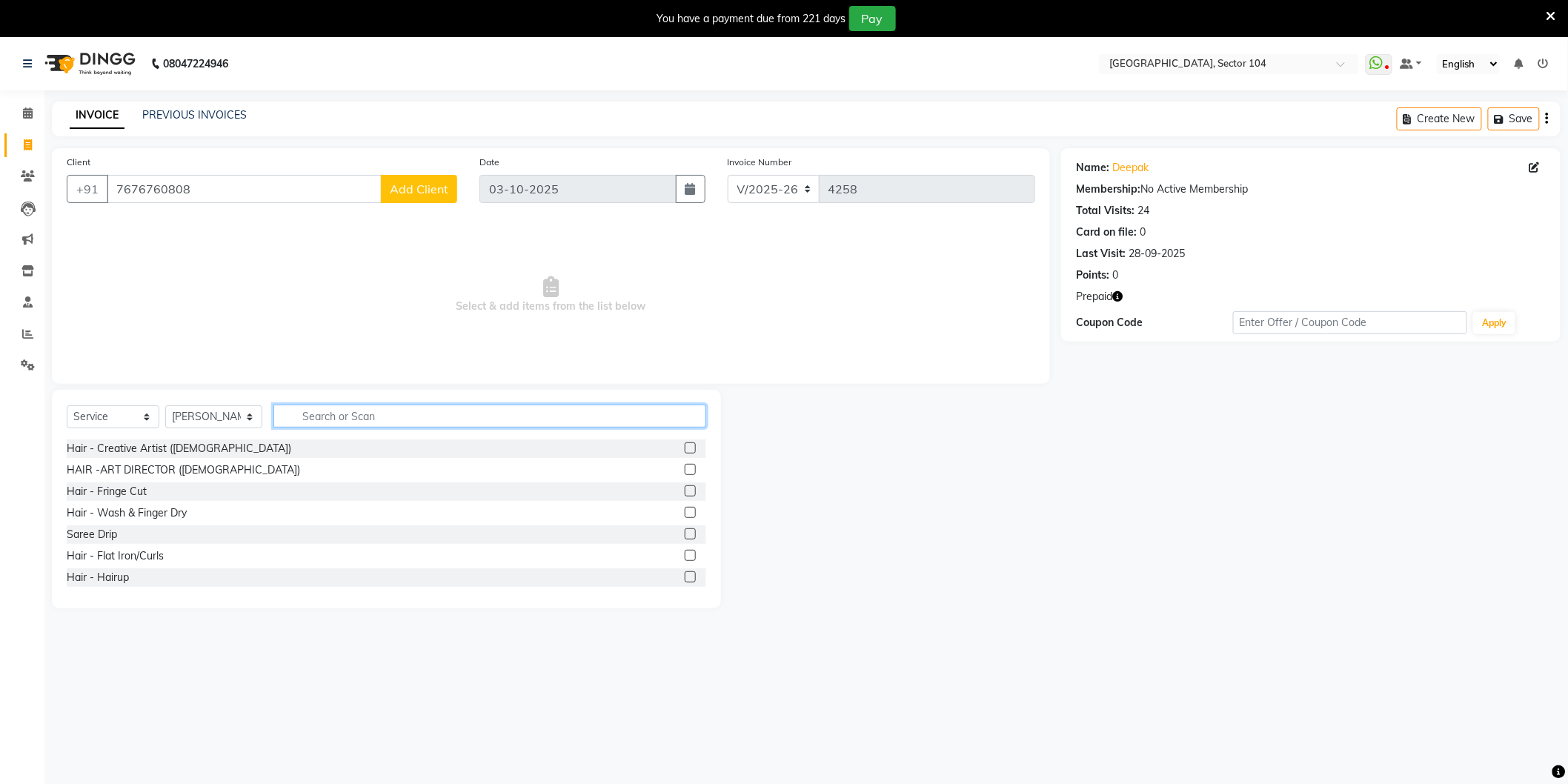
click at [369, 419] on input "text" at bounding box center [489, 416] width 432 height 23
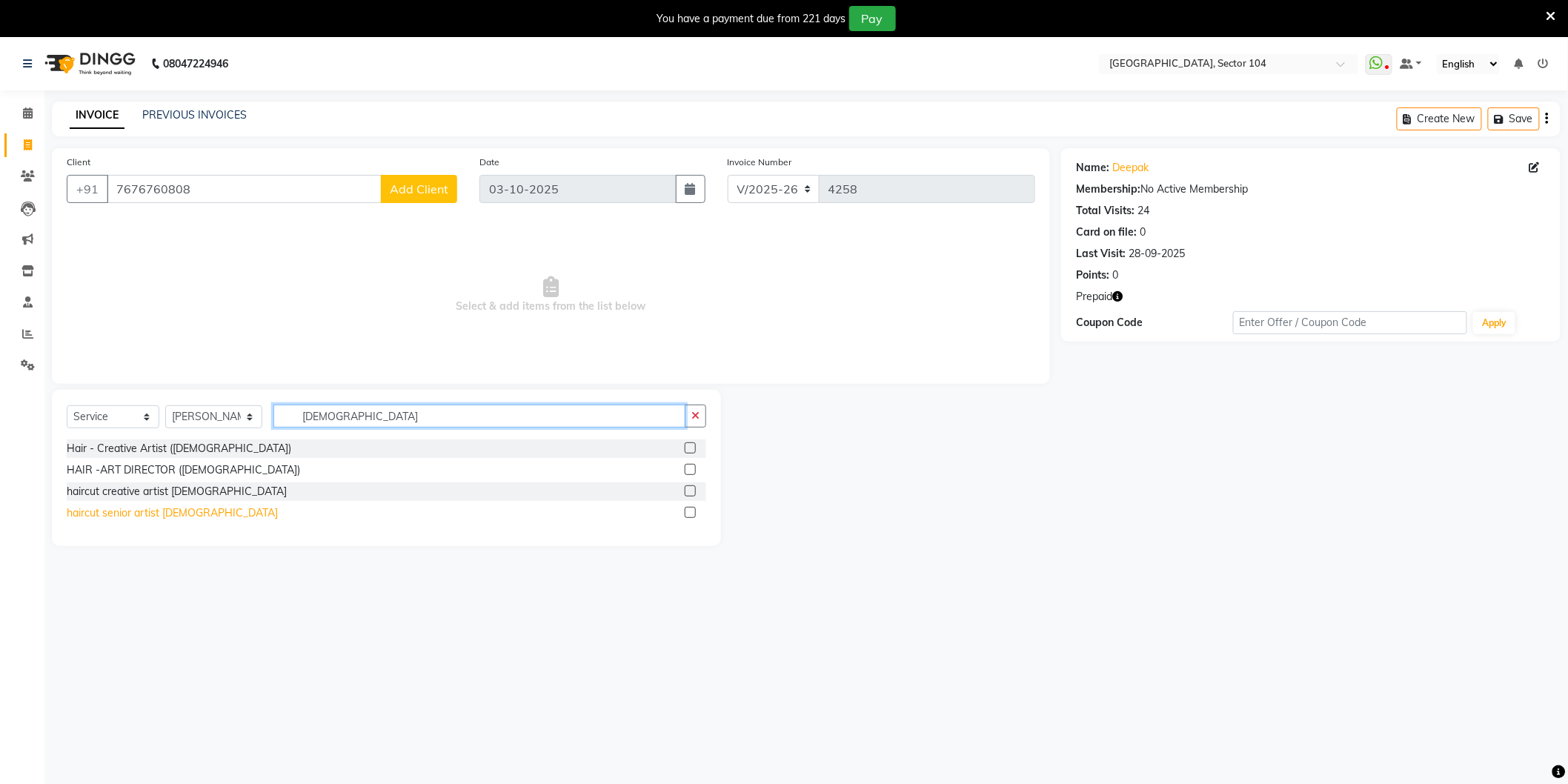
type input "[DEMOGRAPHIC_DATA]"
click at [165, 508] on div "haircut senior artist [DEMOGRAPHIC_DATA]" at bounding box center [172, 513] width 211 height 15
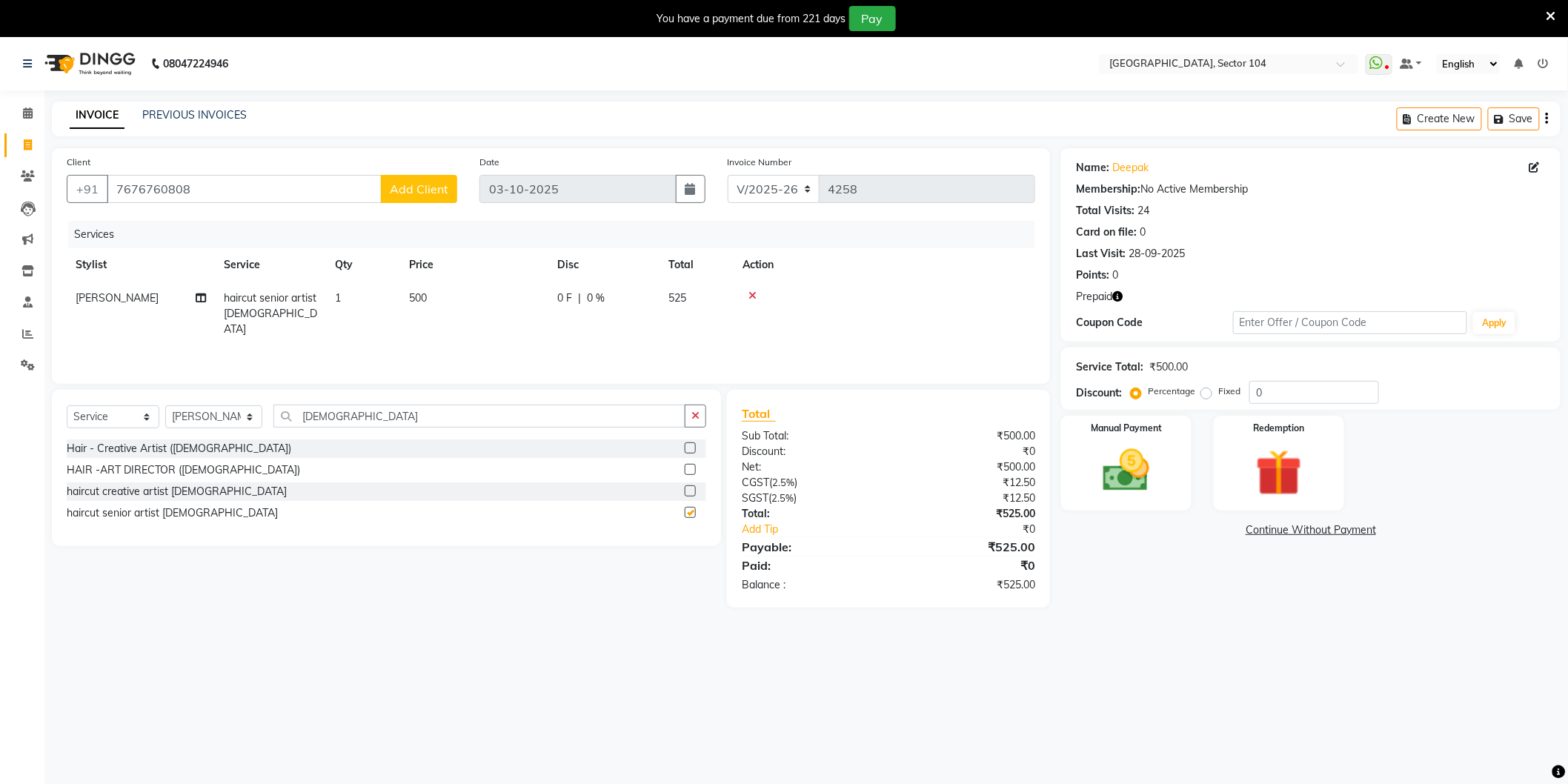
checkbox input "false"
click at [349, 416] on input "[DEMOGRAPHIC_DATA]" at bounding box center [479, 416] width 412 height 23
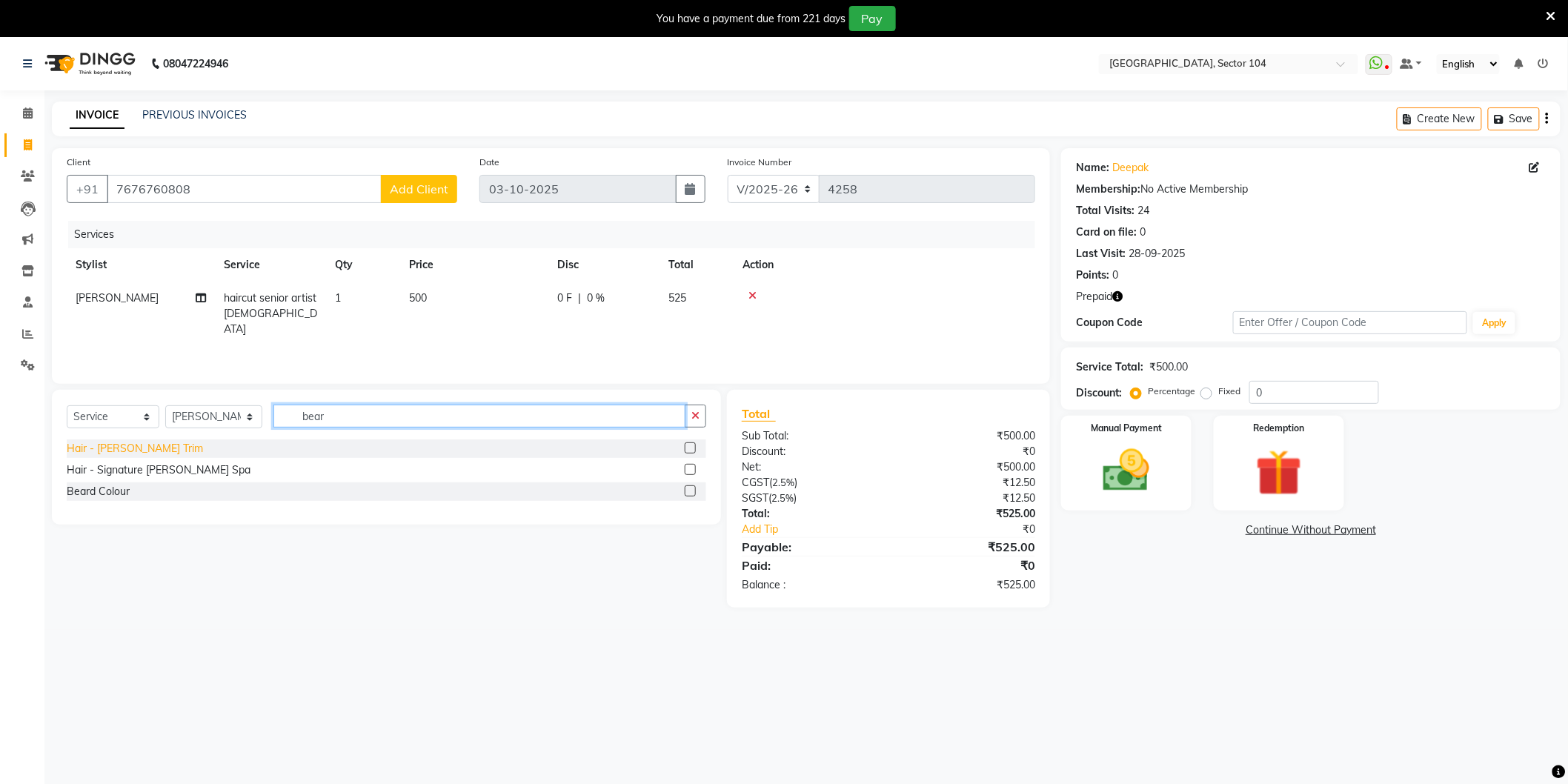
type input "bear"
click at [122, 453] on div "Hair - [PERSON_NAME] Trim" at bounding box center [135, 448] width 137 height 15
checkbox input "false"
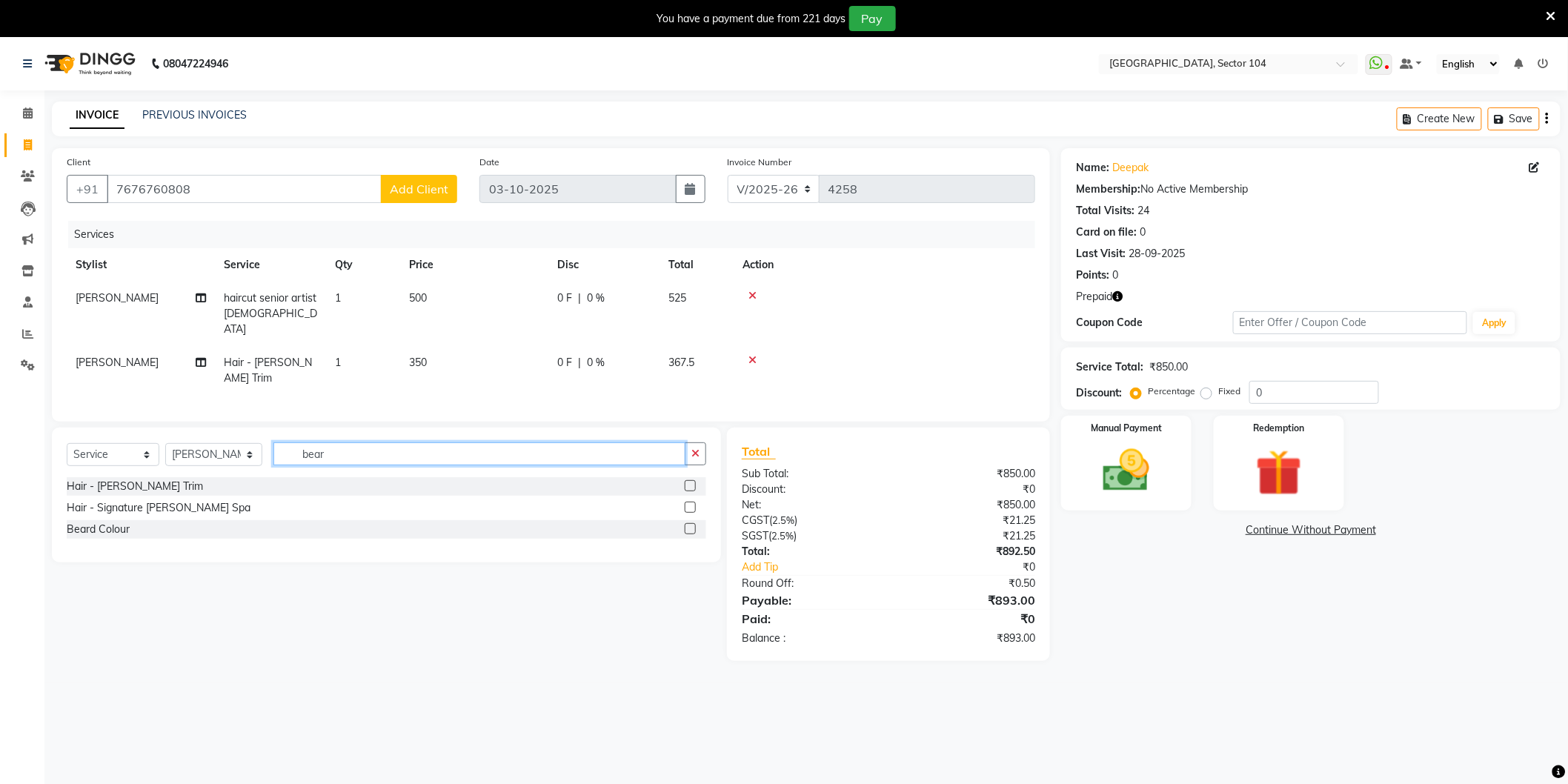
click at [368, 443] on input "bear" at bounding box center [479, 453] width 412 height 23
type input "ret"
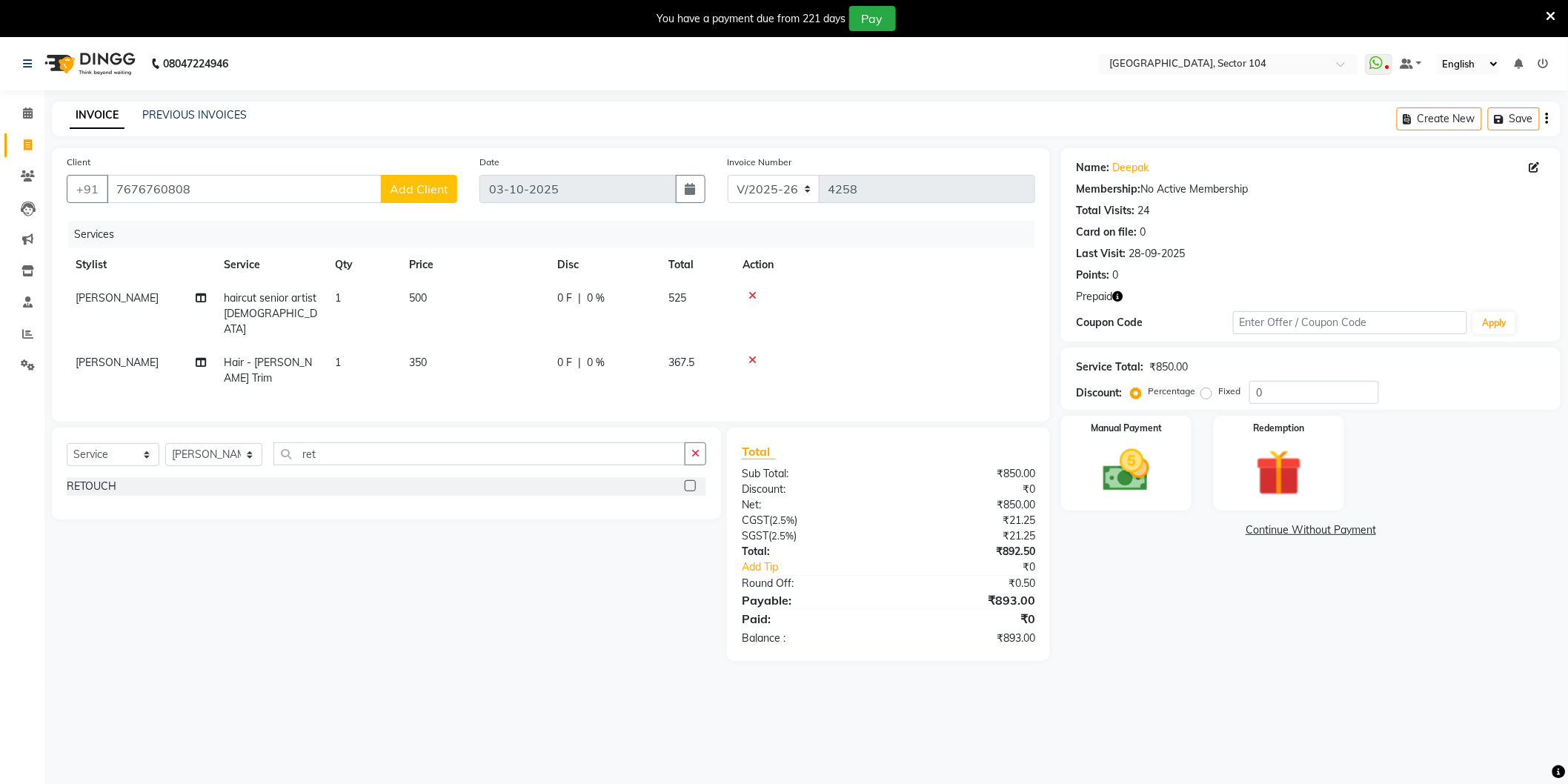
click at [87, 479] on div "RETOUCH" at bounding box center [91, 486] width 50 height 15
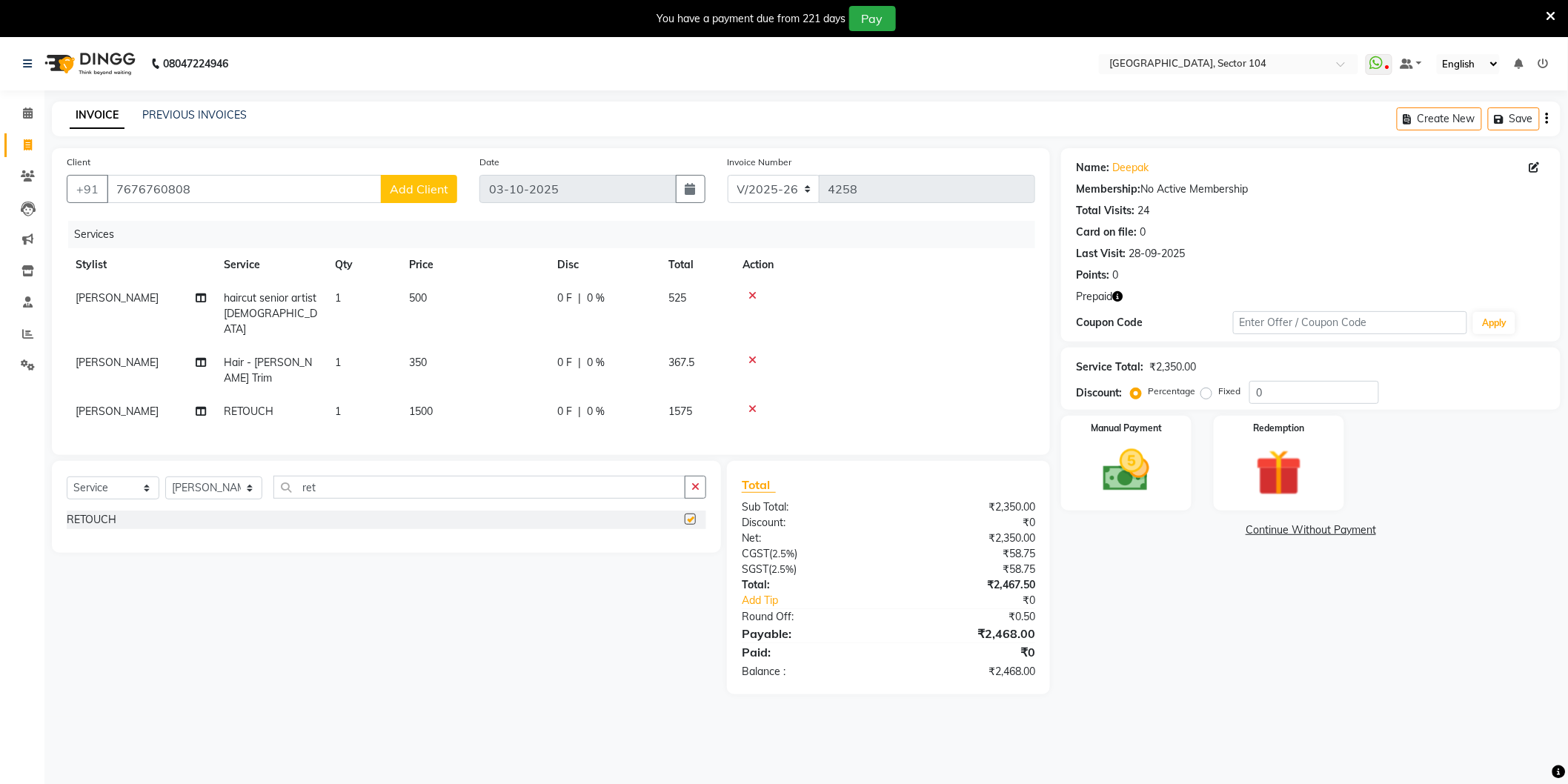
checkbox input "false"
click at [1262, 435] on div "Redemption" at bounding box center [1279, 463] width 136 height 98
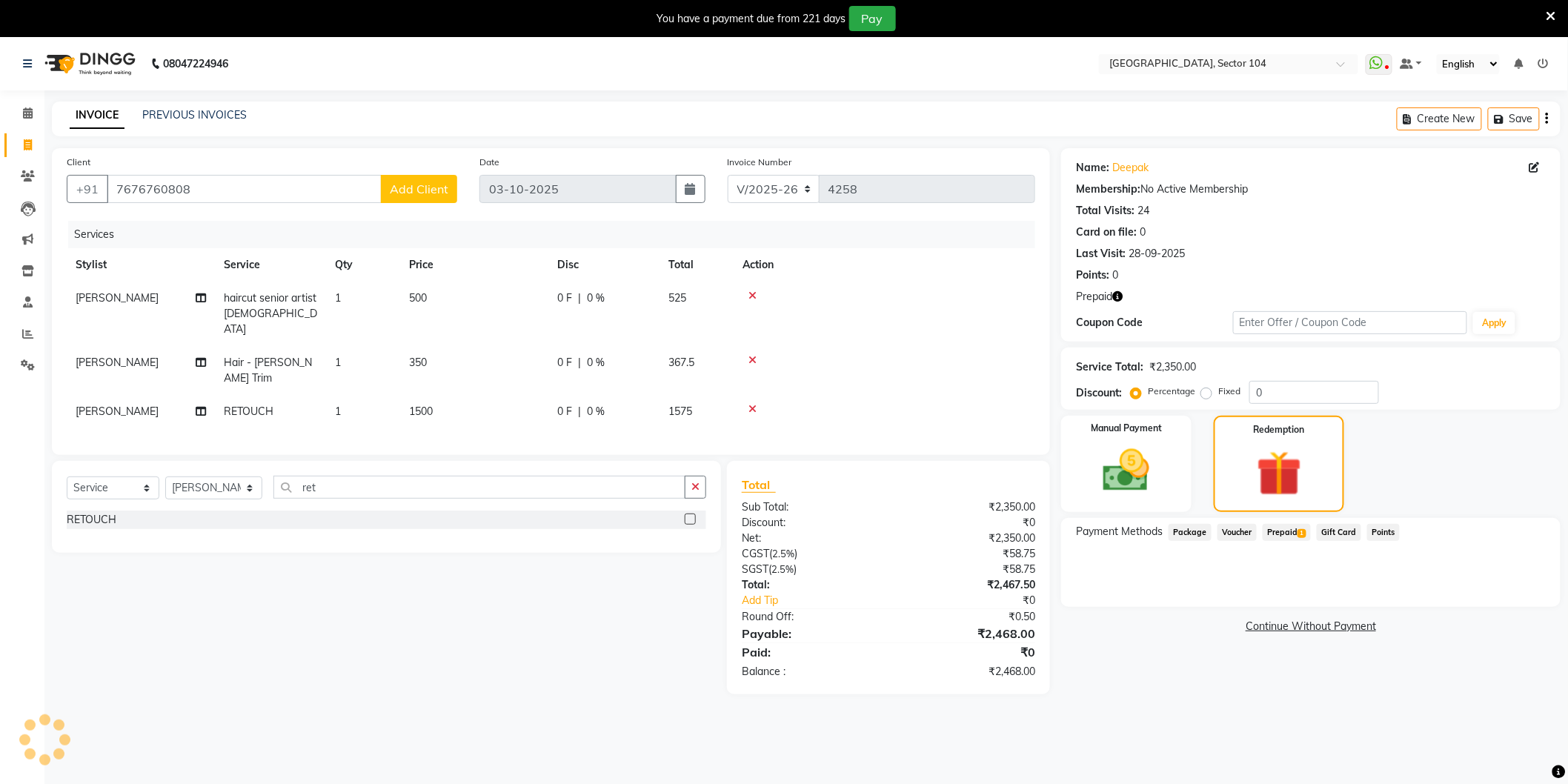
click at [485, 395] on td "1500" at bounding box center [474, 412] width 148 height 34
select select "20483"
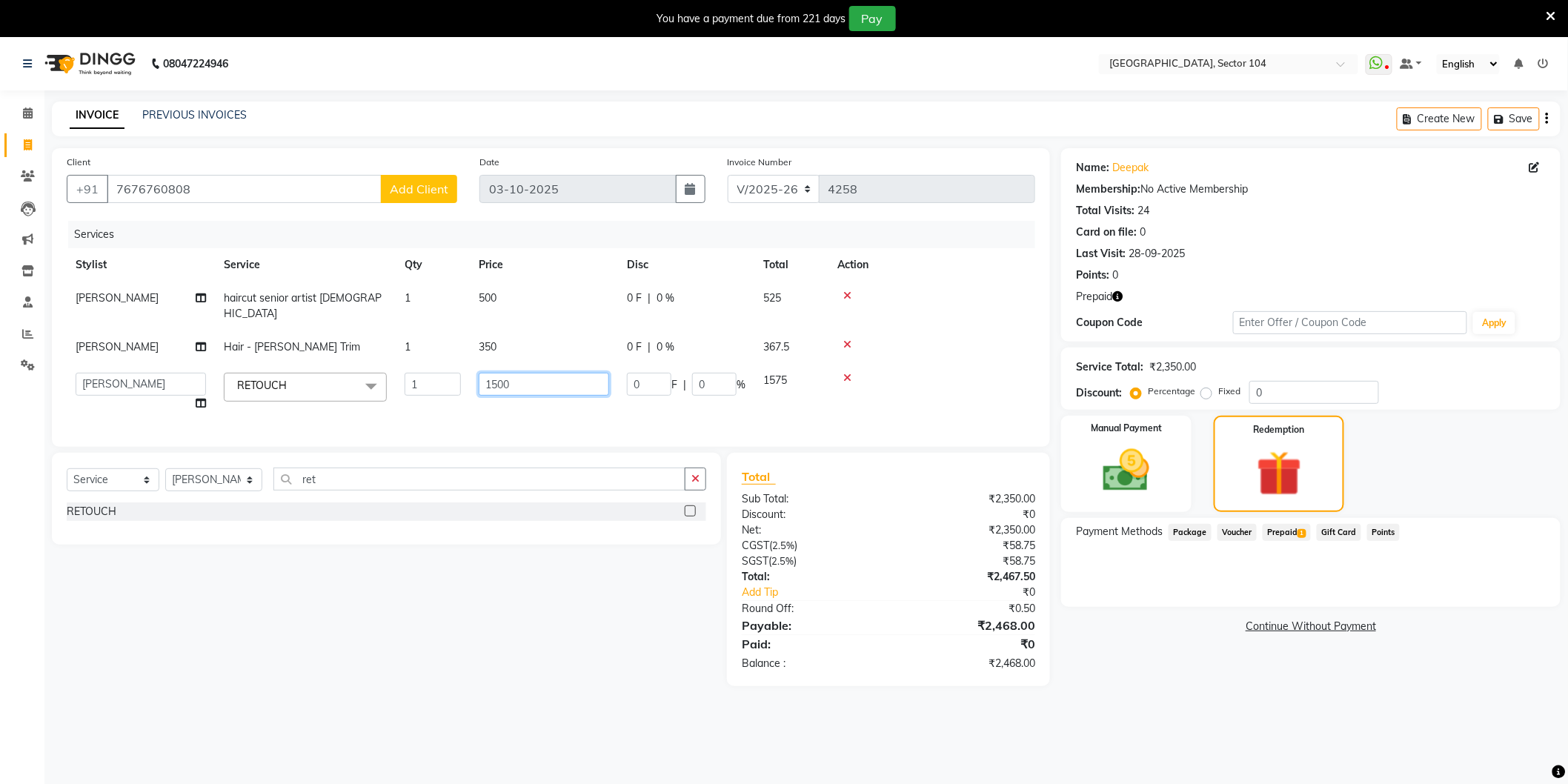
click at [516, 373] on input "1500" at bounding box center [543, 384] width 130 height 23
click at [524, 373] on input "1500" at bounding box center [543, 384] width 130 height 23
click at [523, 373] on input "1500" at bounding box center [543, 384] width 130 height 23
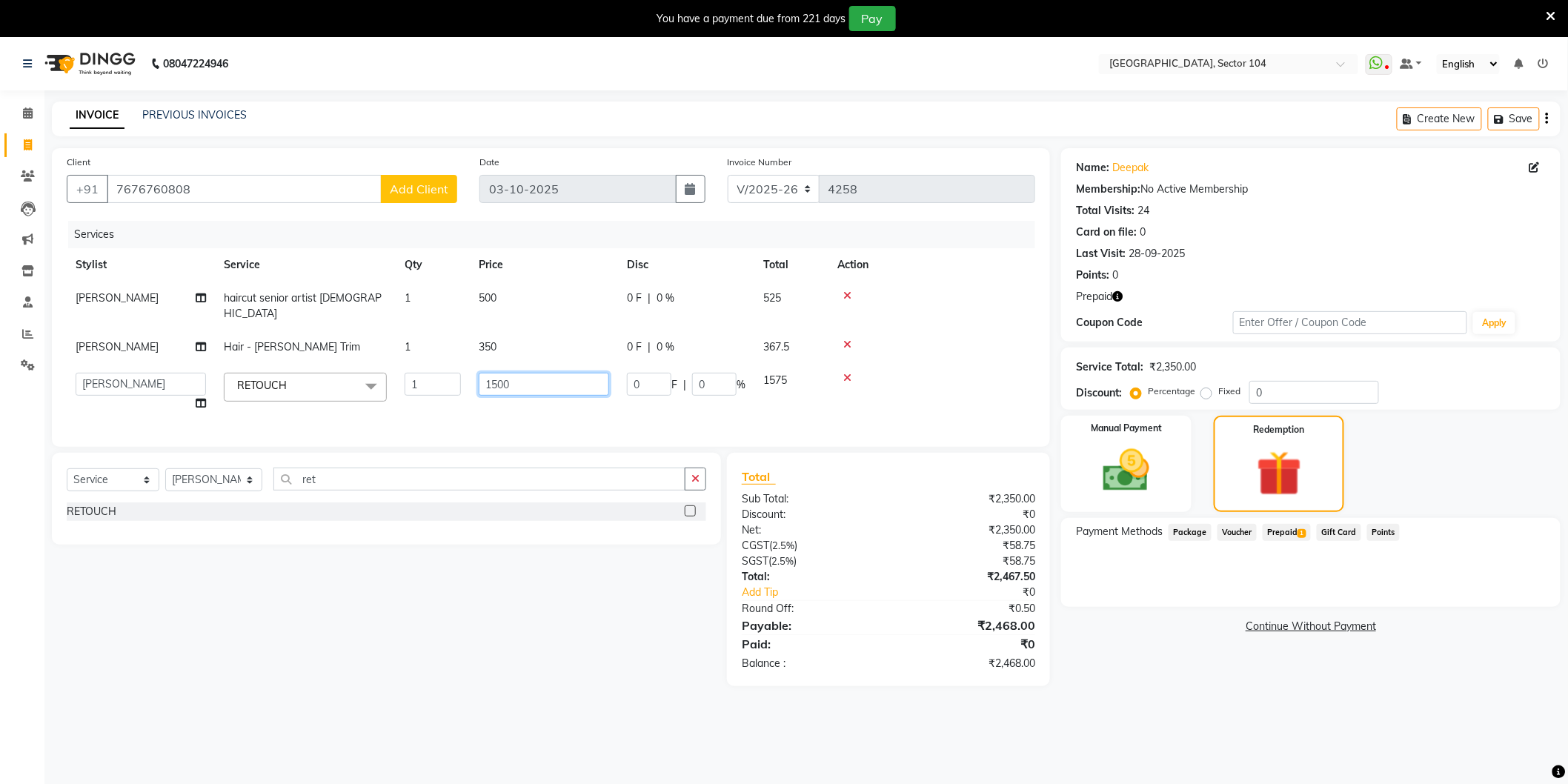
click at [523, 373] on input "1500" at bounding box center [543, 384] width 130 height 23
type input "2000"
click at [1098, 694] on main "INVOICE PREVIOUS INVOICES Create New Save Client [PHONE_NUMBER] Add Client Date…" at bounding box center [806, 405] width 1523 height 607
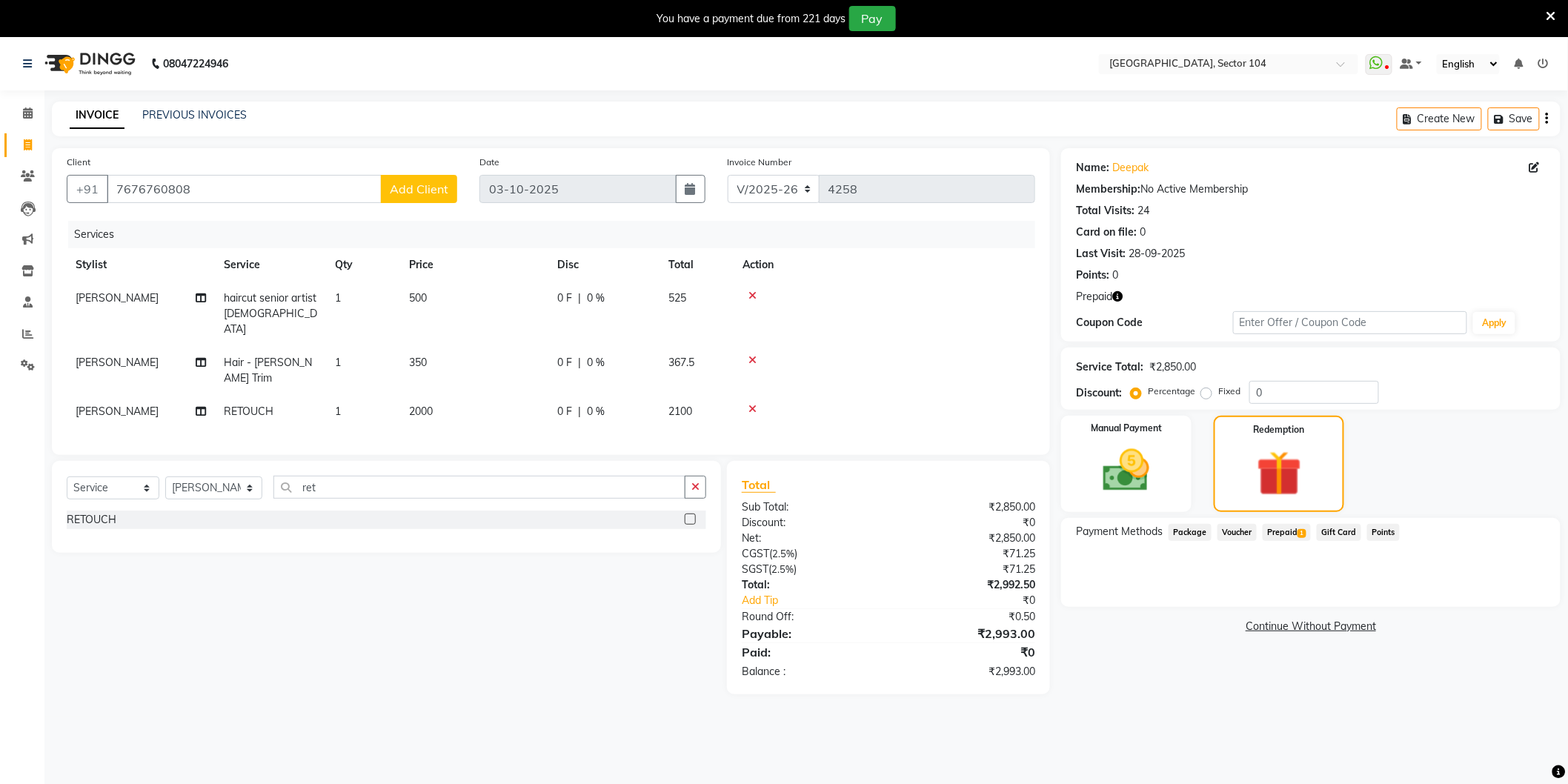
click at [1290, 528] on span "Prepaid 1" at bounding box center [1286, 533] width 48 height 17
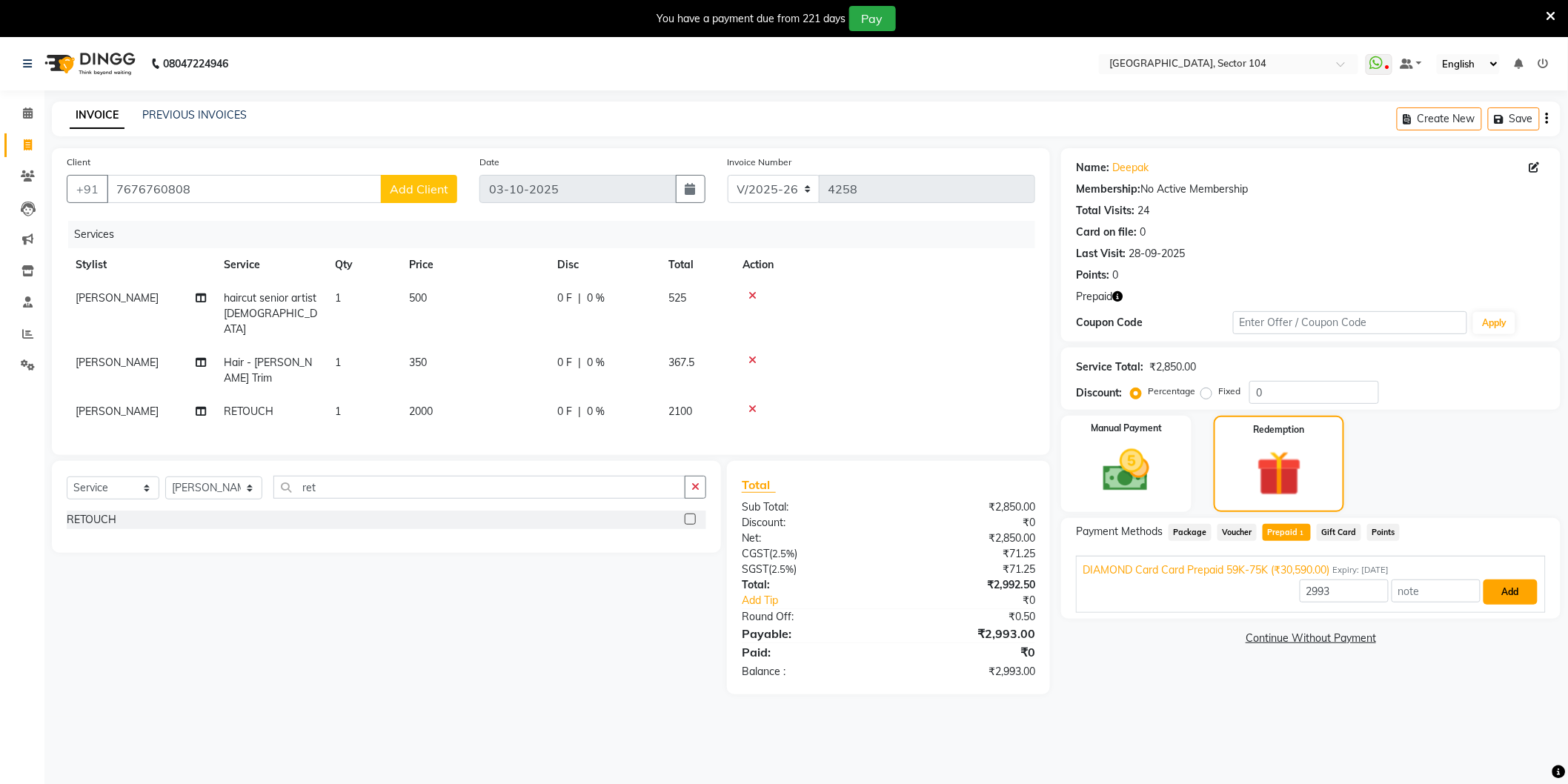
click at [1512, 590] on button "Add" at bounding box center [1510, 593] width 54 height 25
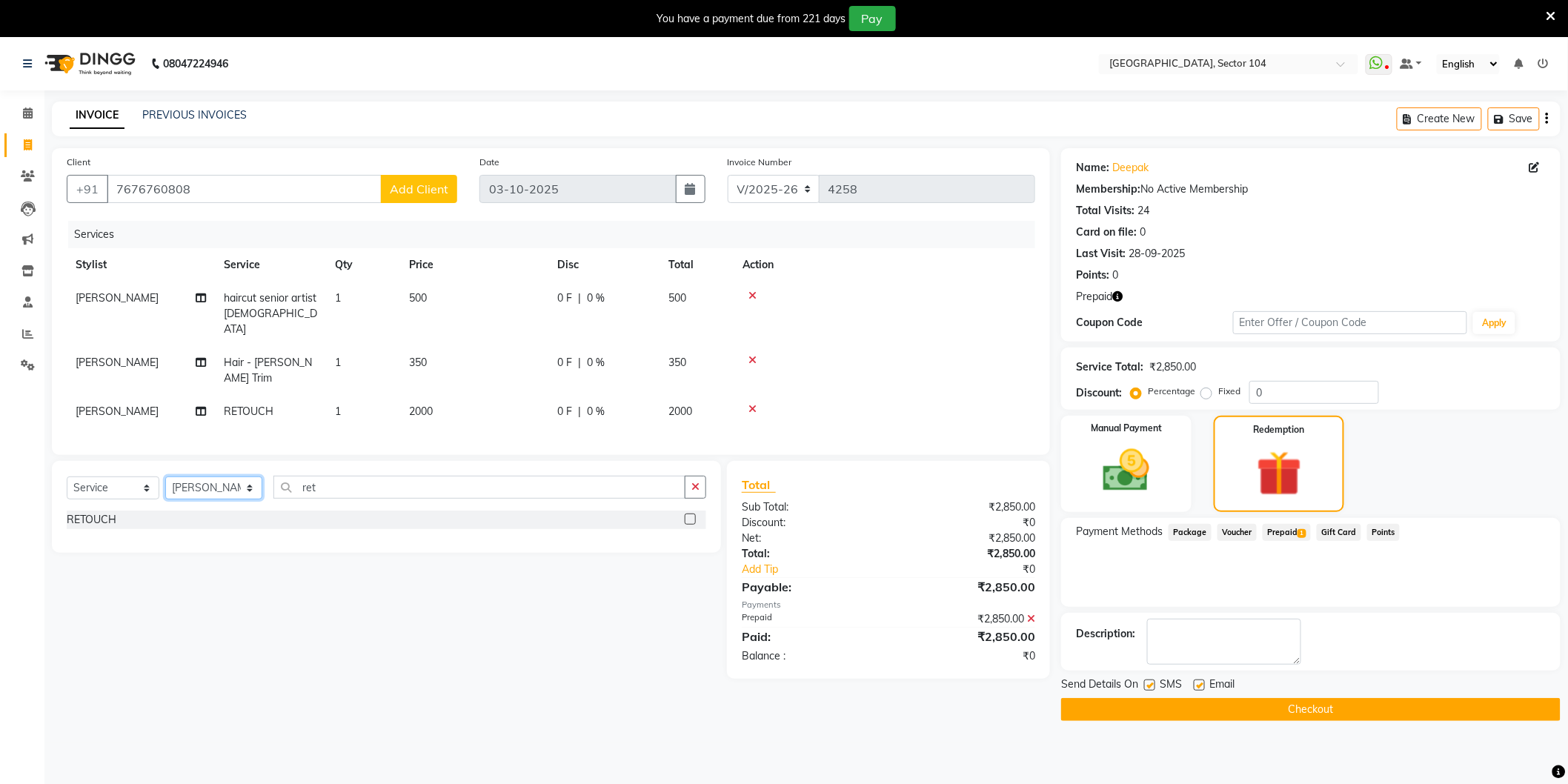
click at [213, 476] on select "Select Stylist [PERSON_NAME] [PERSON_NAME] [PERSON_NAME] [PERSON_NAME] [PERSON_…" at bounding box center [214, 487] width 97 height 23
select select "34544"
click at [166, 476] on select "Select Stylist [PERSON_NAME] [PERSON_NAME] [PERSON_NAME] [PERSON_NAME] [PERSON_…" at bounding box center [214, 487] width 97 height 23
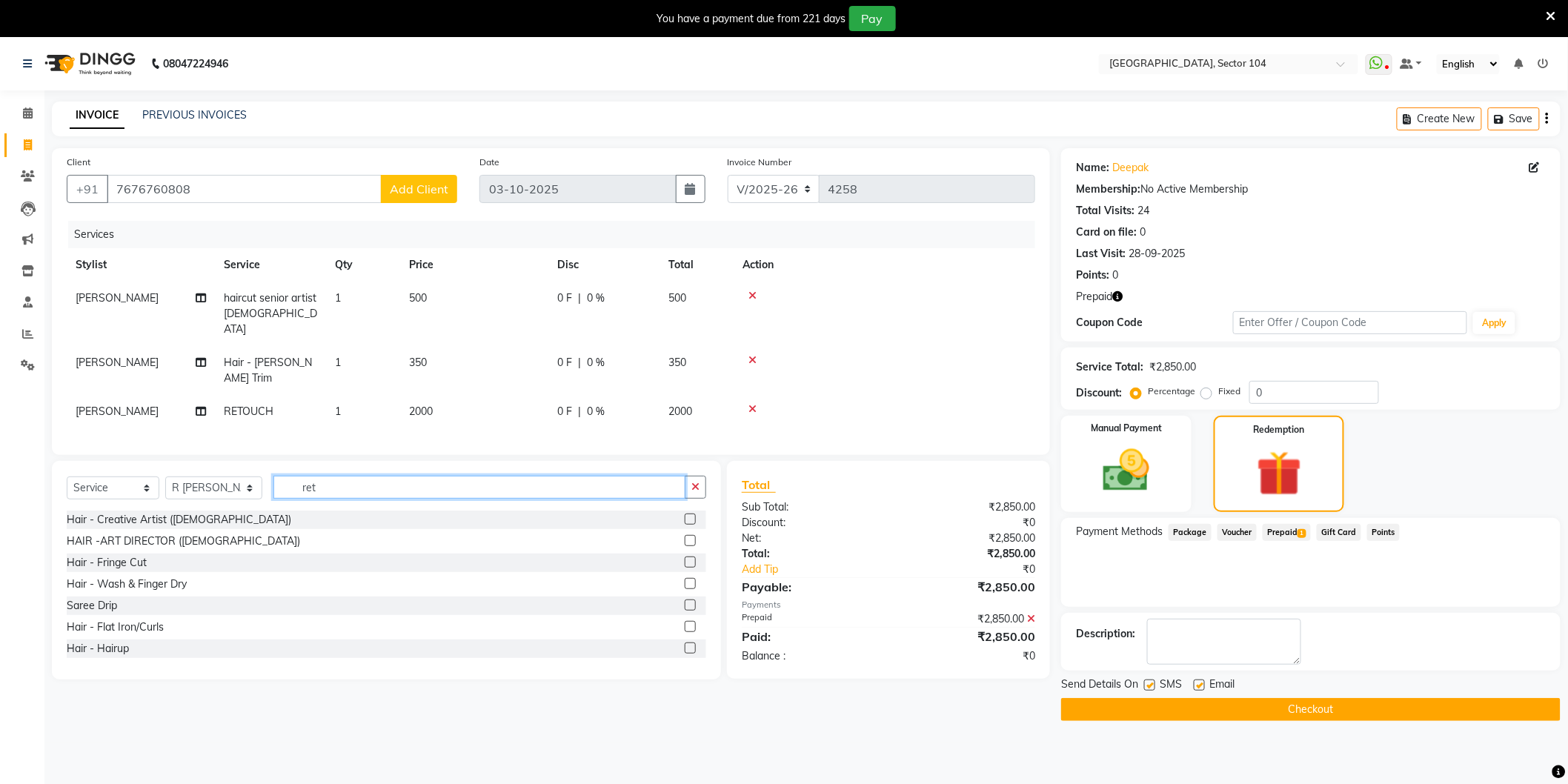
click at [341, 476] on input "ret" at bounding box center [479, 487] width 412 height 23
type input "nai"
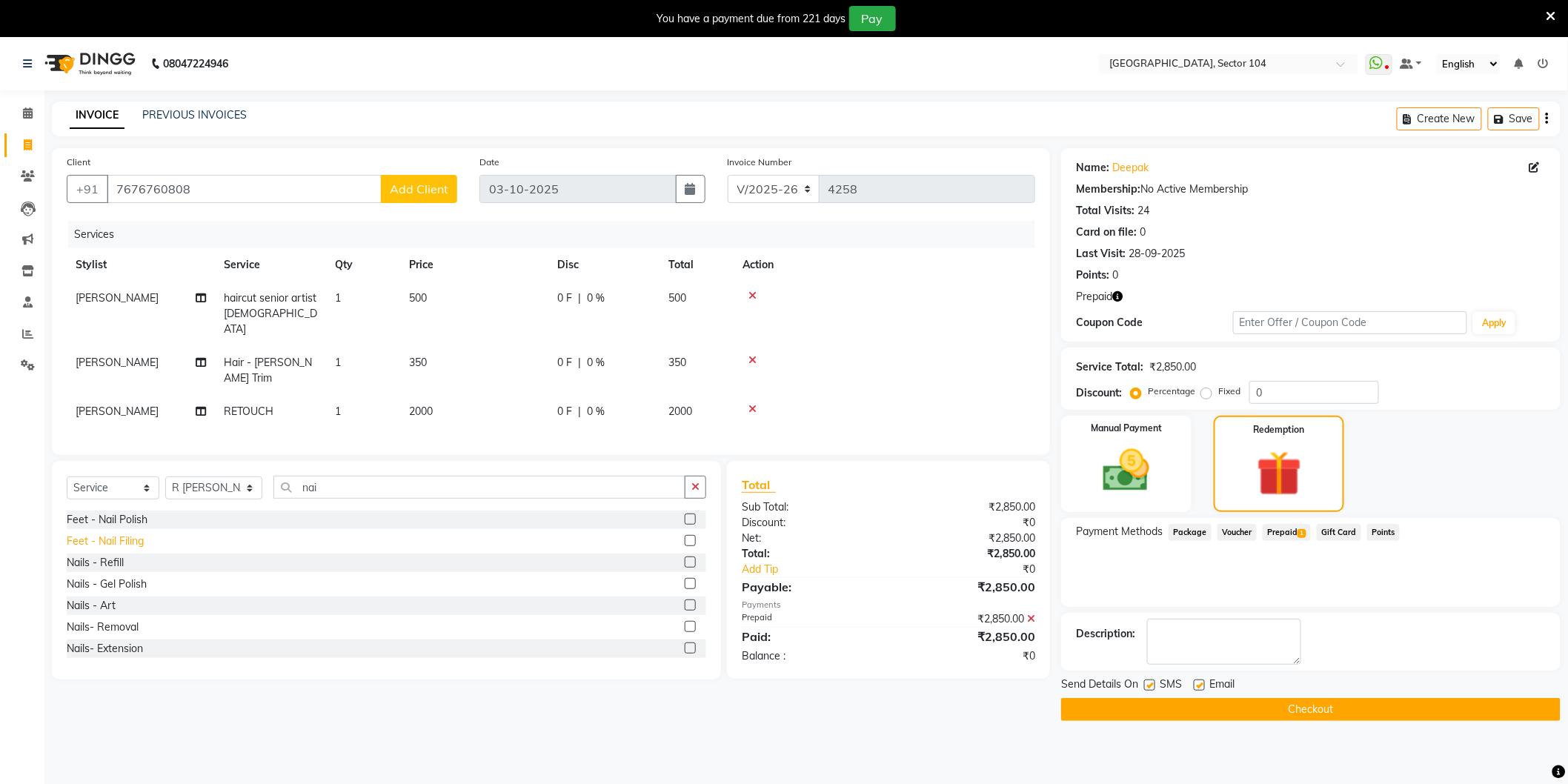
click at [135, 534] on div "Feet - Nail Filing" at bounding box center [105, 541] width 77 height 15
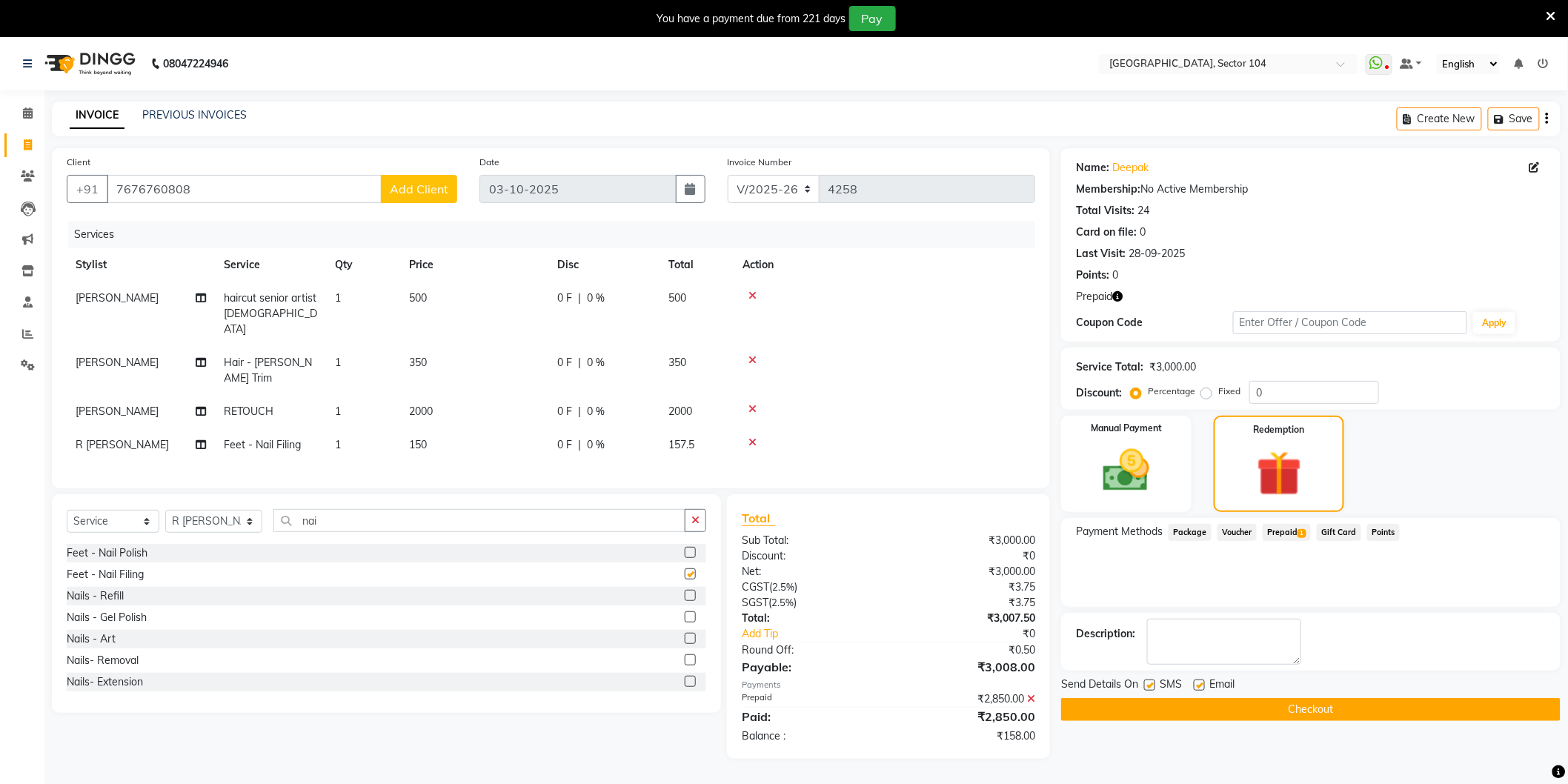
checkbox input "false"
click at [464, 429] on td "150" at bounding box center [474, 445] width 148 height 34
select select "34544"
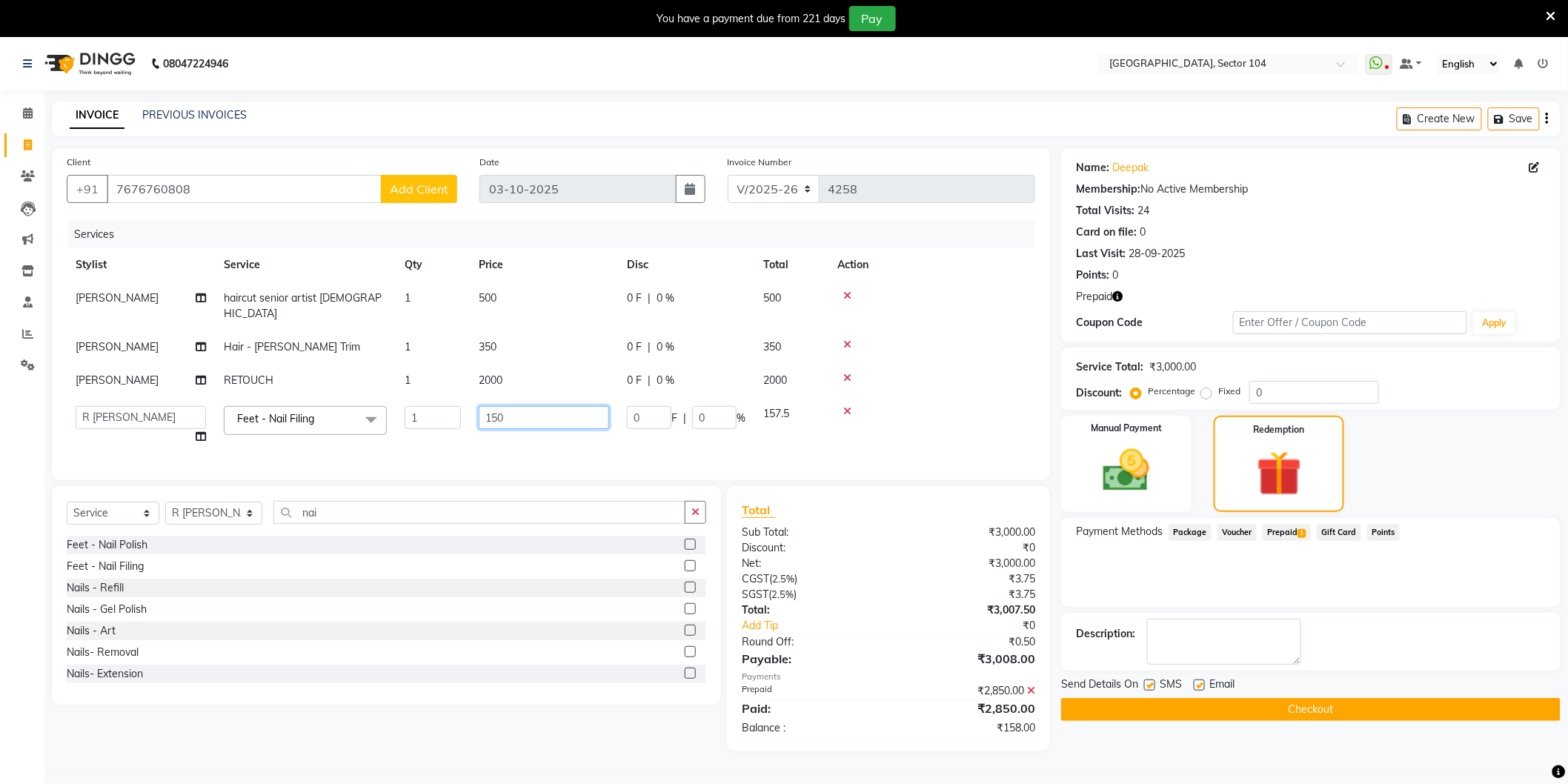
click at [501, 406] on input "150" at bounding box center [543, 417] width 130 height 23
type input "300"
click at [1269, 260] on div "Last Visit: [DATE]" at bounding box center [1310, 253] width 470 height 15
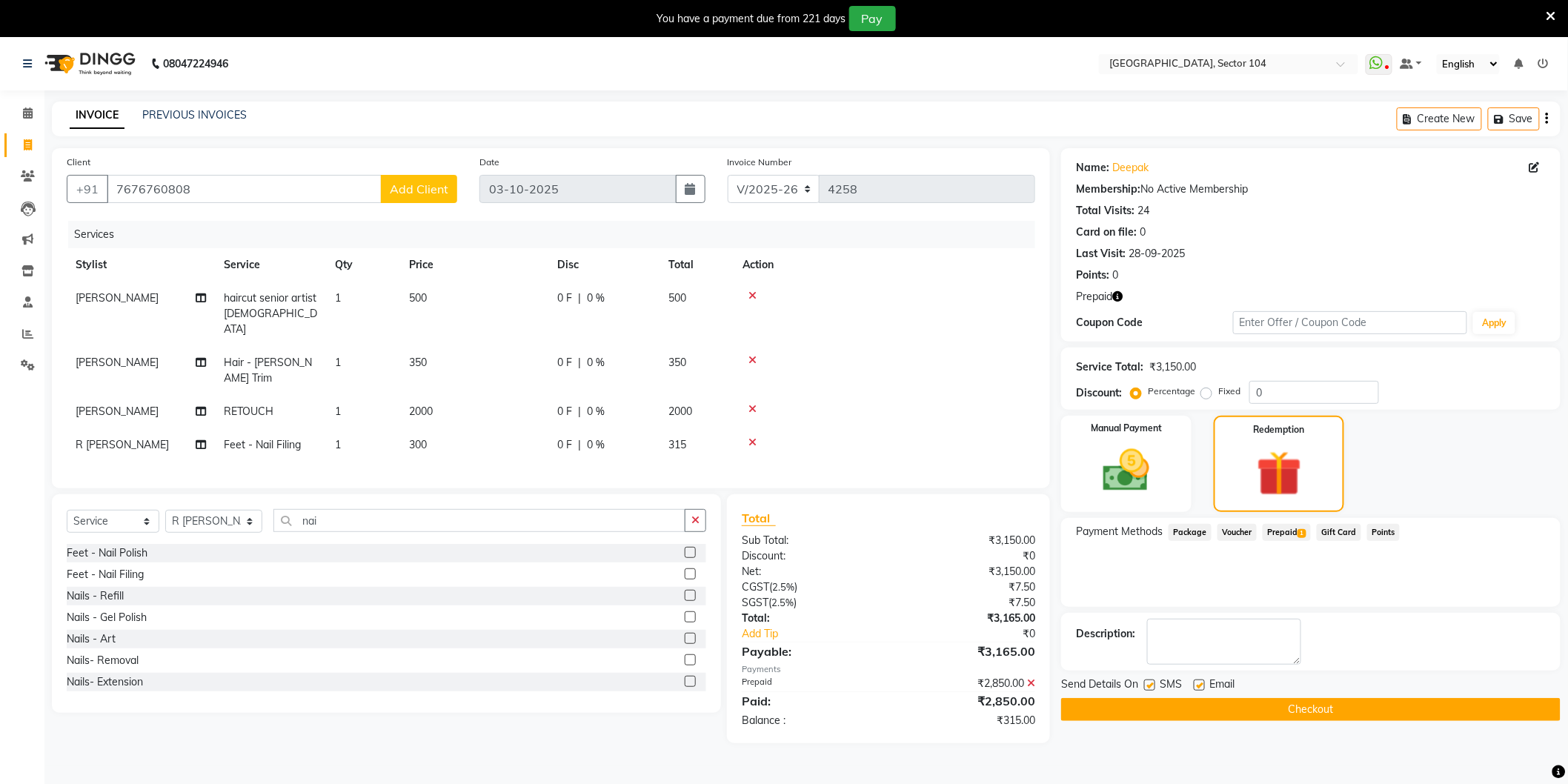
click at [1032, 678] on icon at bounding box center [1030, 683] width 8 height 10
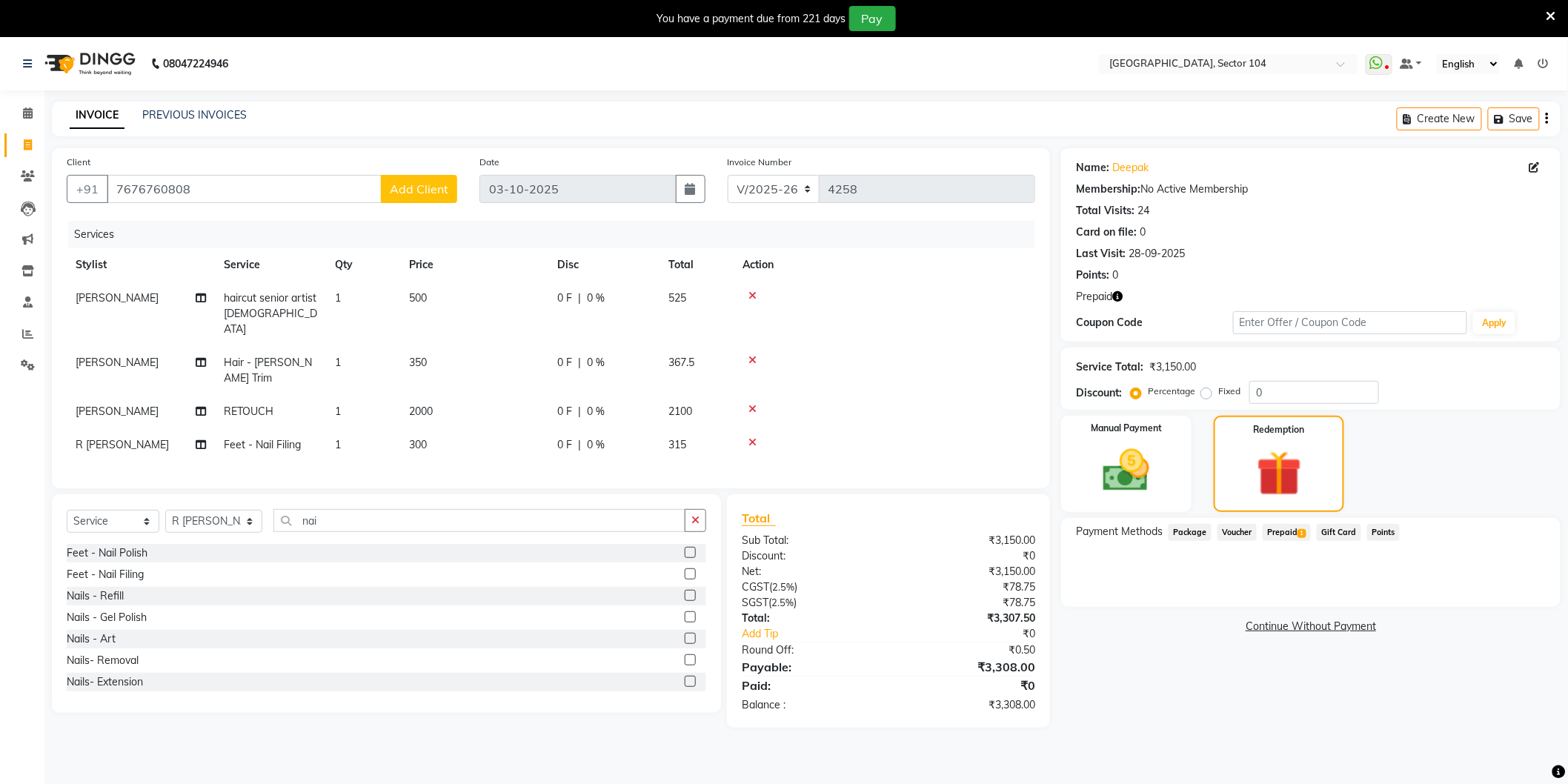
click at [1290, 530] on span "Prepaid 1" at bounding box center [1286, 533] width 48 height 17
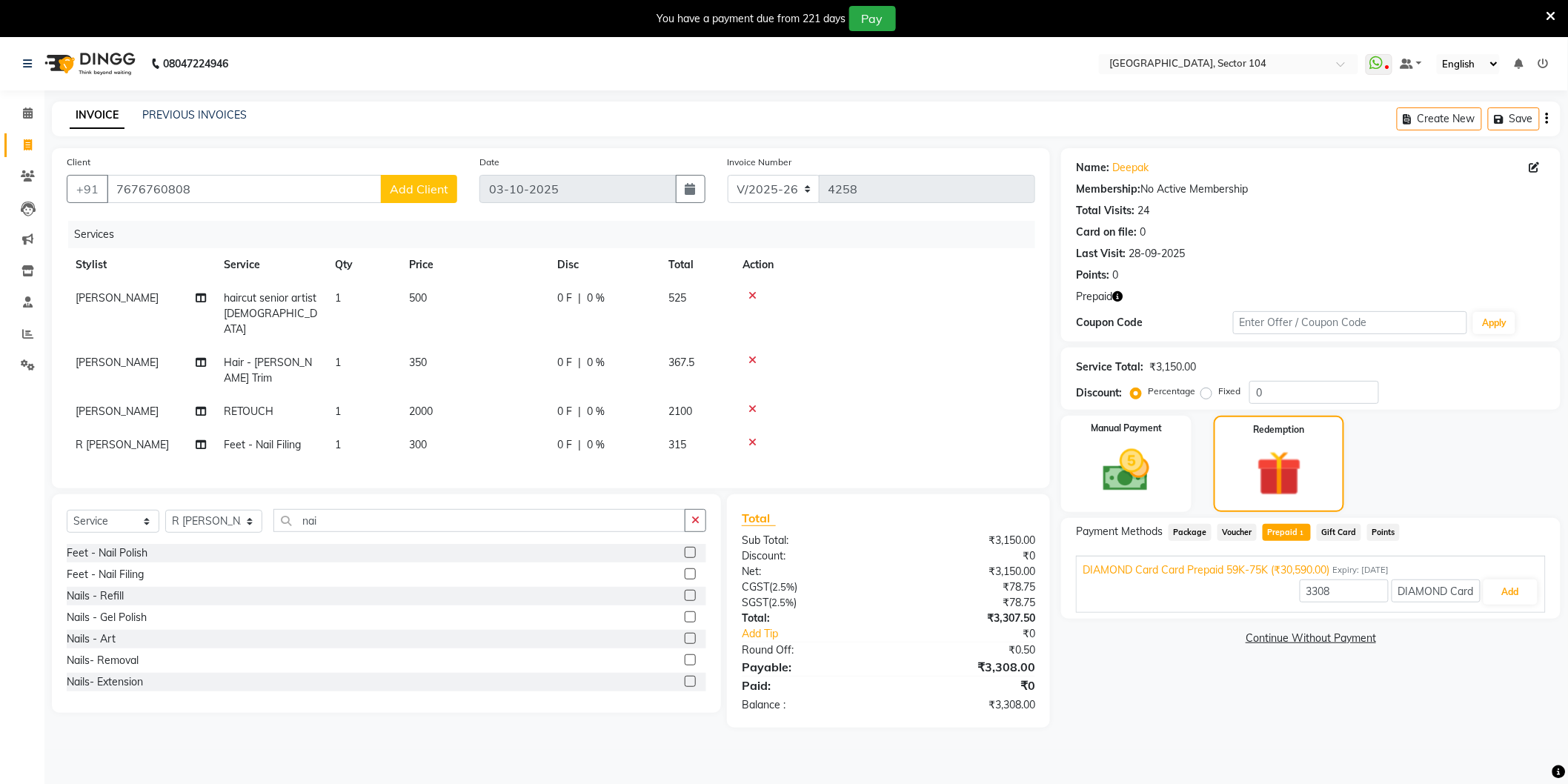
click at [1118, 293] on icon "button" at bounding box center [1117, 296] width 10 height 10
click at [1506, 583] on button "Add" at bounding box center [1510, 593] width 54 height 25
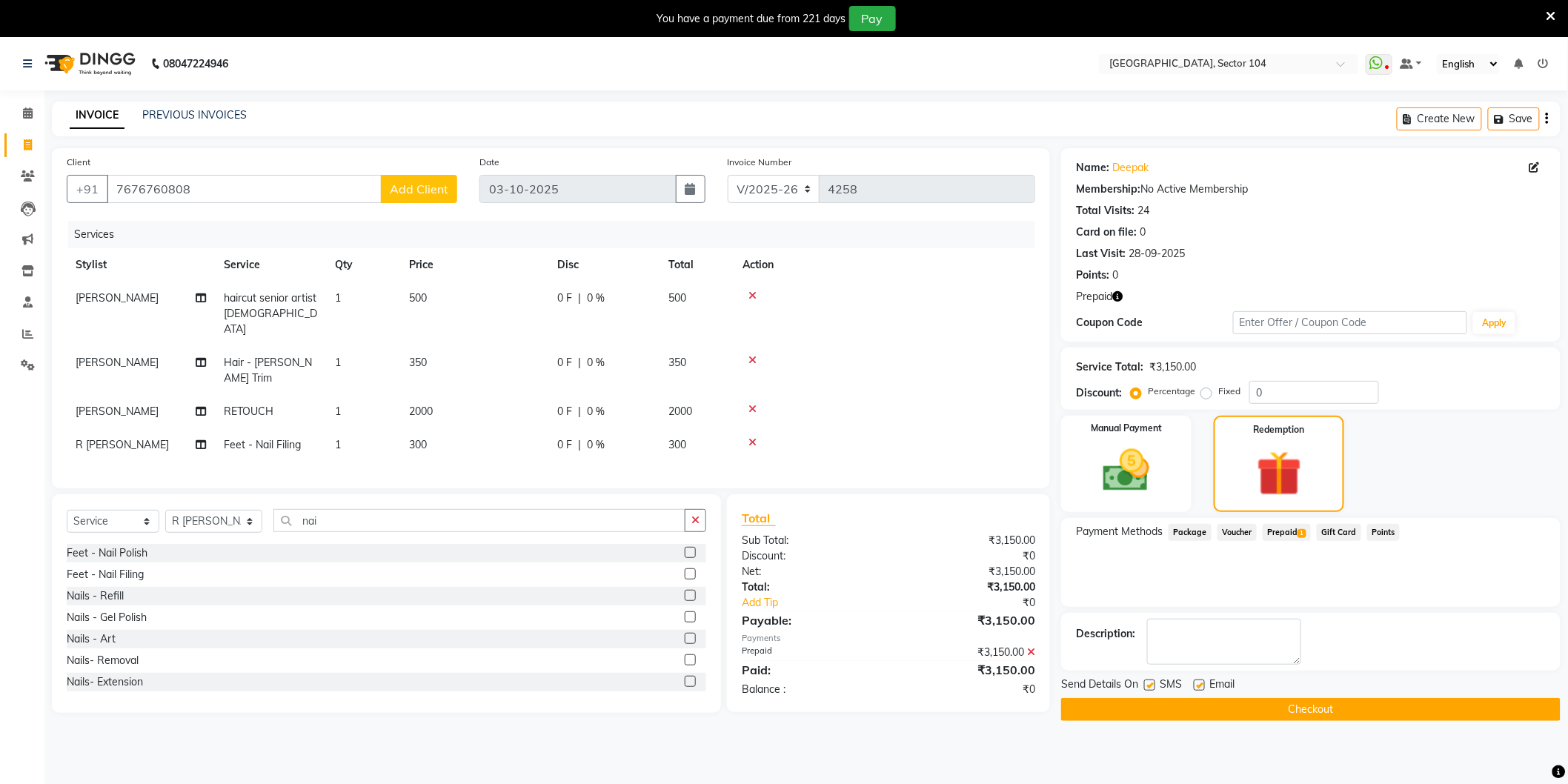
click at [1254, 713] on button "Checkout" at bounding box center [1310, 709] width 500 height 23
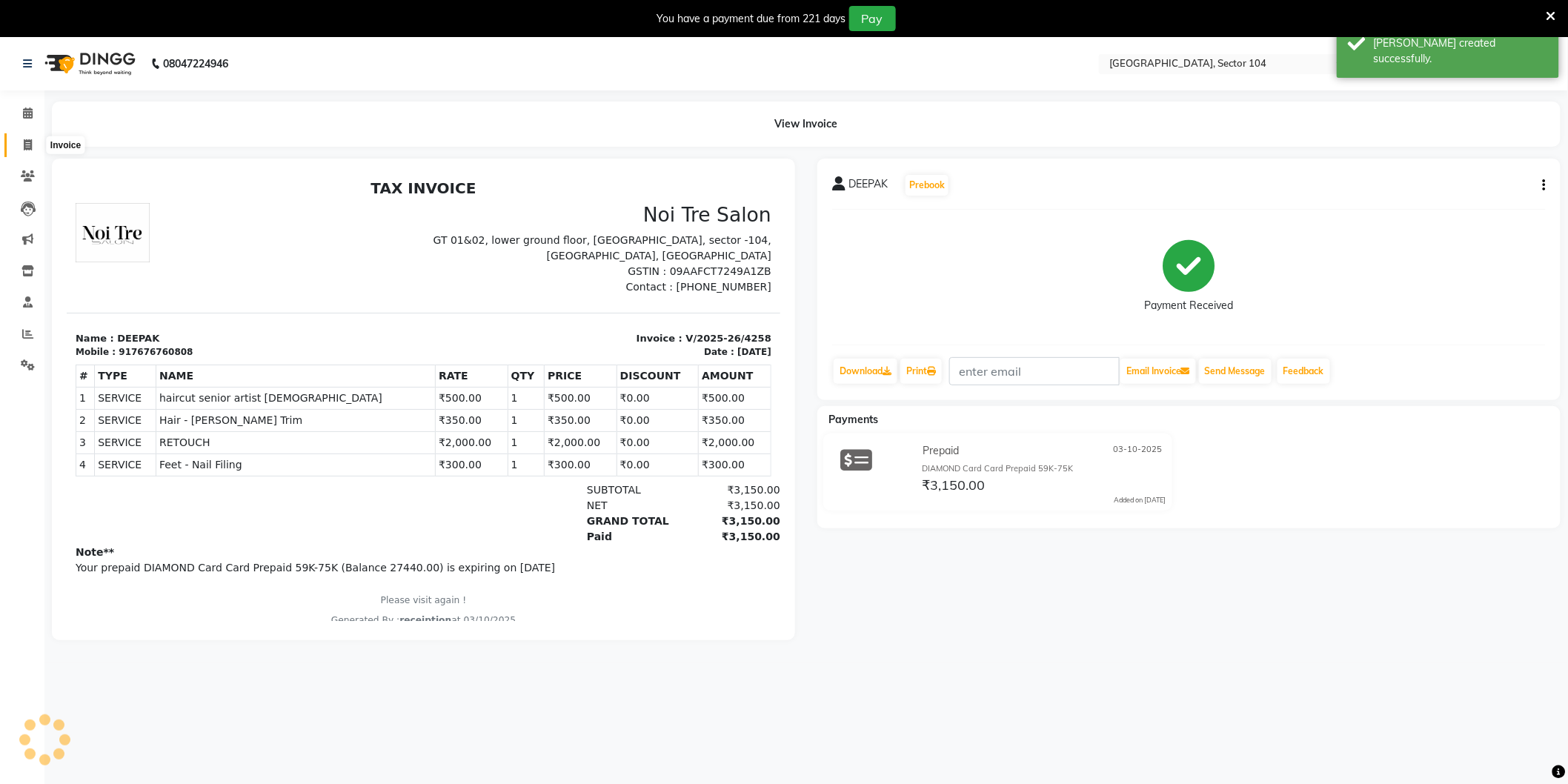
click at [33, 146] on span at bounding box center [27, 146] width 25 height 17
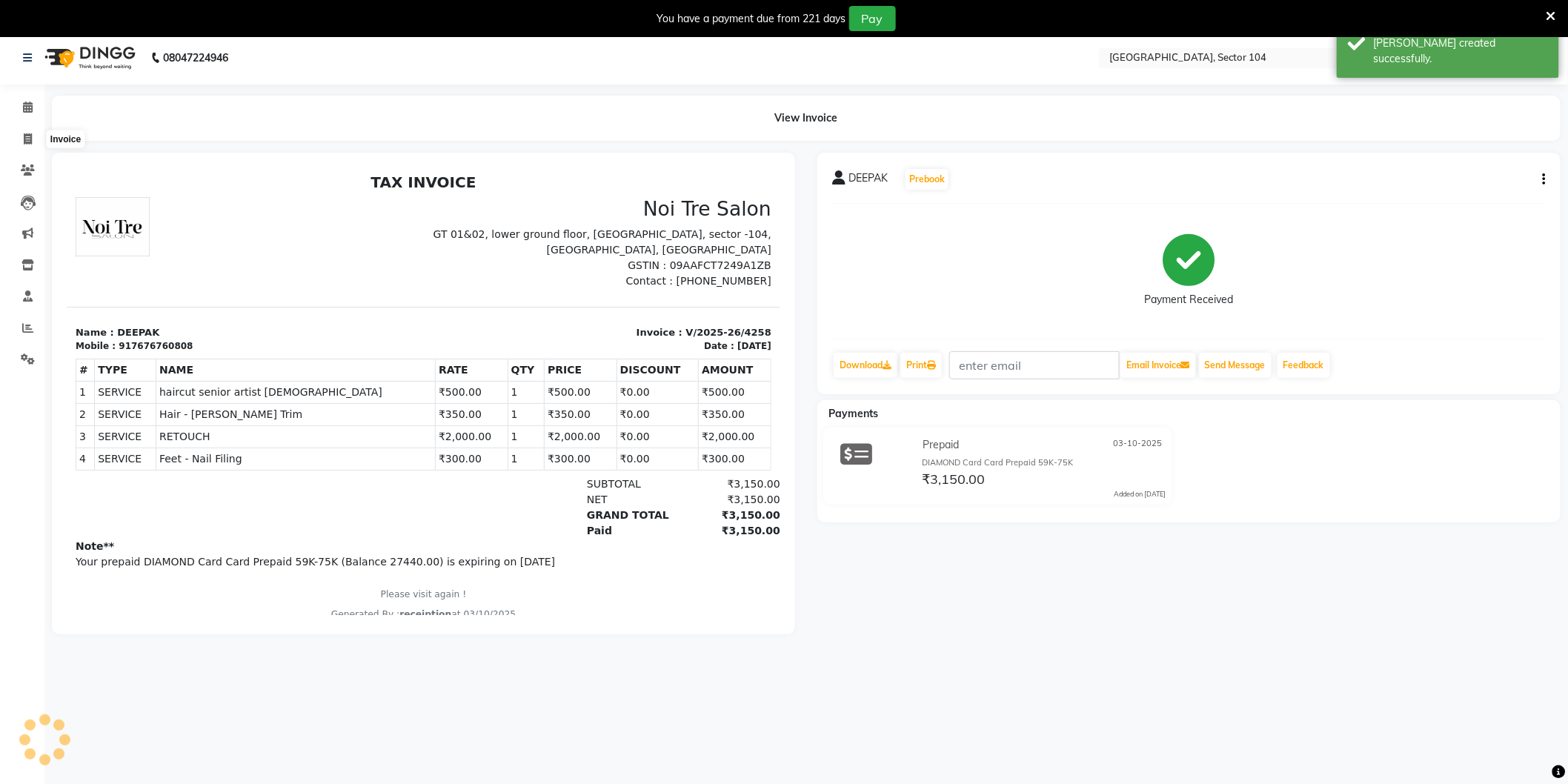
select select "4009"
select select "service"
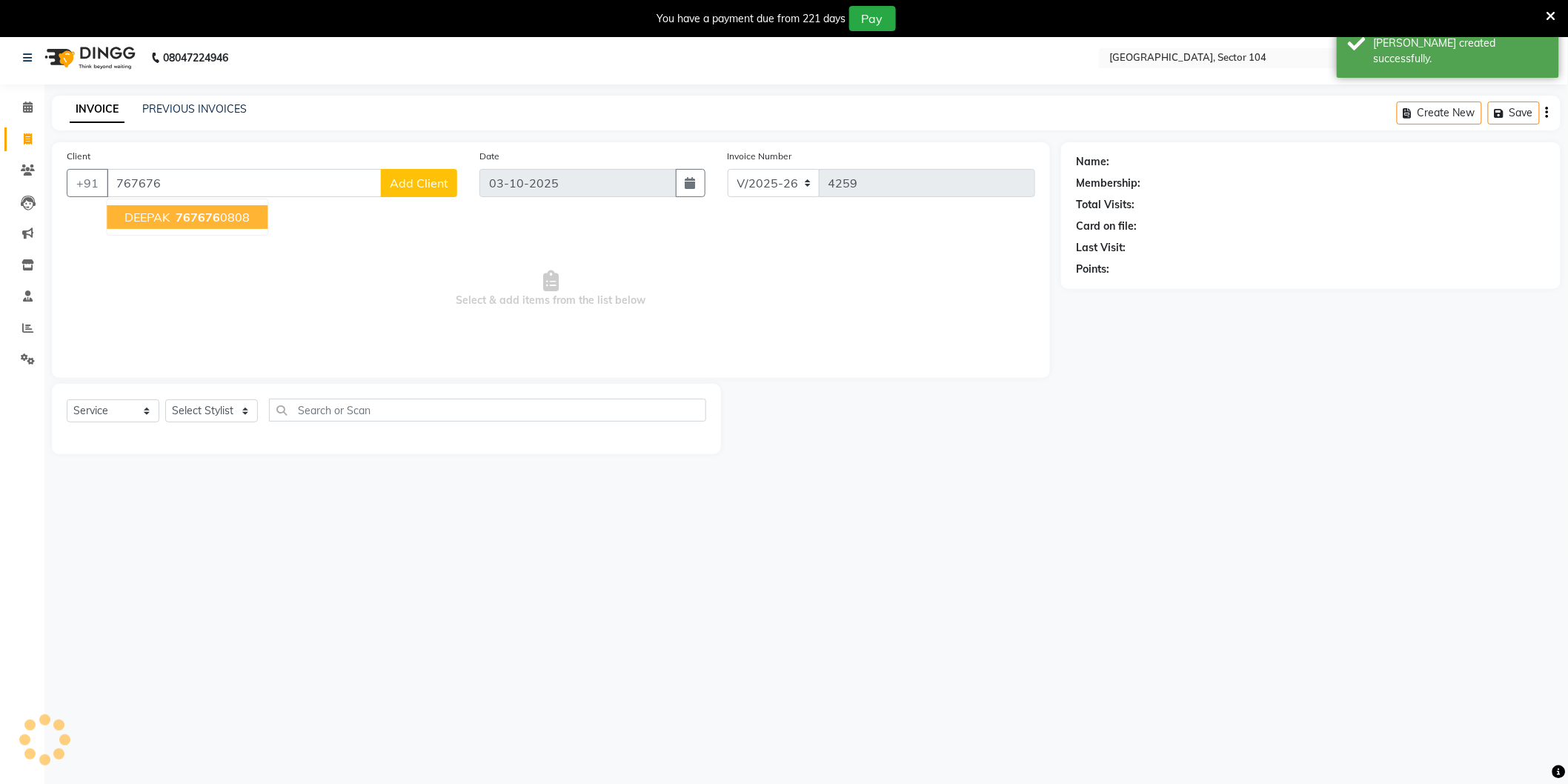
click at [174, 216] on ngb-highlight "767676 0808" at bounding box center [211, 217] width 77 height 15
type input "7676760808"
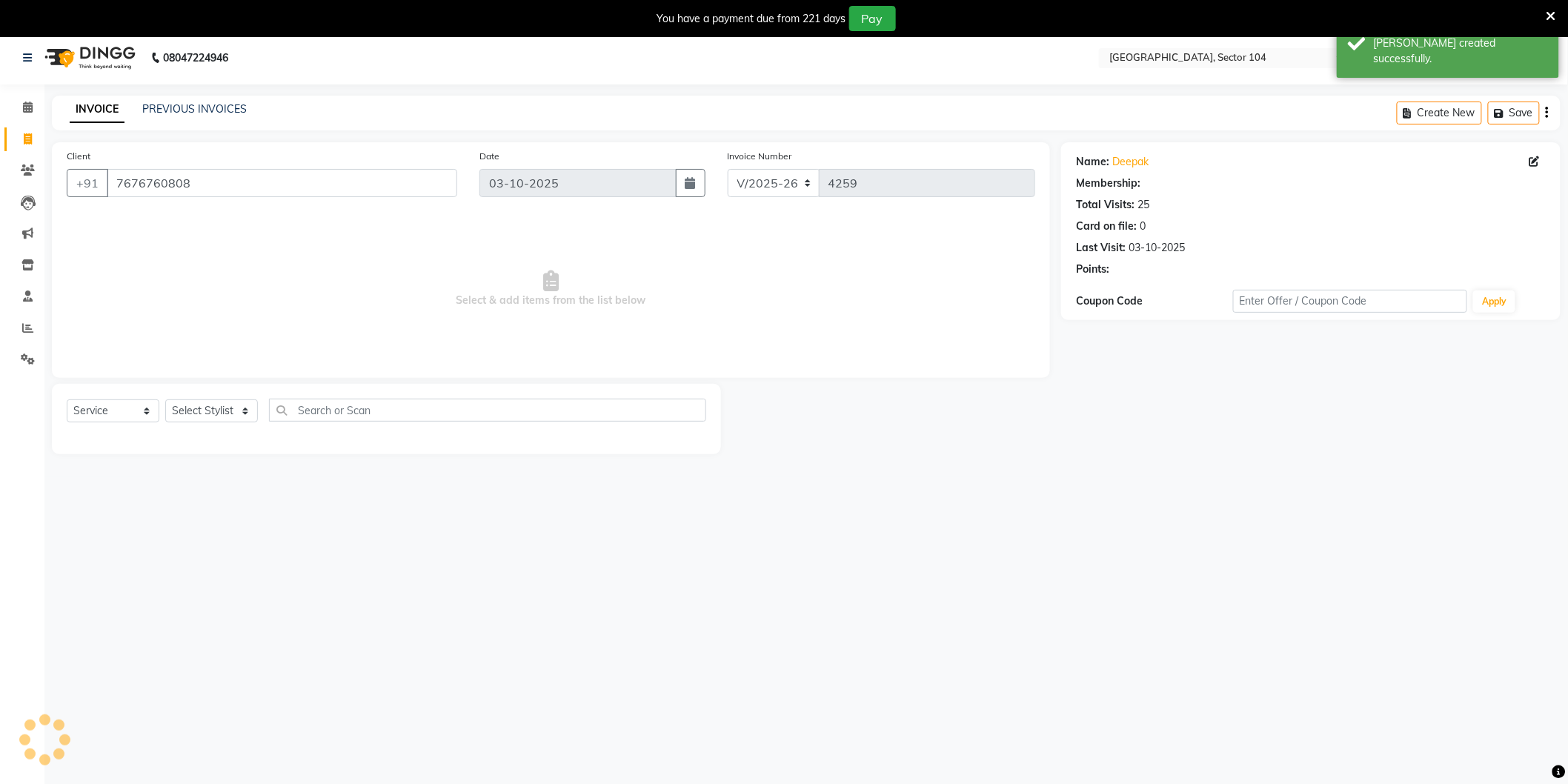
click at [1129, 159] on link "Deepak" at bounding box center [1130, 161] width 36 height 15
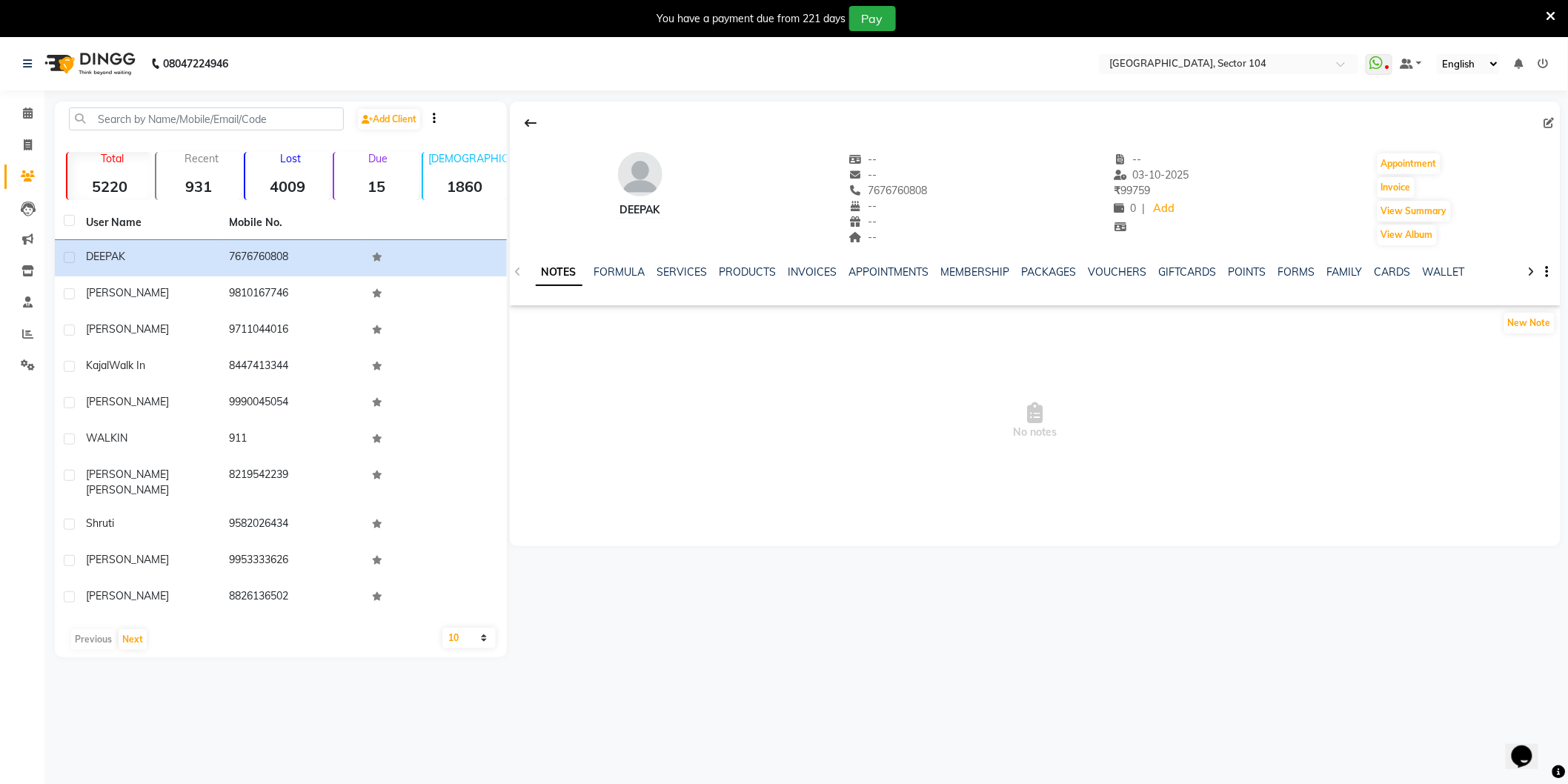
click at [690, 261] on div "NOTES FORMULA SERVICES PRODUCTS INVOICES APPOINTMENTS MEMBERSHIP PACKAGES VOUCH…" at bounding box center [1035, 272] width 1050 height 51
click at [690, 270] on link "SERVICES" at bounding box center [682, 271] width 50 height 14
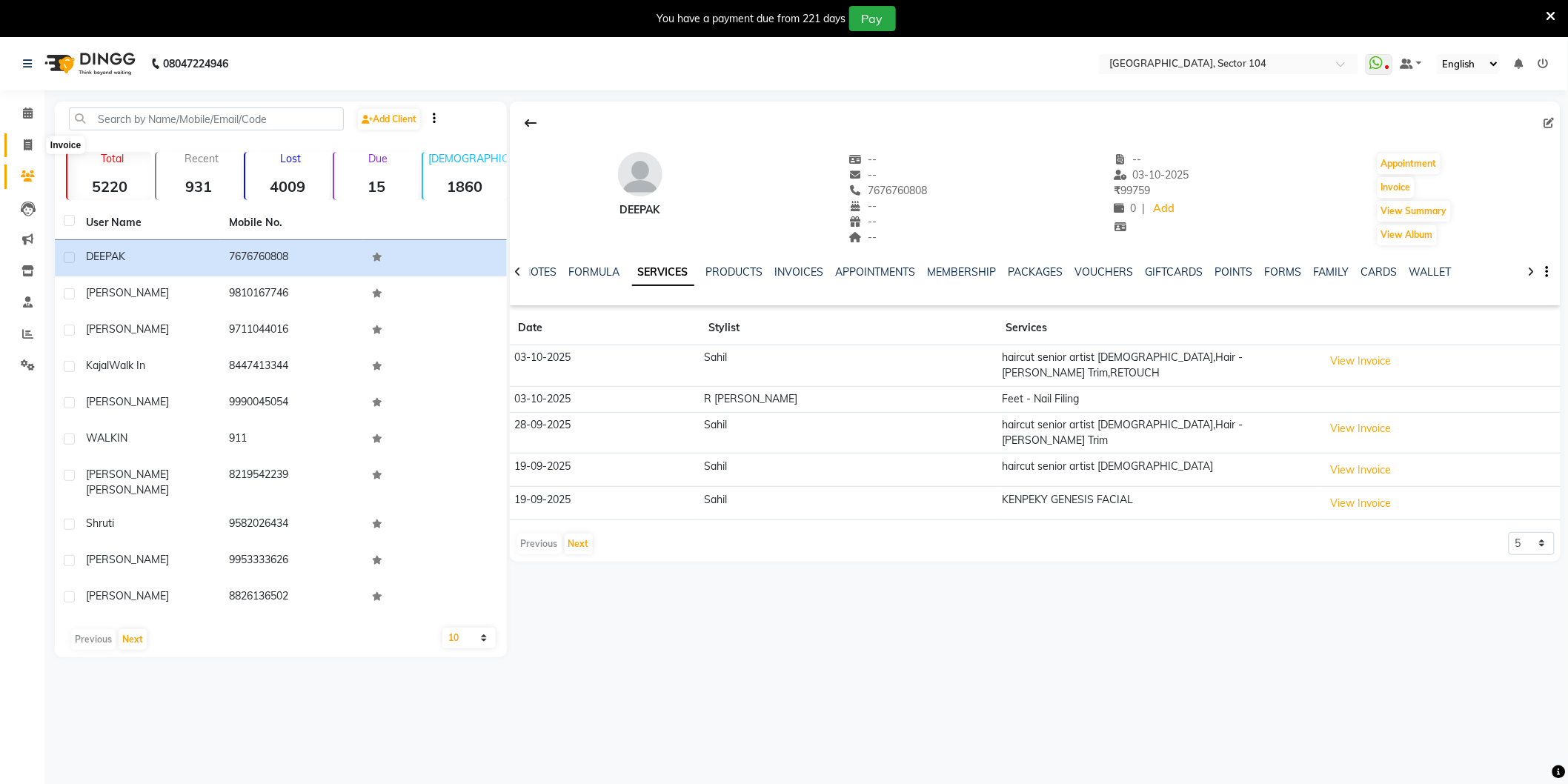
click at [34, 152] on span at bounding box center [27, 146] width 25 height 17
select select "4009"
select select "service"
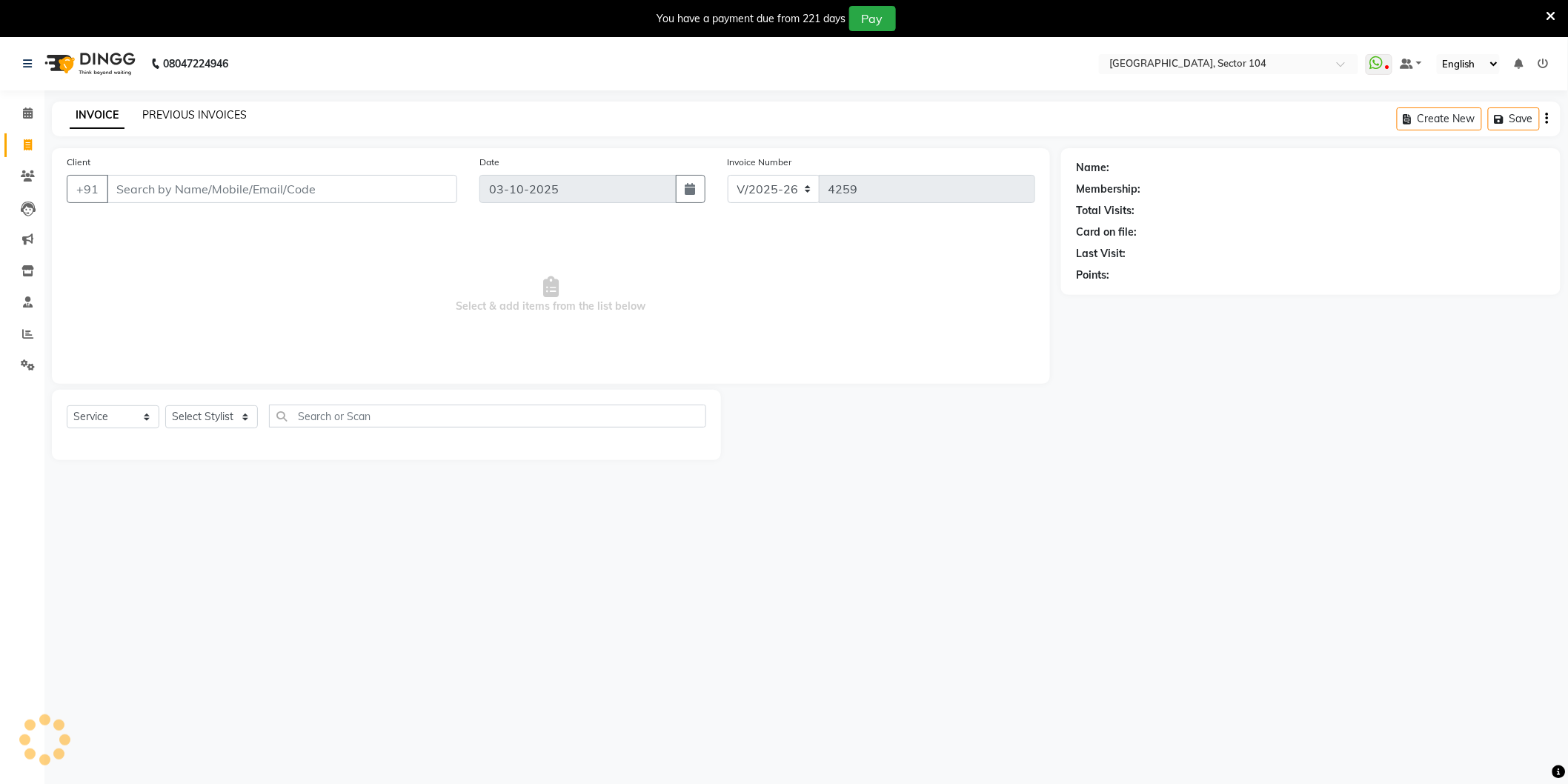
click at [195, 116] on link "PREVIOUS INVOICES" at bounding box center [194, 115] width 105 height 14
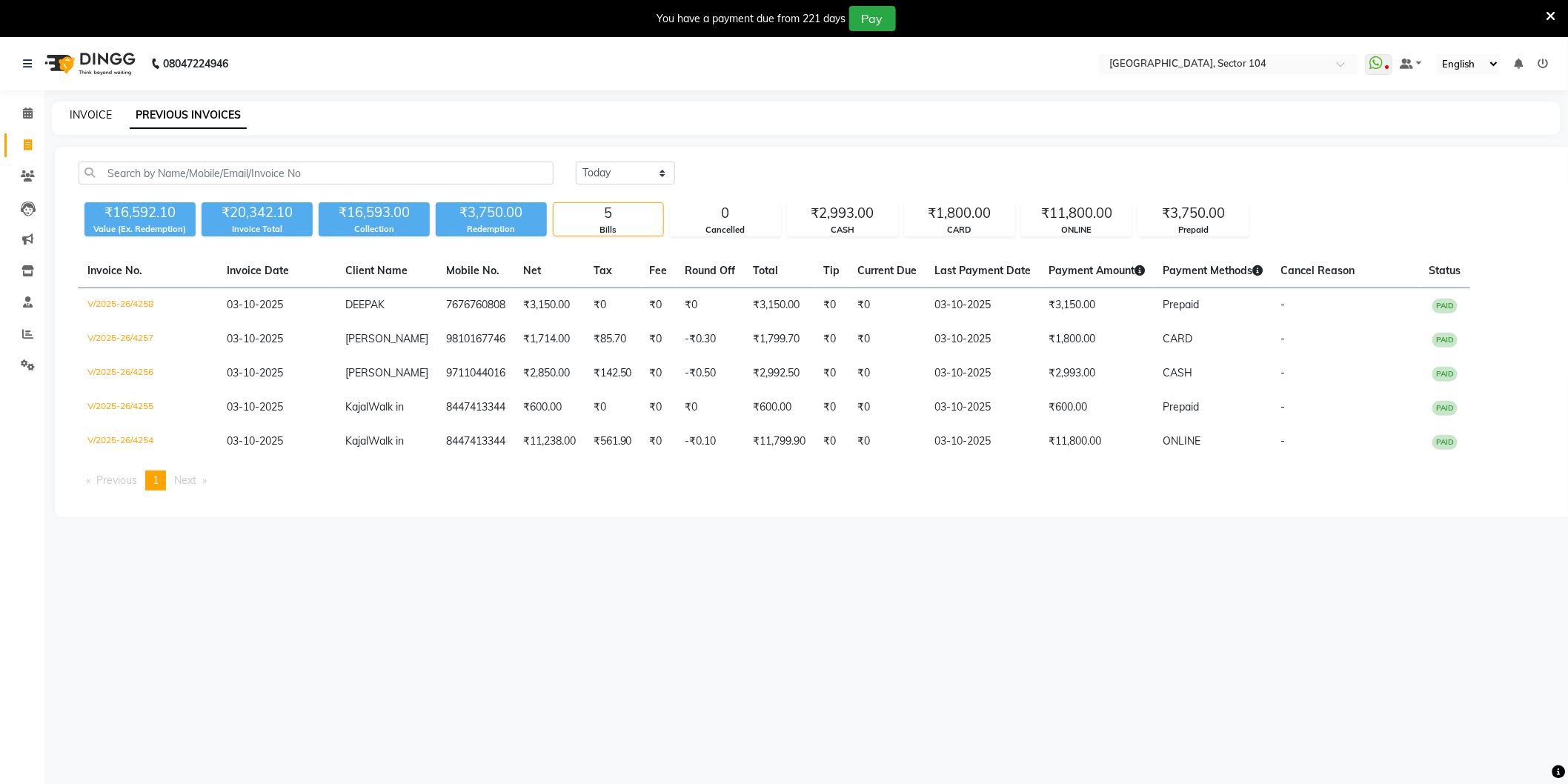
click at [104, 117] on link "INVOICE" at bounding box center [91, 115] width 42 height 14
select select "4009"
select select "service"
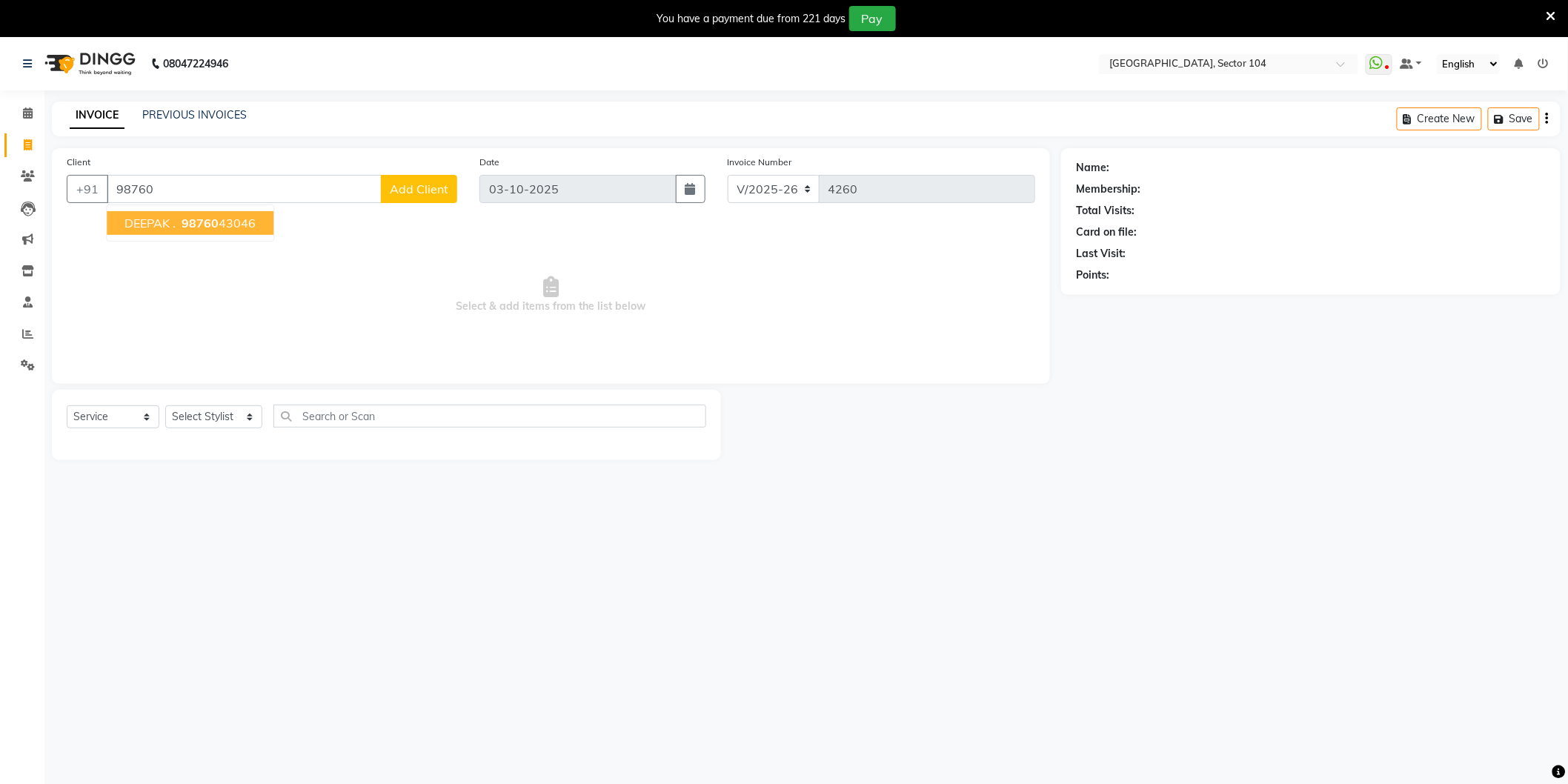
click at [236, 232] on button "DEEPAK . 98760 43046" at bounding box center [189, 223] width 167 height 24
type input "9876043046"
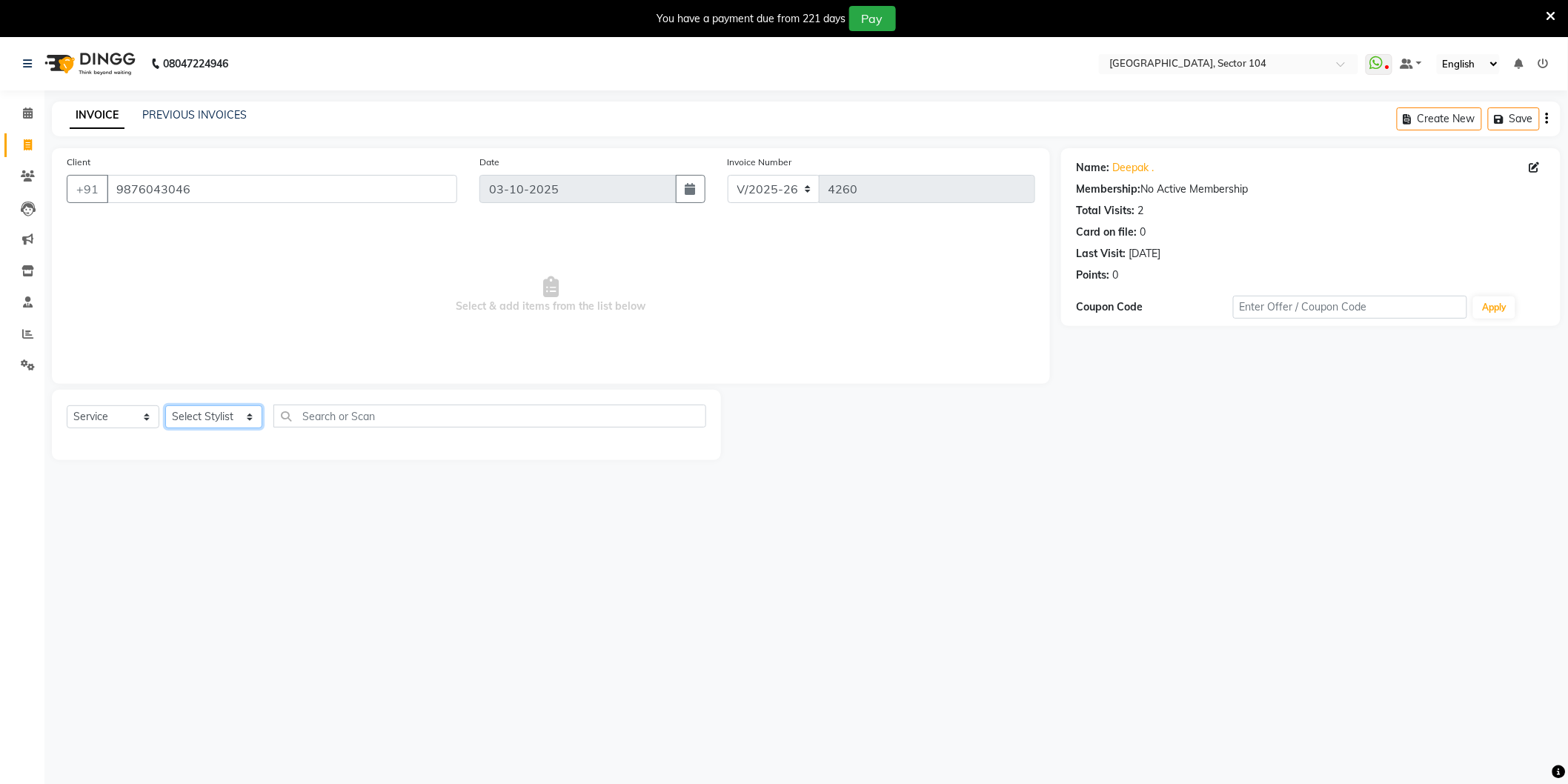
click at [209, 419] on select "Select Stylist [PERSON_NAME] [PERSON_NAME] [PERSON_NAME] [PERSON_NAME] [PERSON_…" at bounding box center [214, 416] width 97 height 23
select select "20524"
click at [166, 406] on select "Select Stylist [PERSON_NAME] [PERSON_NAME] [PERSON_NAME] [PERSON_NAME] [PERSON_…" at bounding box center [214, 416] width 97 height 23
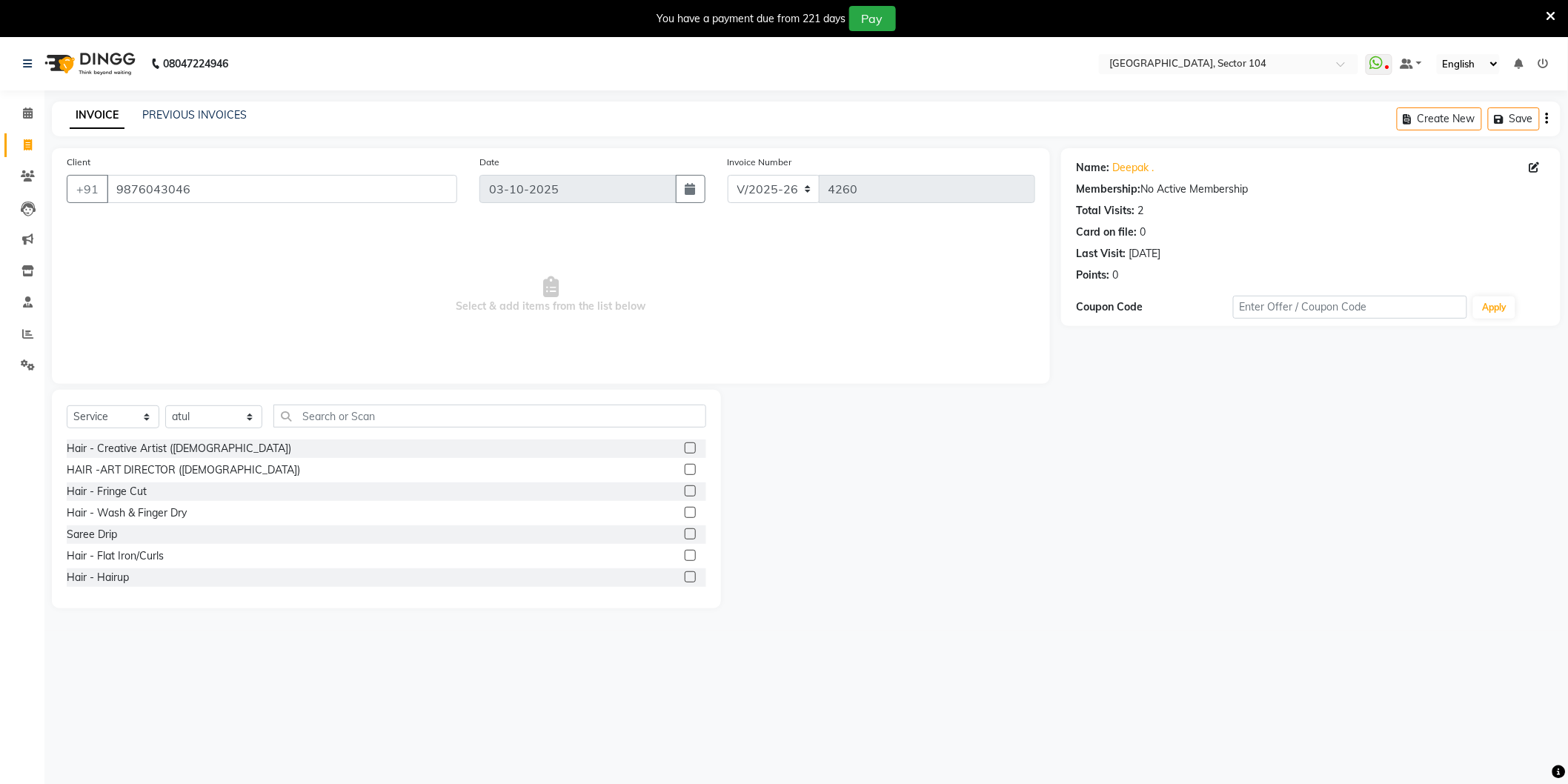
click at [344, 403] on div "Select Service Product Membership Package Voucher Prepaid Gift Card Select Styl…" at bounding box center [386, 499] width 669 height 219
click at [343, 421] on input "text" at bounding box center [489, 416] width 432 height 23
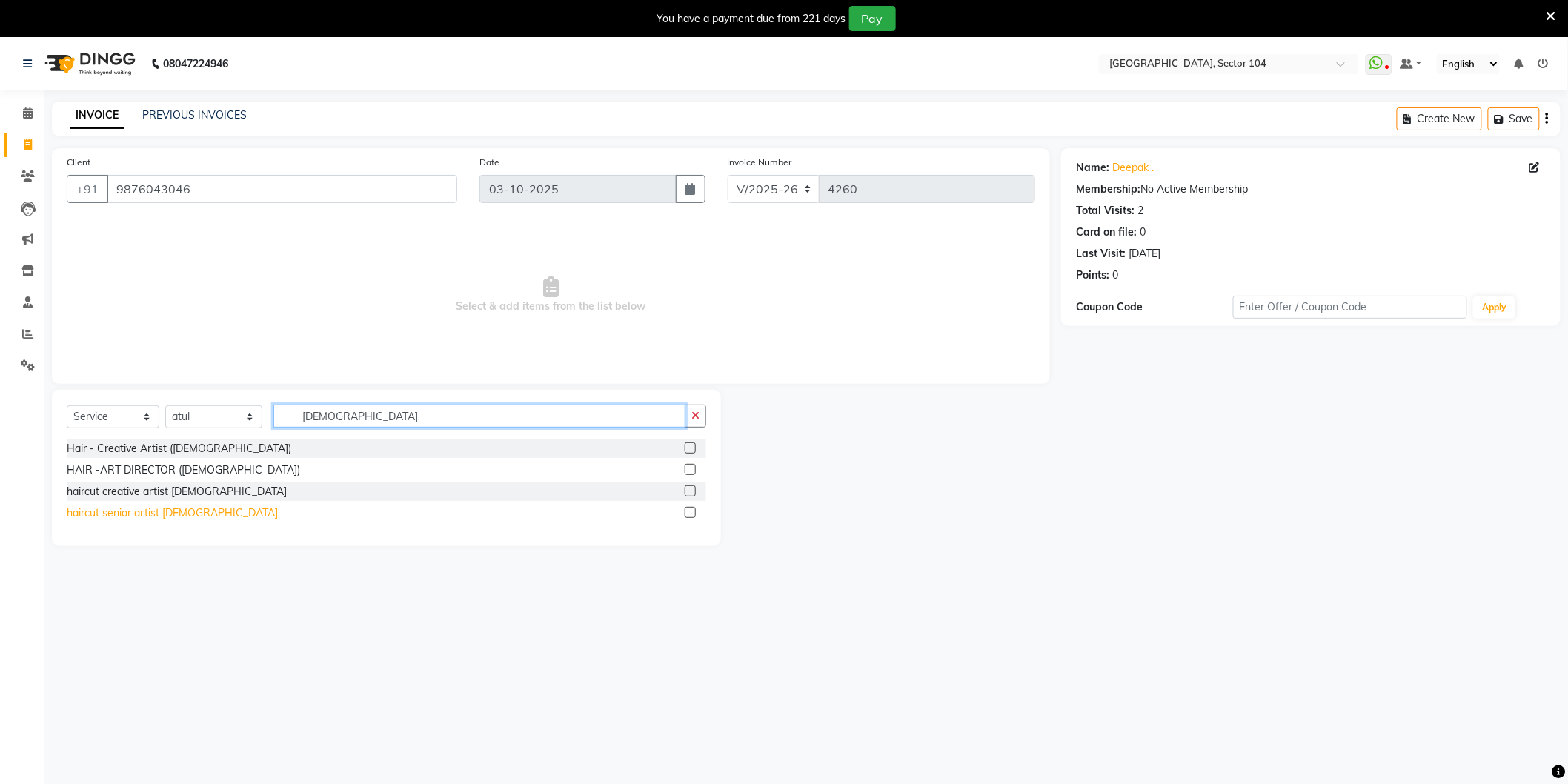
type input "[DEMOGRAPHIC_DATA]"
click at [128, 514] on div "haircut senior artist [DEMOGRAPHIC_DATA]" at bounding box center [172, 513] width 211 height 15
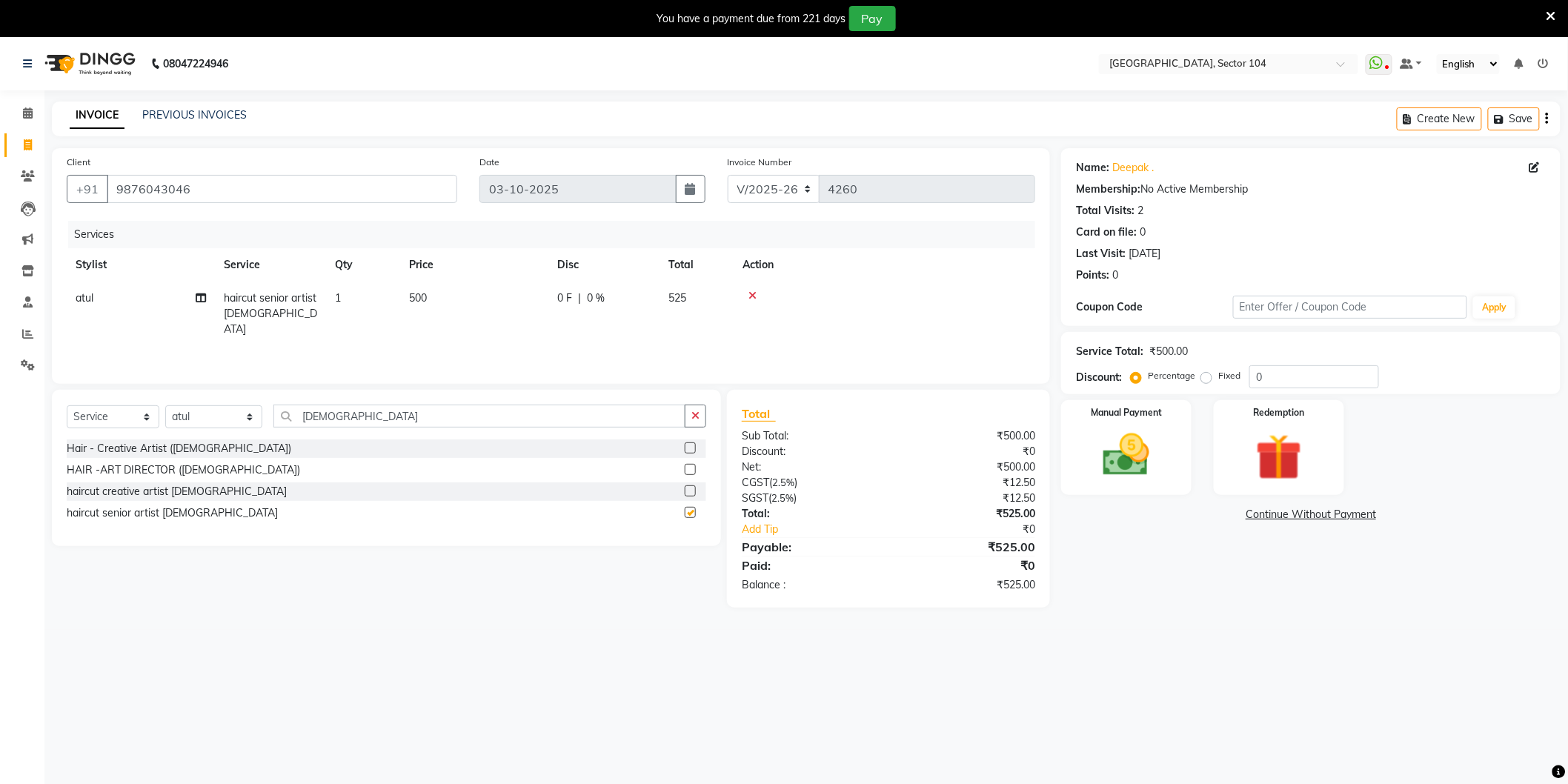
checkbox input "false"
click at [389, 421] on input "[DEMOGRAPHIC_DATA]" at bounding box center [479, 416] width 412 height 23
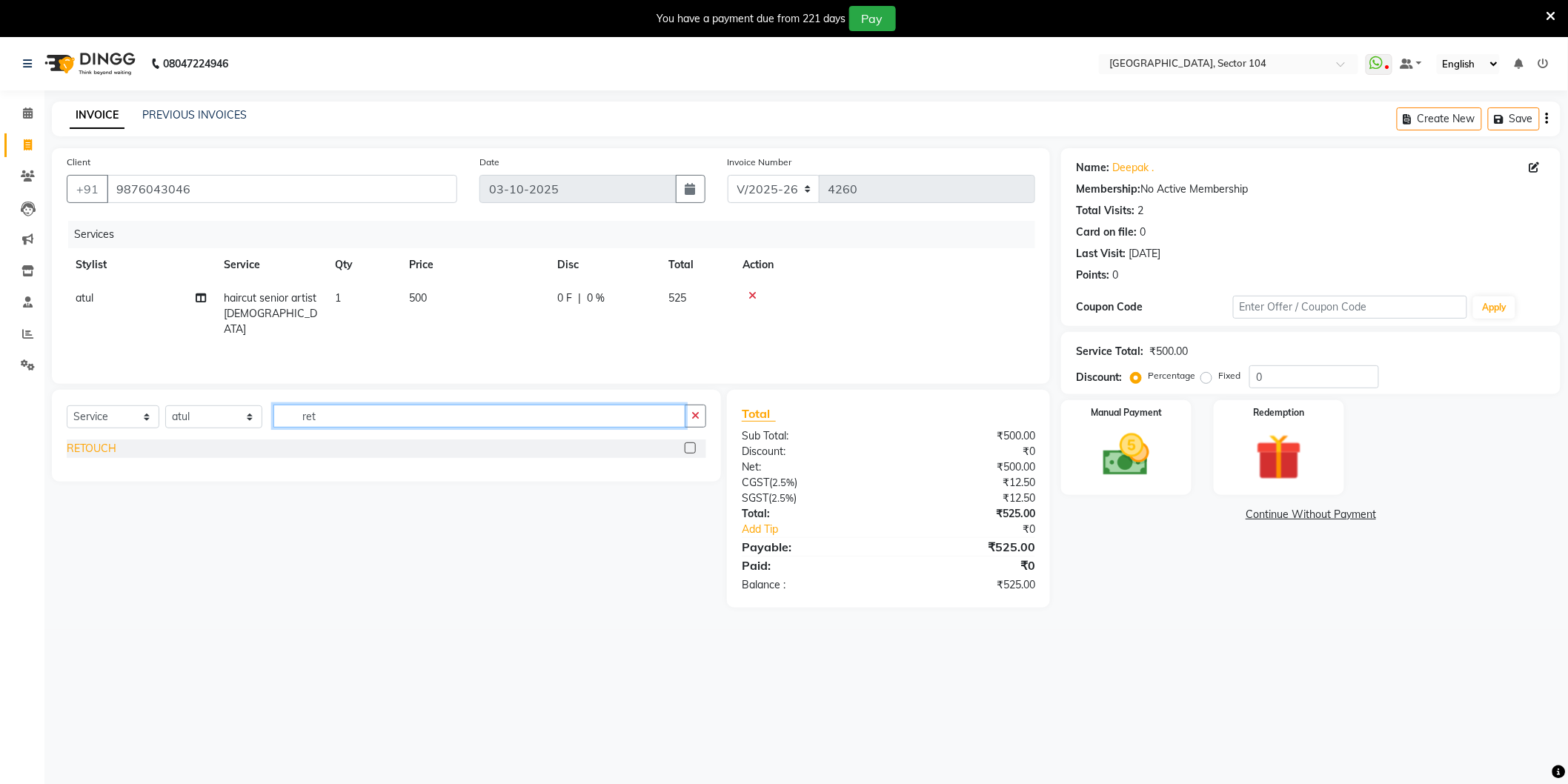
type input "ret"
click at [93, 449] on div "RETOUCH" at bounding box center [91, 448] width 50 height 15
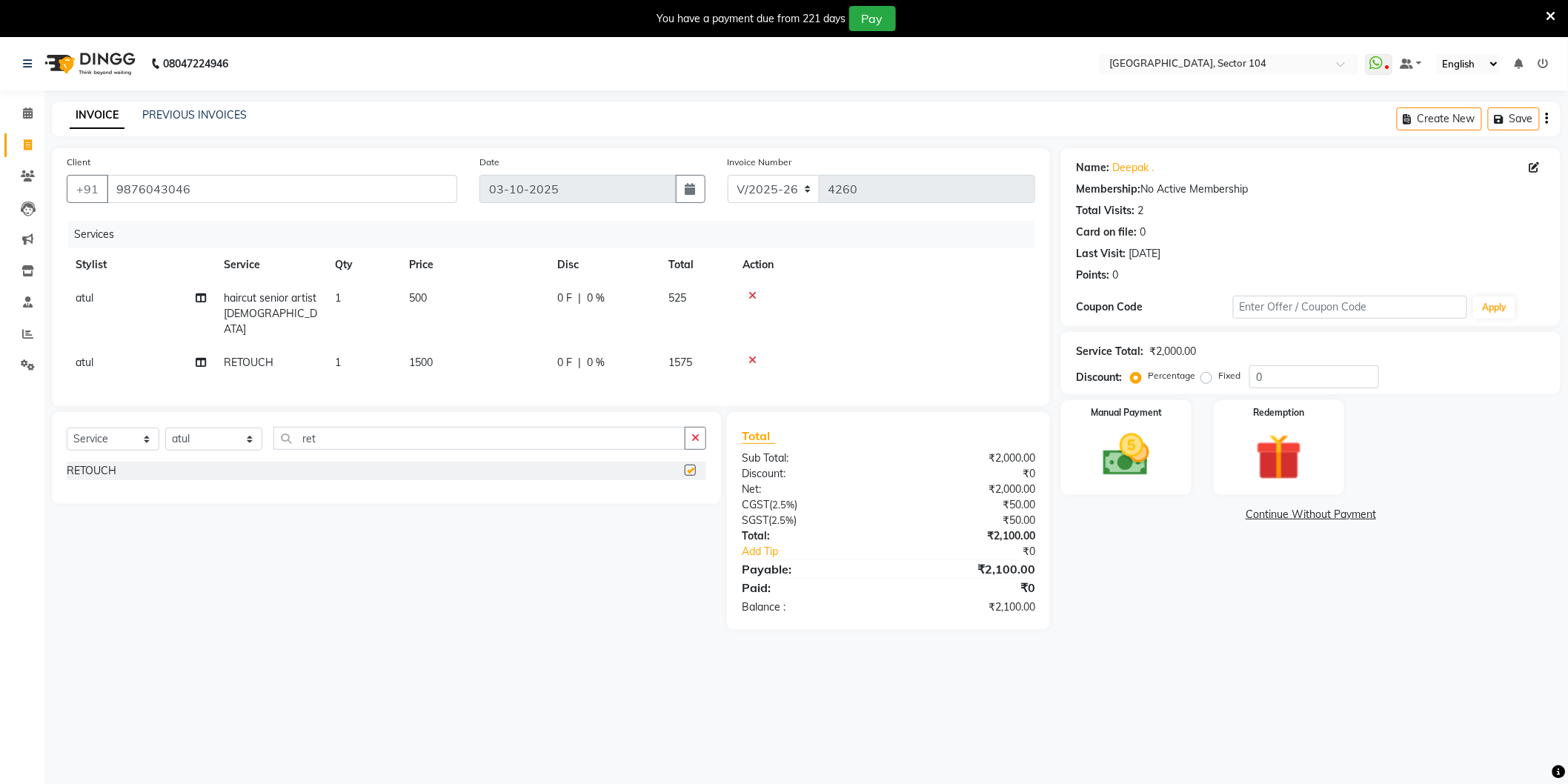
checkbox input "false"
click at [1105, 474] on img at bounding box center [1126, 455] width 78 height 56
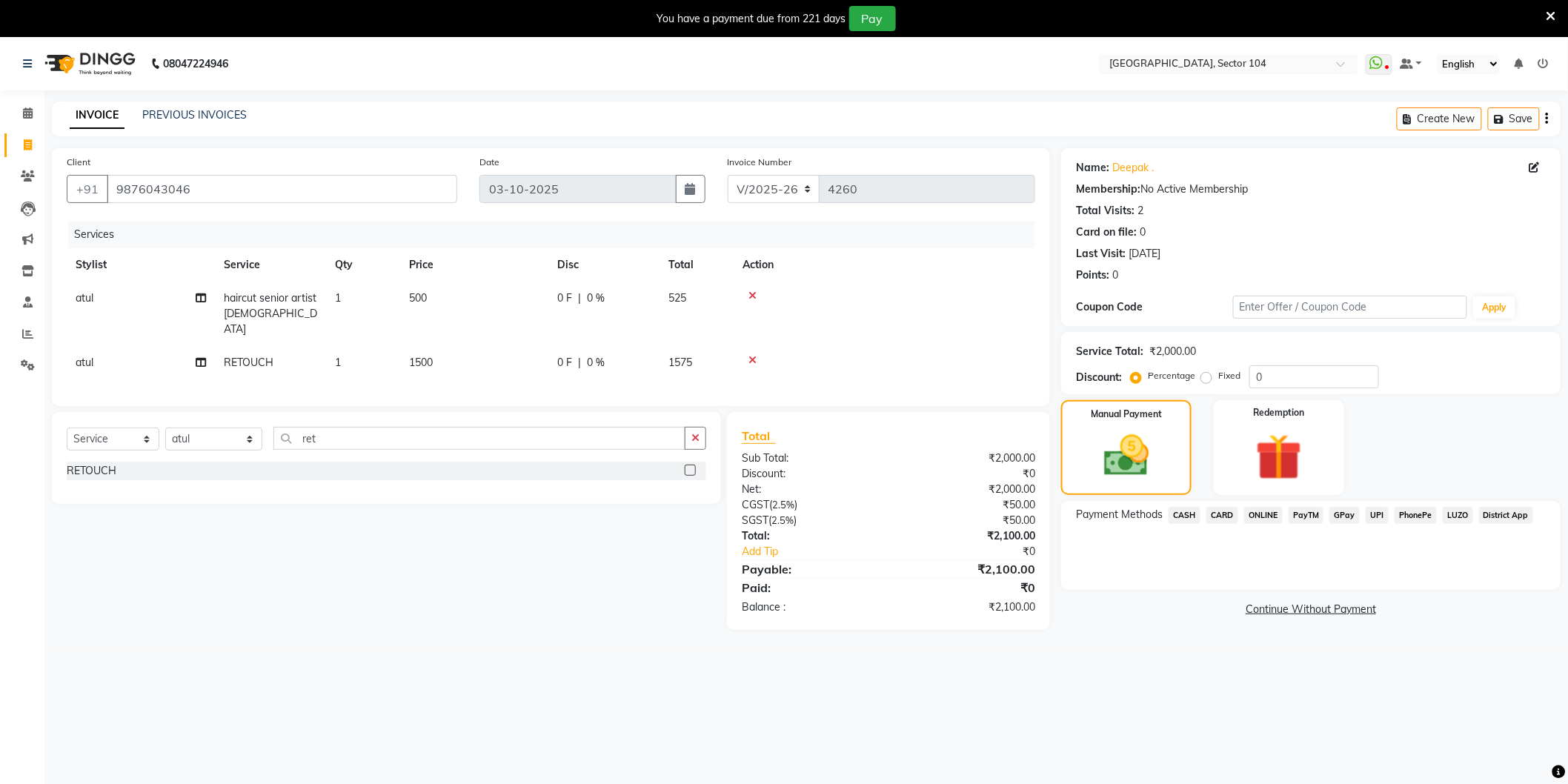
click at [1257, 515] on span "ONLINE" at bounding box center [1263, 515] width 38 height 17
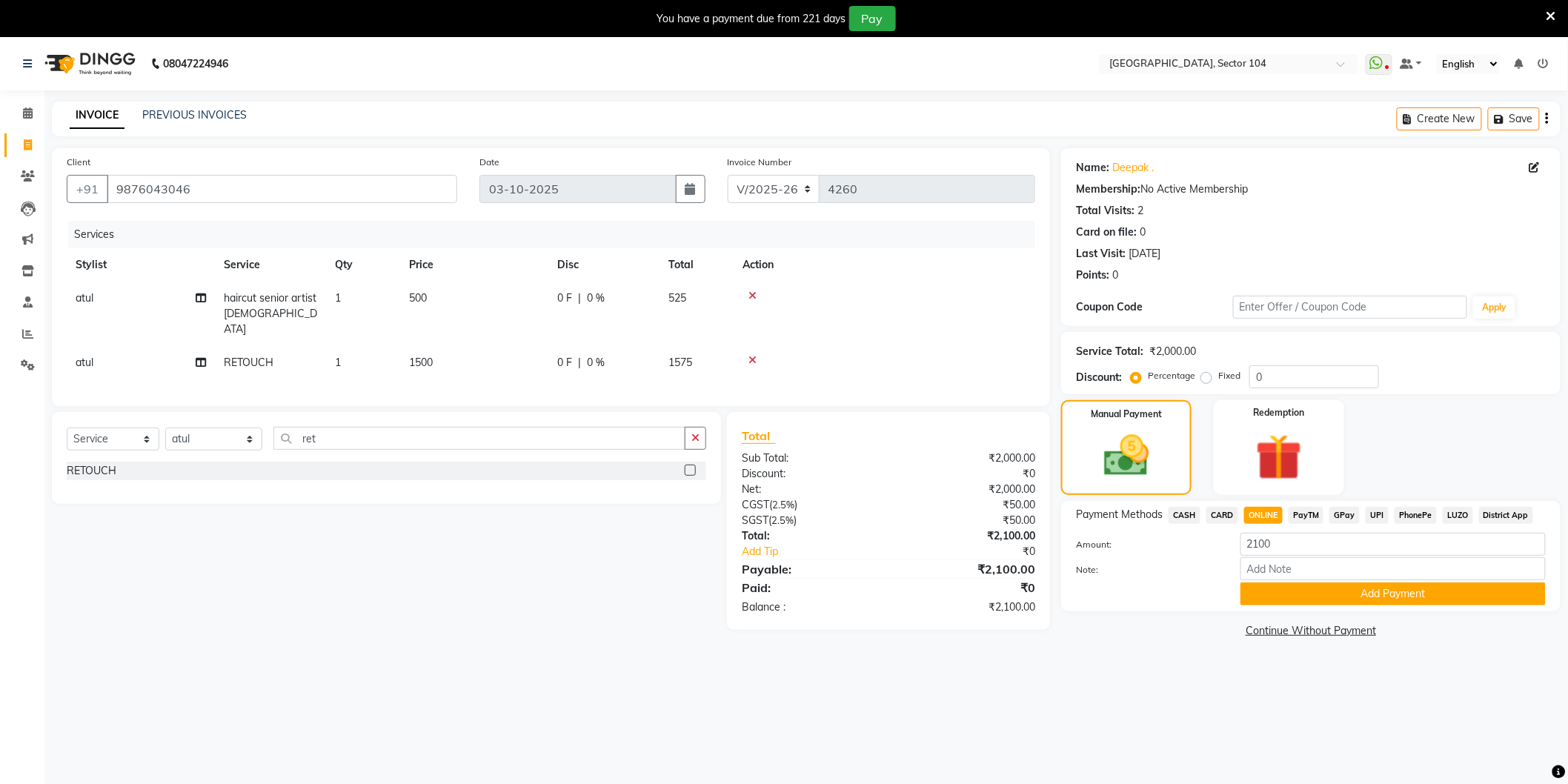
click at [1226, 521] on span "CARD" at bounding box center [1221, 515] width 32 height 17
click at [1270, 592] on button "Add Payment" at bounding box center [1392, 594] width 305 height 23
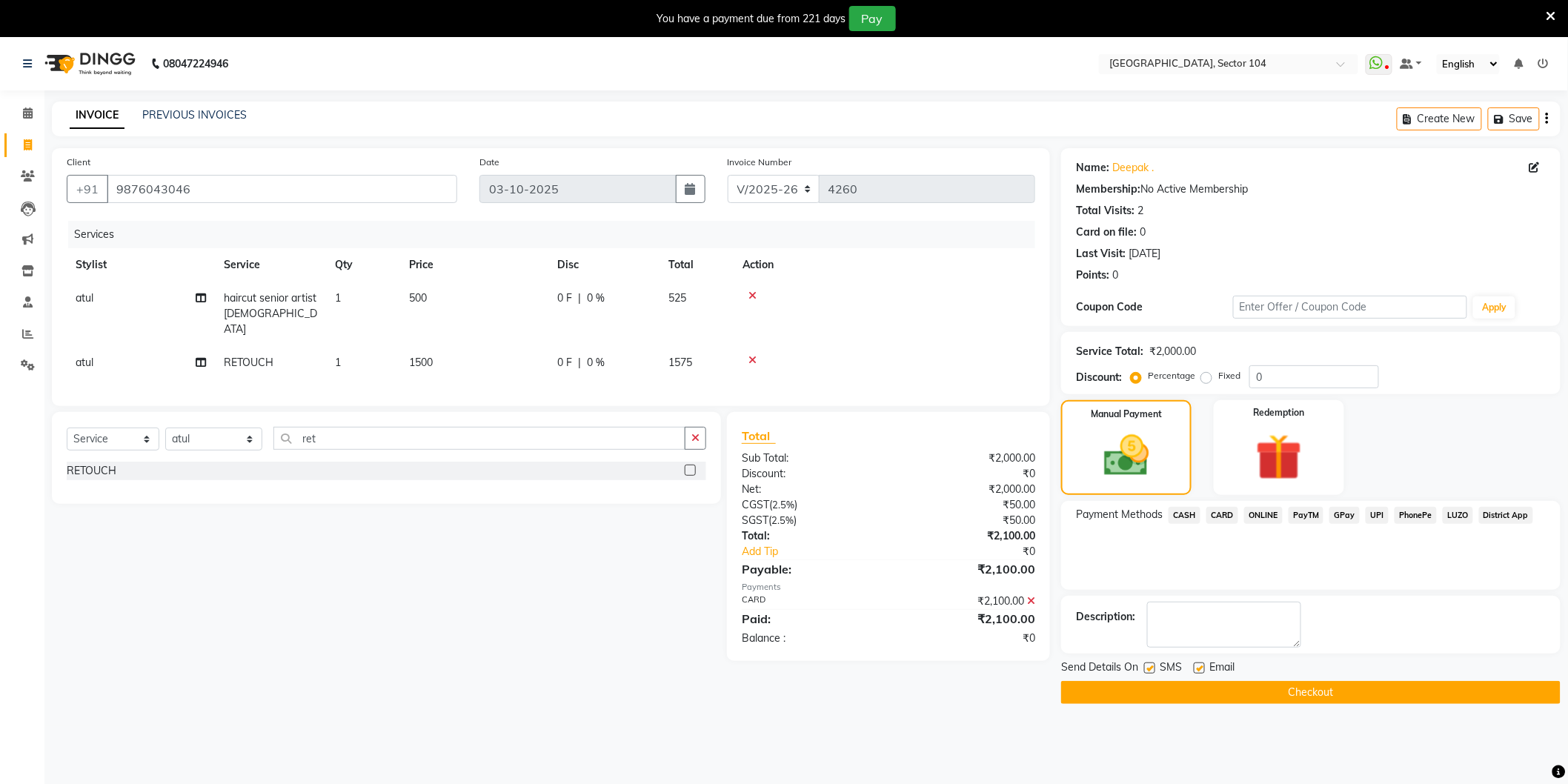
click at [1226, 684] on button "Checkout" at bounding box center [1310, 692] width 500 height 23
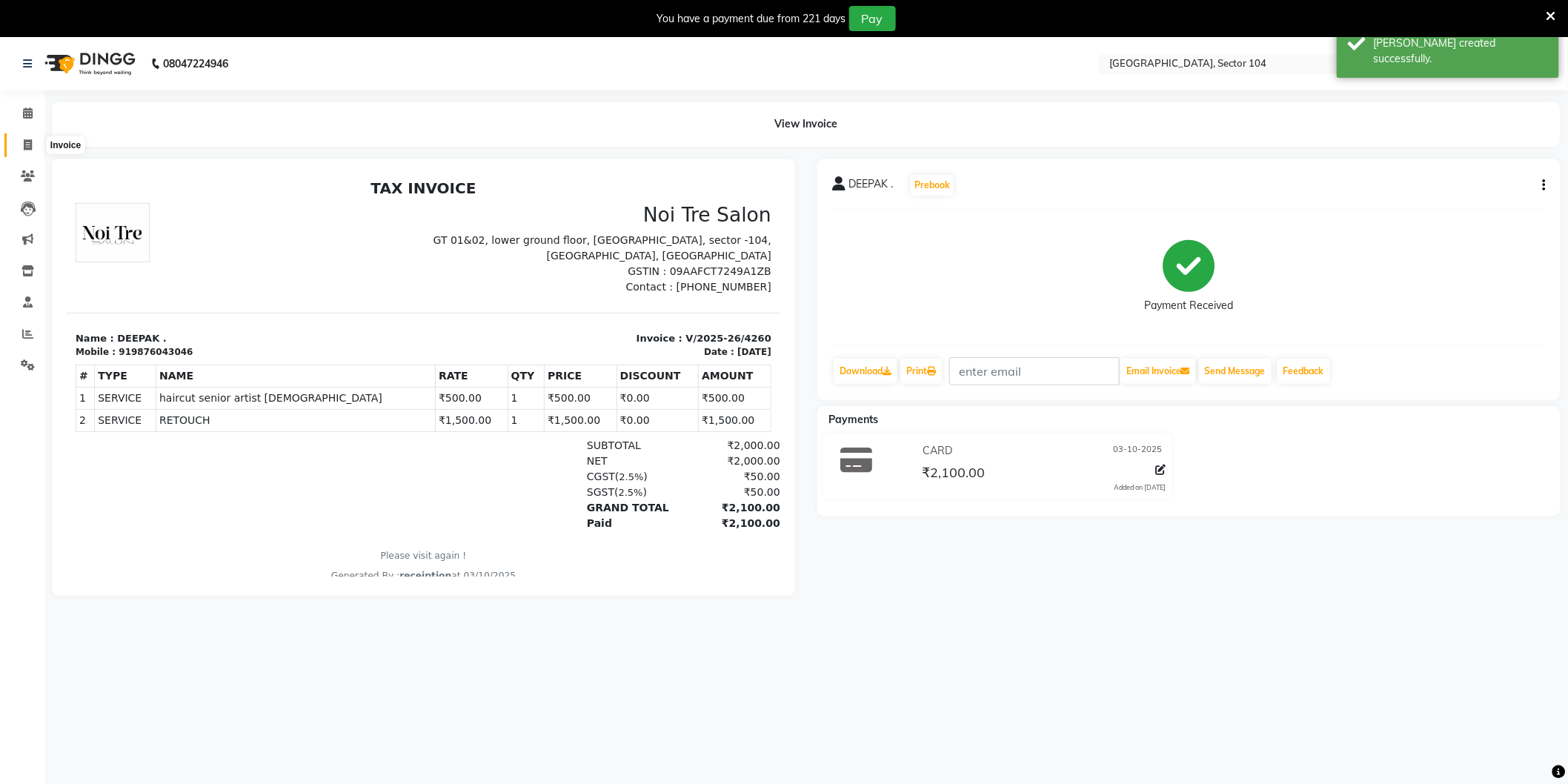
click at [25, 144] on icon at bounding box center [27, 145] width 8 height 11
select select "service"
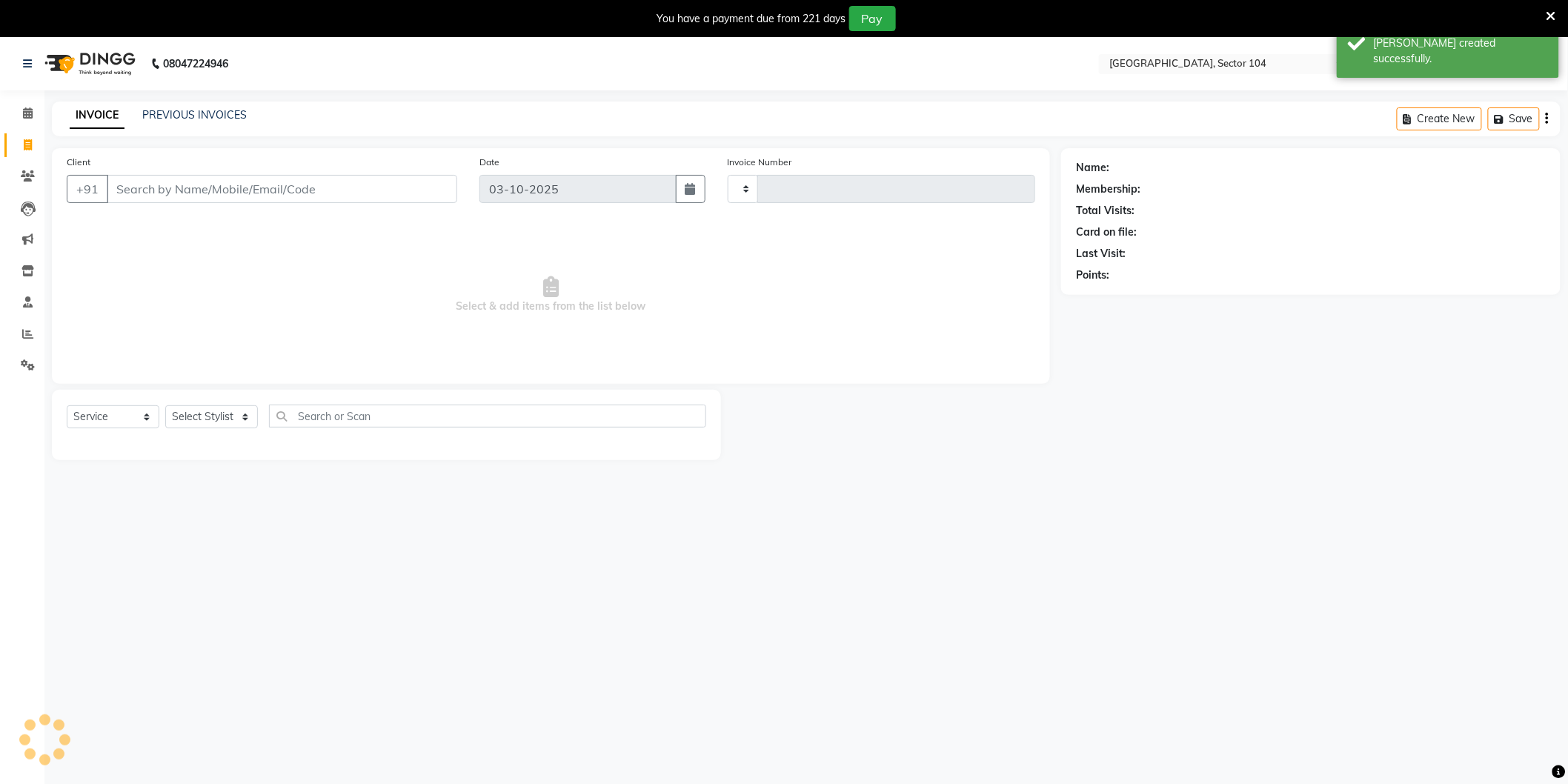
type input "4261"
select select "4009"
click at [177, 114] on link "PREVIOUS INVOICES" at bounding box center [194, 115] width 105 height 14
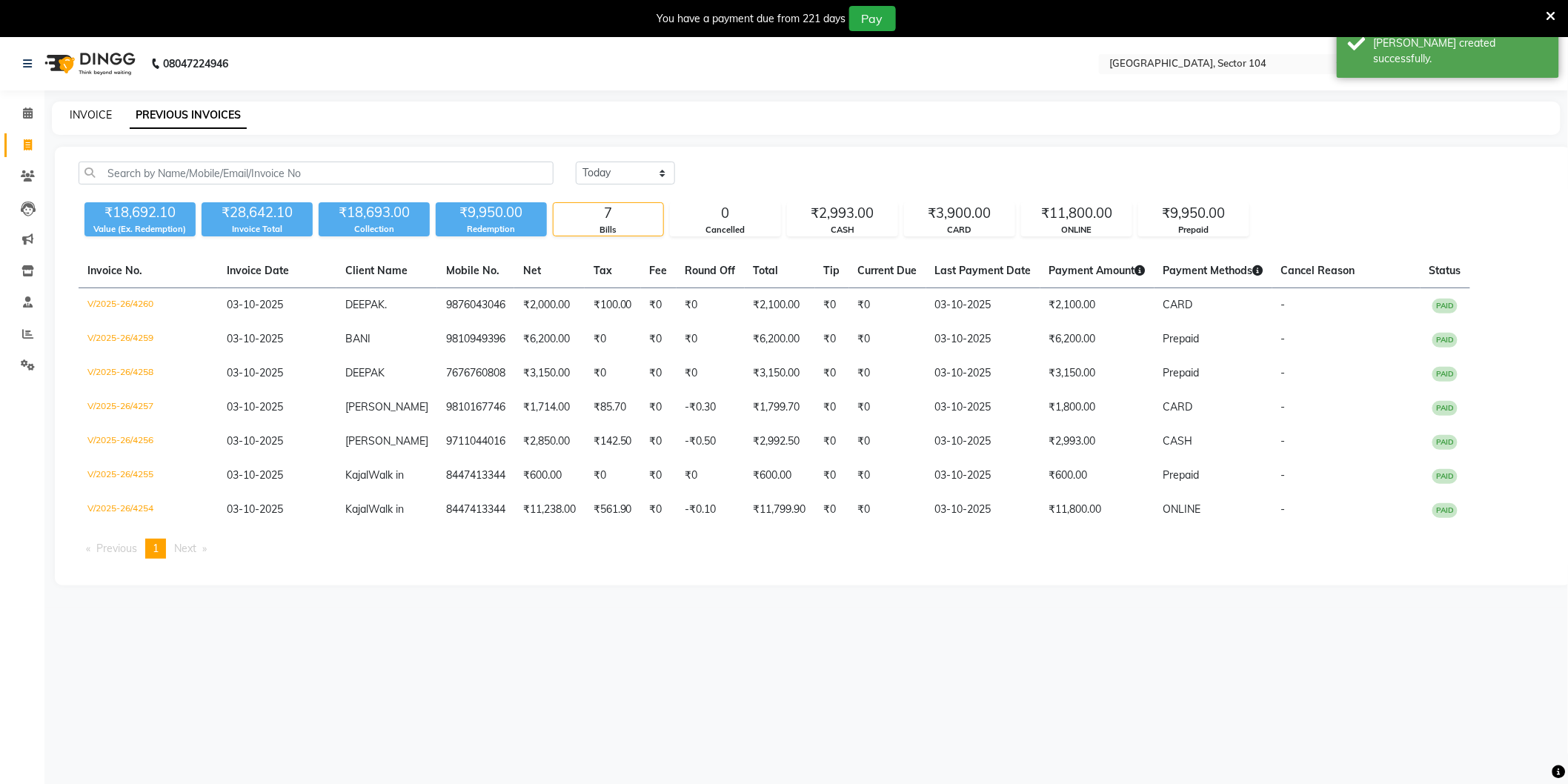
click at [100, 116] on link "INVOICE" at bounding box center [91, 115] width 42 height 14
select select "4009"
select select "service"
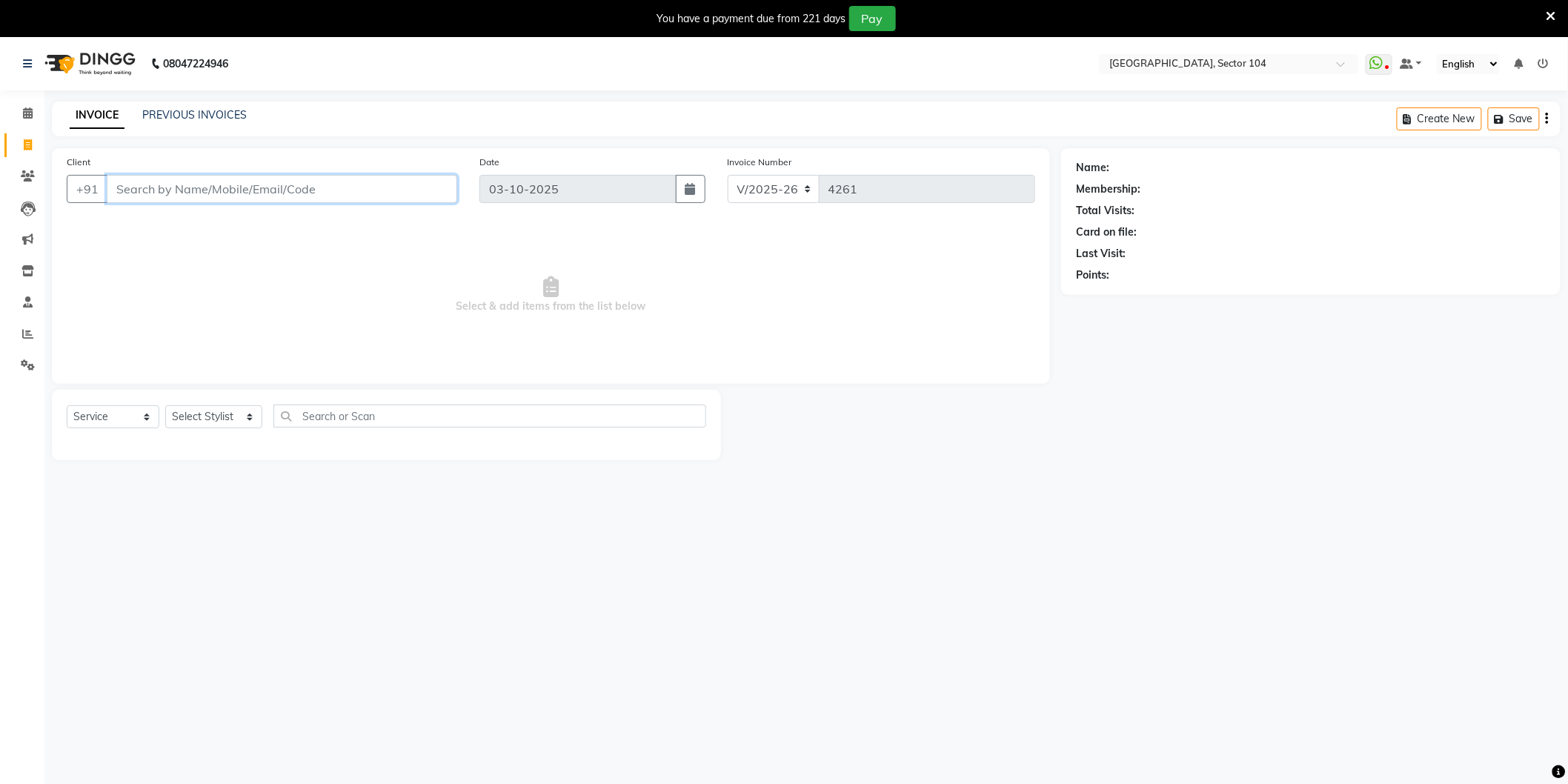
click at [207, 188] on input "Client" at bounding box center [281, 188] width 350 height 28
type input "4"
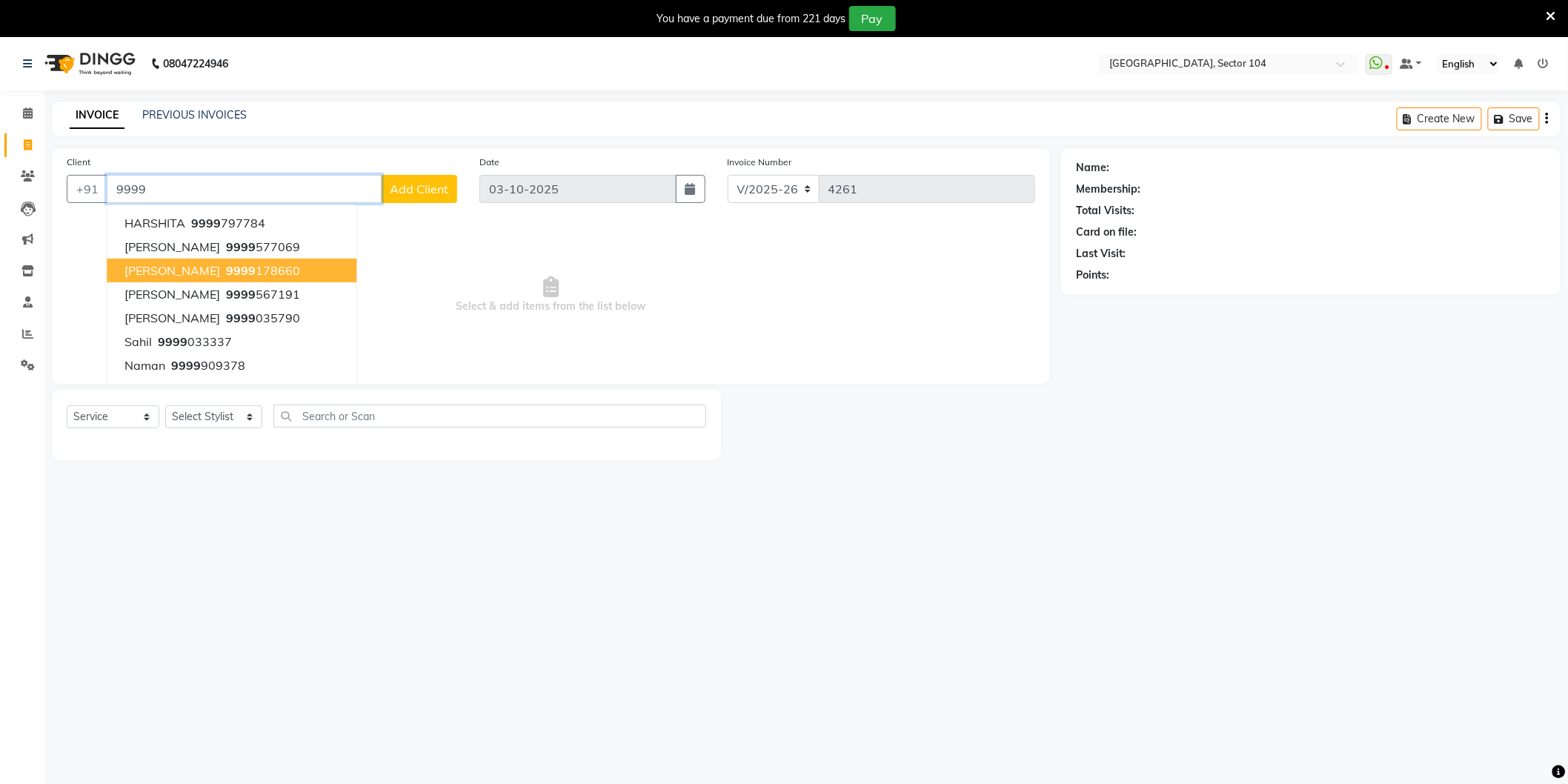
click at [226, 273] on span "9999" at bounding box center [240, 270] width 30 height 15
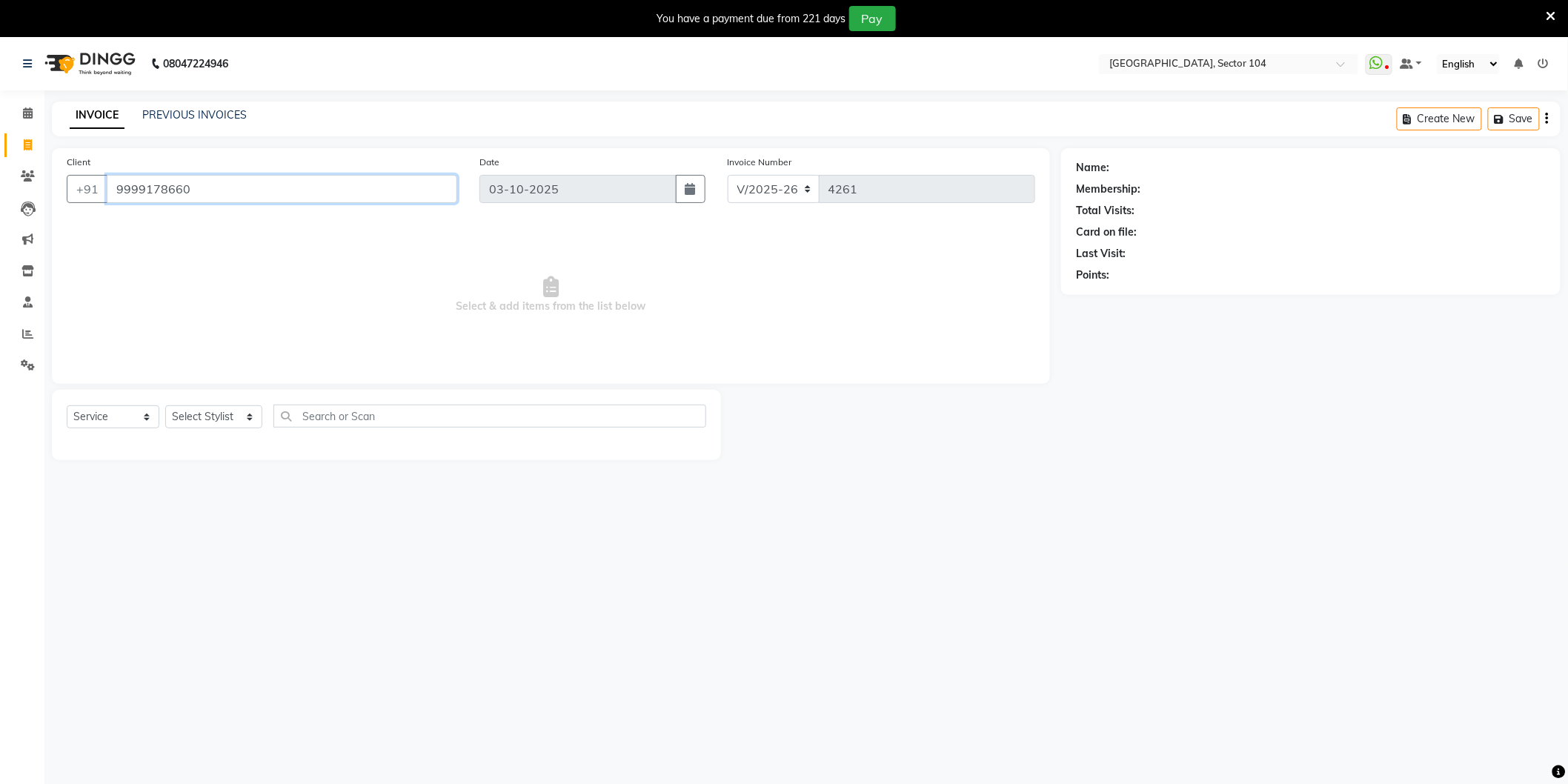
type input "9999178660"
click at [204, 421] on select "Select Stylist AAMIR Aashis ajay AJEET akram Ali Alic ashok vihar Alice makeup …" at bounding box center [214, 416] width 97 height 23
select select "88373"
click at [166, 406] on select "Select Stylist AAMIR Aashis ajay AJEET akram Ali Alic ashok vihar Alice makeup …" at bounding box center [214, 416] width 97 height 23
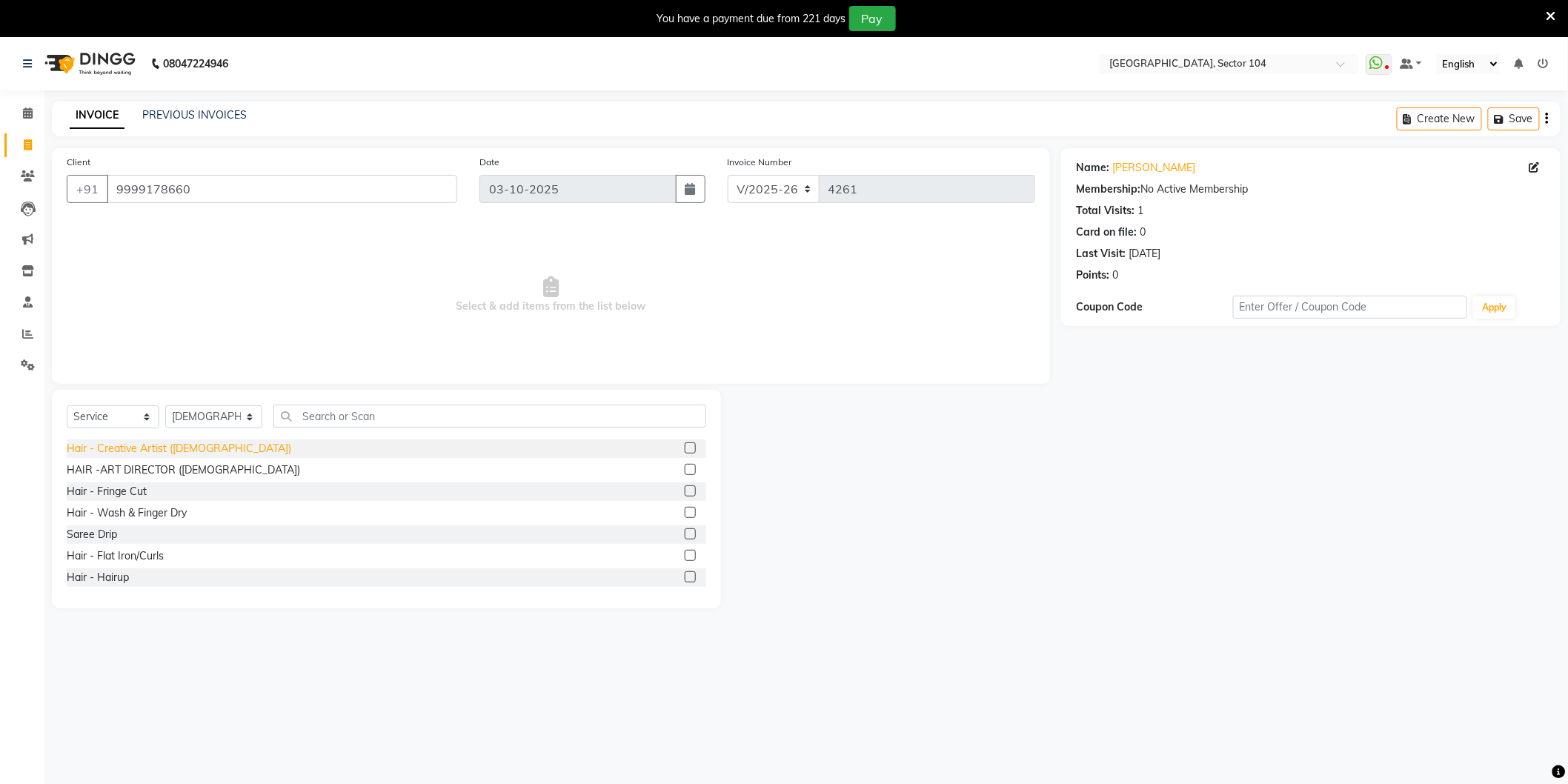
click at [177, 451] on div "Hair - Creative Artist (Female)" at bounding box center [178, 448] width 225 height 15
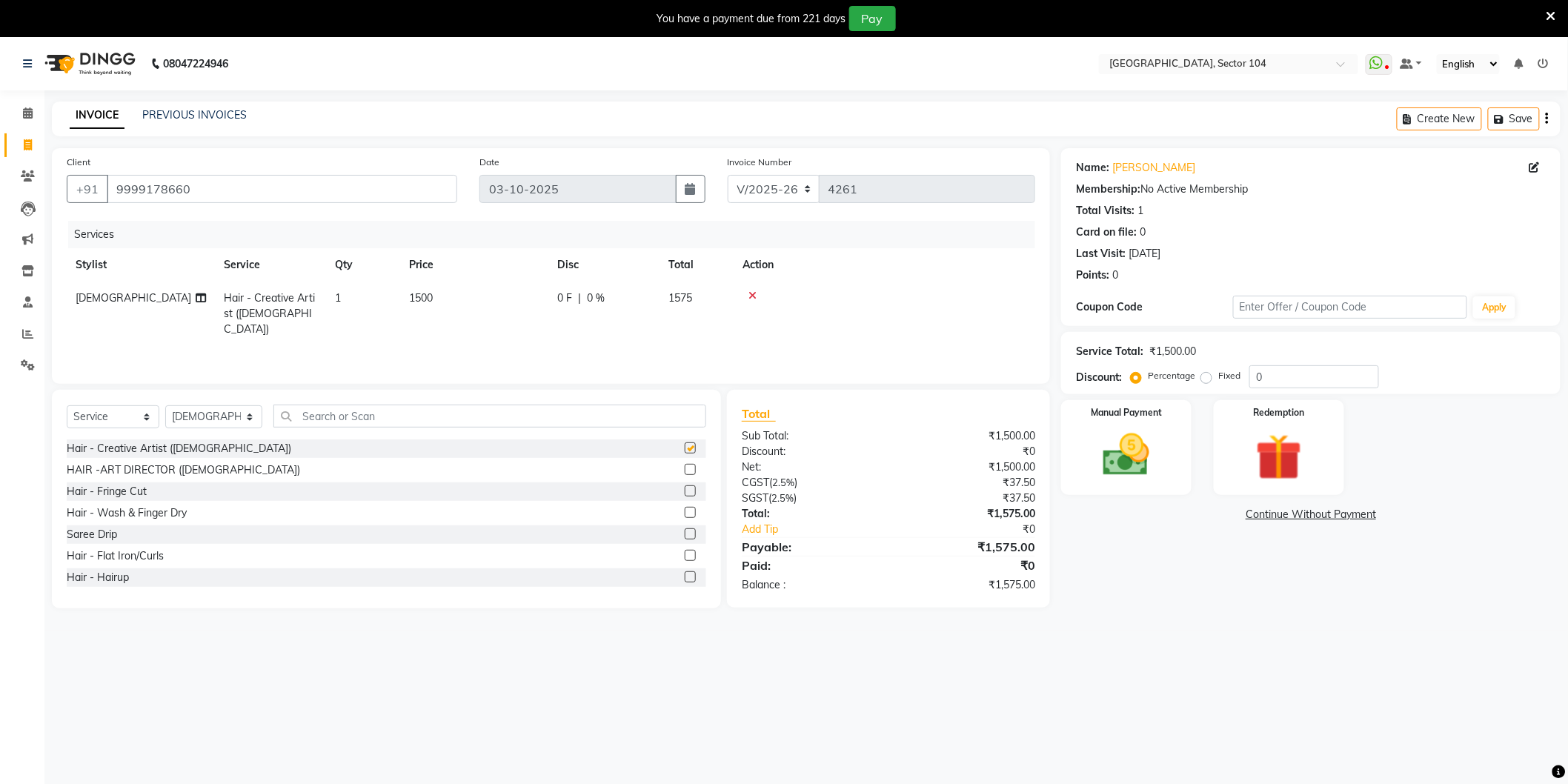
checkbox input "false"
click at [1184, 448] on div "Manual Payment" at bounding box center [1126, 447] width 136 height 98
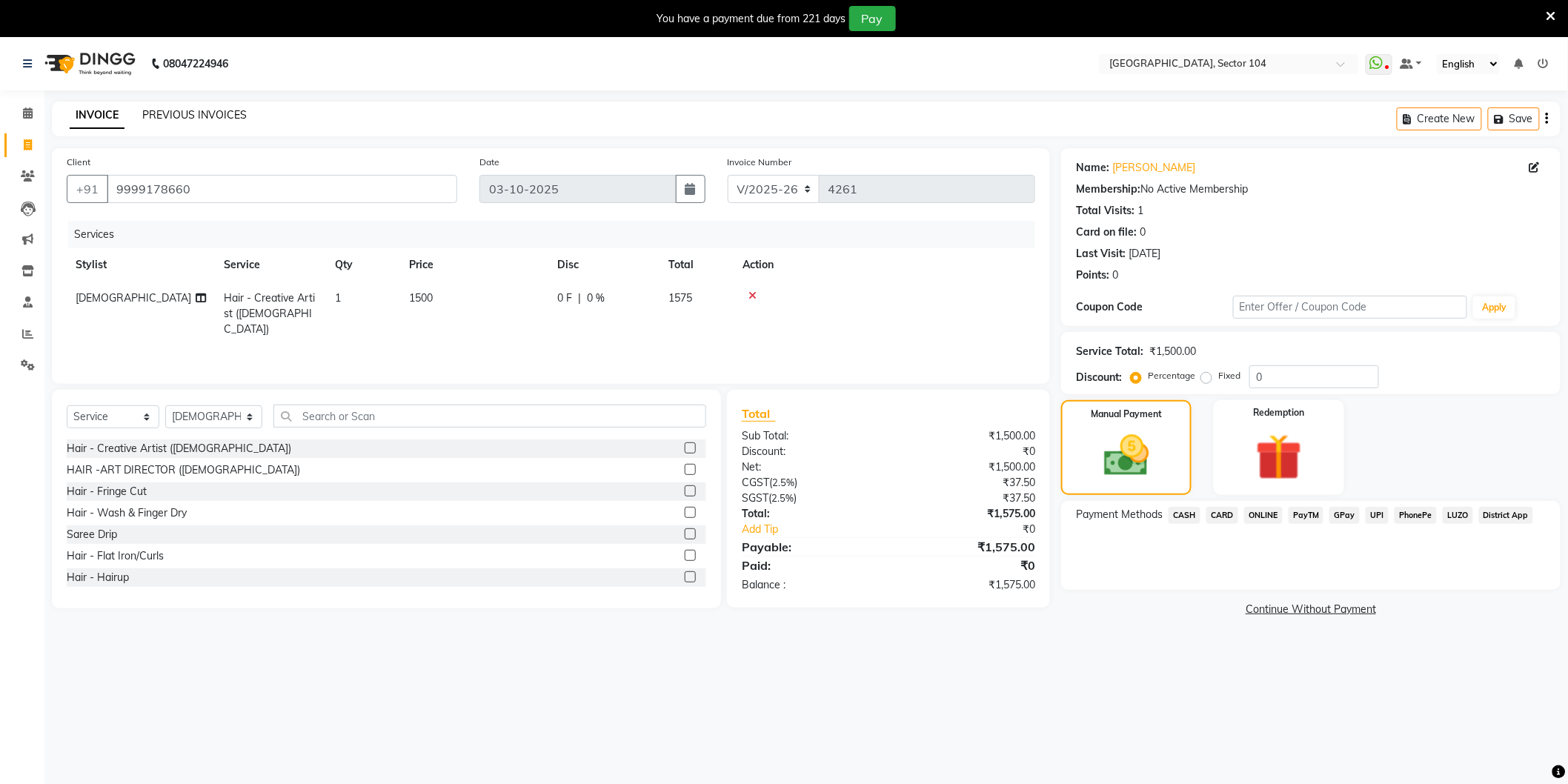
click at [173, 117] on link "PREVIOUS INVOICES" at bounding box center [194, 115] width 105 height 14
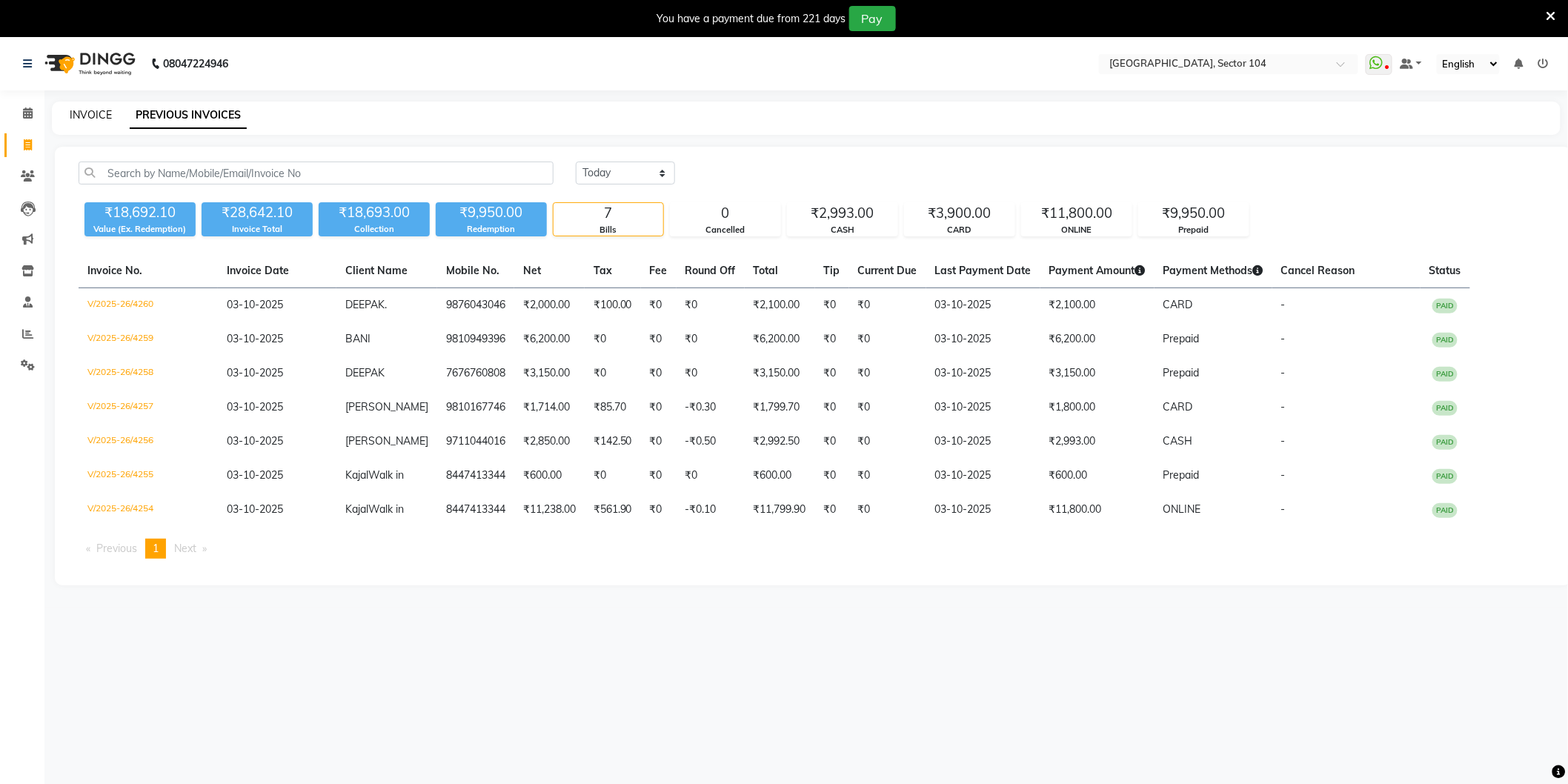
click at [100, 117] on link "INVOICE" at bounding box center [91, 115] width 42 height 14
select select "service"
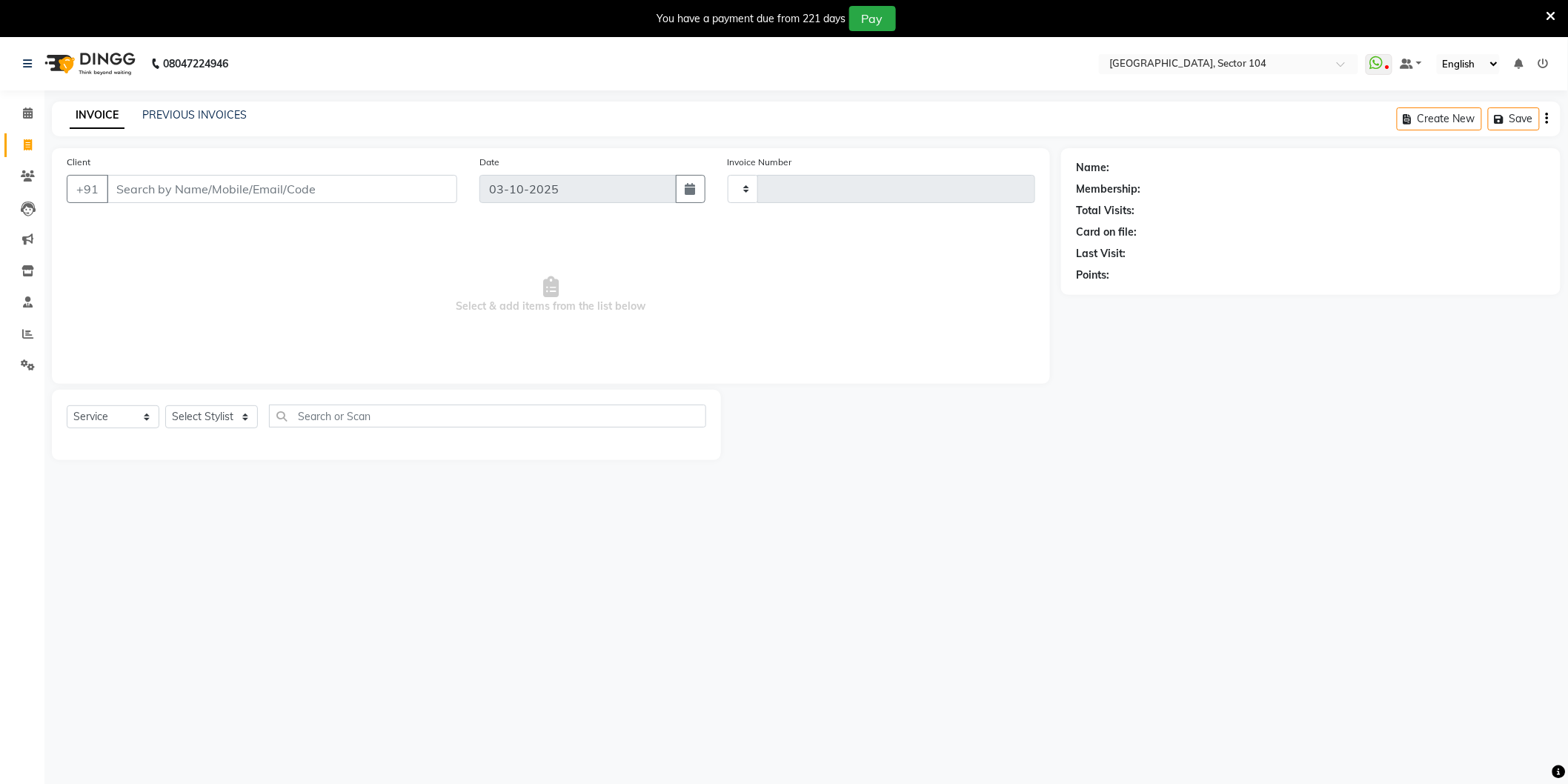
type input "4261"
select select "4009"
